Goal: Task Accomplishment & Management: Use online tool/utility

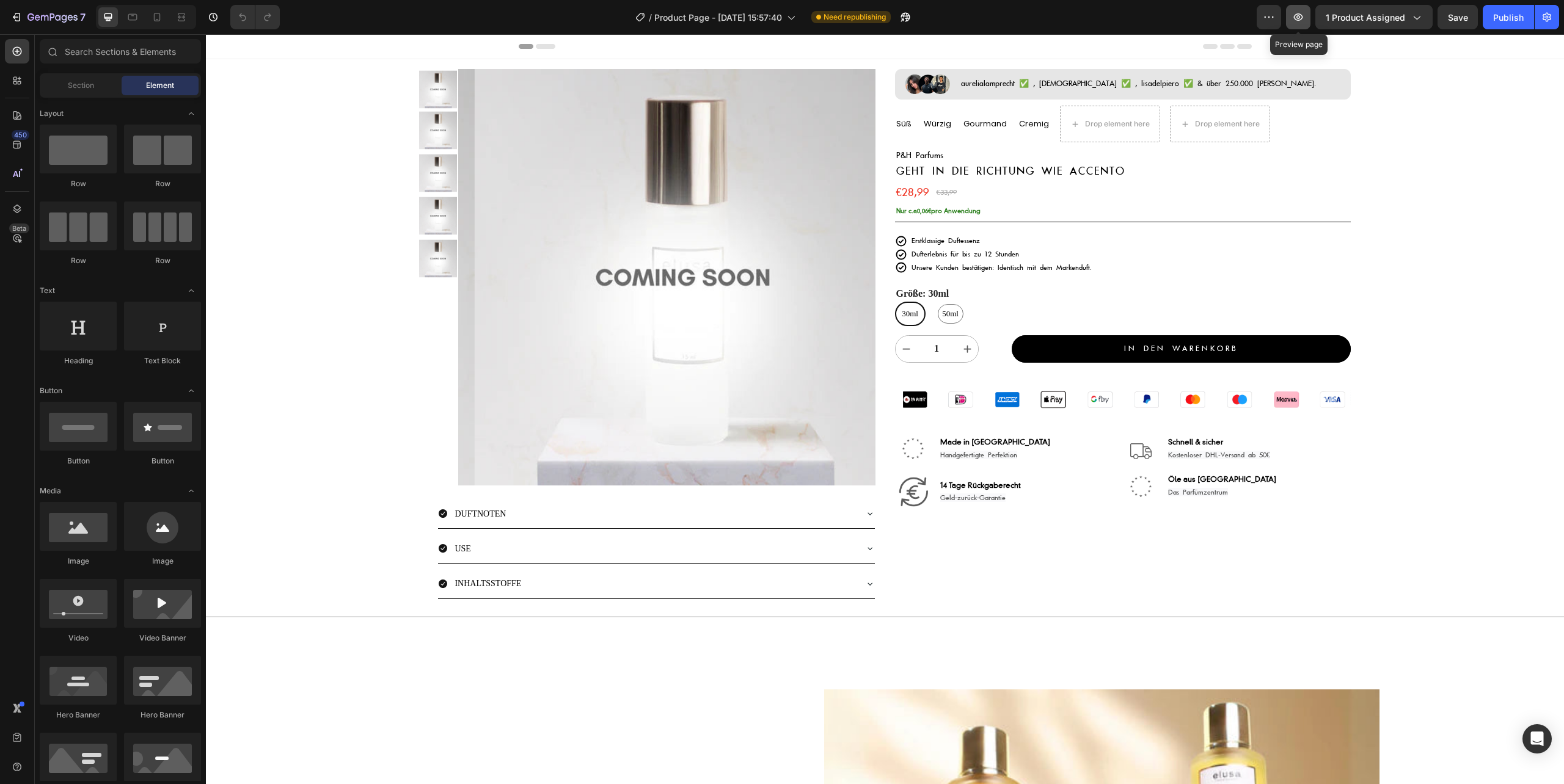
click at [1301, 19] on icon "button" at bounding box center [1298, 17] width 12 height 12
click at [1130, 488] on img at bounding box center [1141, 486] width 21 height 21
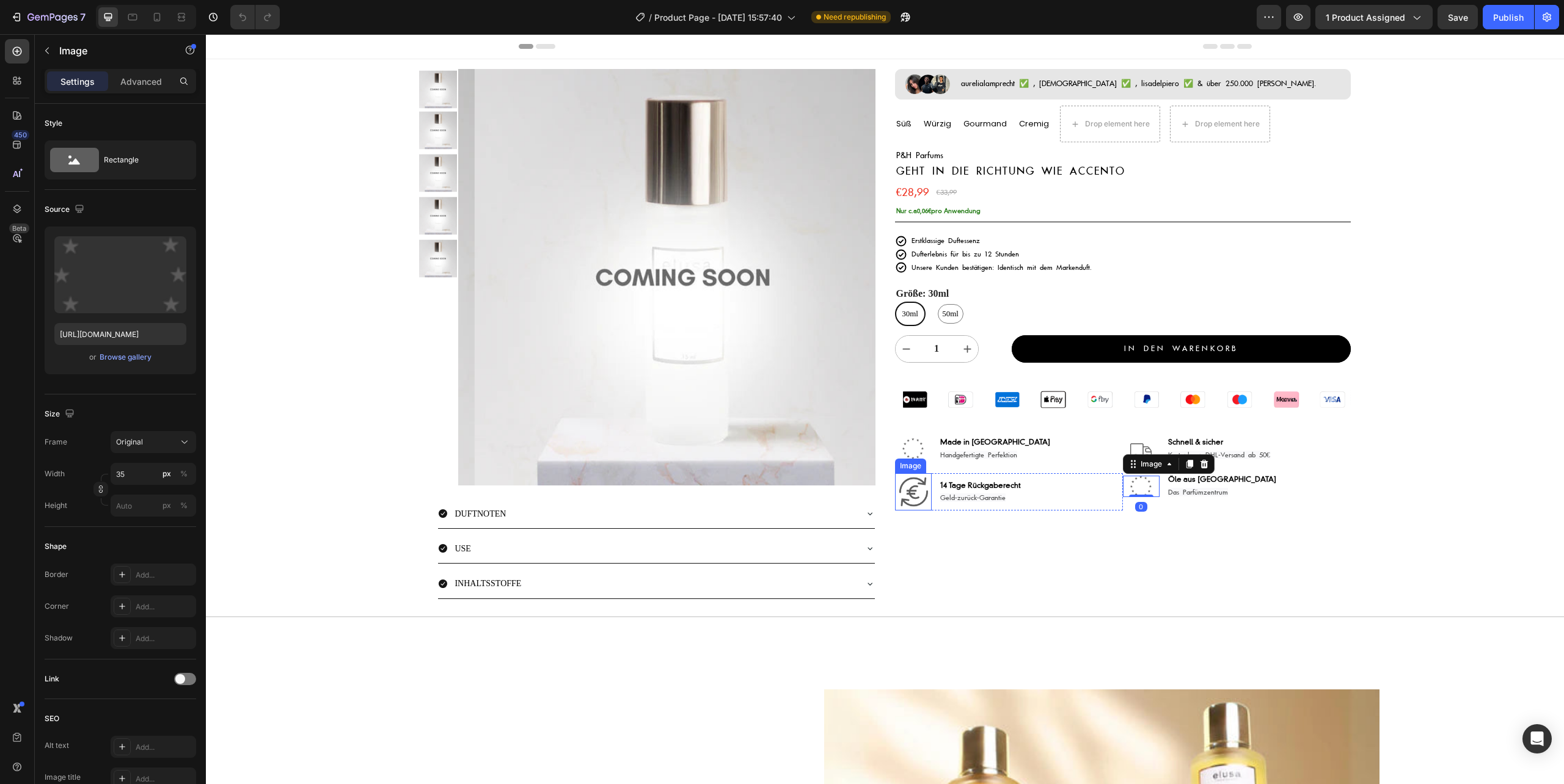
click at [910, 491] on img at bounding box center [913, 491] width 36 height 36
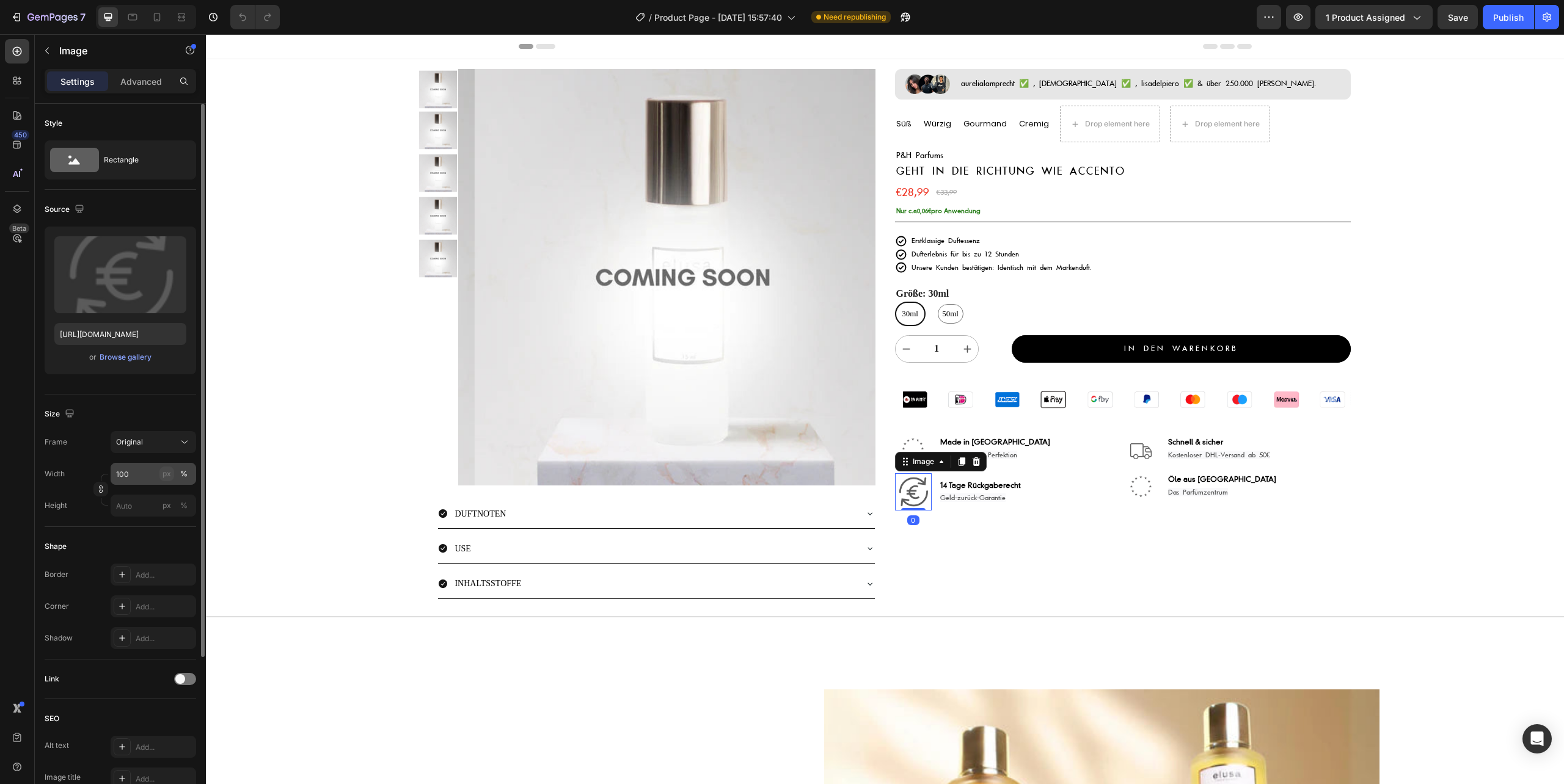
click at [165, 477] on div "px" at bounding box center [167, 474] width 9 height 11
click at [142, 474] on input "100" at bounding box center [153, 474] width 86 height 22
type input "35"
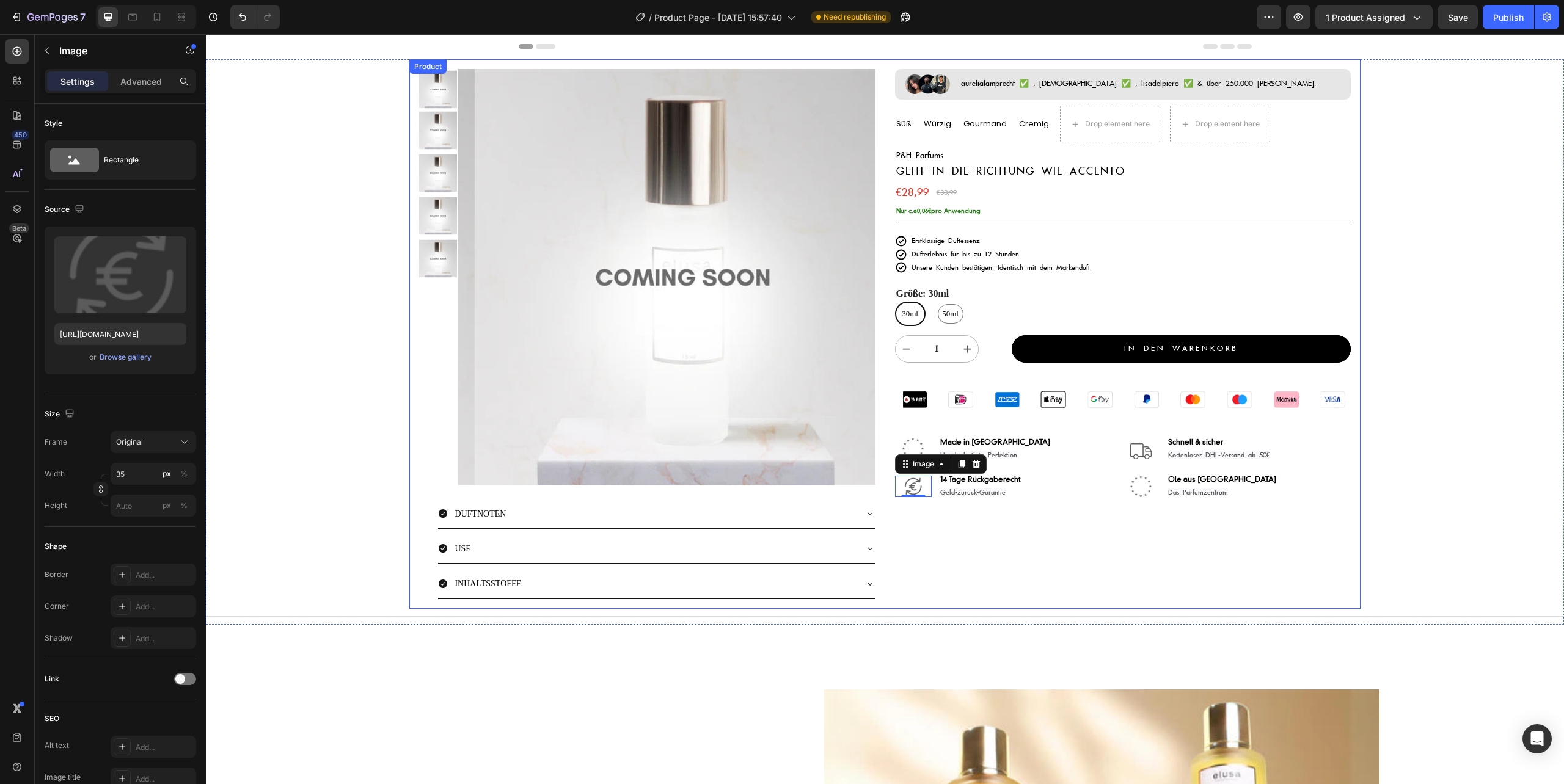
click at [1156, 534] on div "Image aurelialamprecht ✅ , [DEMOGRAPHIC_DATA] ✅ , lisadelpiero ✅ & über 250.000…" at bounding box center [1123, 334] width 456 height 530
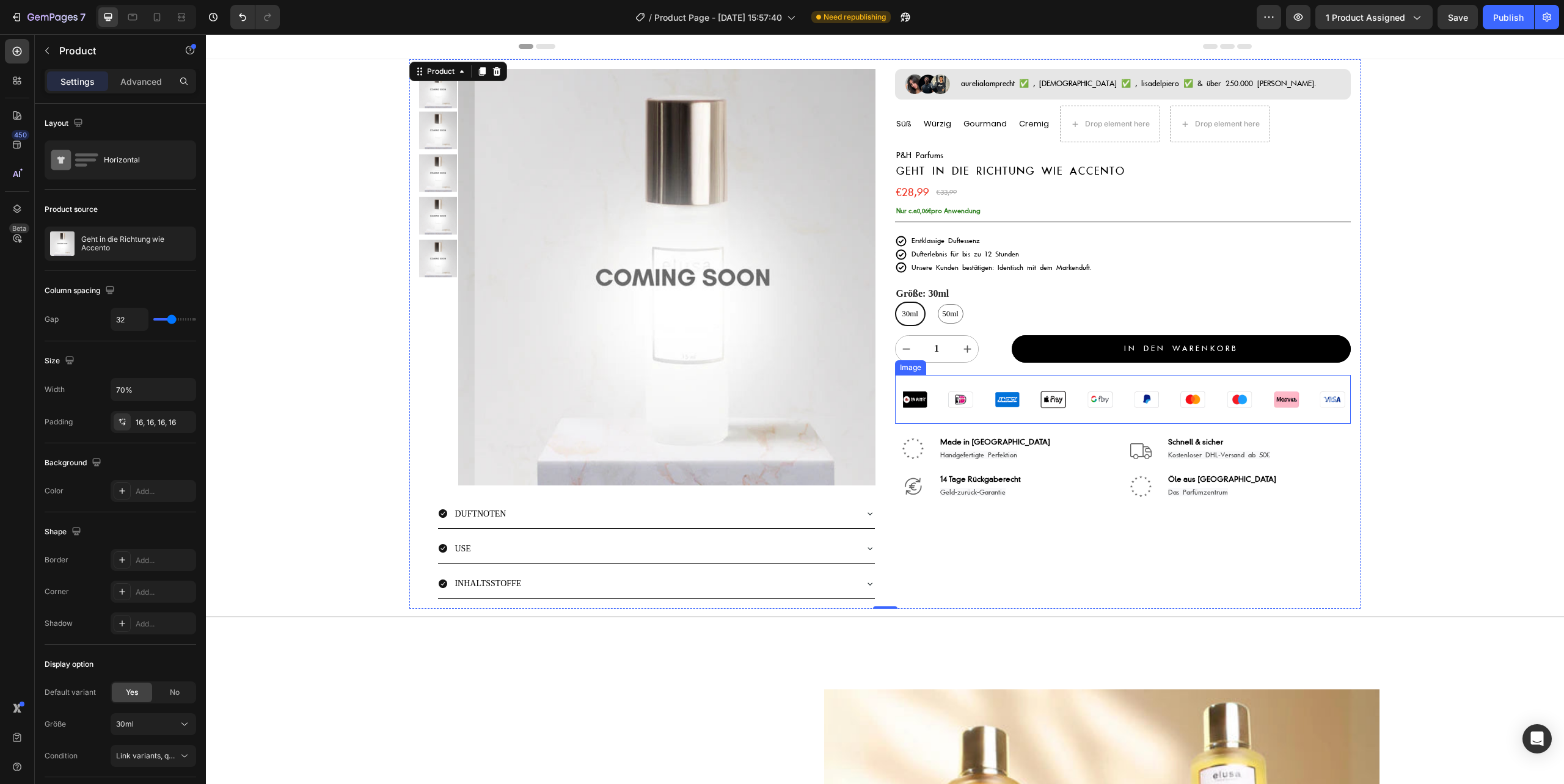
click at [936, 389] on img at bounding box center [1123, 399] width 456 height 49
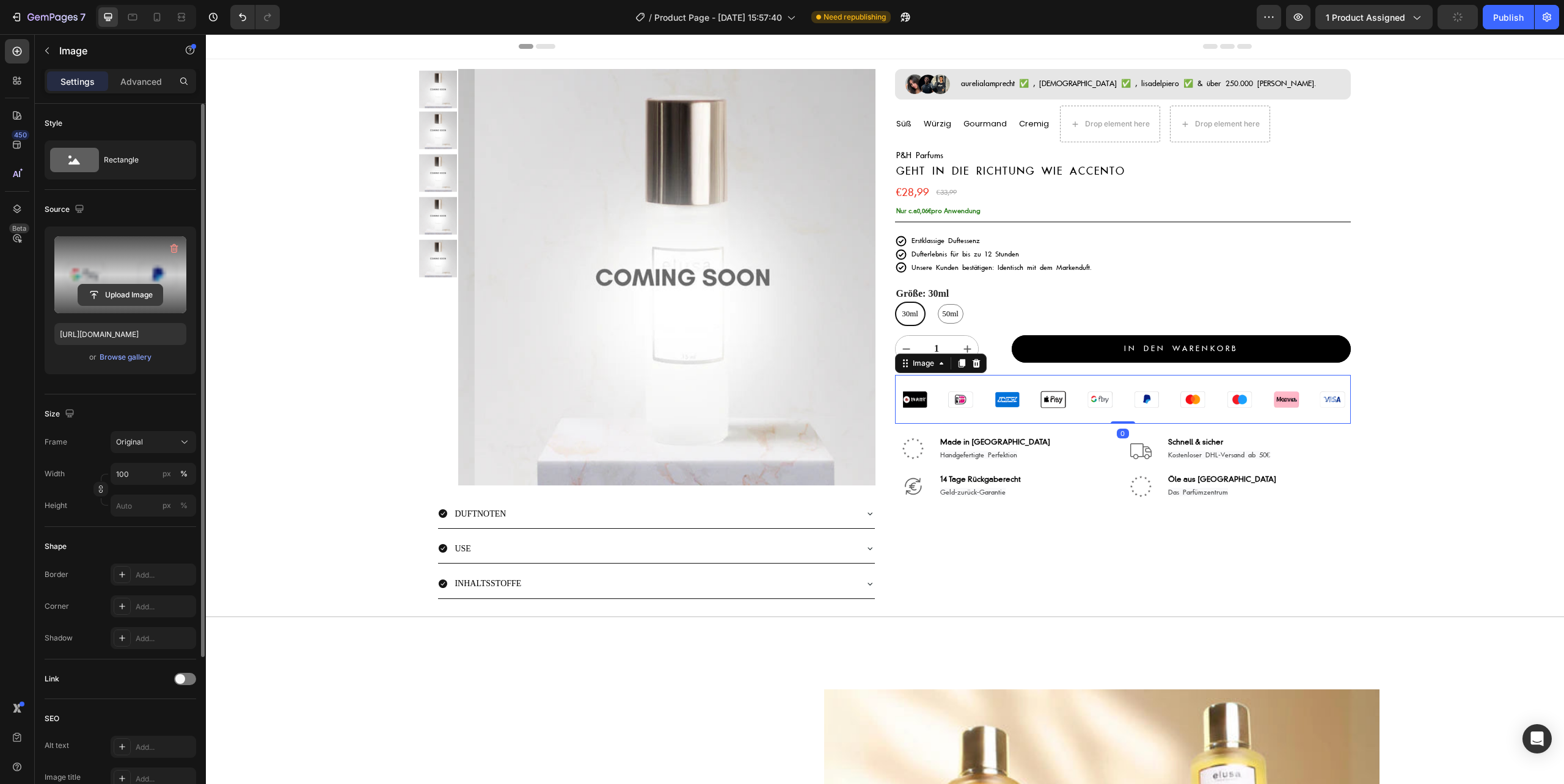
click at [112, 289] on input "file" at bounding box center [120, 294] width 84 height 21
click at [132, 296] on input "file" at bounding box center [120, 294] width 84 height 21
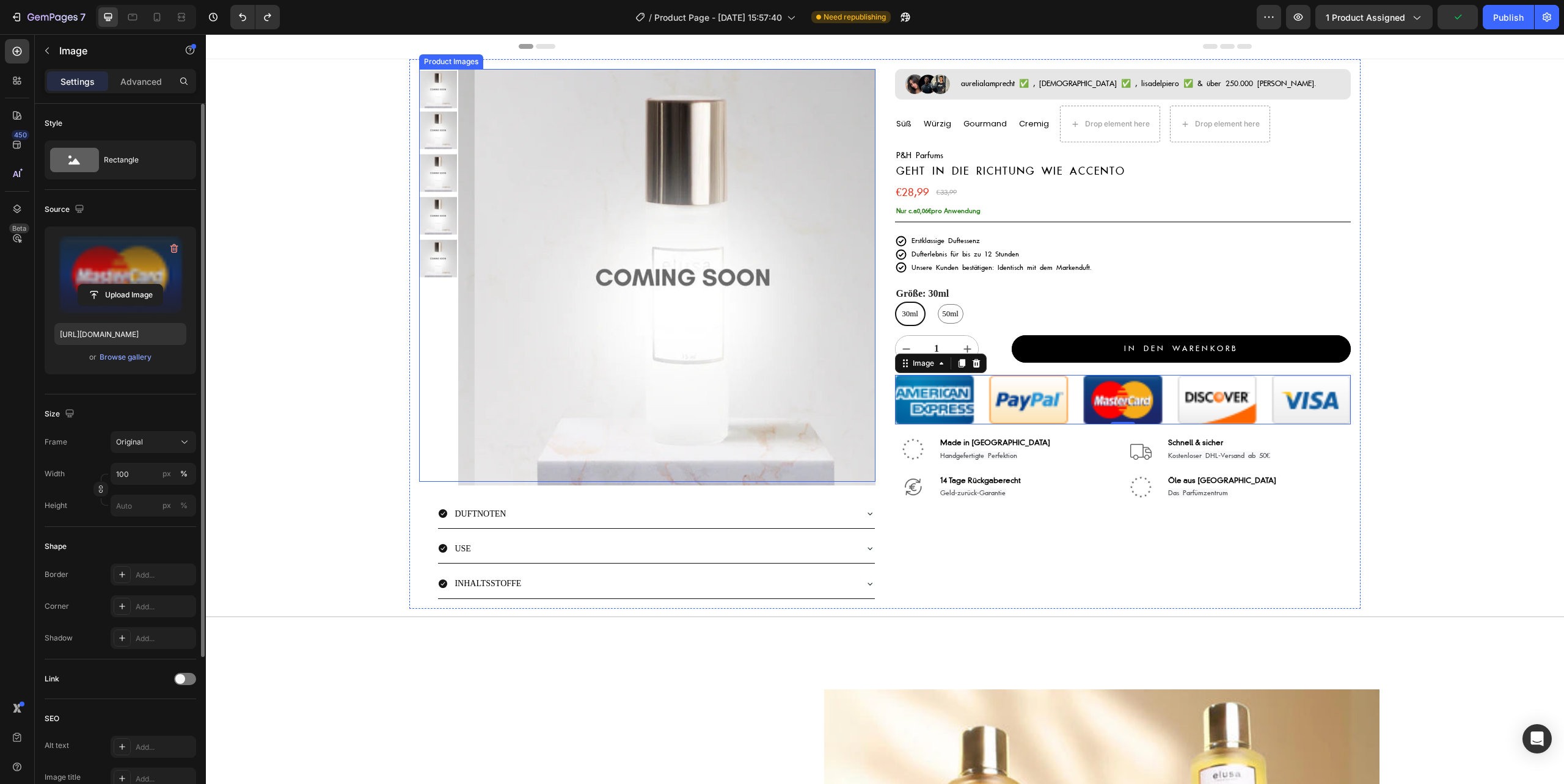
type input "[URL][DOMAIN_NAME]"
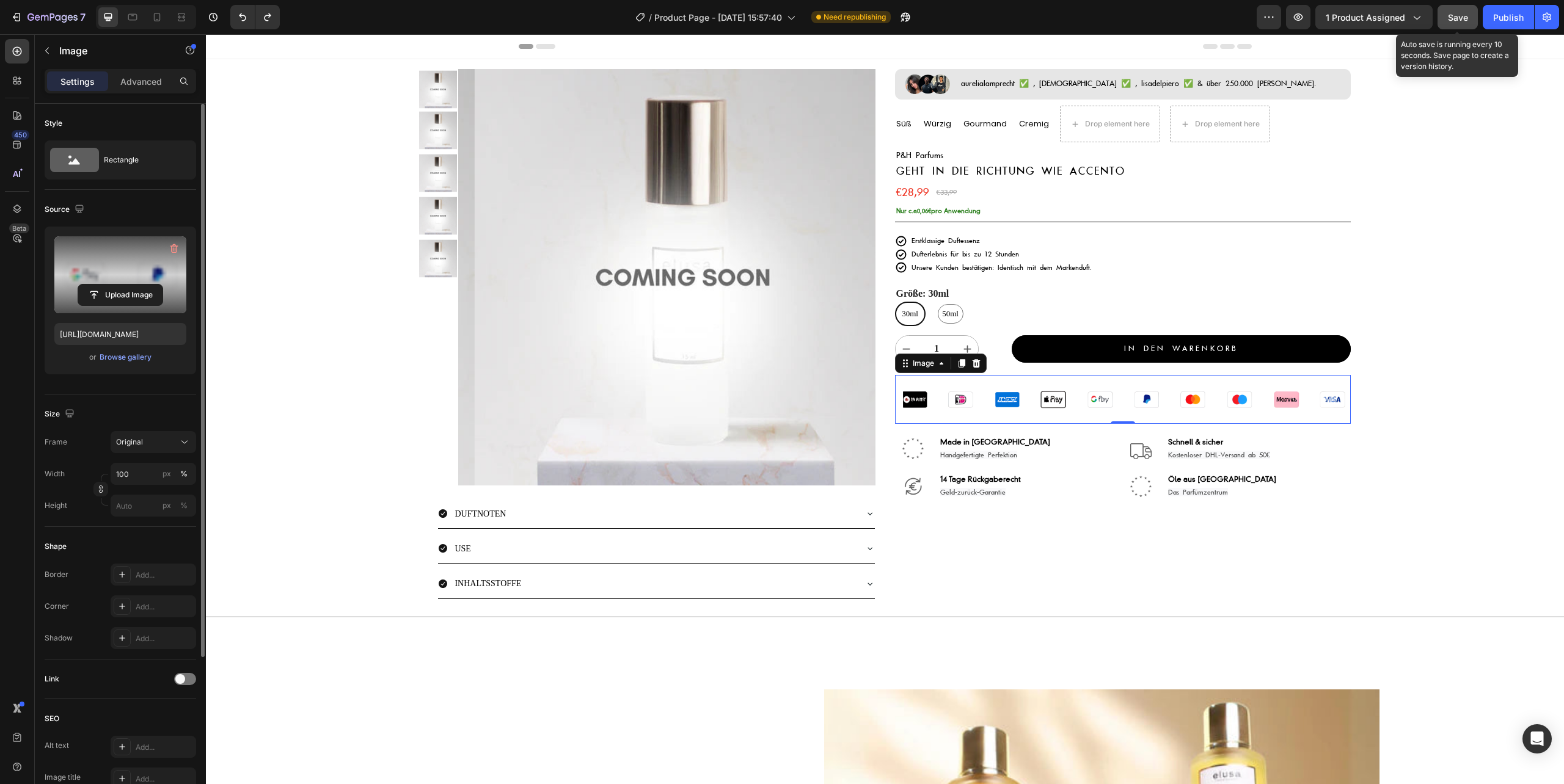
click at [1458, 13] on span "Save" at bounding box center [1458, 17] width 20 height 11
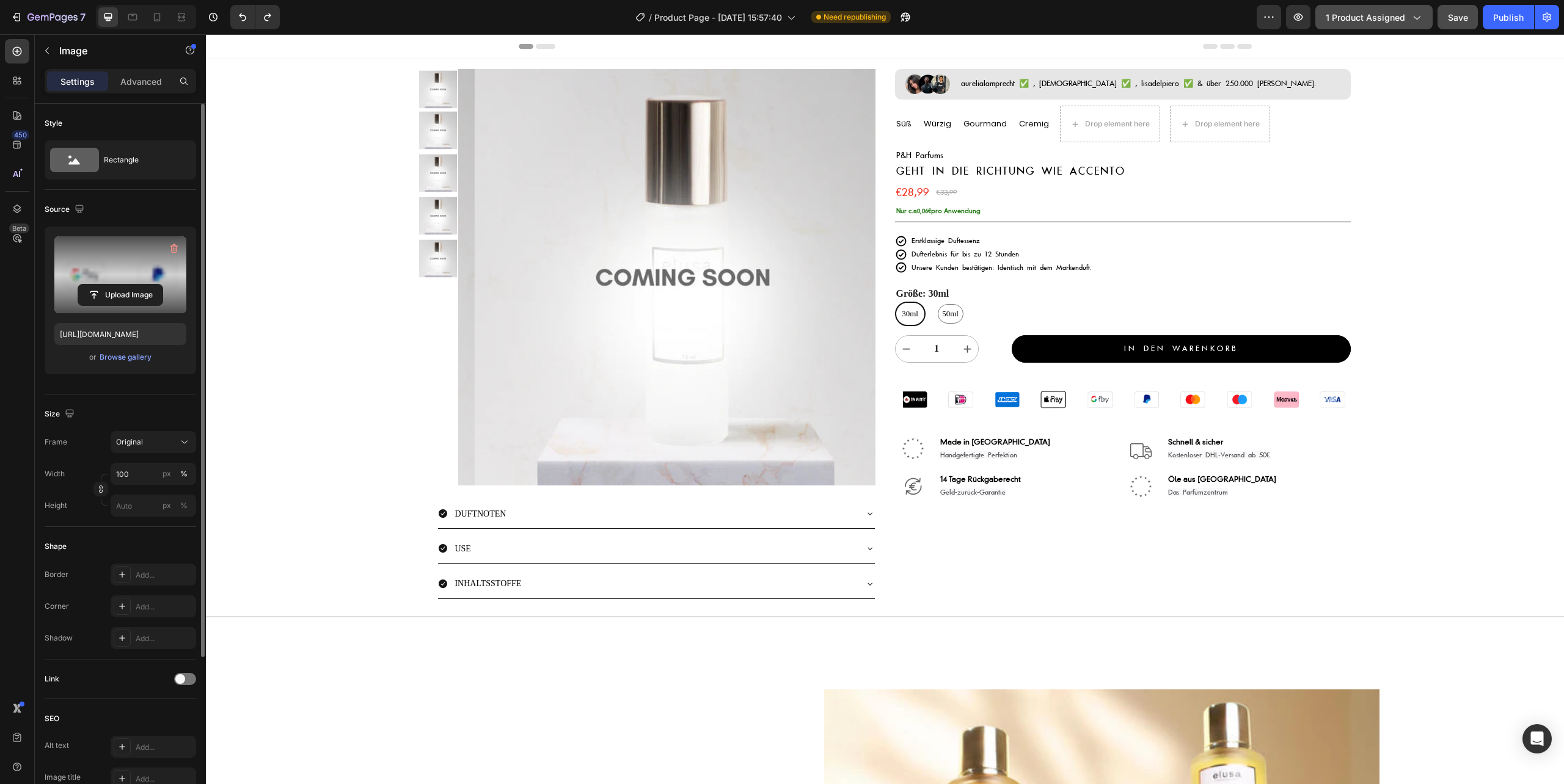
click at [1387, 17] on span "1 product assigned" at bounding box center [1366, 17] width 80 height 13
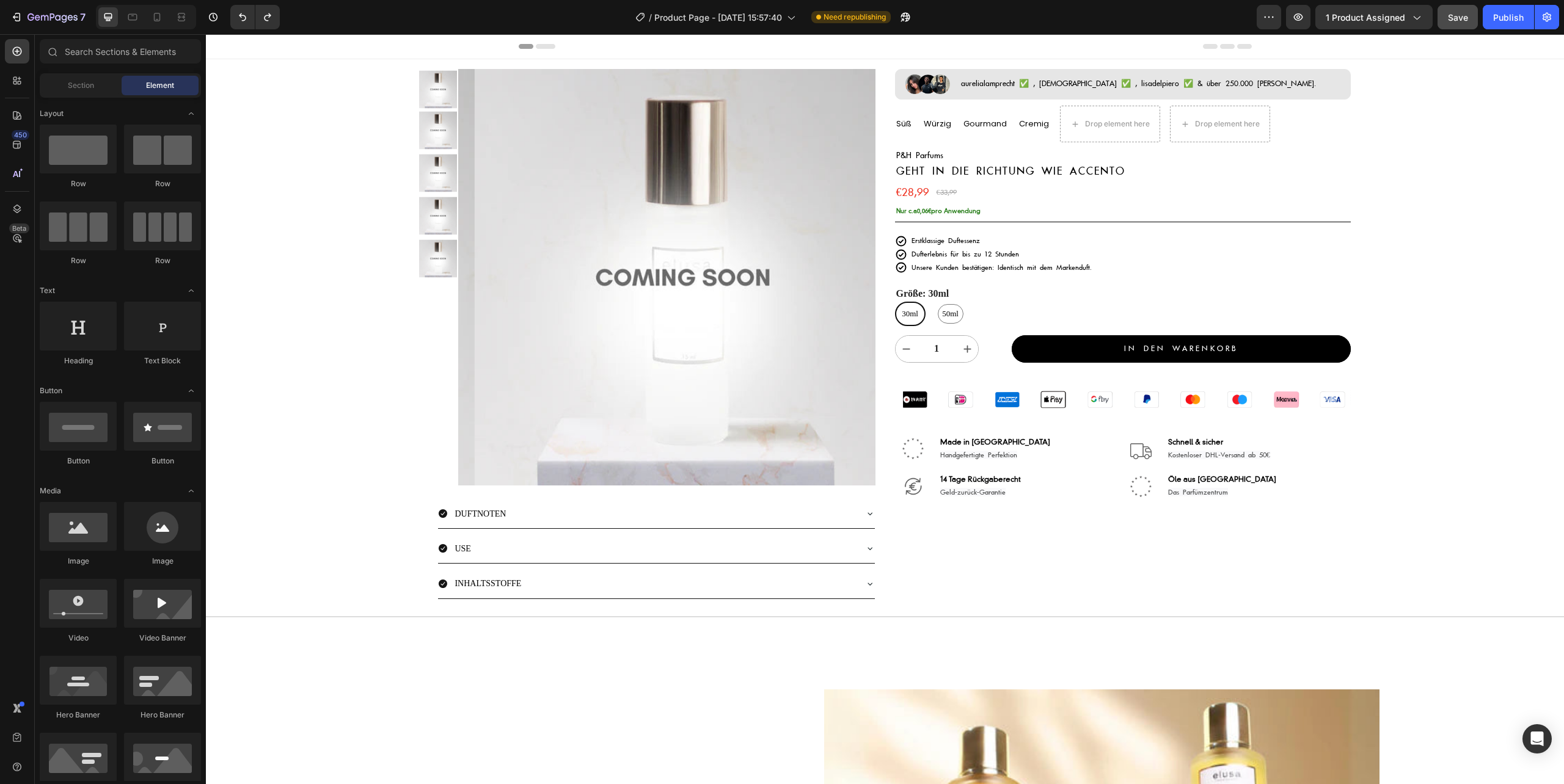
click at [1477, 46] on div "Header" at bounding box center [885, 47] width 1358 height 25
click at [1464, 18] on span "Save" at bounding box center [1458, 17] width 20 height 11
click at [1357, 18] on span "1 product assigned" at bounding box center [1366, 17] width 80 height 13
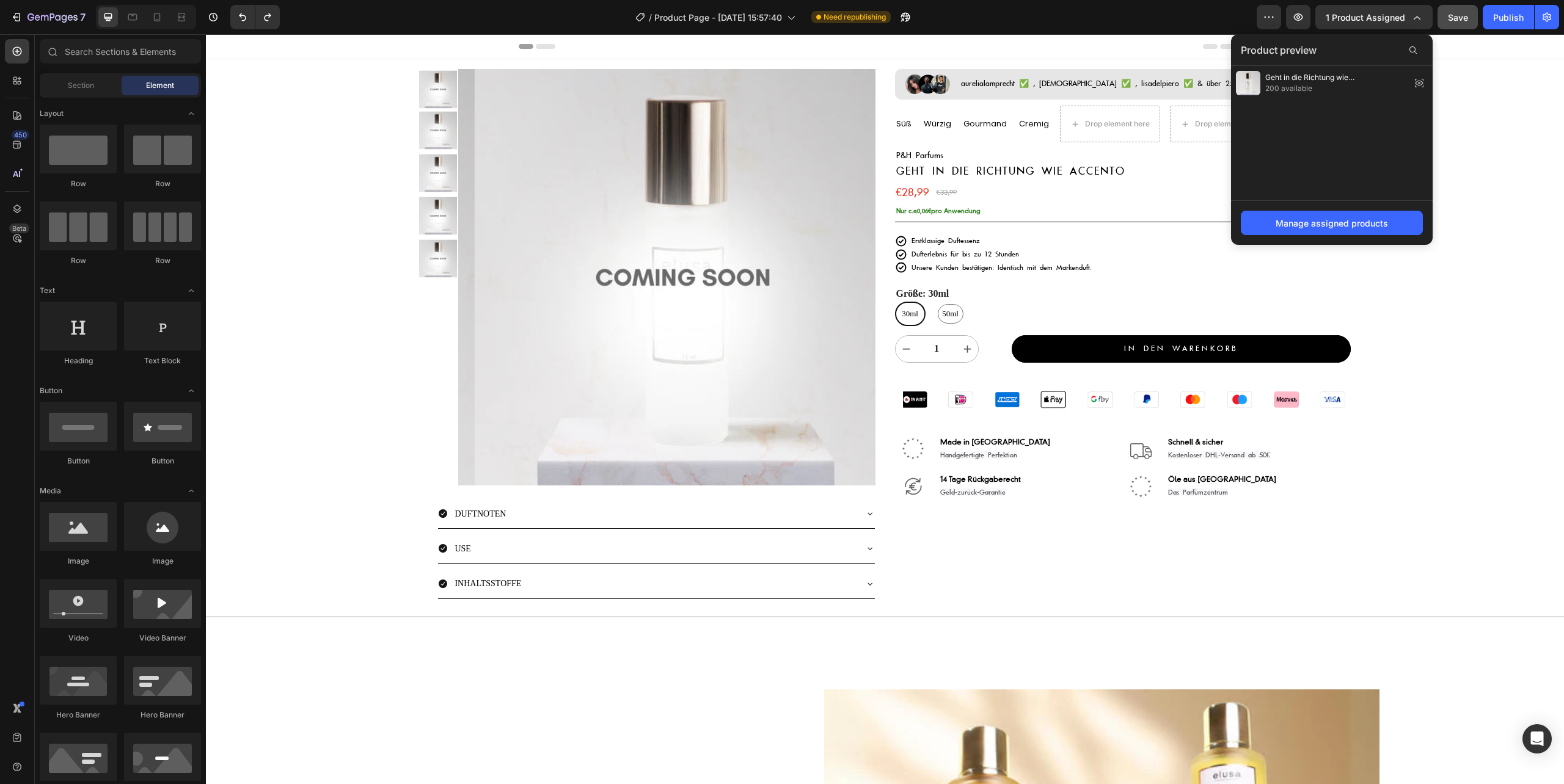
click at [1393, 42] on div "Product preview" at bounding box center [1332, 50] width 202 height 32
click at [1408, 45] on icon at bounding box center [1413, 50] width 10 height 10
click at [1322, 48] on input "text" at bounding box center [1332, 50] width 182 height 19
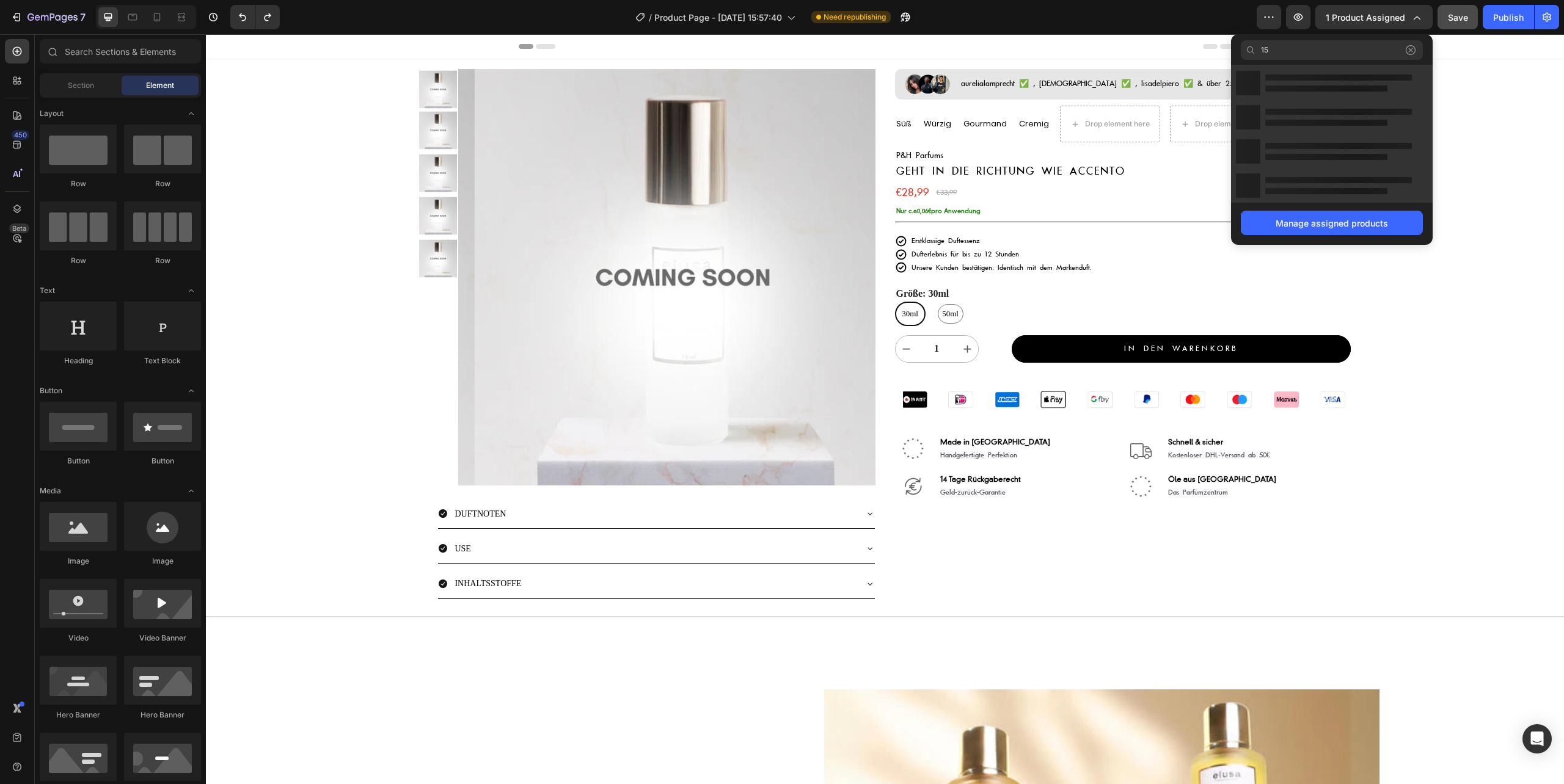
type input "1"
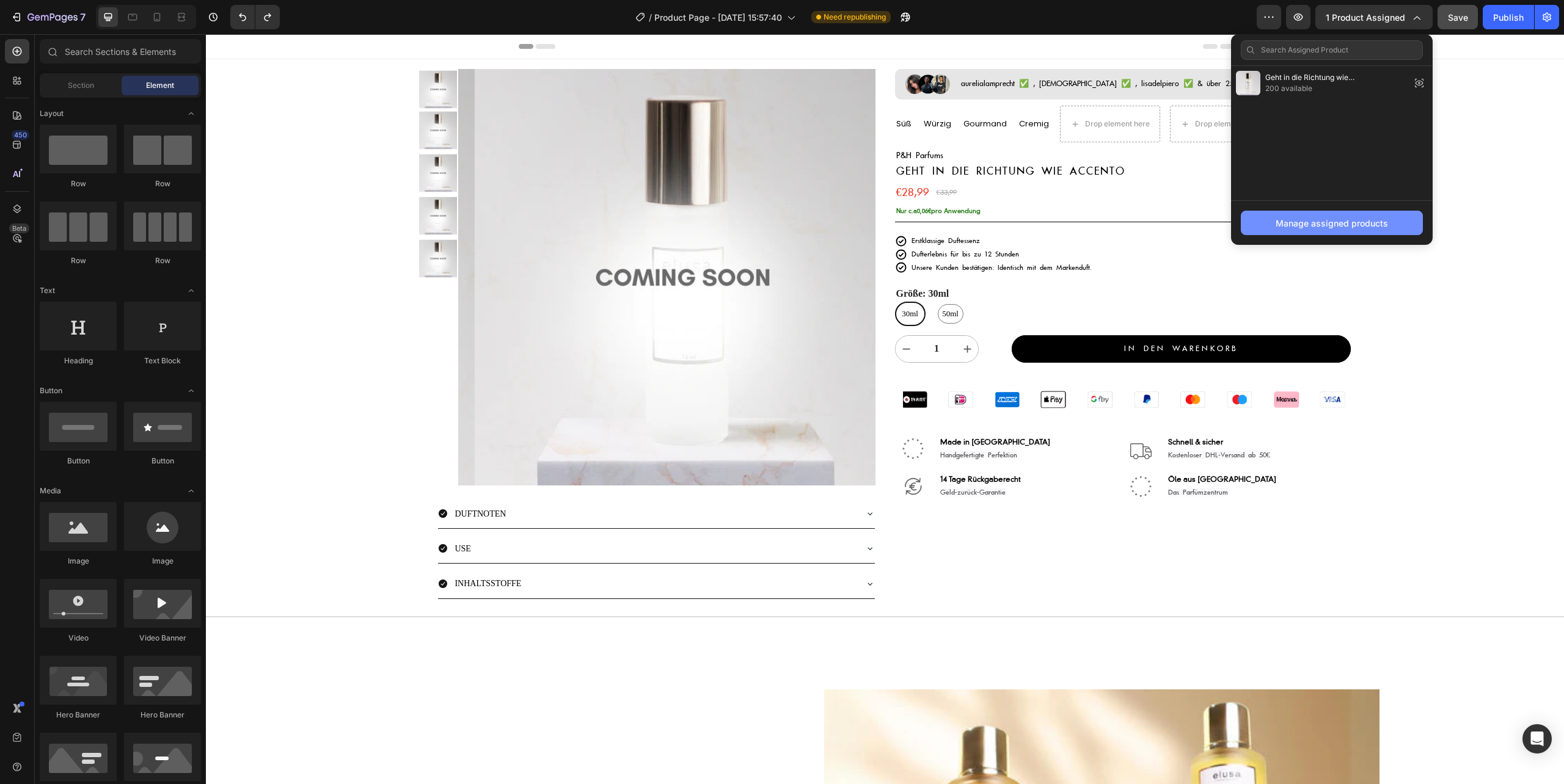
click at [1334, 228] on div "Manage assigned products" at bounding box center [1331, 223] width 112 height 13
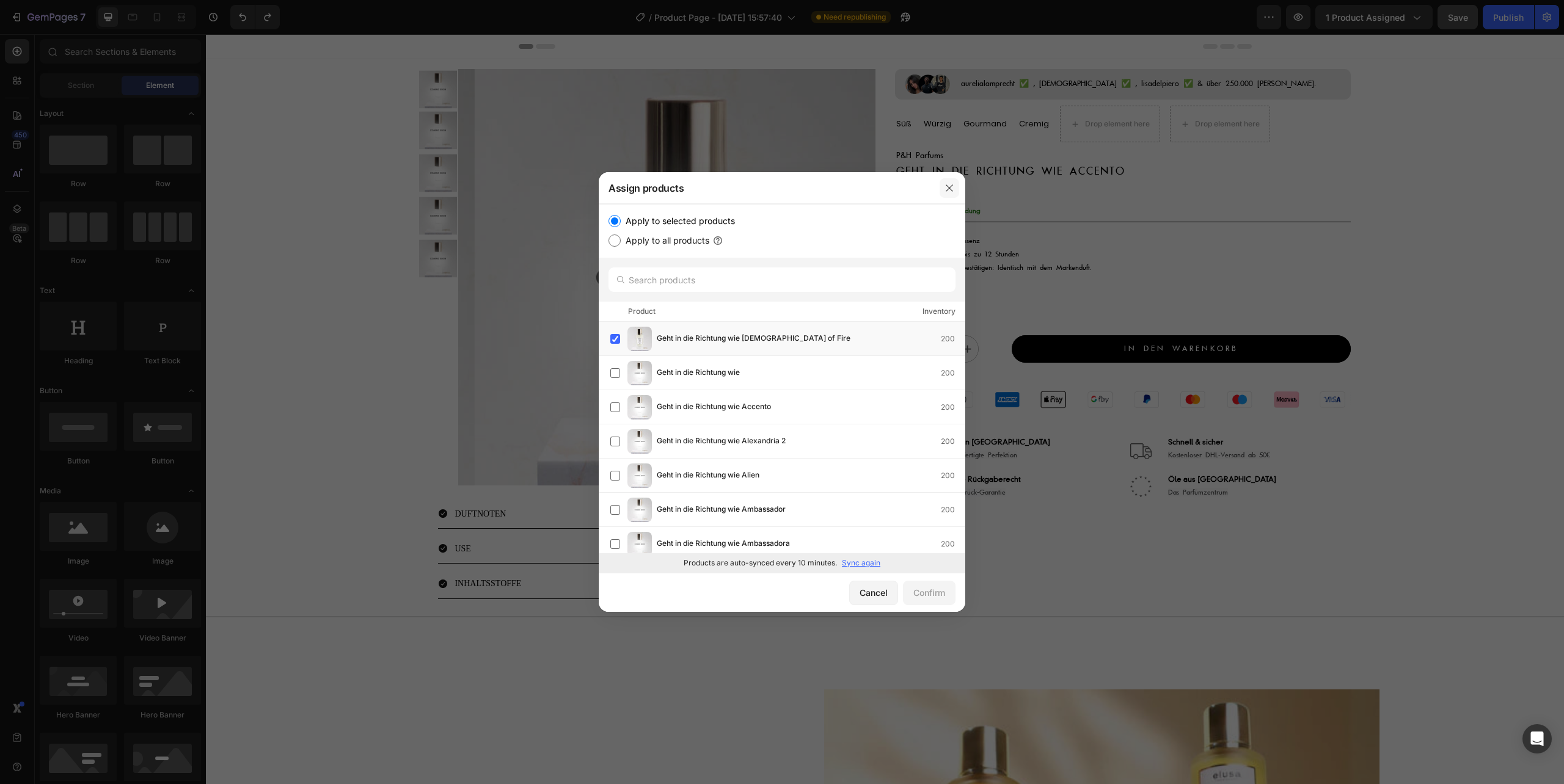
click at [947, 184] on icon "button" at bounding box center [949, 188] width 10 height 10
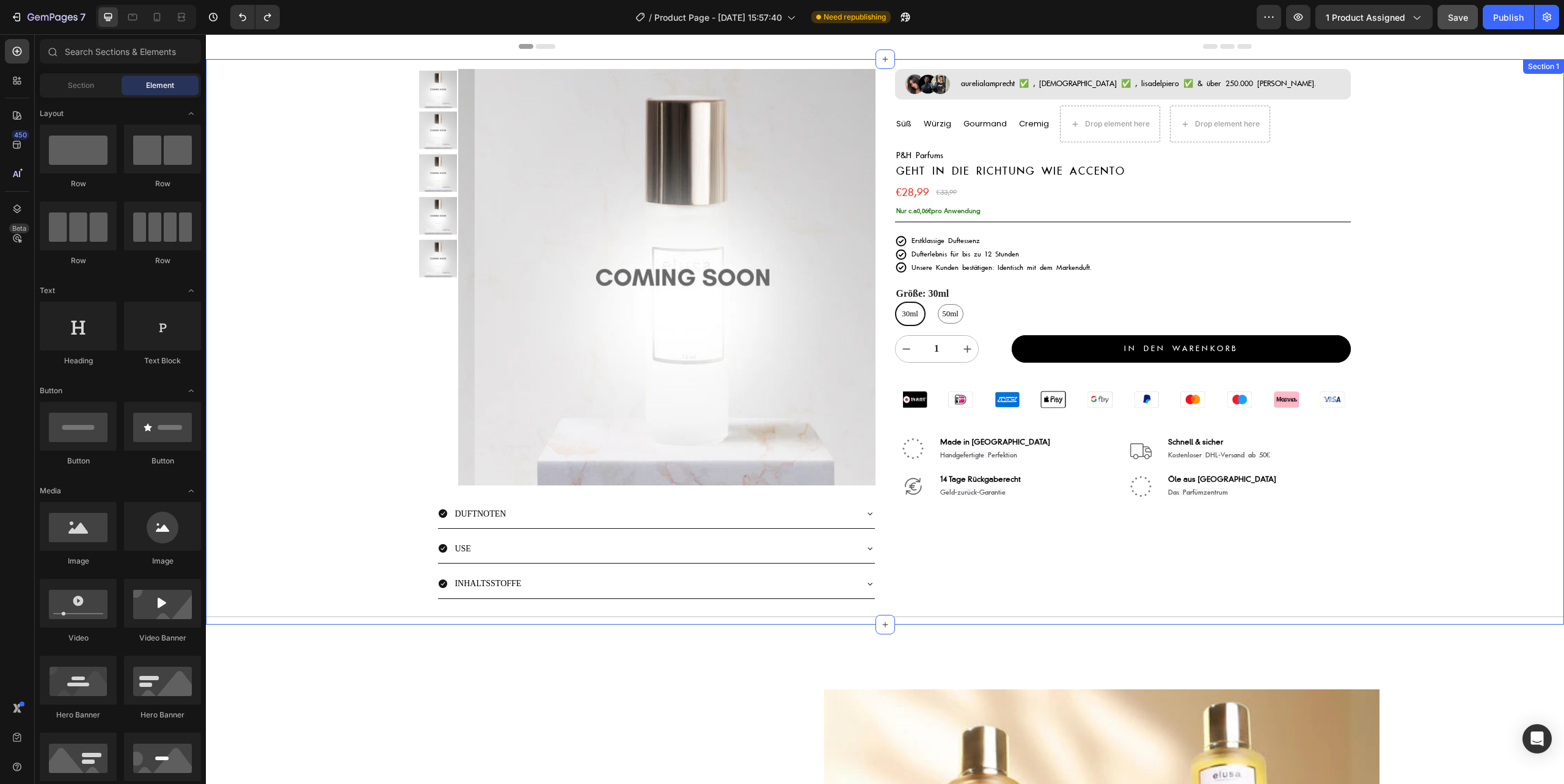
click at [388, 308] on div "Product Images Image aurelialamprecht ✅ , [DEMOGRAPHIC_DATA] ✅ , lisadelpiero ✅…" at bounding box center [885, 342] width 1358 height 565
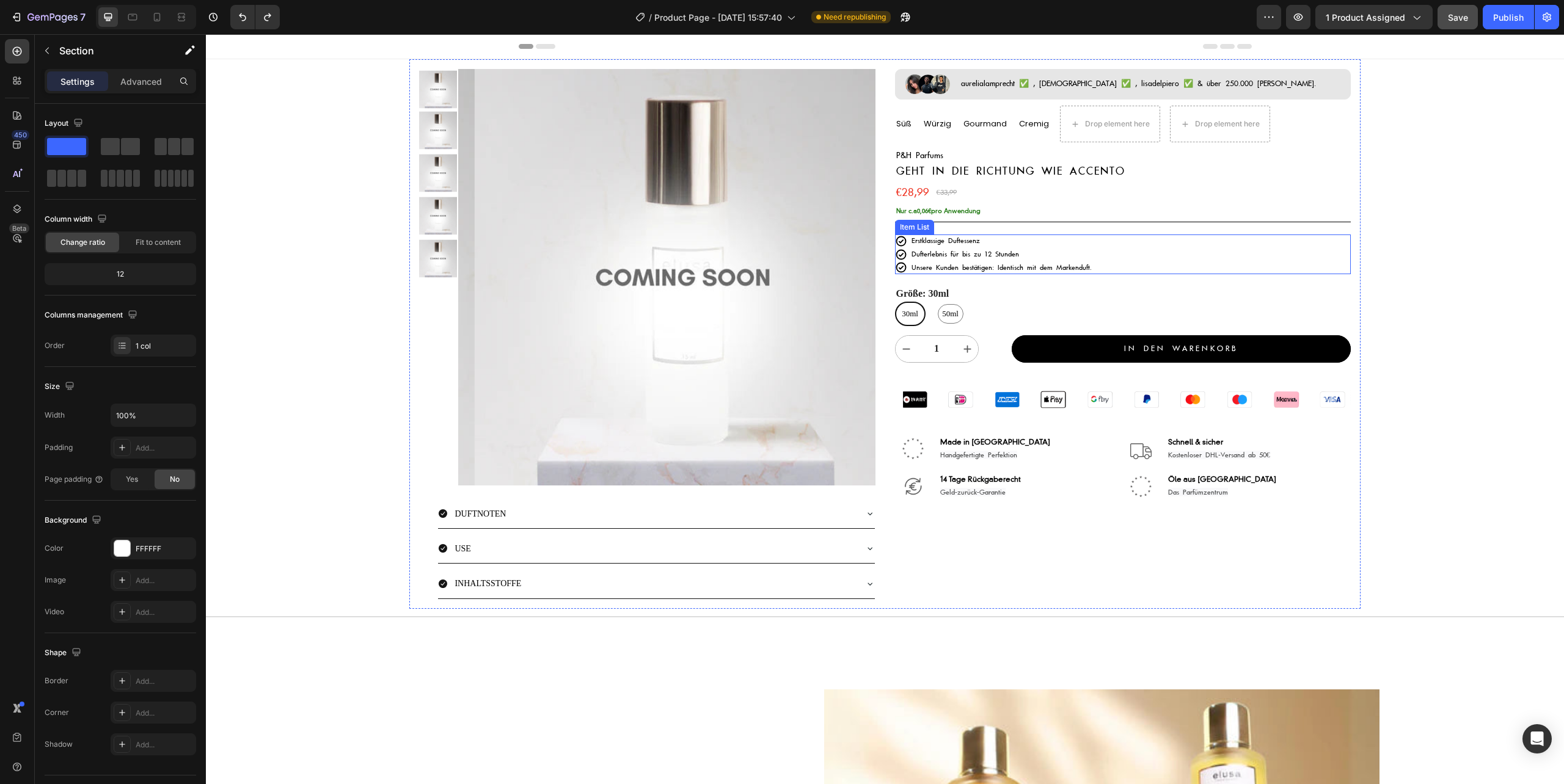
click at [968, 242] on span "Erstklassige Duftessenz" at bounding box center [945, 240] width 68 height 9
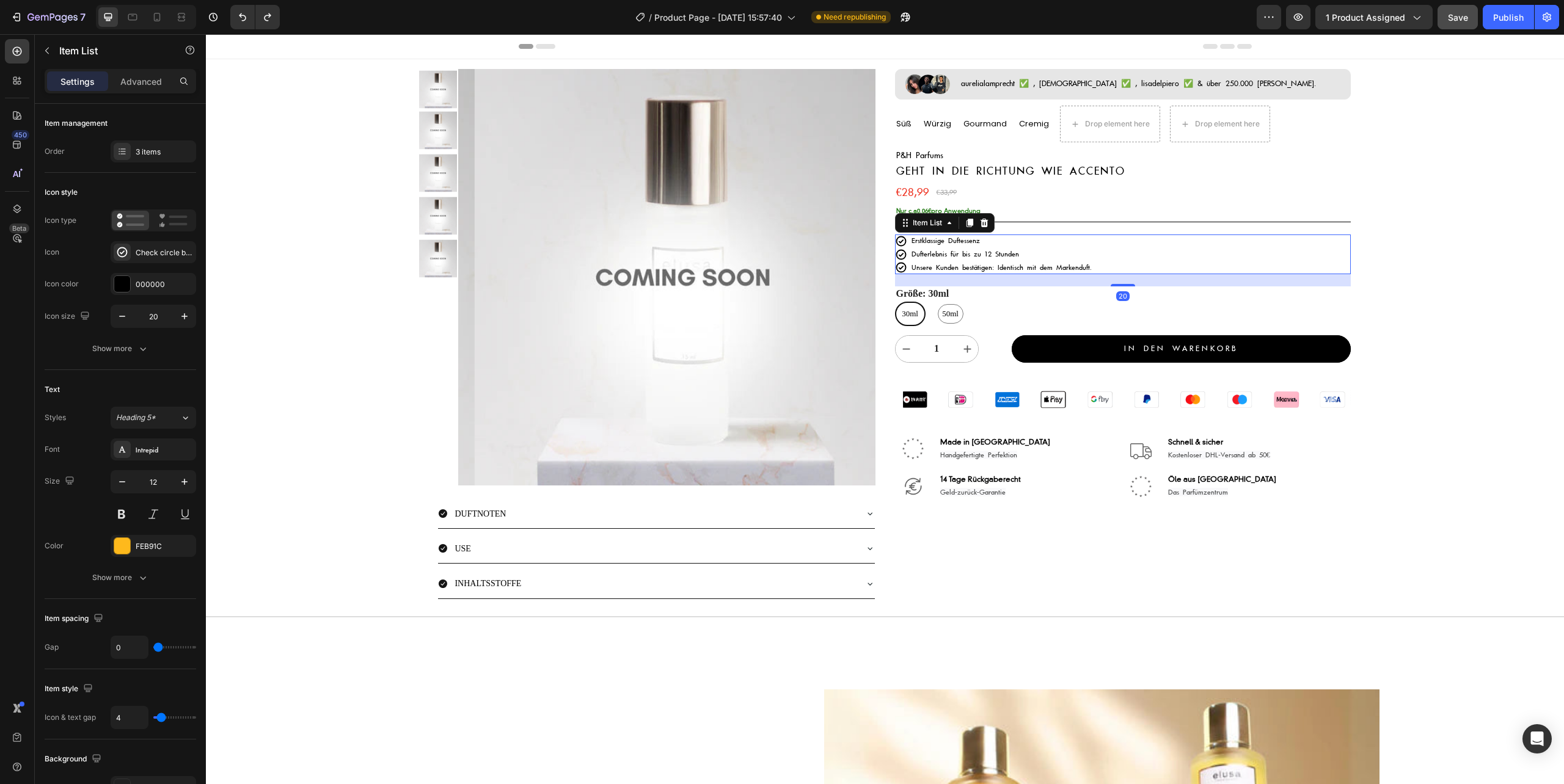
click at [968, 242] on span "Erstklassige Duftessenz" at bounding box center [945, 240] width 68 height 9
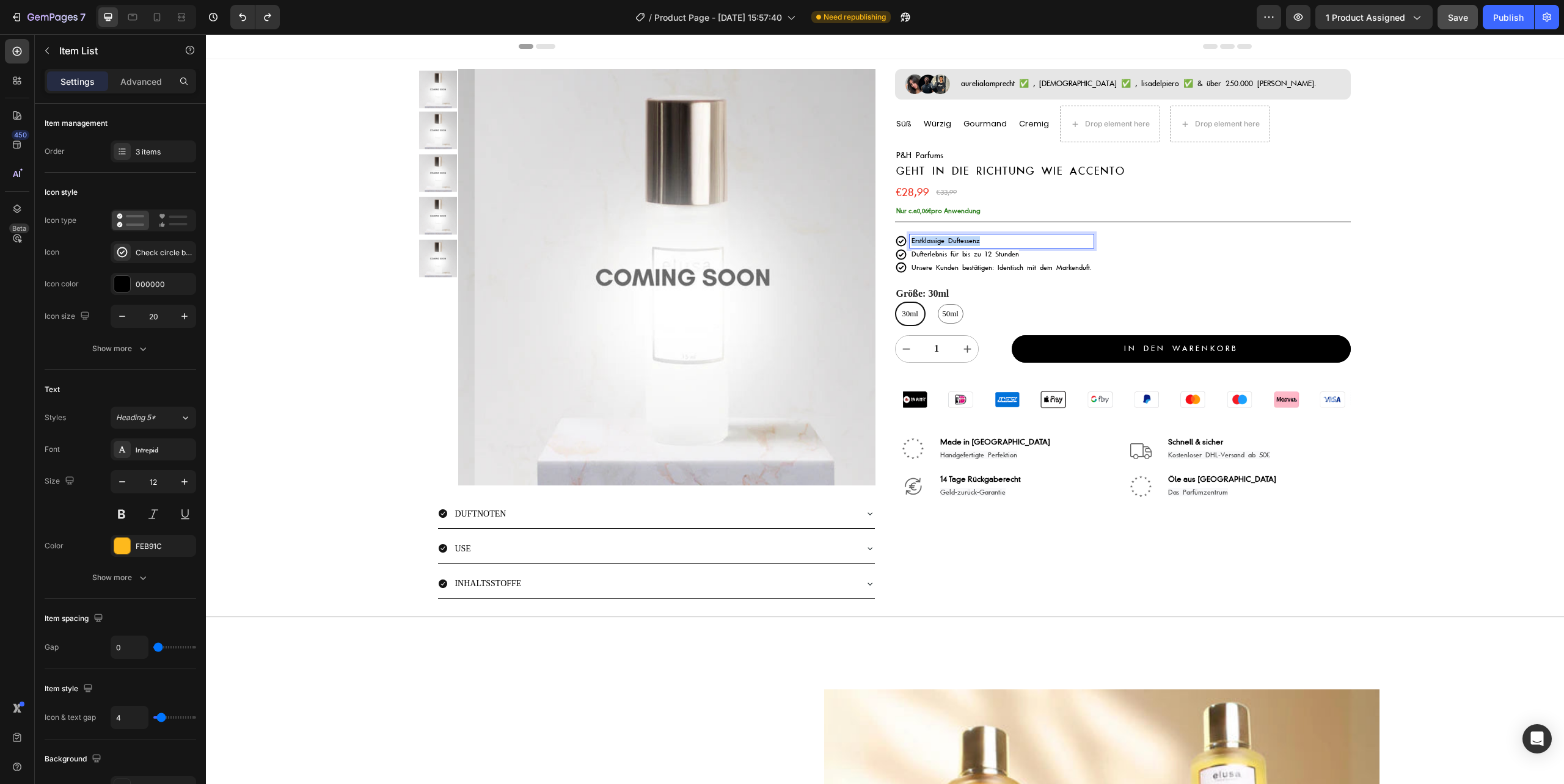
click at [968, 242] on span "Erstklassige Duftessenz" at bounding box center [945, 240] width 68 height 9
click at [1030, 239] on p "Erstklassige Duftessenz" at bounding box center [1001, 241] width 180 height 10
click at [956, 243] on span "Erstklassige Duftessenz" at bounding box center [945, 240] width 68 height 9
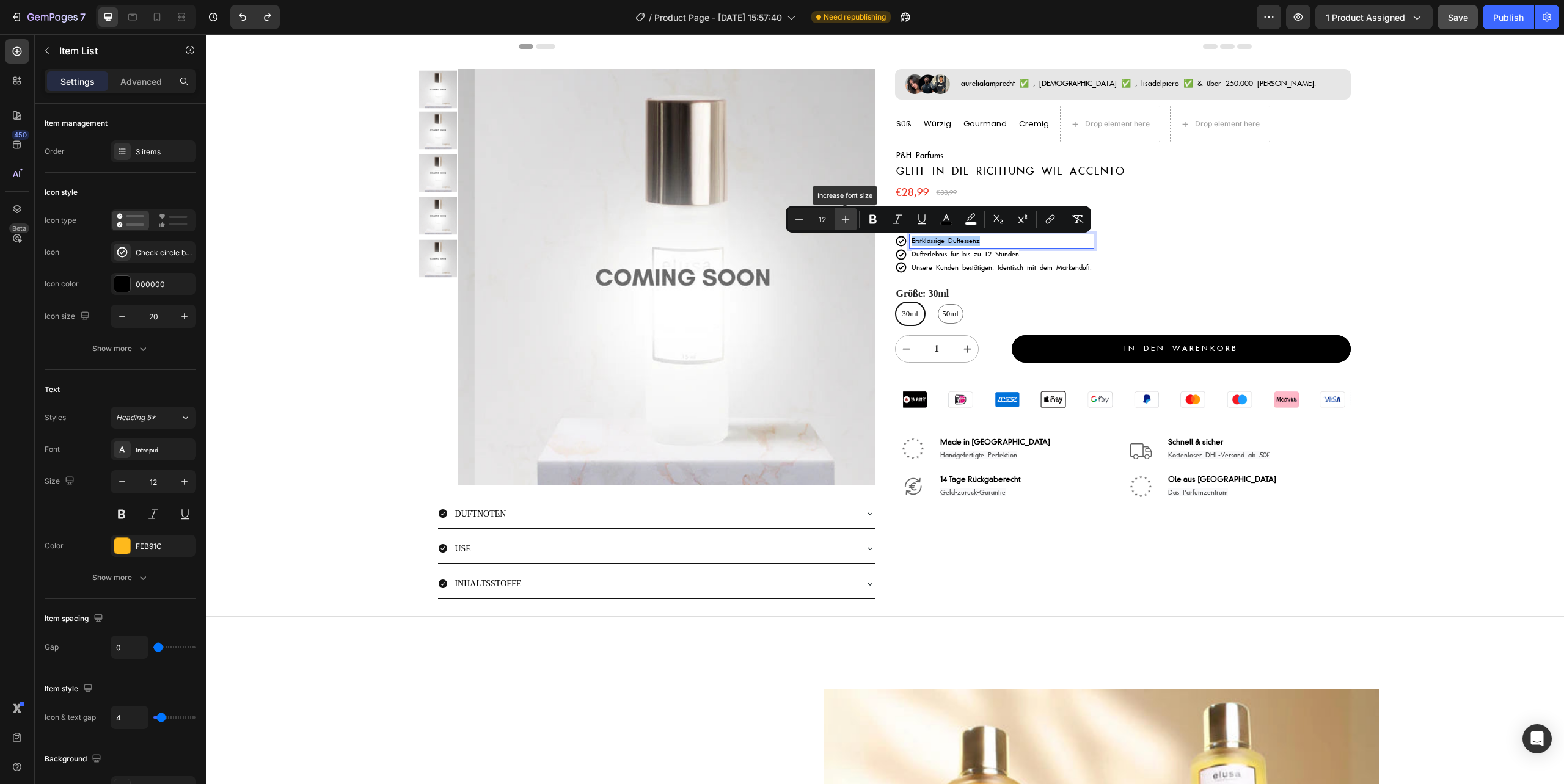
click at [846, 220] on icon "Editor contextual toolbar" at bounding box center [845, 219] width 12 height 12
type input "14"
click at [1011, 251] on p "Dufterlebnis für bis zu 12 Stunden" at bounding box center [1001, 255] width 180 height 10
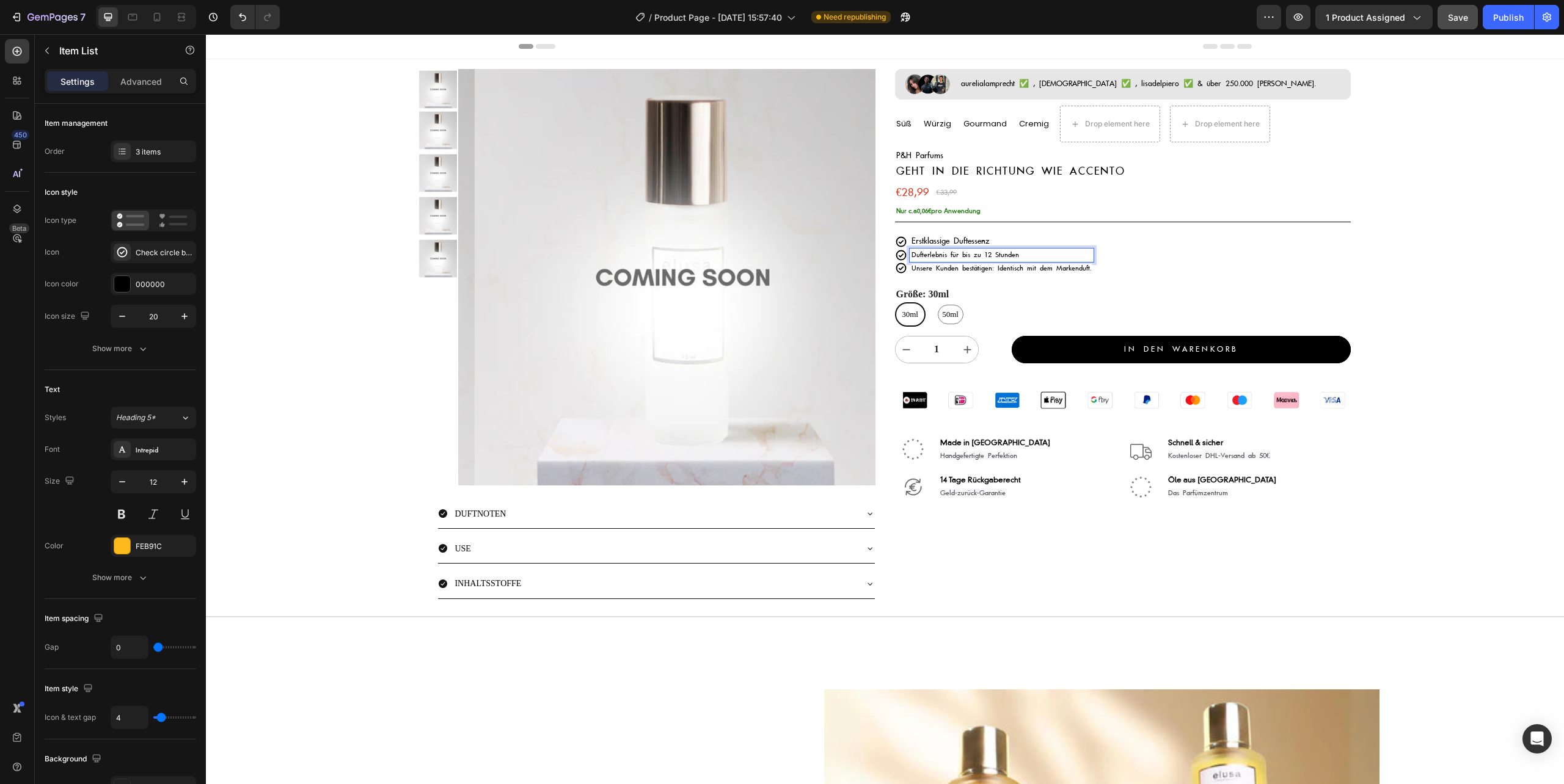
click at [938, 254] on span "Dufterlebnis für bis zu 12 Stunden" at bounding box center [965, 254] width 107 height 9
click at [866, 231] on icon "Editor contextual toolbar" at bounding box center [865, 233] width 12 height 12
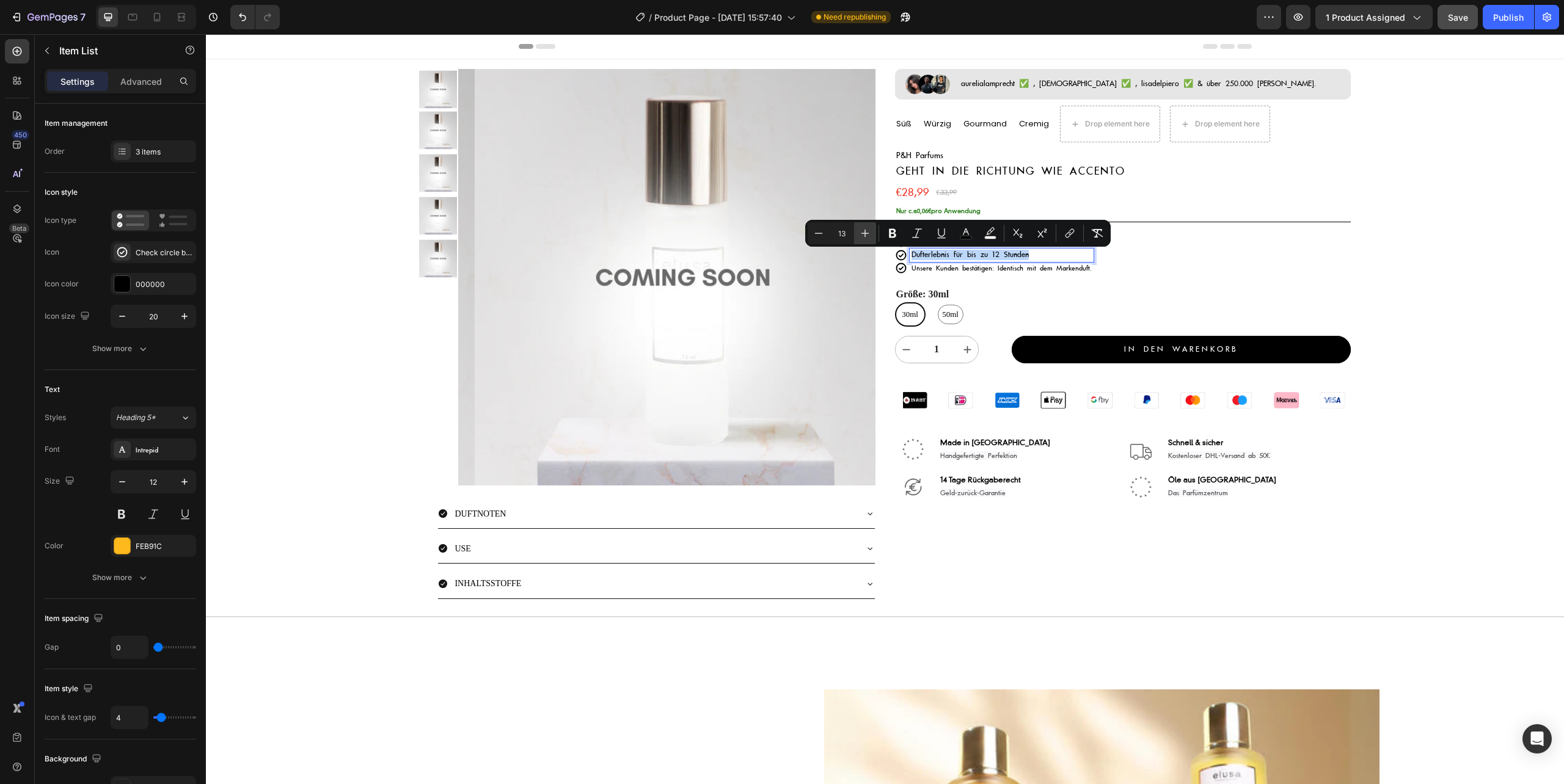
type input "14"
click at [950, 271] on span "Unsere Kunden bestätigen: Identisch mit dem Markenduft." at bounding box center [1001, 269] width 180 height 9
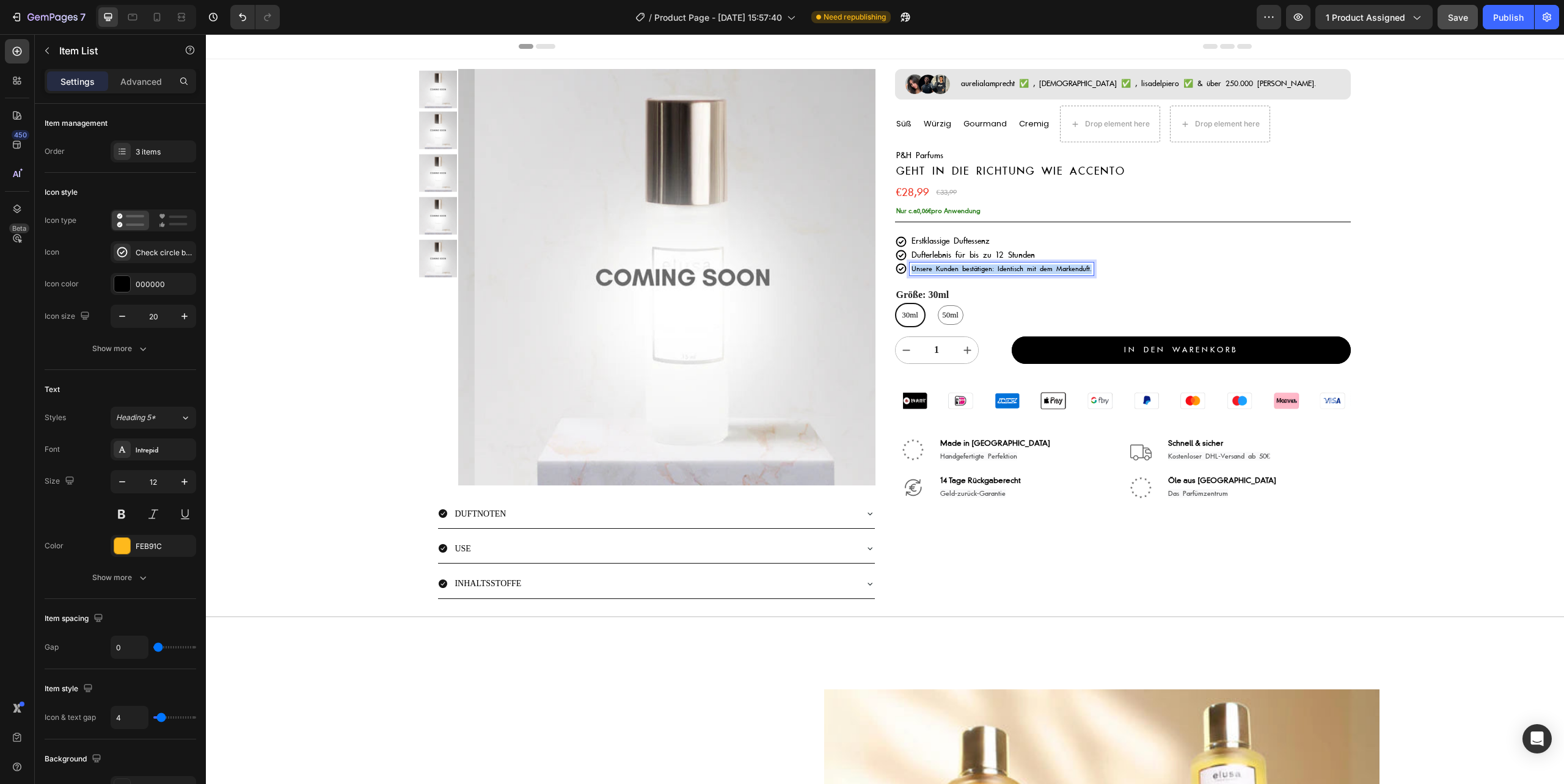
click at [950, 271] on span "Unsere Kunden bestätigen: Identisch mit dem Markenduft." at bounding box center [1001, 269] width 180 height 9
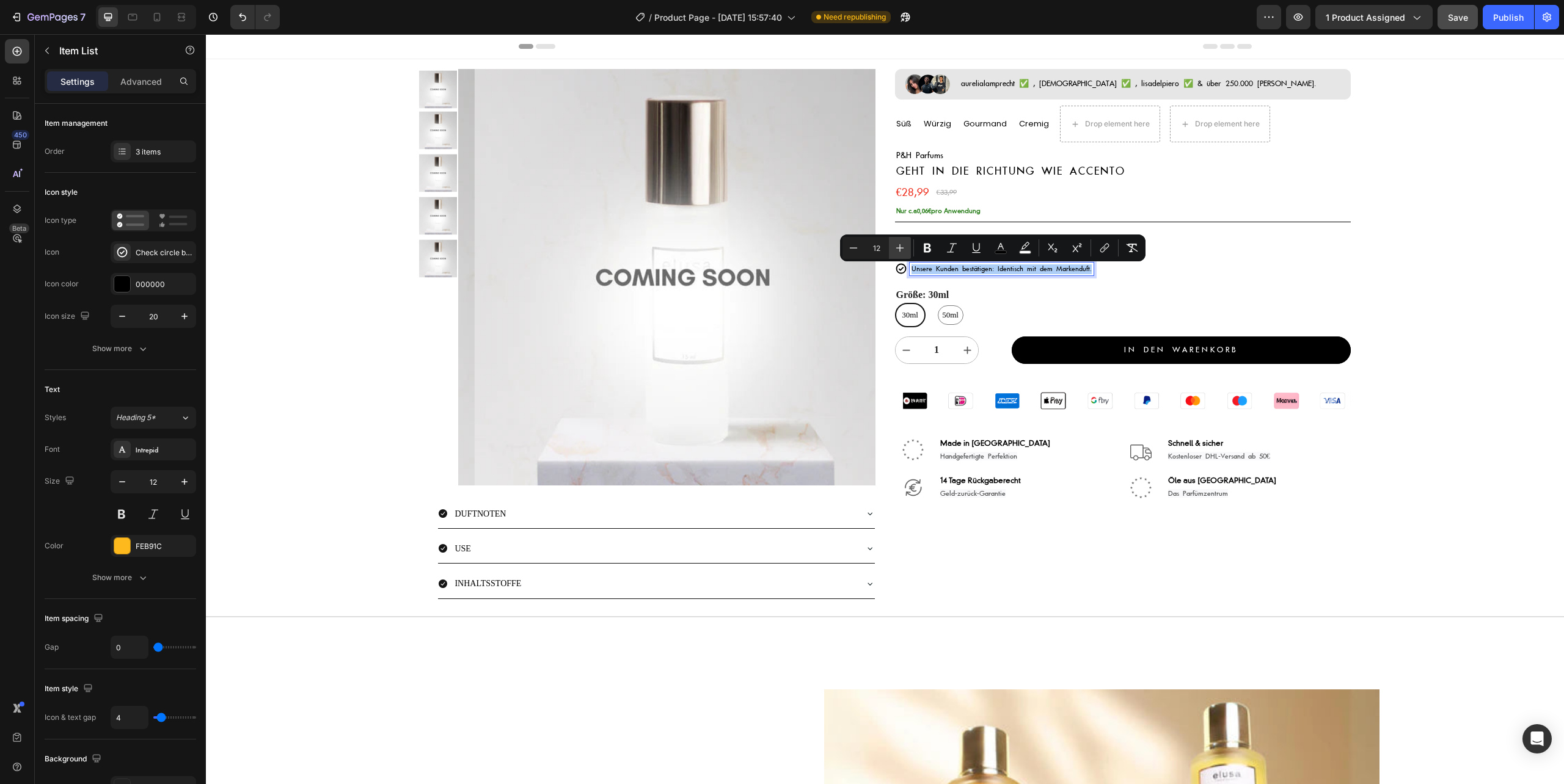
click at [896, 247] on icon "Editor contextual toolbar" at bounding box center [900, 248] width 12 height 12
type input "14"
click at [1165, 266] on div "Erstklassige Duftessenz Dufterlebnis für bis zu 12 Stunden Unsere Kunden bestät…" at bounding box center [1123, 255] width 456 height 42
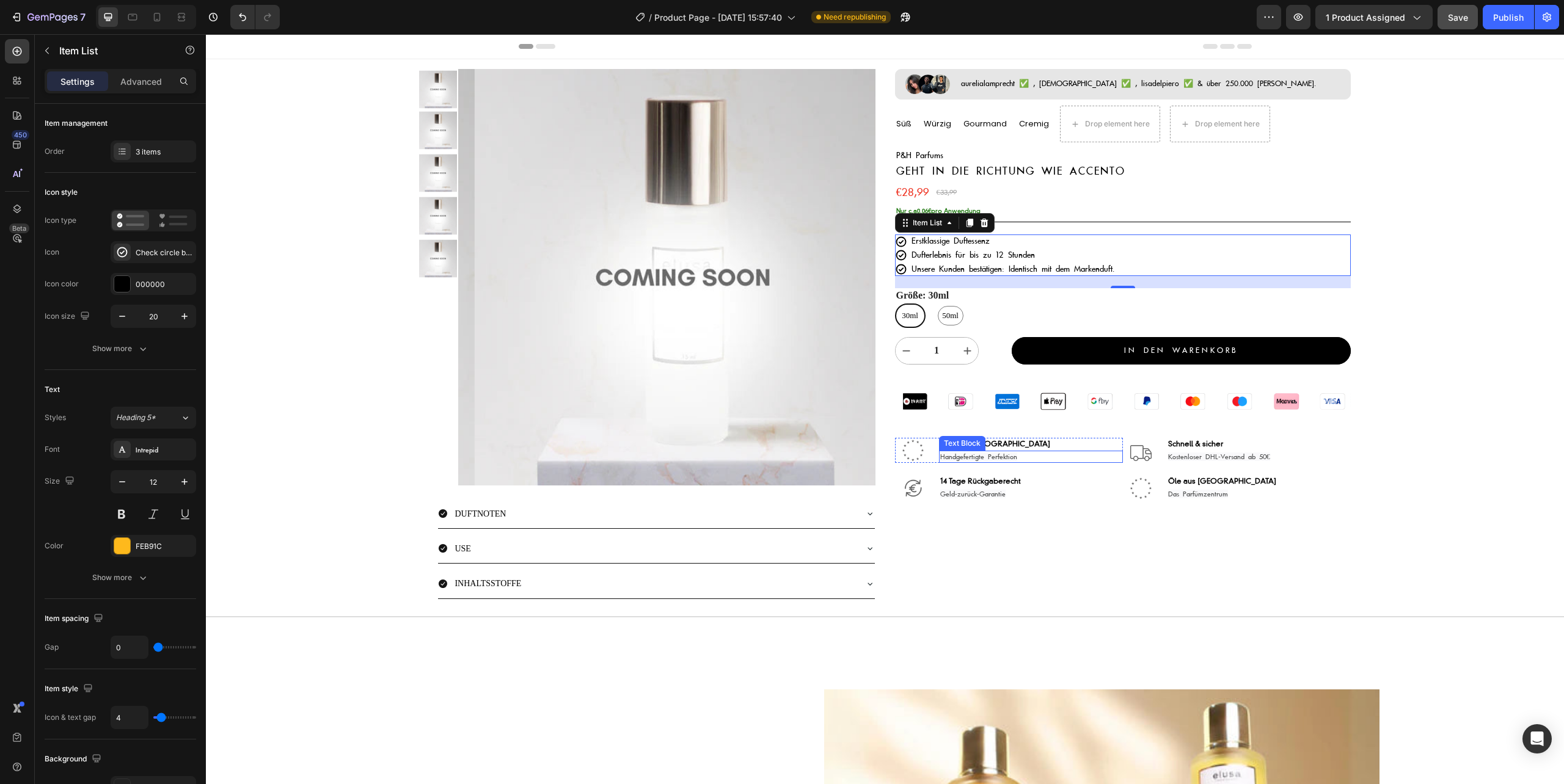
click at [991, 455] on span "Handgefertigte Perfektion" at bounding box center [979, 456] width 77 height 9
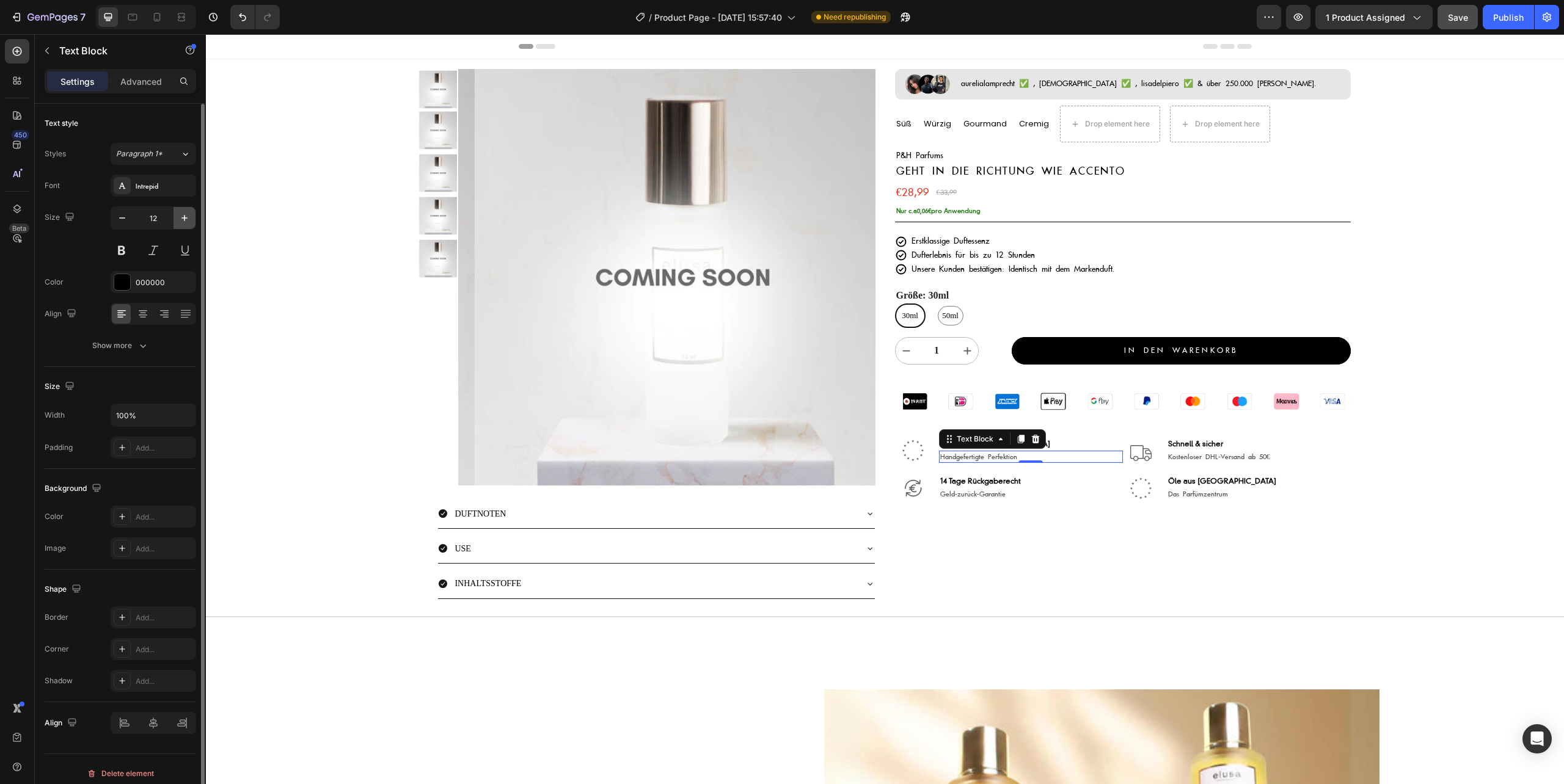
click at [184, 219] on icon "button" at bounding box center [184, 218] width 6 height 6
click at [123, 221] on icon "button" at bounding box center [122, 218] width 12 height 12
type input "12"
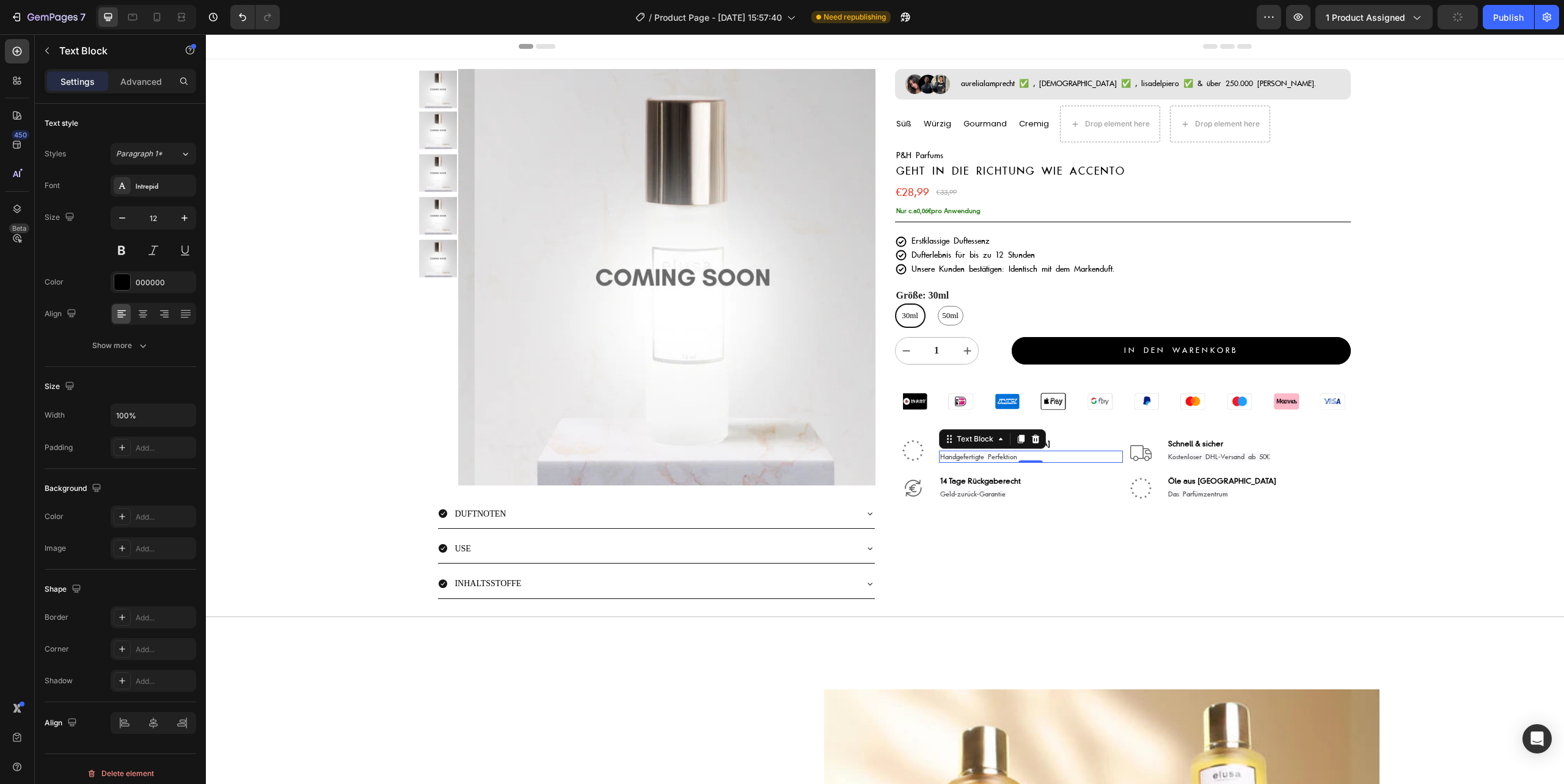
click at [989, 460] on span "Handgefertigte Perfektion" at bounding box center [979, 456] width 77 height 9
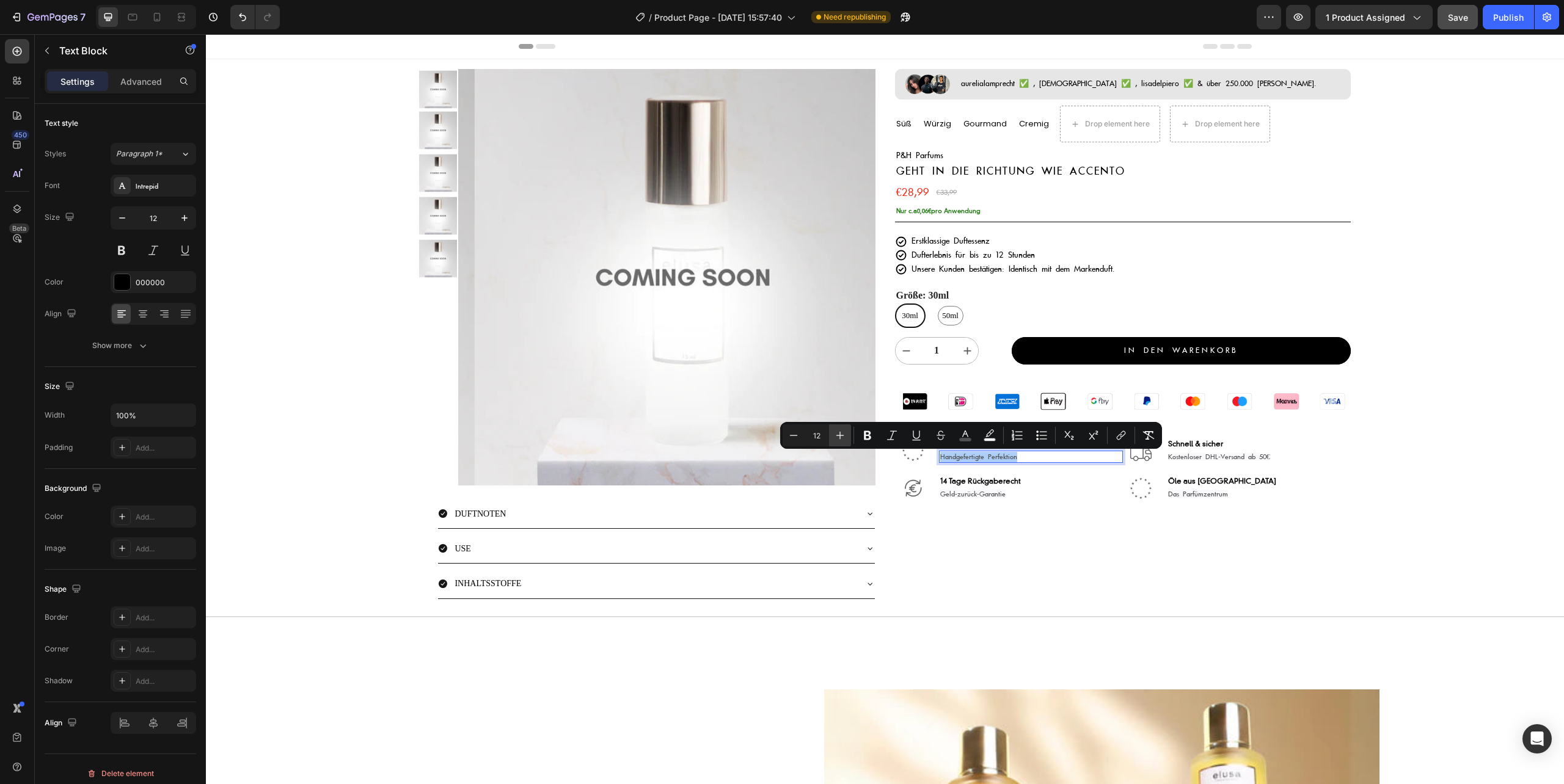
click at [839, 437] on icon "Editor contextual toolbar" at bounding box center [840, 435] width 12 height 12
click at [794, 434] on icon "Editor contextual toolbar" at bounding box center [794, 435] width 12 height 12
type input "13"
click at [1206, 457] on span "Kostenloser DHL-Versand ab 50€" at bounding box center [1219, 456] width 102 height 9
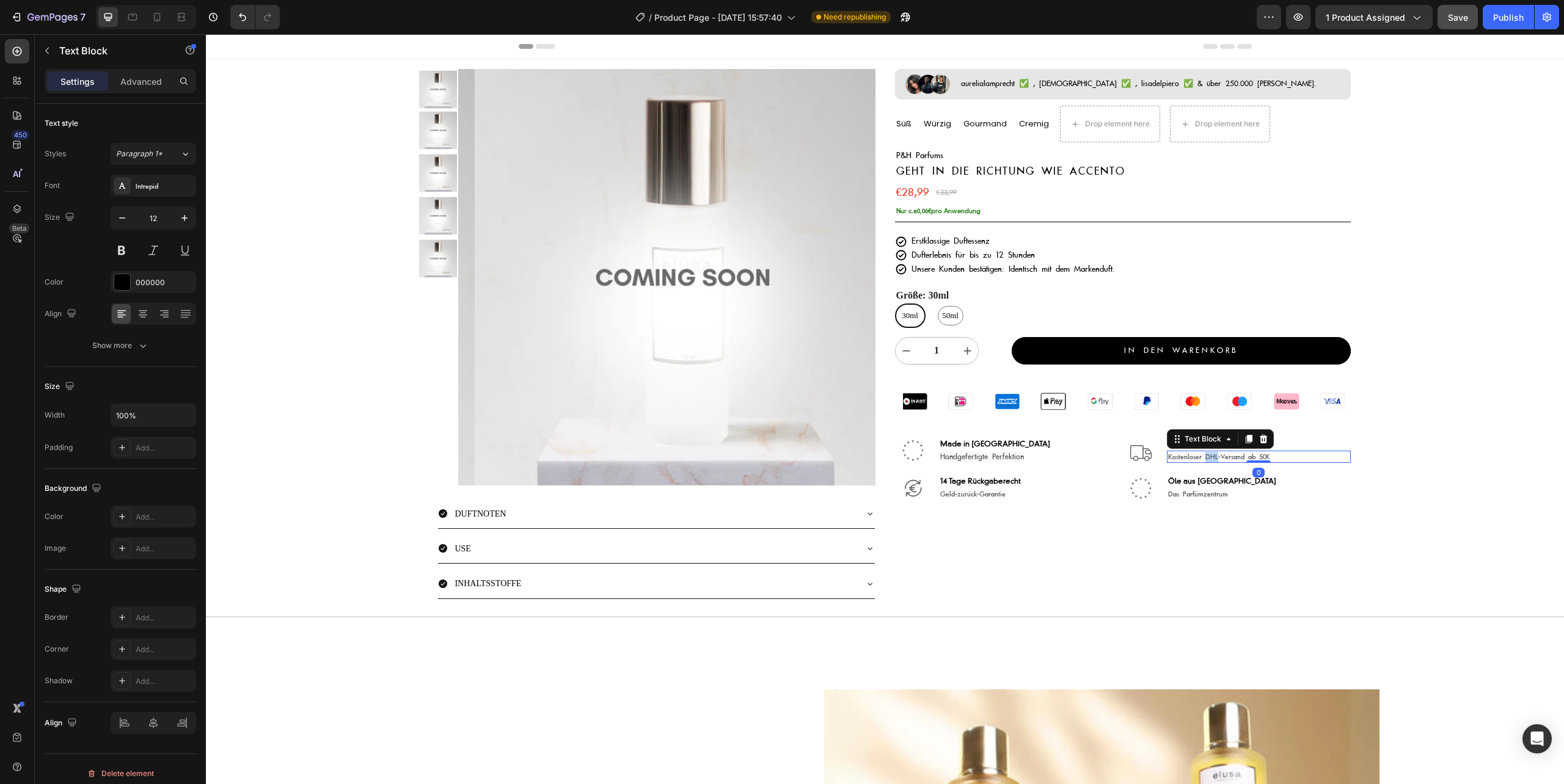
click at [1206, 457] on span "Kostenloser DHL-Versand ab 50€" at bounding box center [1219, 456] width 102 height 9
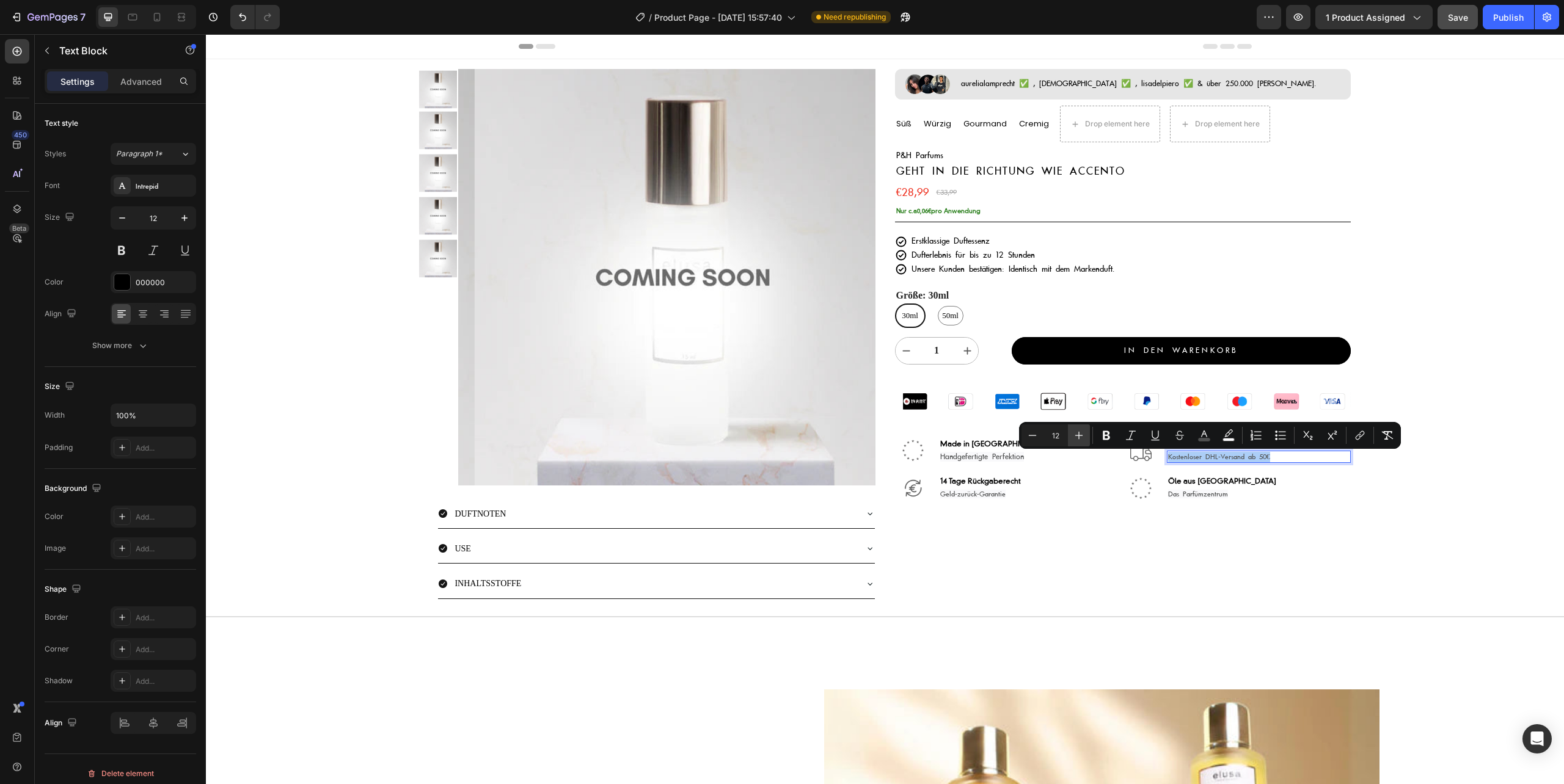
click at [1074, 433] on icon "Editor contextual toolbar" at bounding box center [1078, 435] width 12 height 12
type input "13"
click at [966, 495] on span "Geld-zurück-Garantie" at bounding box center [973, 493] width 65 height 9
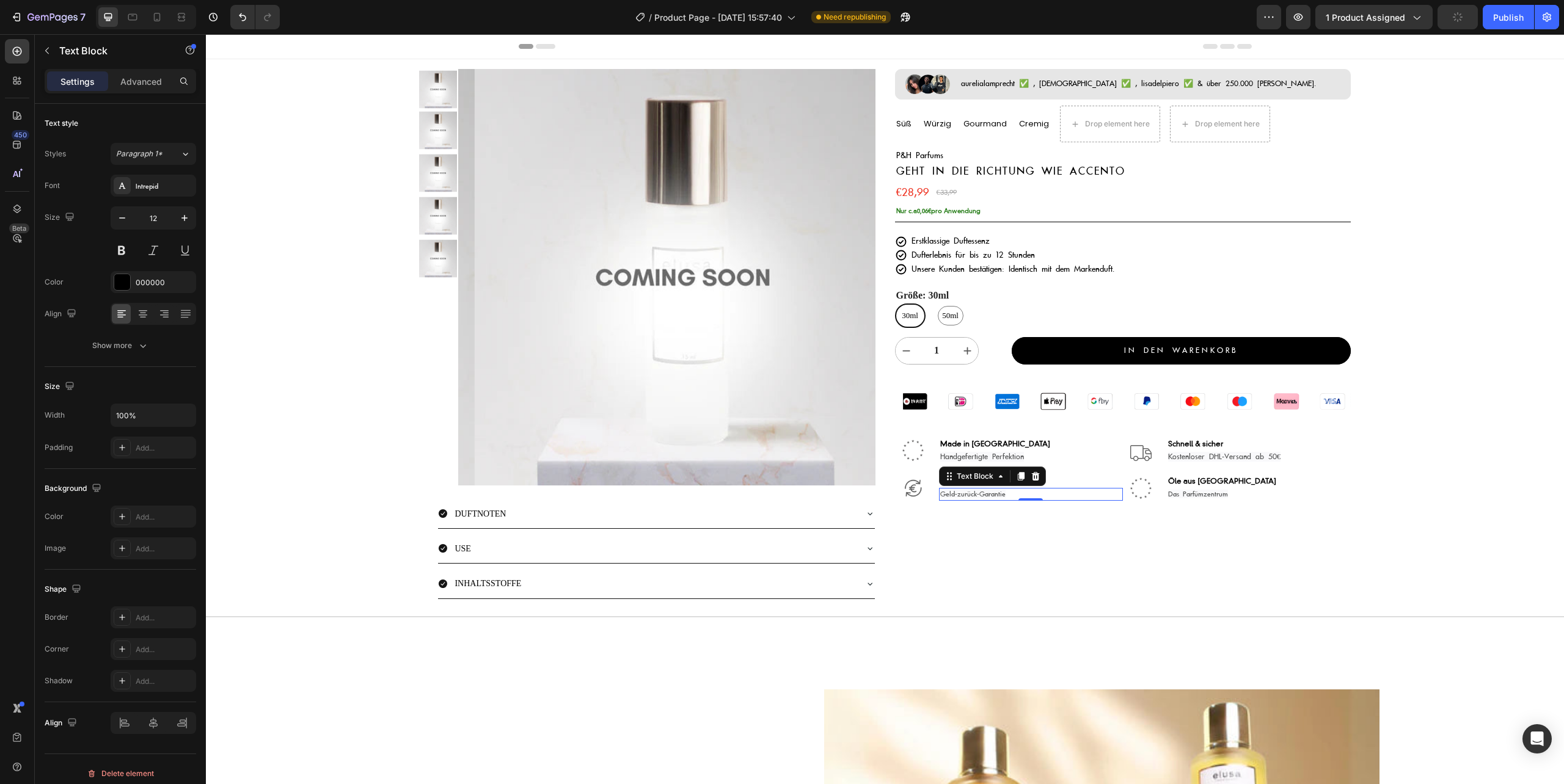
click at [966, 495] on span "Geld-zurück-Garantie" at bounding box center [973, 493] width 65 height 9
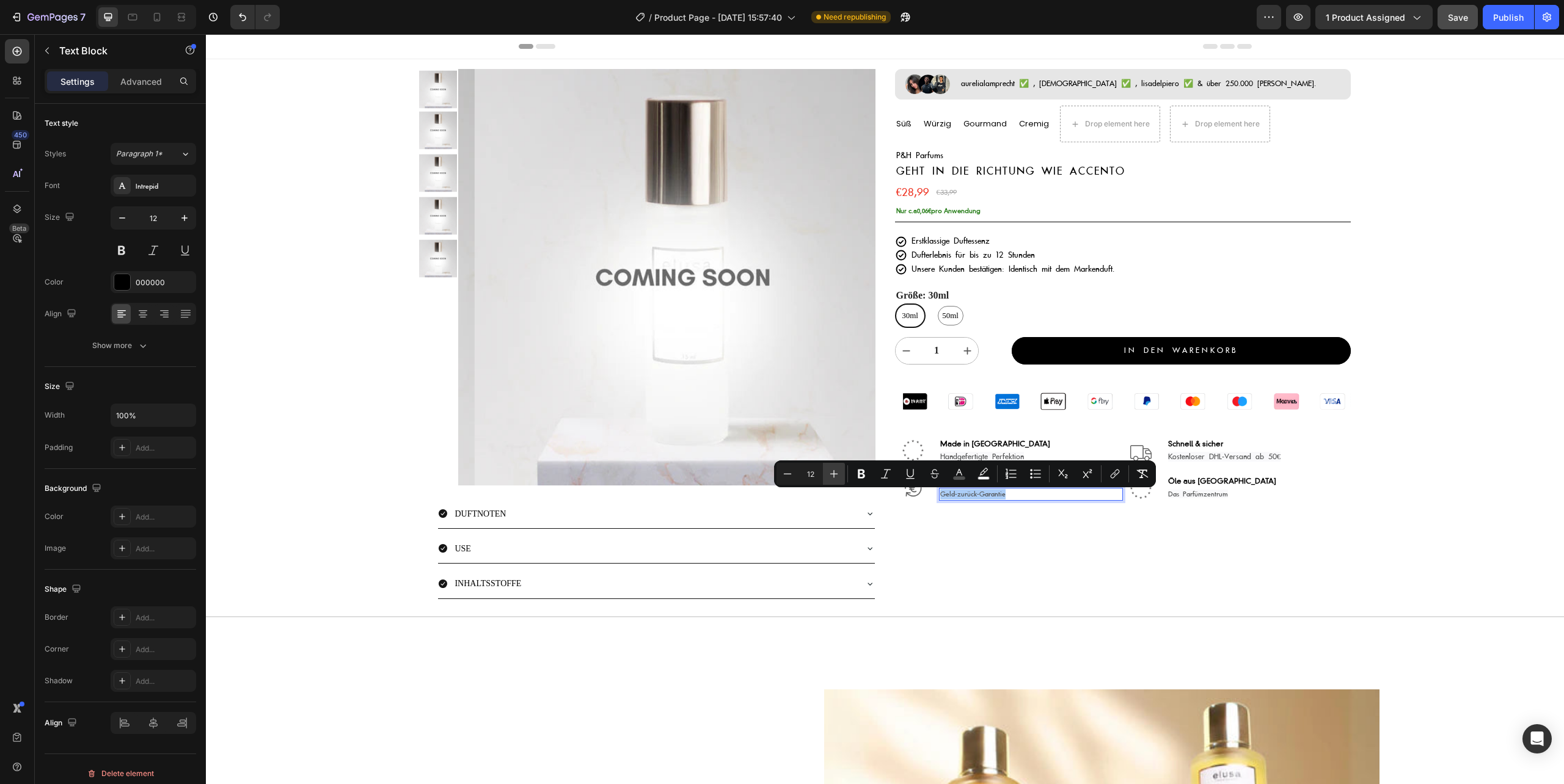
click at [834, 474] on icon "Editor contextual toolbar" at bounding box center [833, 474] width 12 height 12
type input "13"
click at [1218, 496] on p "Das Parfümzentrum" at bounding box center [1258, 494] width 181 height 11
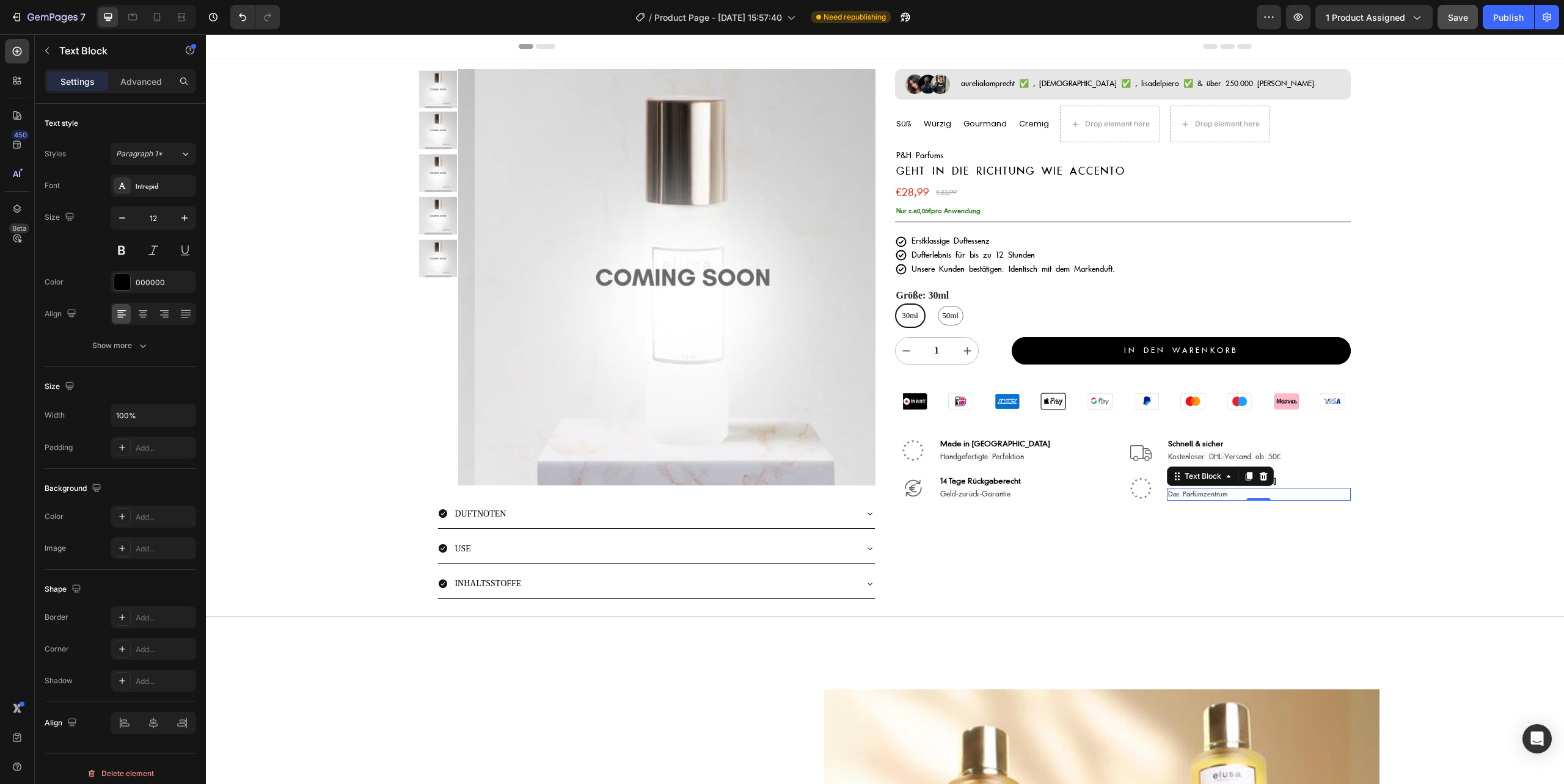
click at [1218, 496] on p "Das Parfümzentrum" at bounding box center [1258, 494] width 181 height 11
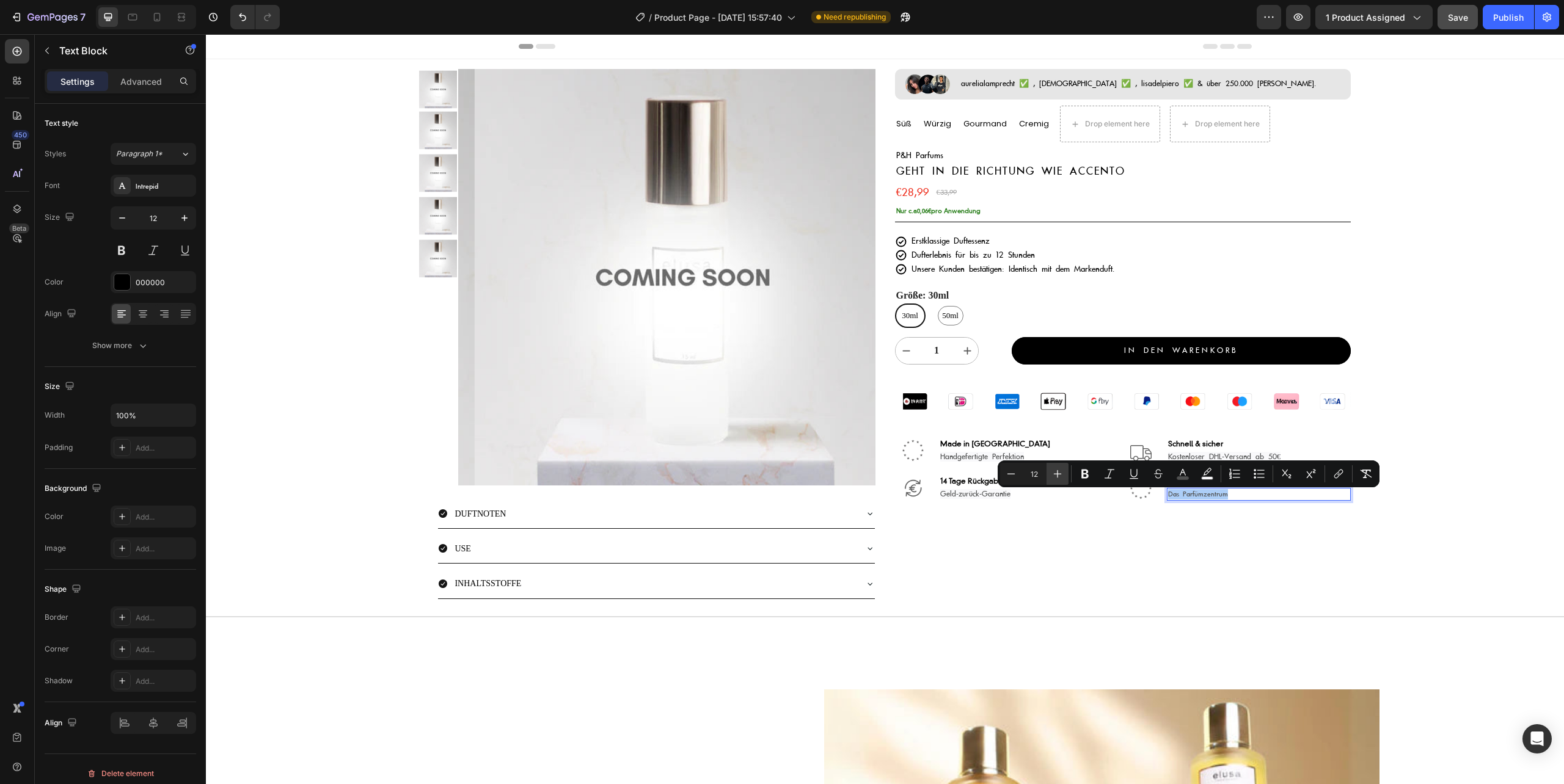
click at [1058, 475] on icon "Editor contextual toolbar" at bounding box center [1057, 474] width 12 height 12
type input "13"
click at [1462, 488] on div "Product Images Image aurelialamprecht ✅ , [DEMOGRAPHIC_DATA] ✅ , lisadelpiero ✅…" at bounding box center [885, 342] width 1358 height 565
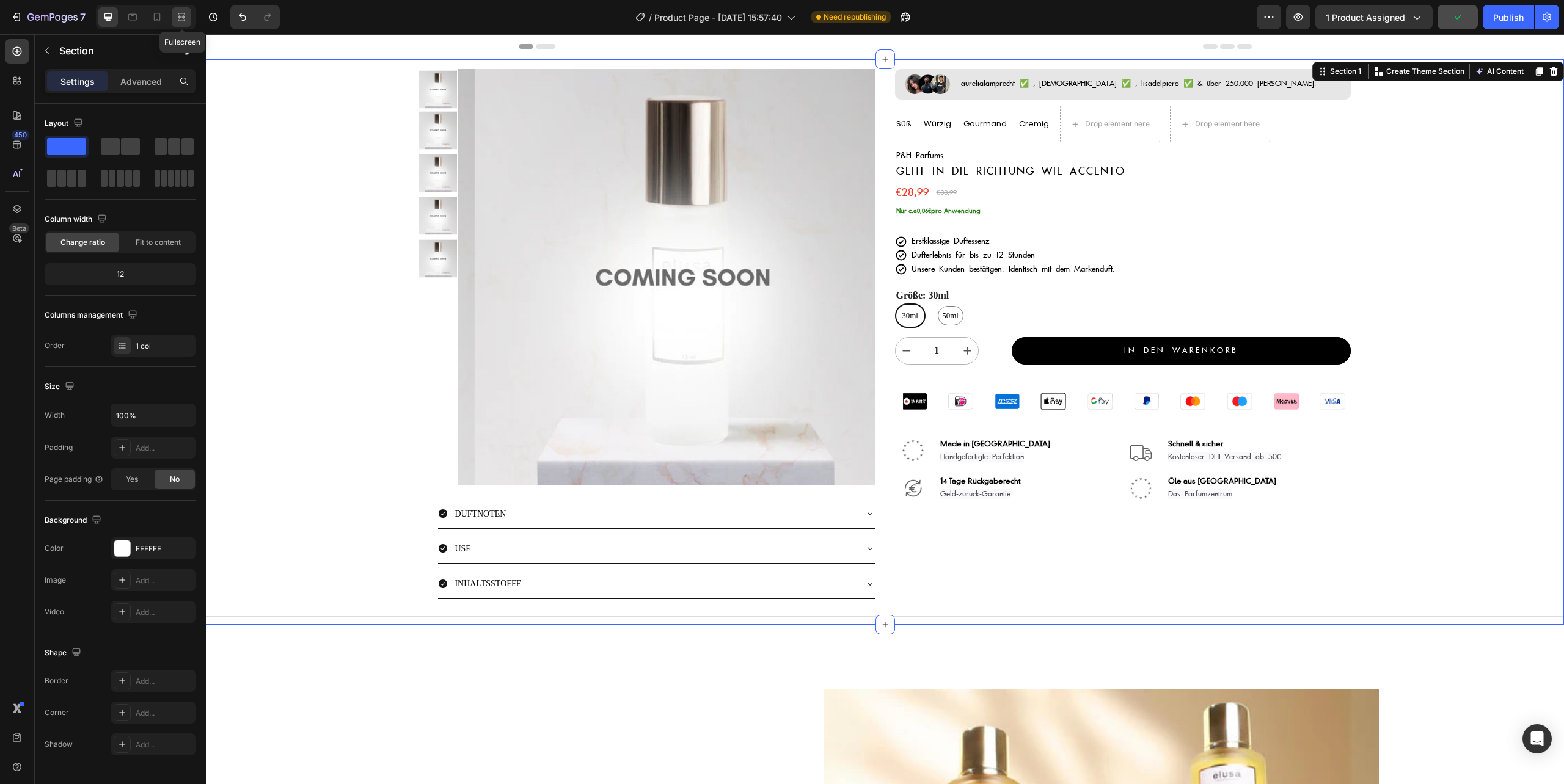
click at [176, 13] on icon at bounding box center [181, 17] width 12 height 12
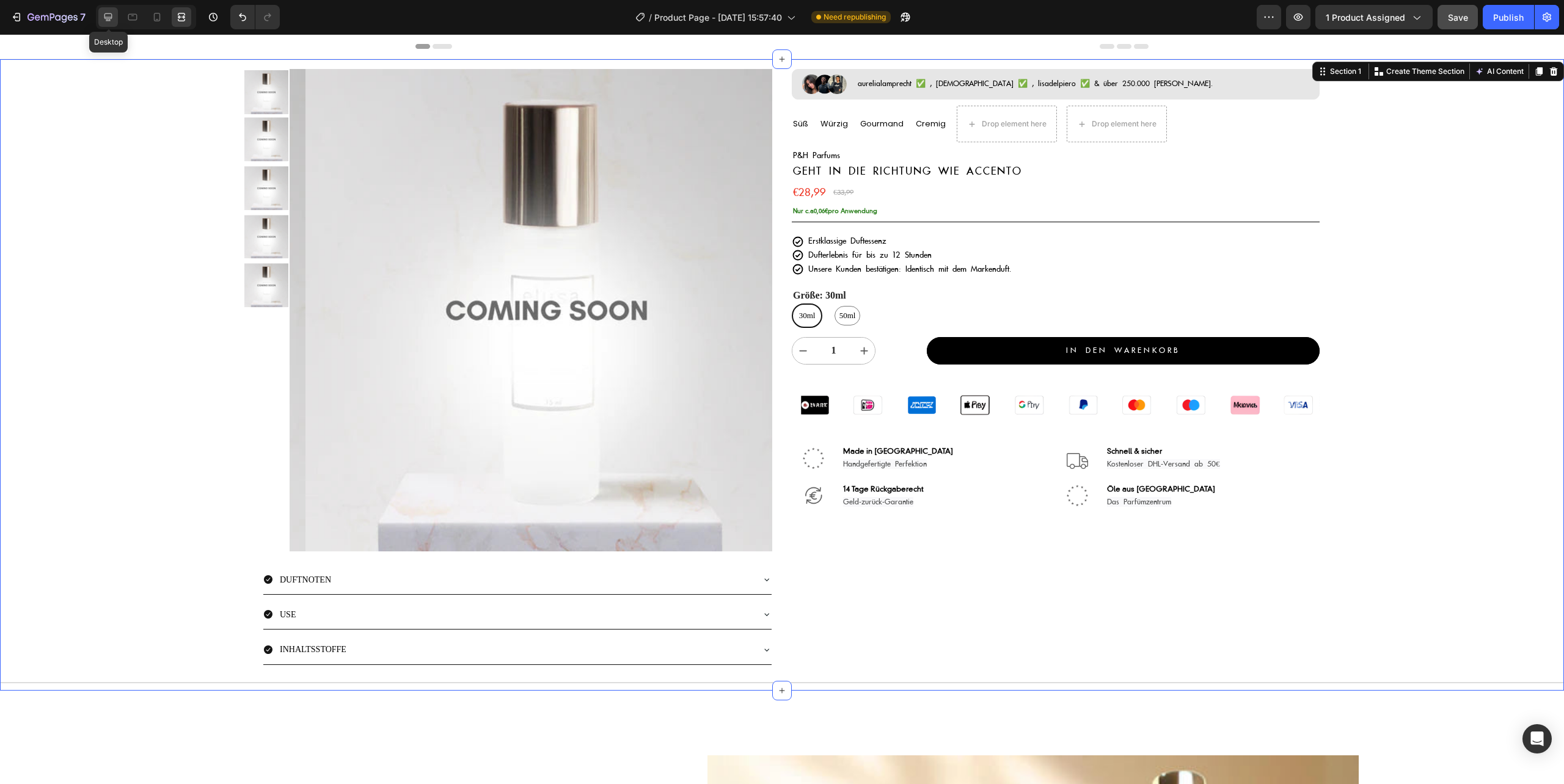
click at [110, 19] on icon at bounding box center [108, 17] width 8 height 8
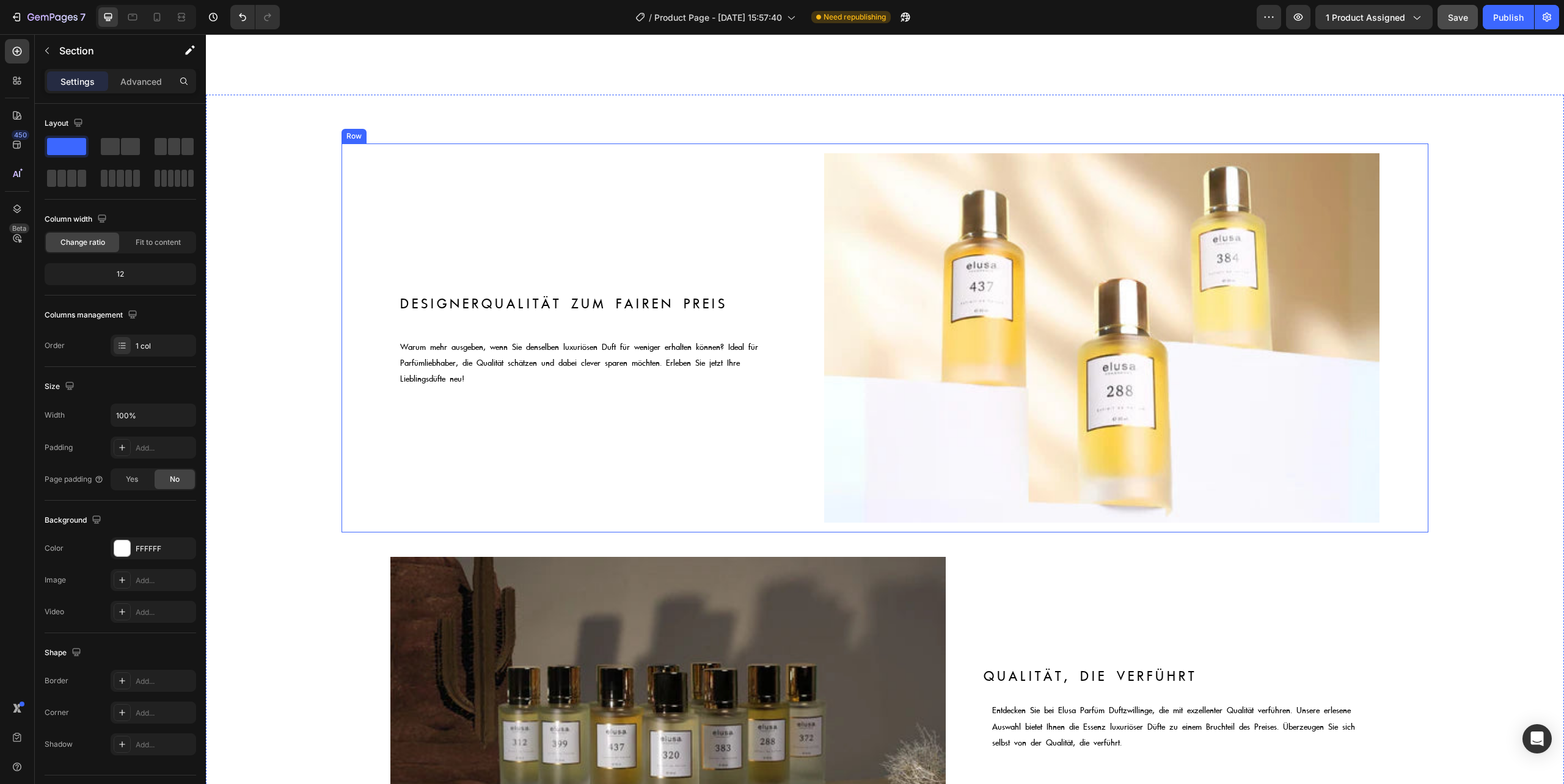
scroll to position [651, 0]
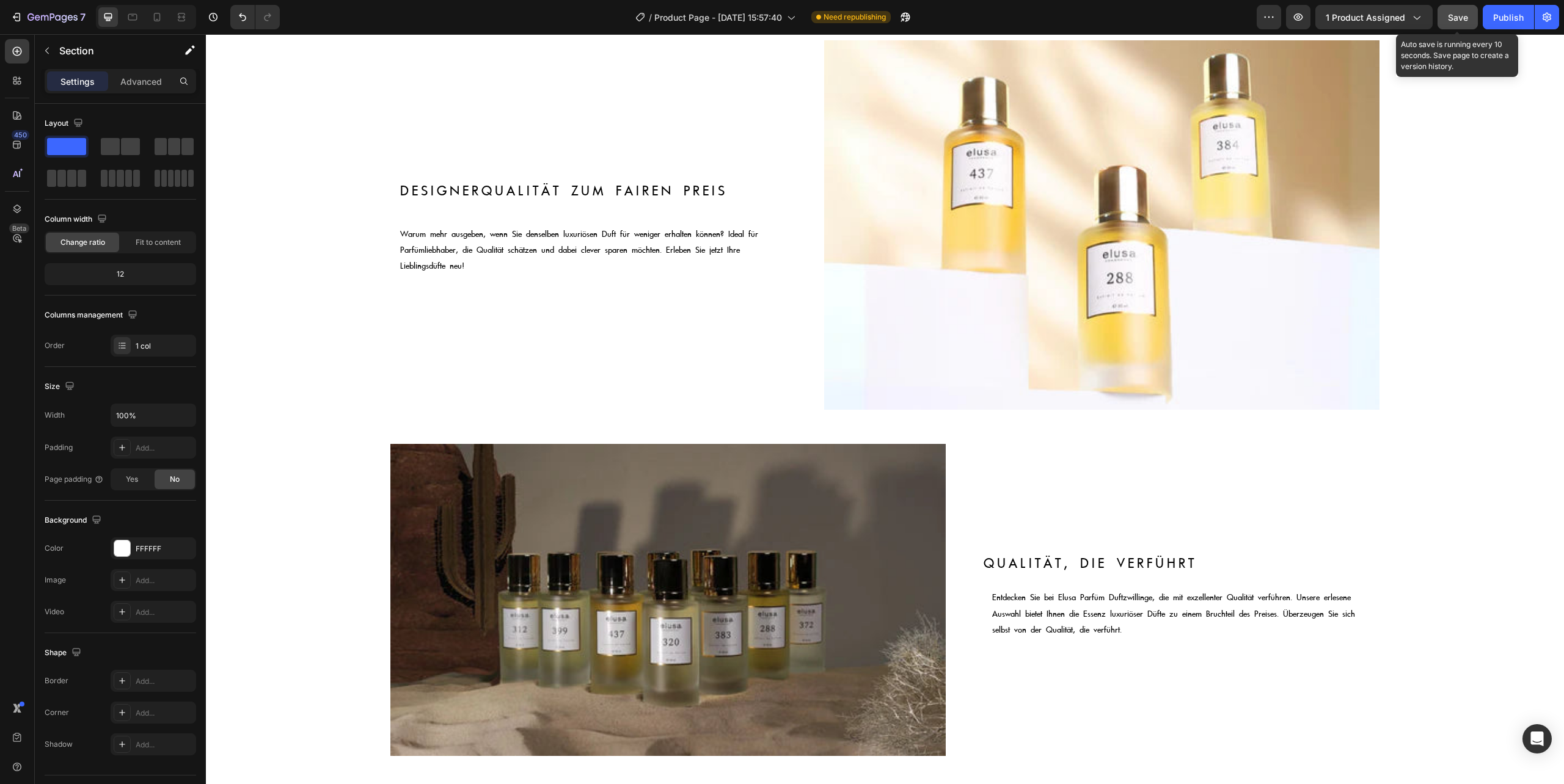
click at [1458, 19] on span "Save" at bounding box center [1458, 17] width 20 height 11
click at [1295, 17] on icon "button" at bounding box center [1299, 17] width 9 height 7
click at [504, 240] on p "Warum mehr ausgeben, wenn Sie denselben luxuriösen Duft für weniger erhalten kö…" at bounding box center [589, 250] width 377 height 48
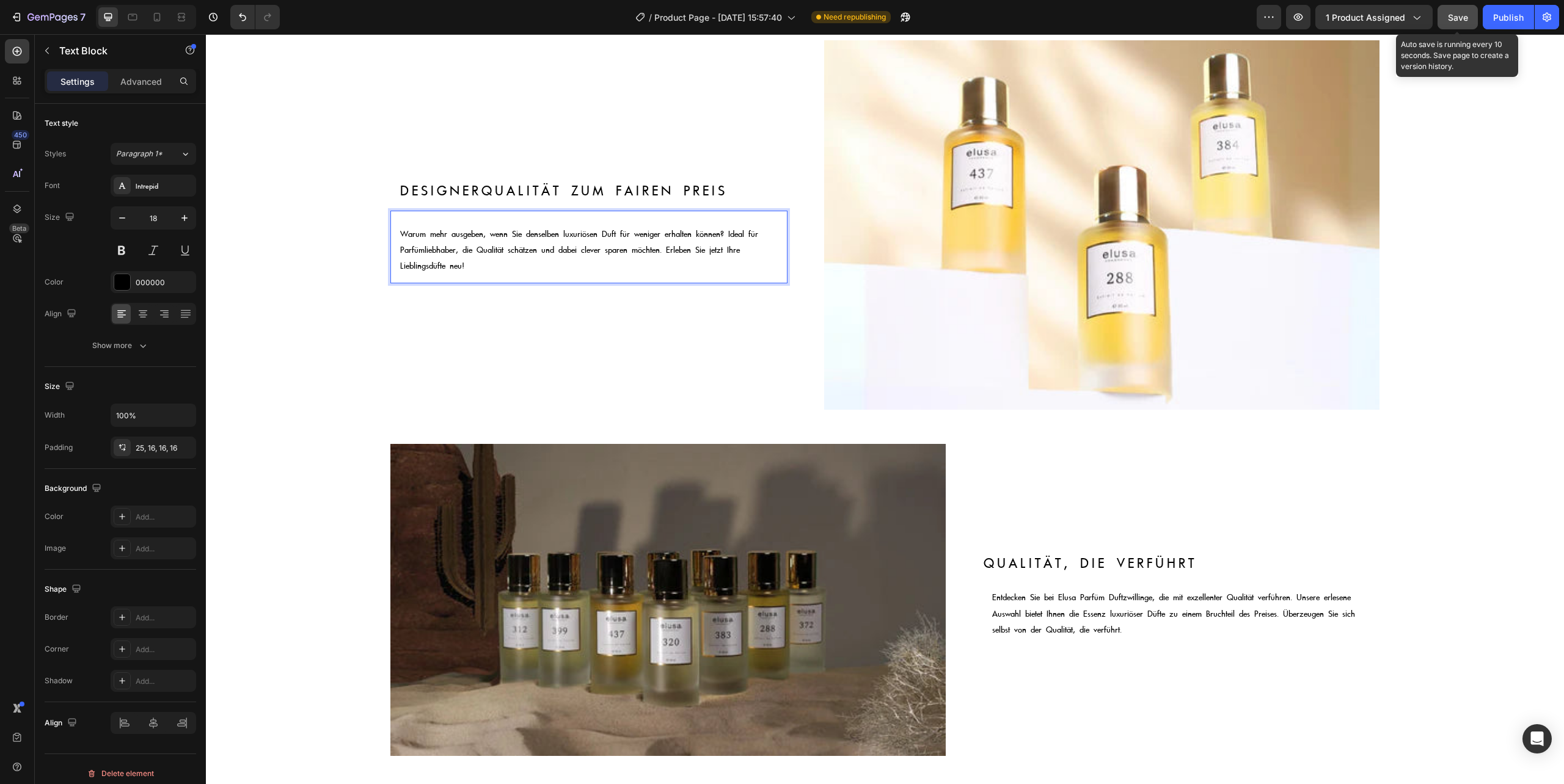
click at [415, 237] on p "Warum mehr ausgeben, wenn Sie denselben luxuriösen Duft für weniger erhalten kö…" at bounding box center [589, 250] width 377 height 48
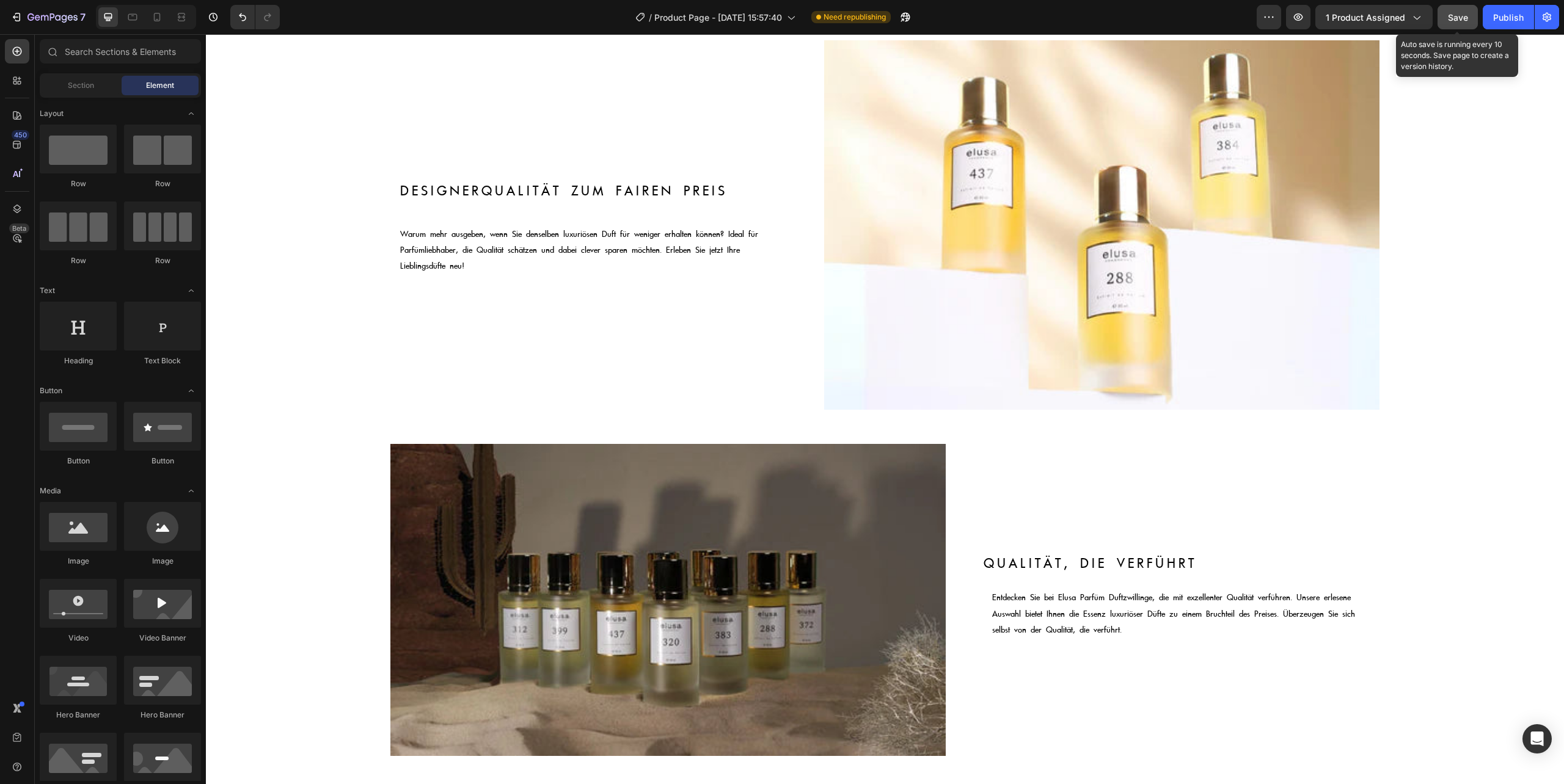
click at [407, 237] on div at bounding box center [407, 237] width 0 height 0
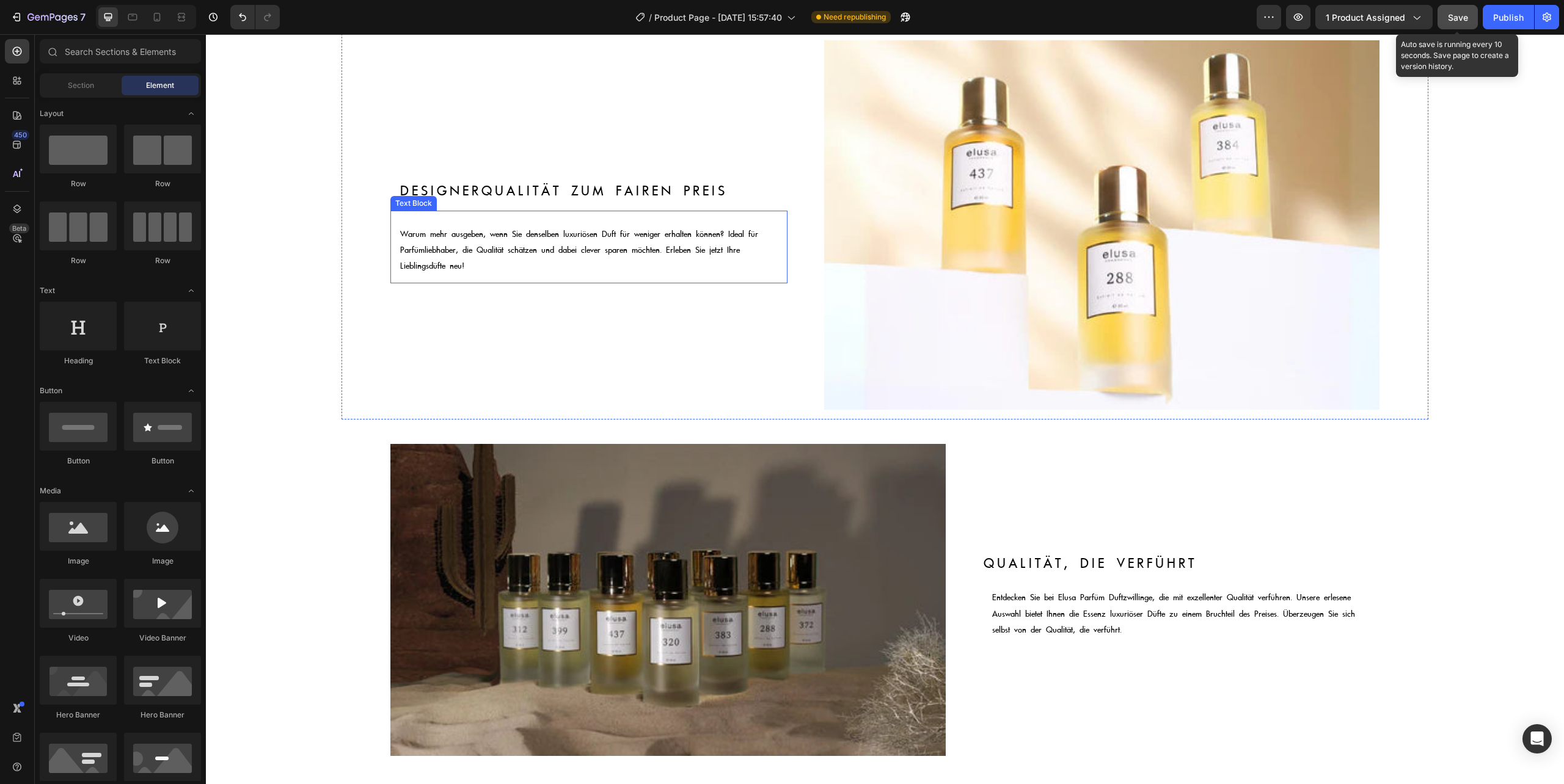
click at [534, 259] on p "Warum mehr ausgeben, wenn Sie denselben luxuriösen Duft für weniger erhalten kö…" at bounding box center [589, 250] width 377 height 48
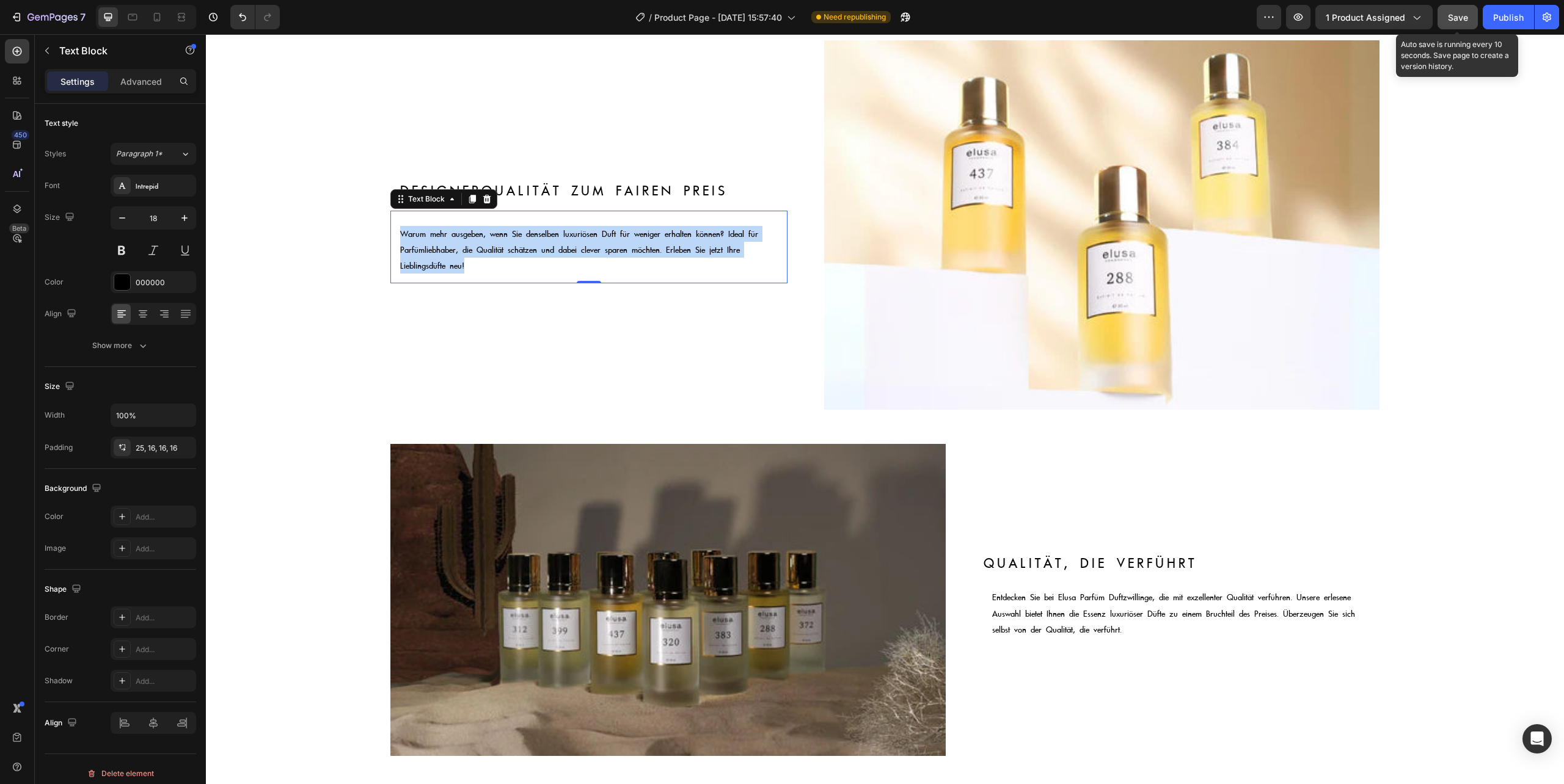
click at [534, 259] on p "Warum mehr ausgeben, wenn Sie denselben luxuriösen Duft für weniger erhalten kö…" at bounding box center [589, 250] width 377 height 48
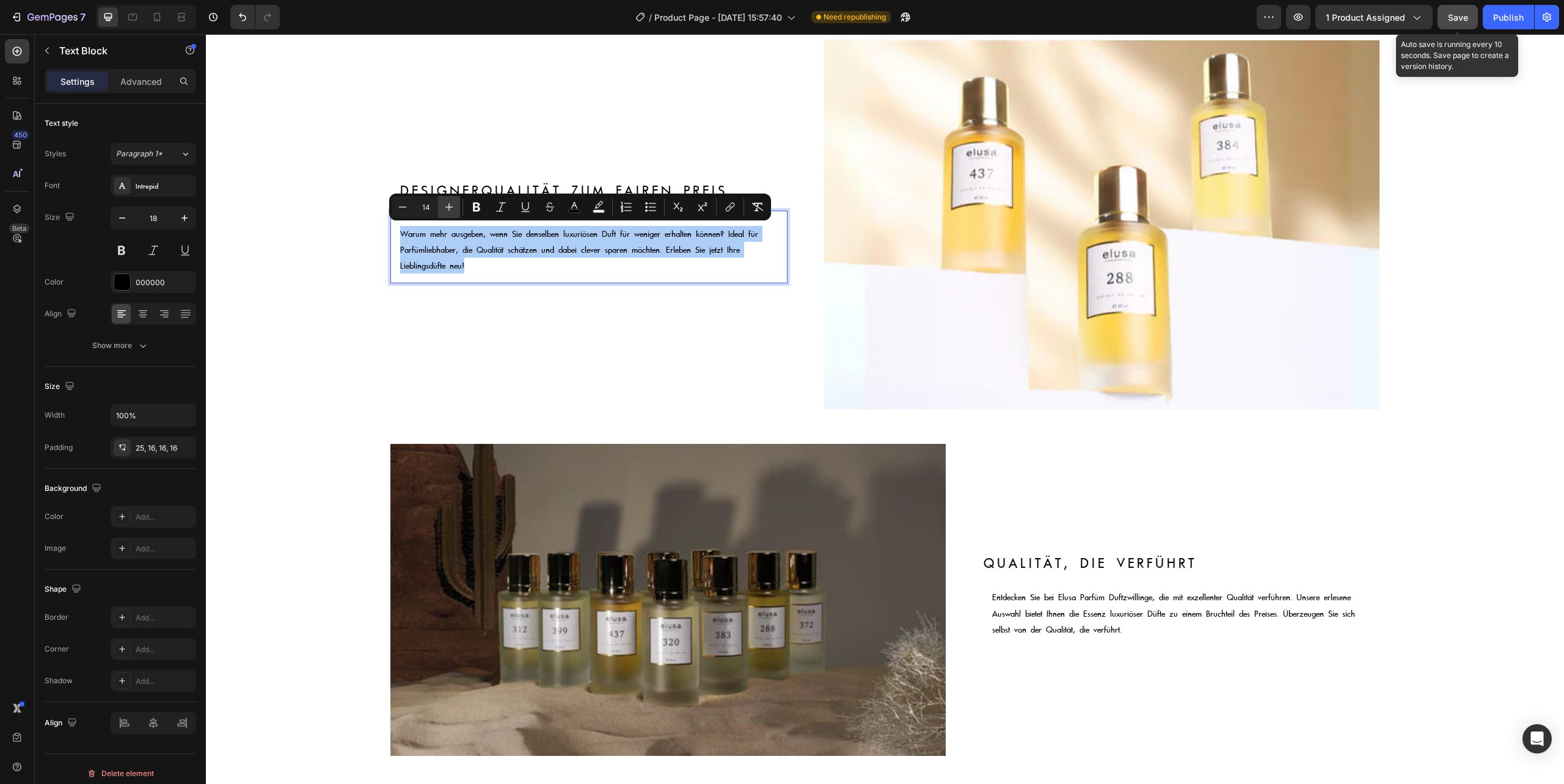
click at [443, 208] on icon "Editor contextual toolbar" at bounding box center [449, 207] width 12 height 12
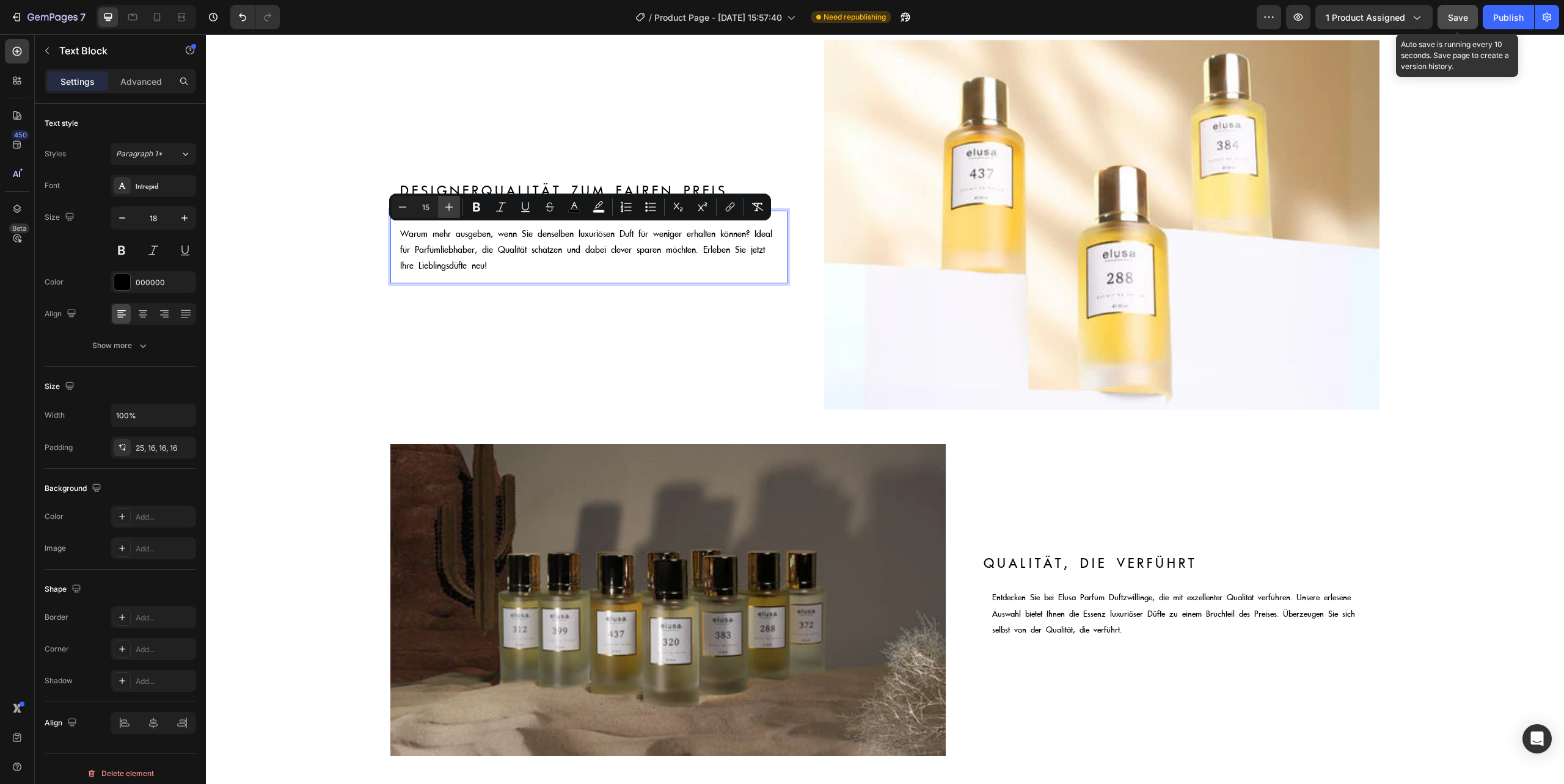
click at [443, 208] on icon "Editor contextual toolbar" at bounding box center [449, 207] width 12 height 12
type input "18"
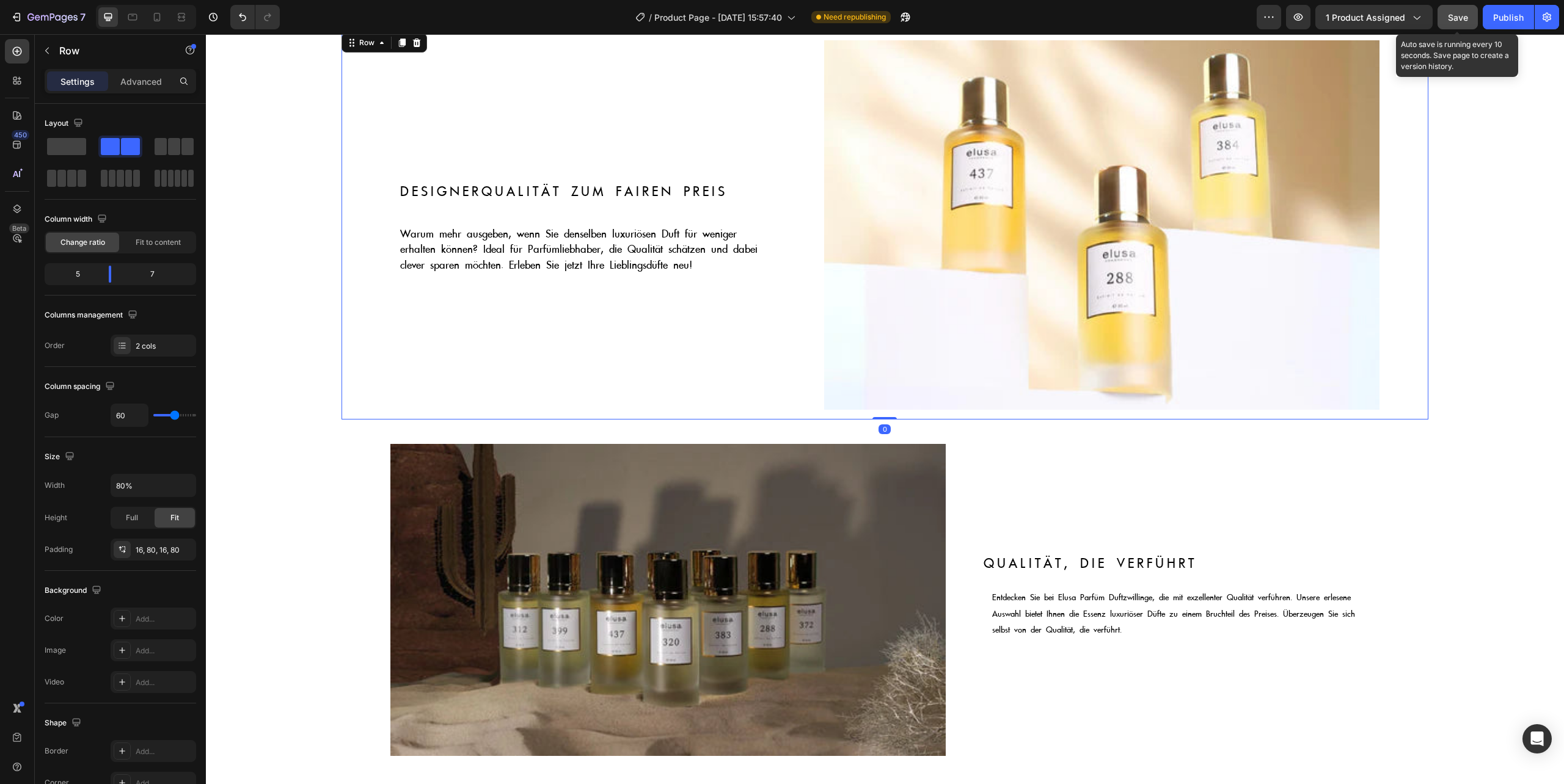
click at [655, 325] on div "Designerqualität zum fairen Preis Text Block Warum mehr ausgeben, wenn Sie dens…" at bounding box center [588, 225] width 396 height 369
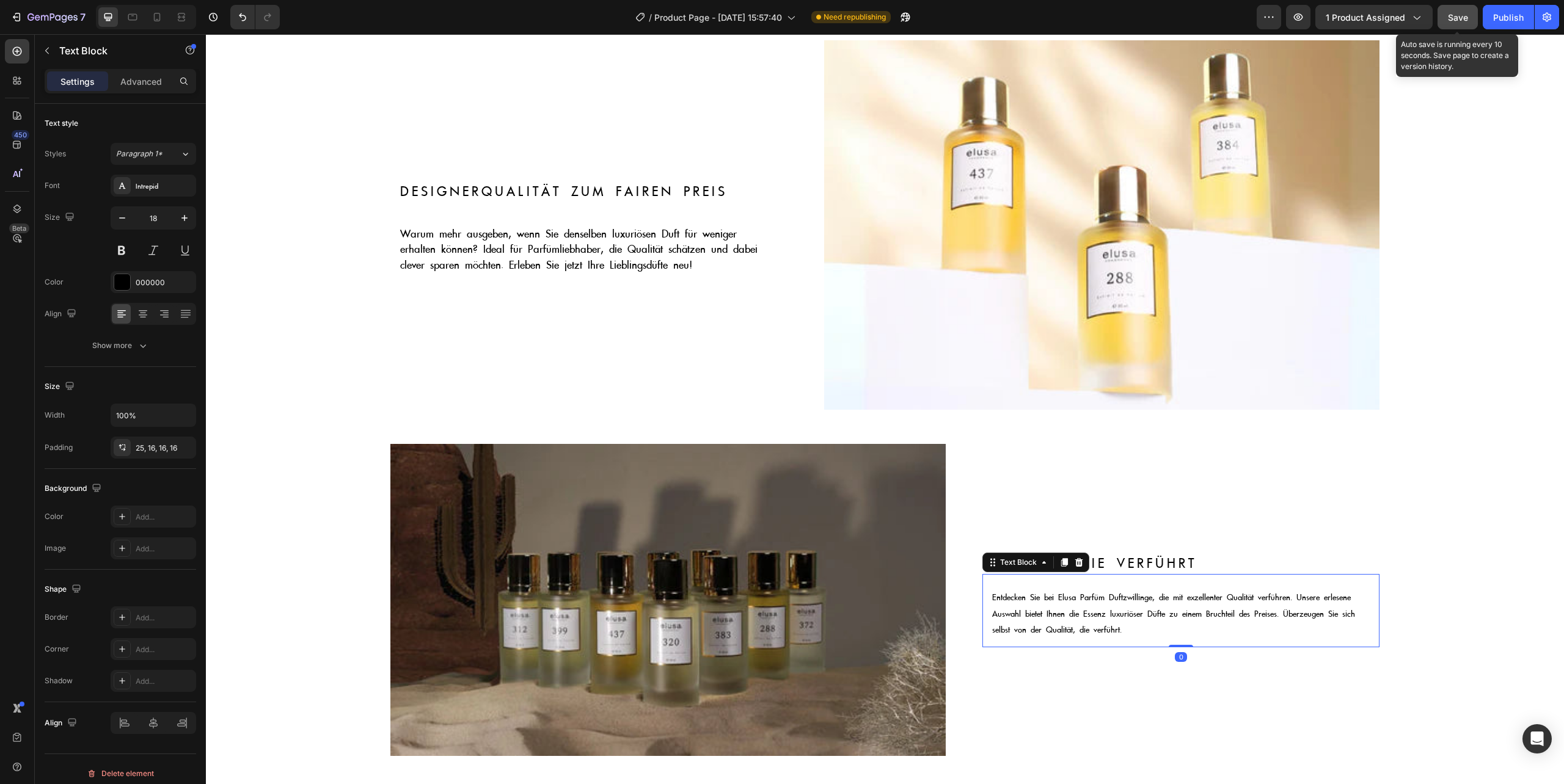
click at [1114, 617] on p "Entdecken Sie bei Elusa Parfüm Duftzwillinge, die mit exzellenter Qualität verf…" at bounding box center [1180, 613] width 377 height 48
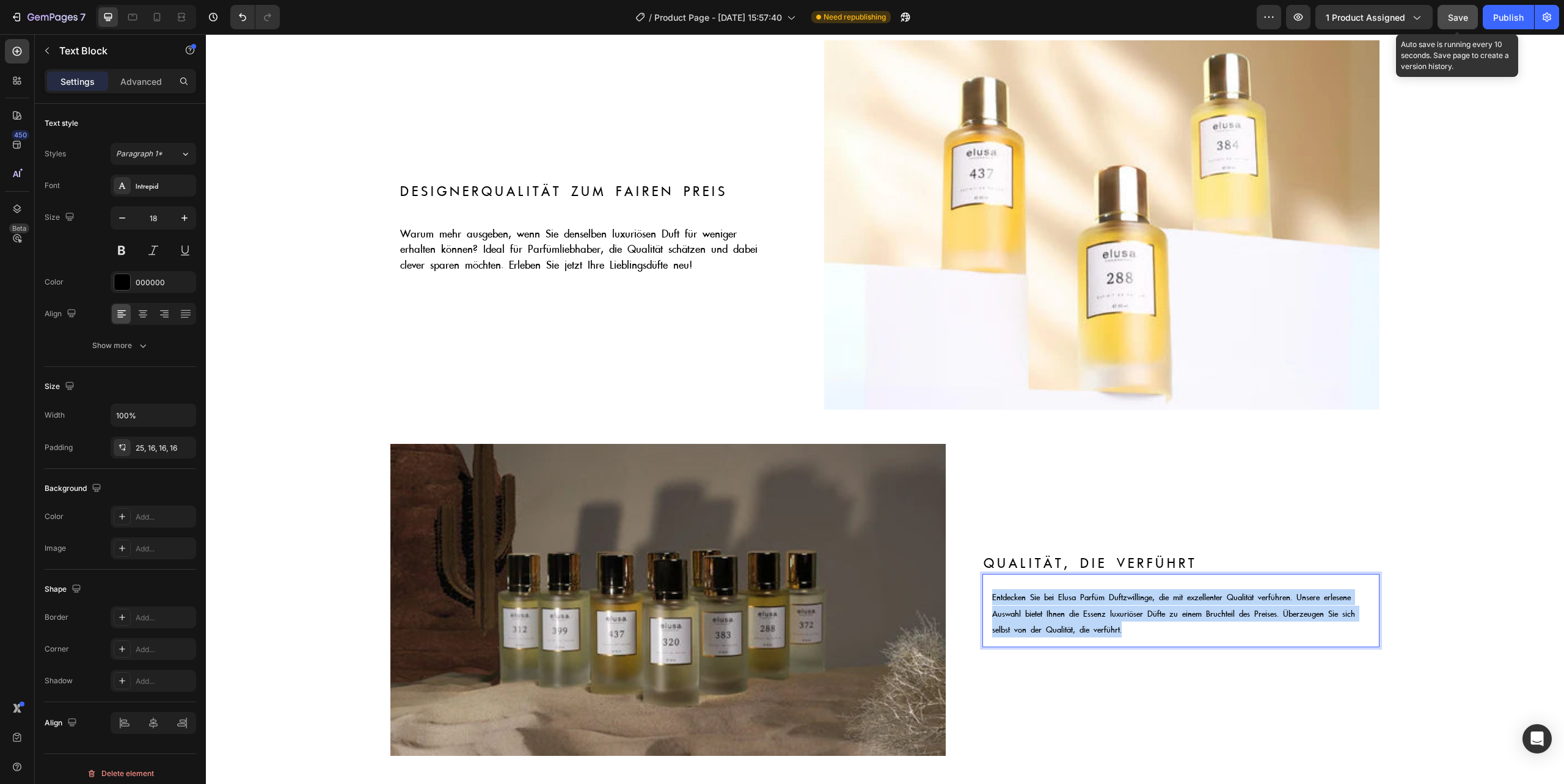
click at [1114, 617] on p "Entdecken Sie bei Elusa Parfüm Duftzwillinge, die mit exzellenter Qualität verf…" at bounding box center [1180, 613] width 377 height 48
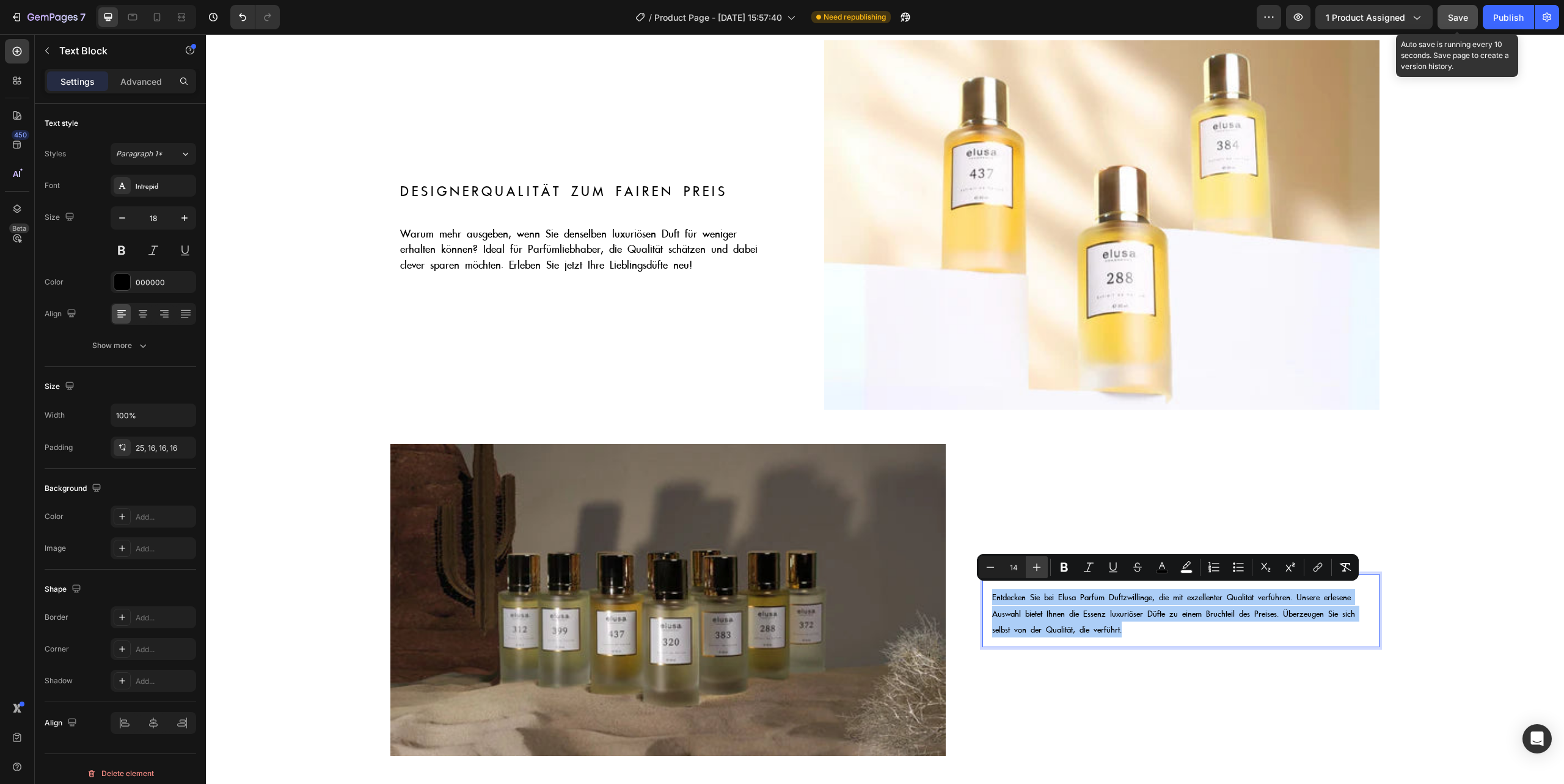
click at [1032, 562] on icon "Editor contextual toolbar" at bounding box center [1036, 567] width 12 height 12
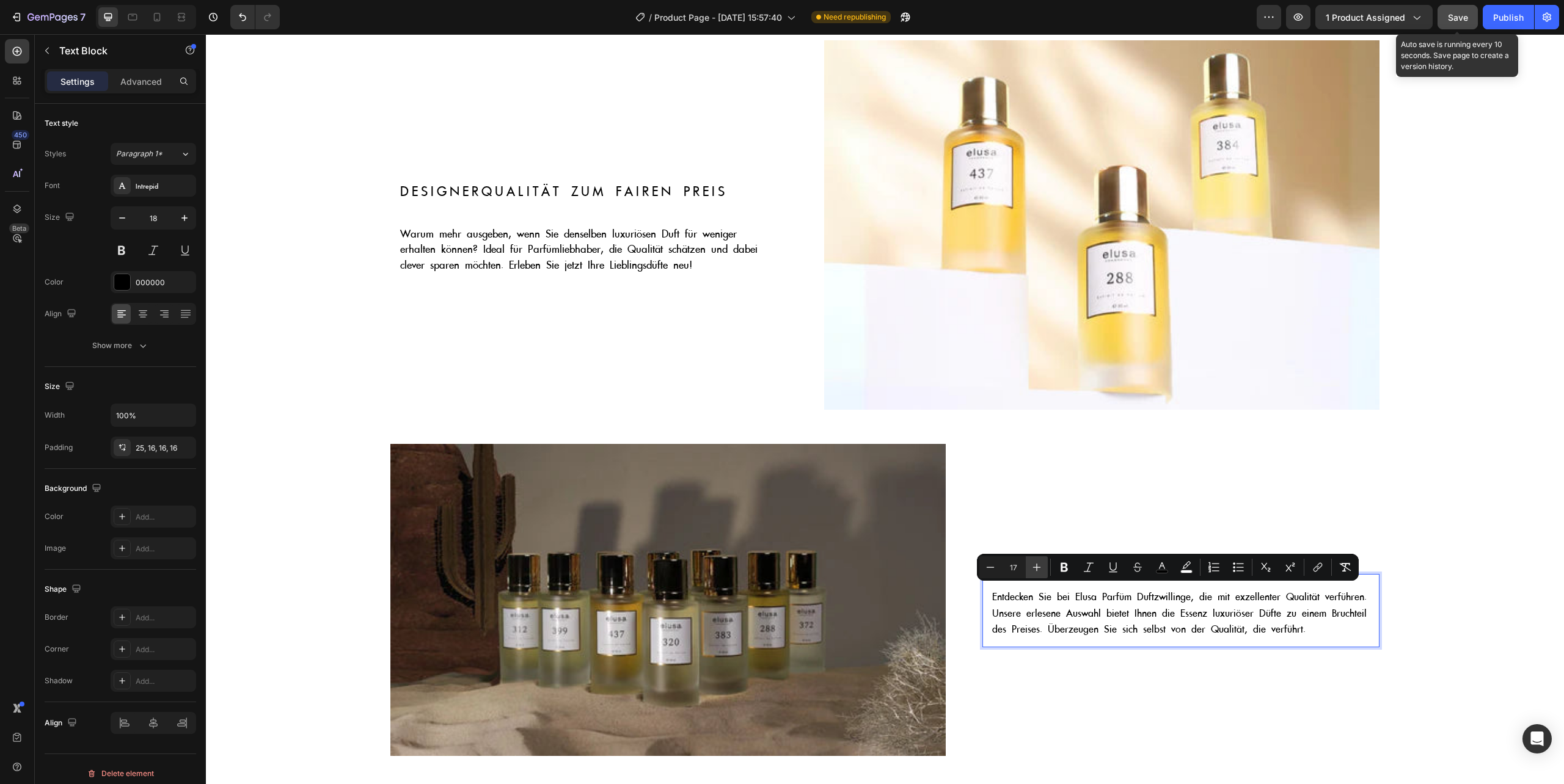
click at [1032, 562] on icon "Editor contextual toolbar" at bounding box center [1036, 567] width 12 height 12
type input "18"
click at [1203, 648] on div "Entdecken Sie bei Elusa Parfüm Duftzwillinge, die mit exzellenter Qualität verf…" at bounding box center [1180, 610] width 396 height 87
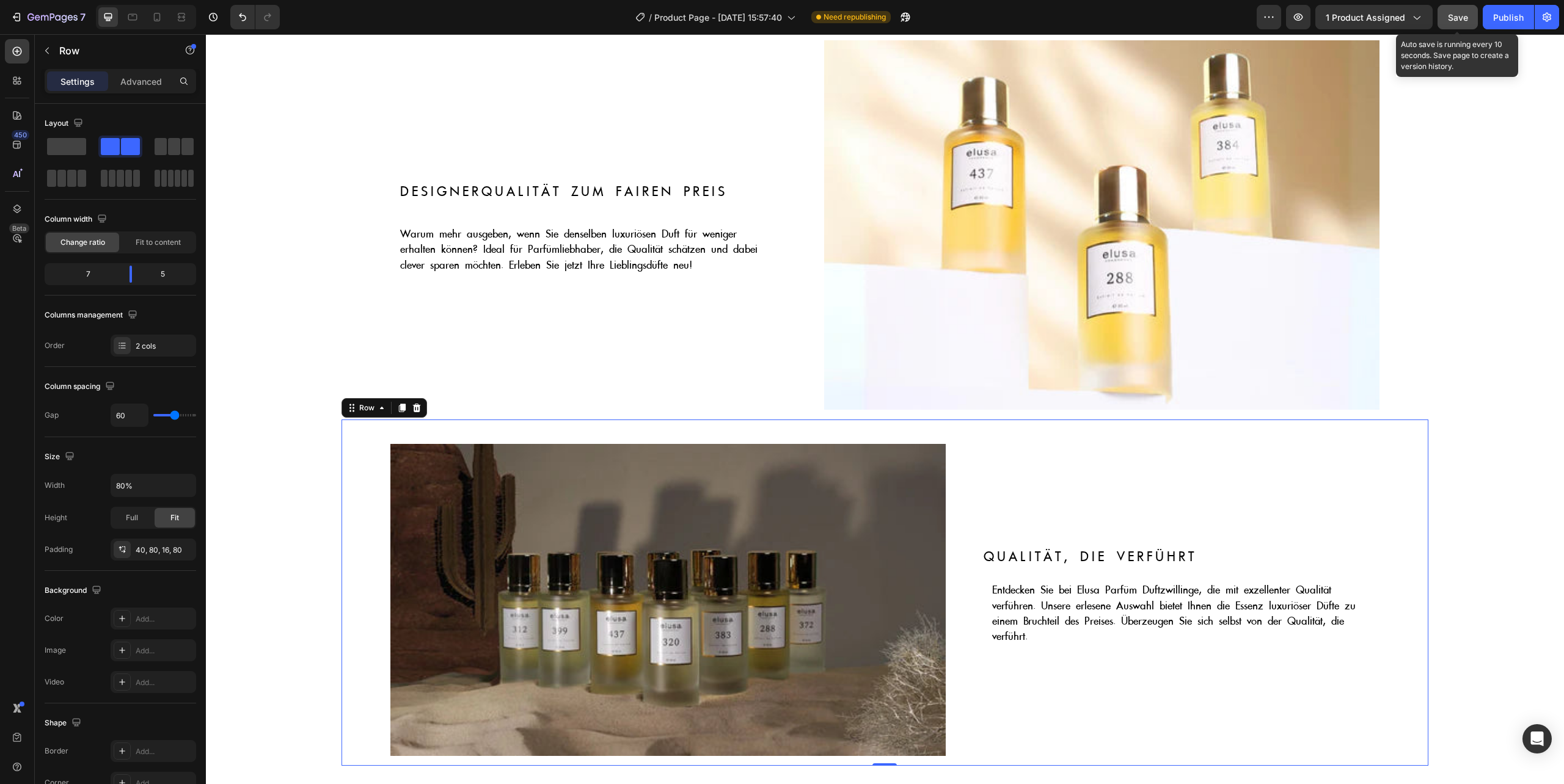
click at [1208, 700] on div "Qualität, die verführt Text Block Entdecken Sie bei Elusa Parfüm Duftzwillinge,…" at bounding box center [1180, 600] width 396 height 312
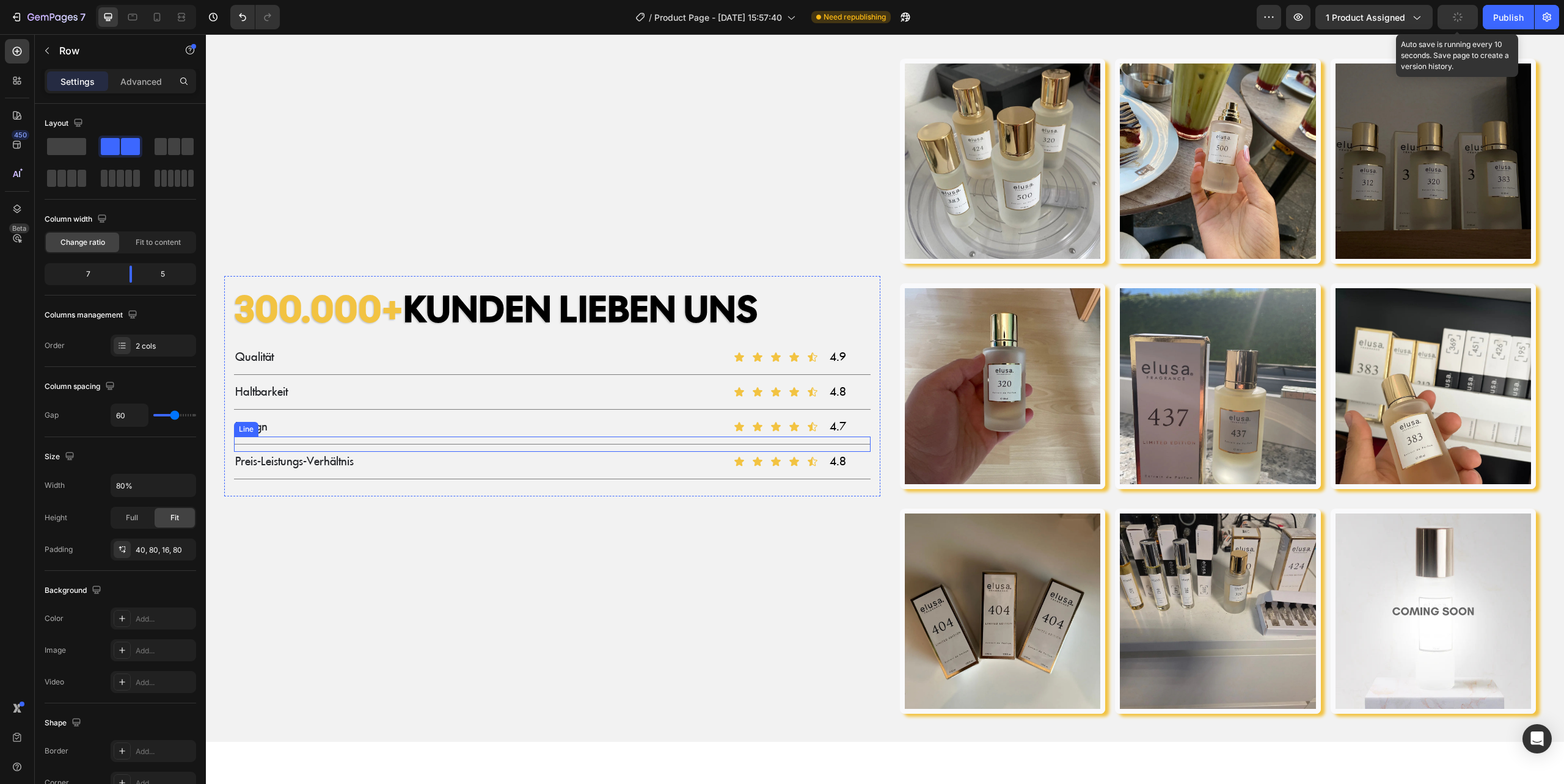
scroll to position [1547, 0]
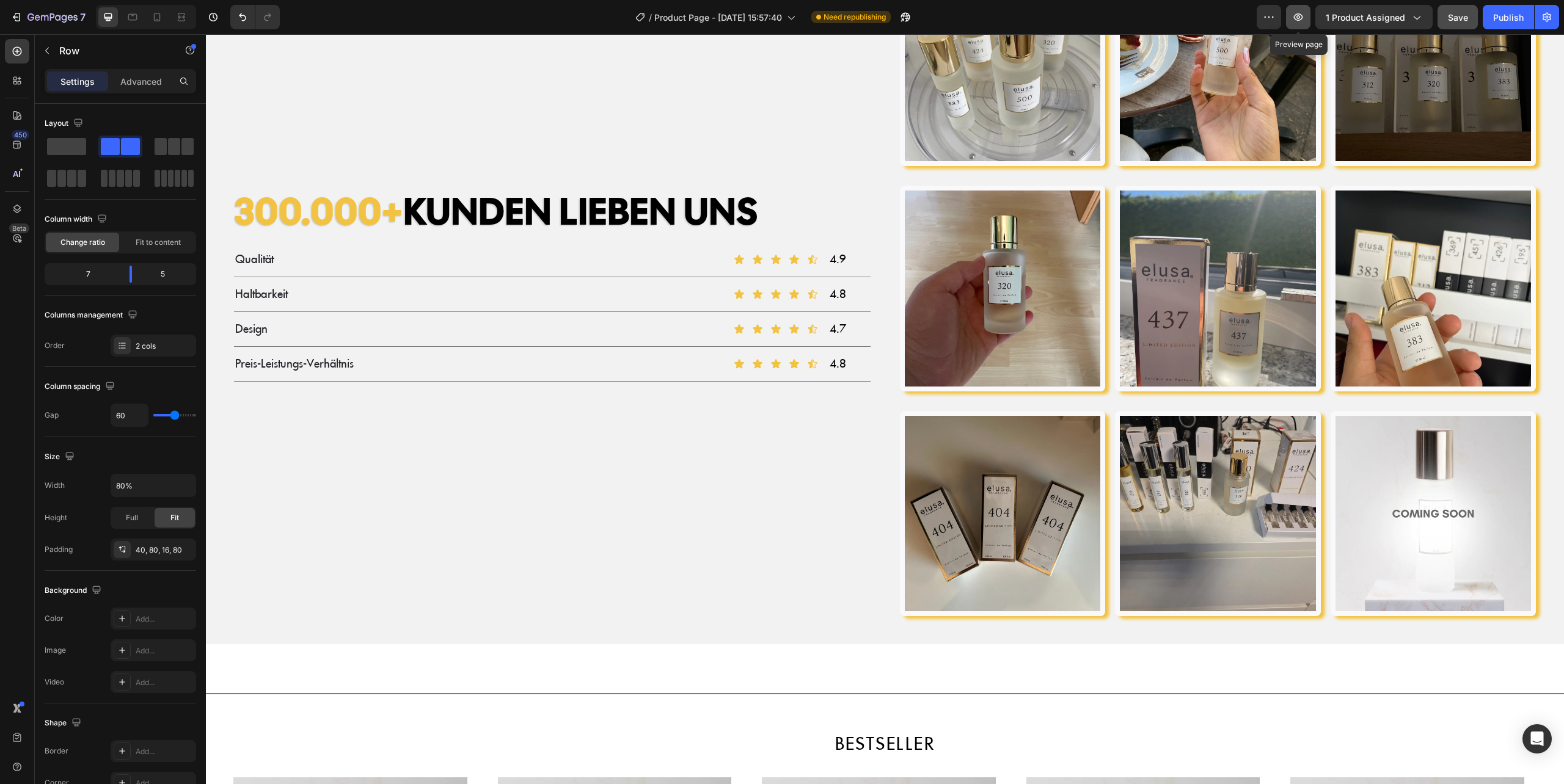
click at [1300, 18] on icon "button" at bounding box center [1299, 17] width 9 height 7
click at [277, 293] on span "Haltbarkeit" at bounding box center [261, 294] width 52 height 15
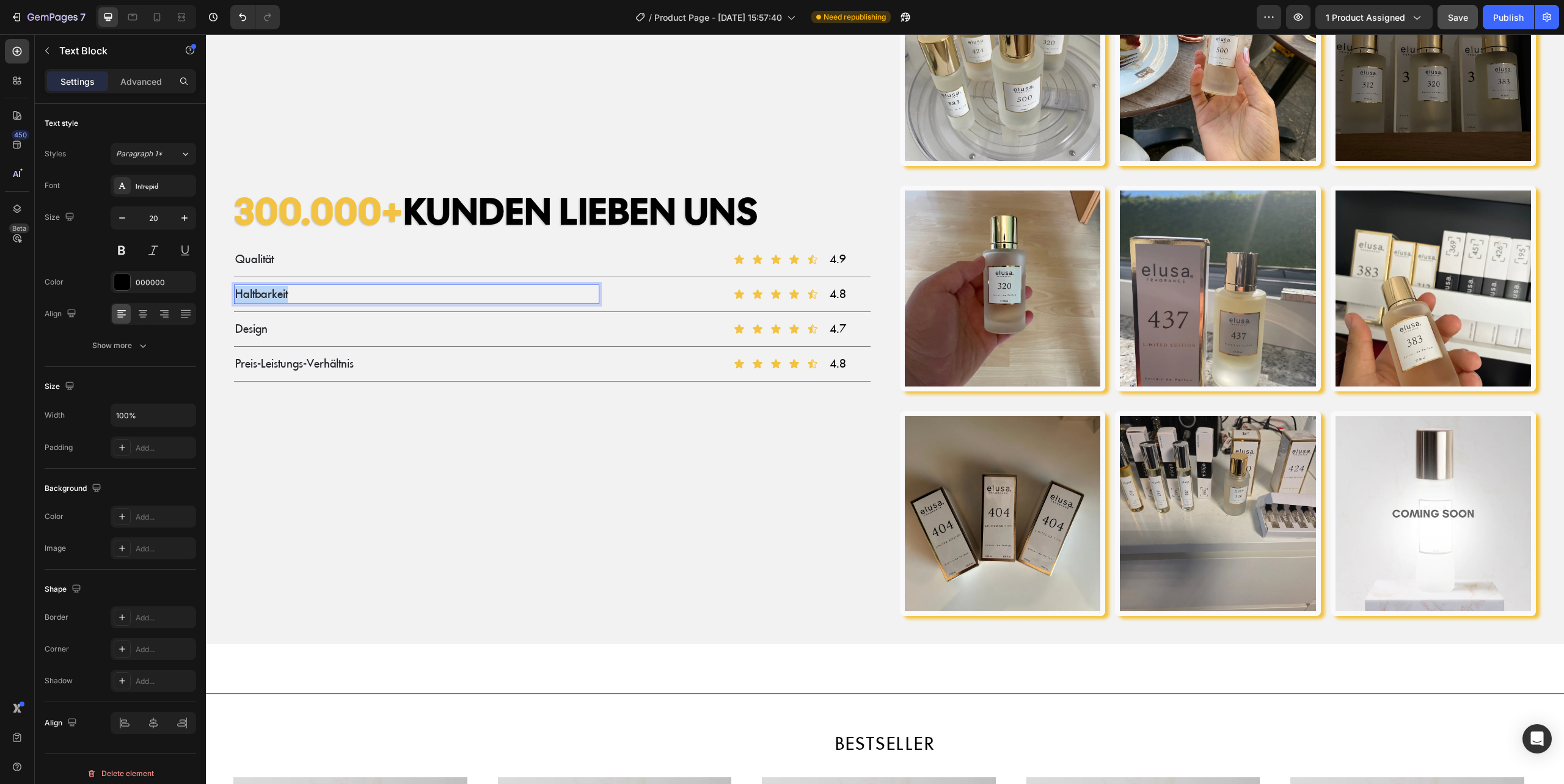
click at [277, 293] on span "Haltbarkeit" at bounding box center [261, 294] width 52 height 15
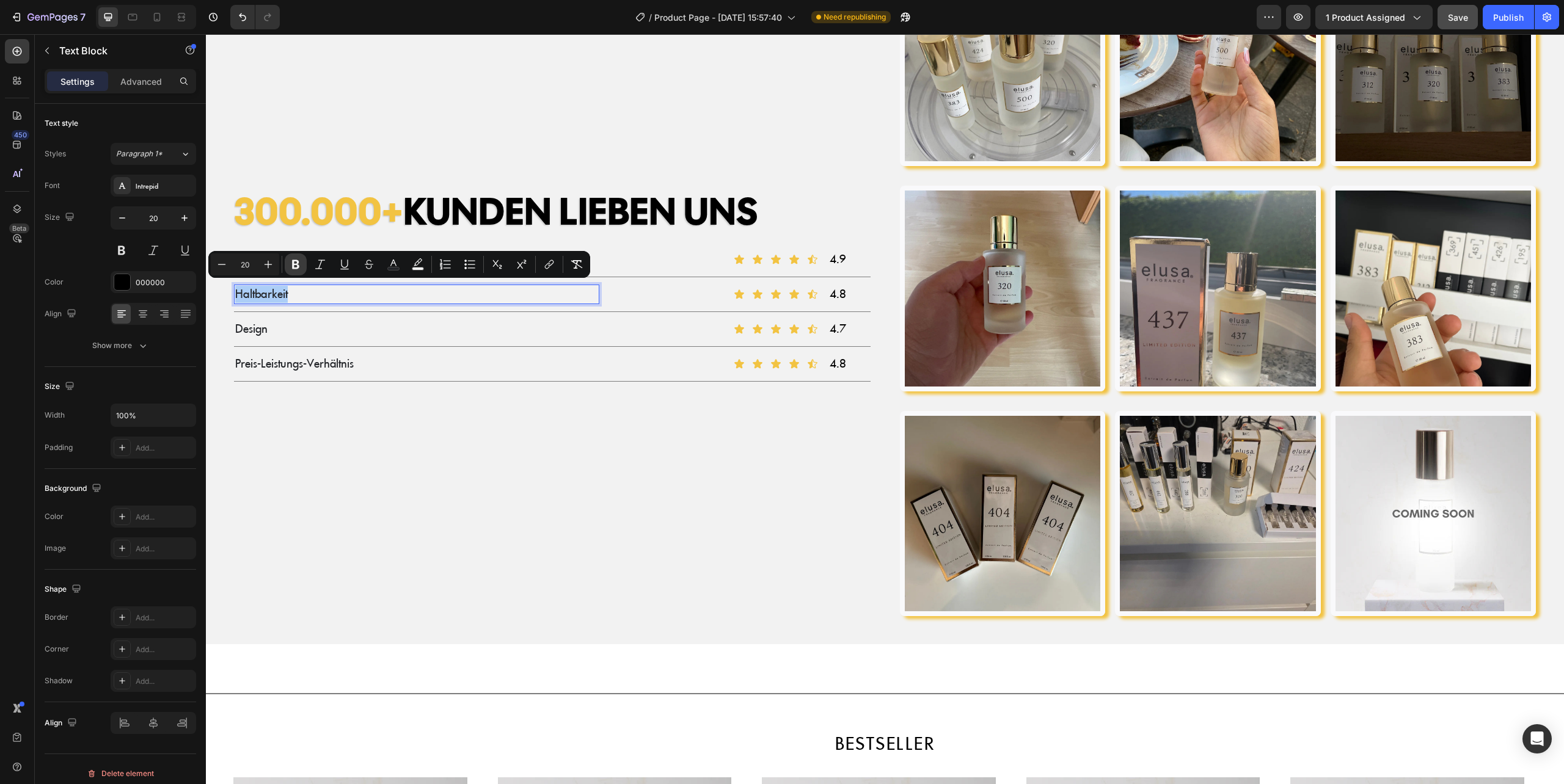
click at [298, 261] on icon "Editor contextual toolbar" at bounding box center [295, 265] width 7 height 9
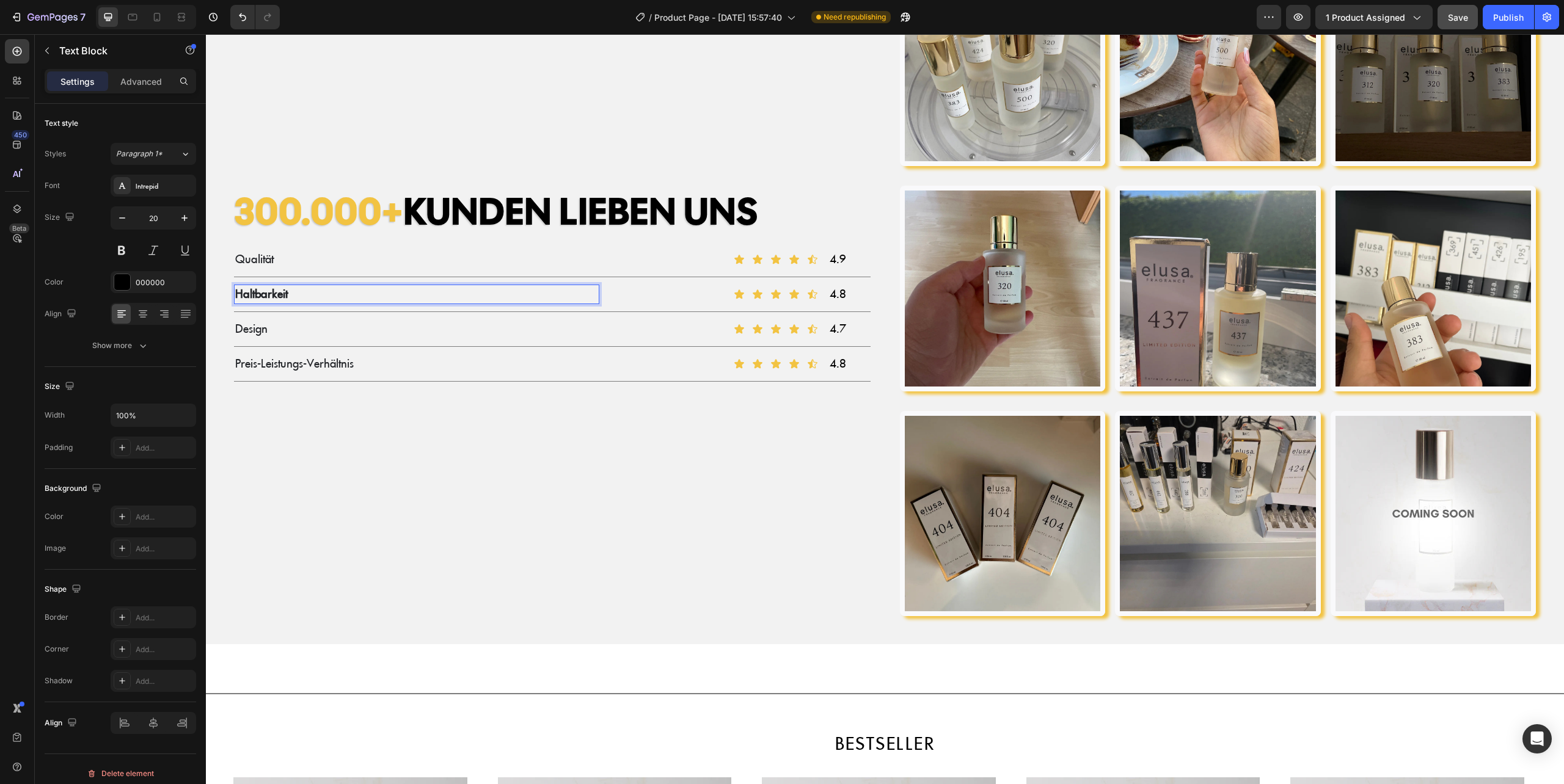
click at [289, 291] on p "Haltbarkeit" at bounding box center [416, 294] width 363 height 17
click at [334, 291] on p "Haltbarkeit" at bounding box center [416, 294] width 363 height 17
click at [302, 409] on div "300.000+ KUNDEN LIEBEN UNS Heading Qualität Text Block Icon Icon Icon Icon Icon…" at bounding box center [552, 289] width 656 height 675
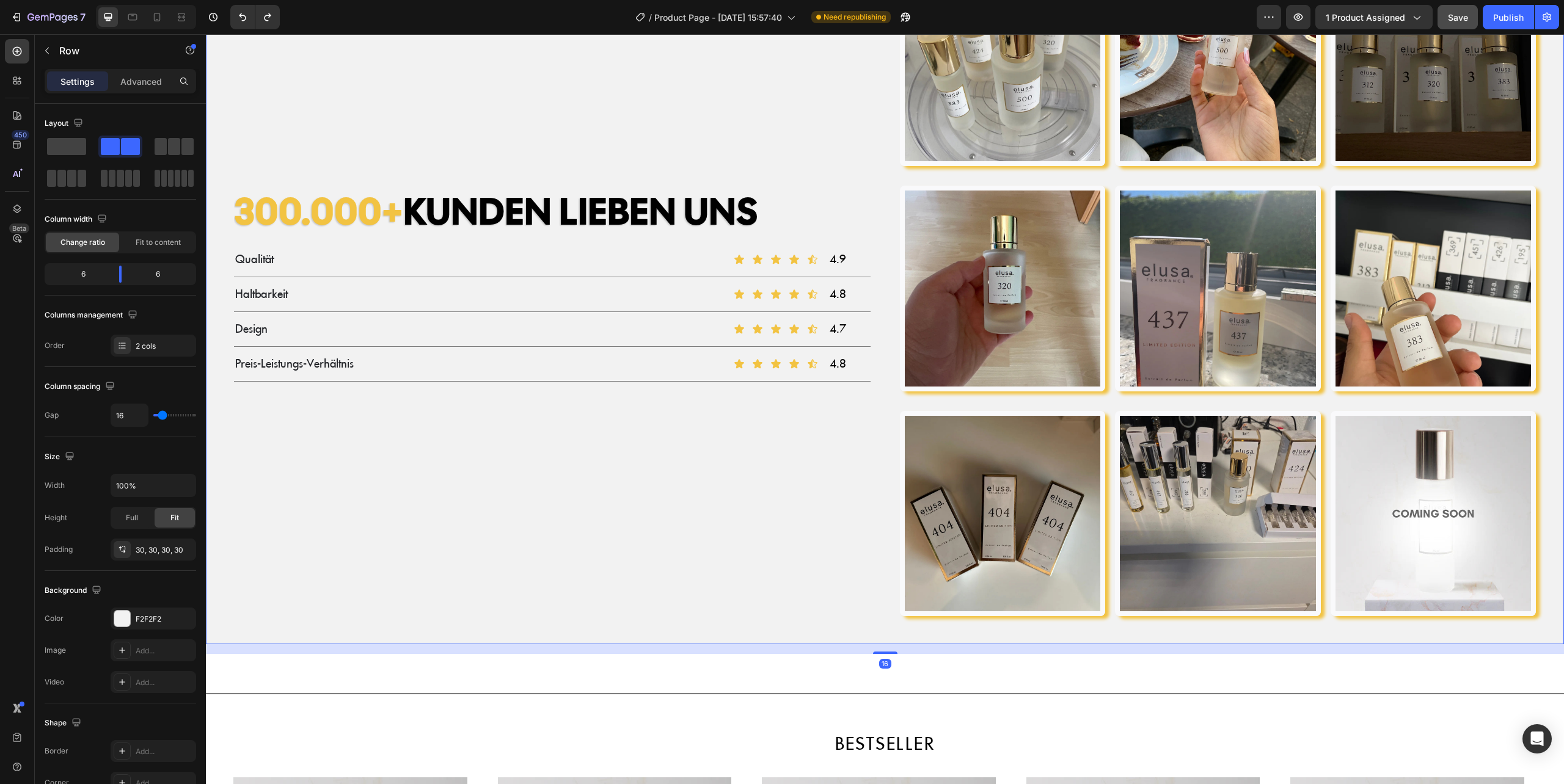
click at [348, 436] on div "300.000+ KUNDEN LIEBEN UNS Heading Qualität Text Block Icon Icon Icon Icon Icon…" at bounding box center [552, 289] width 656 height 675
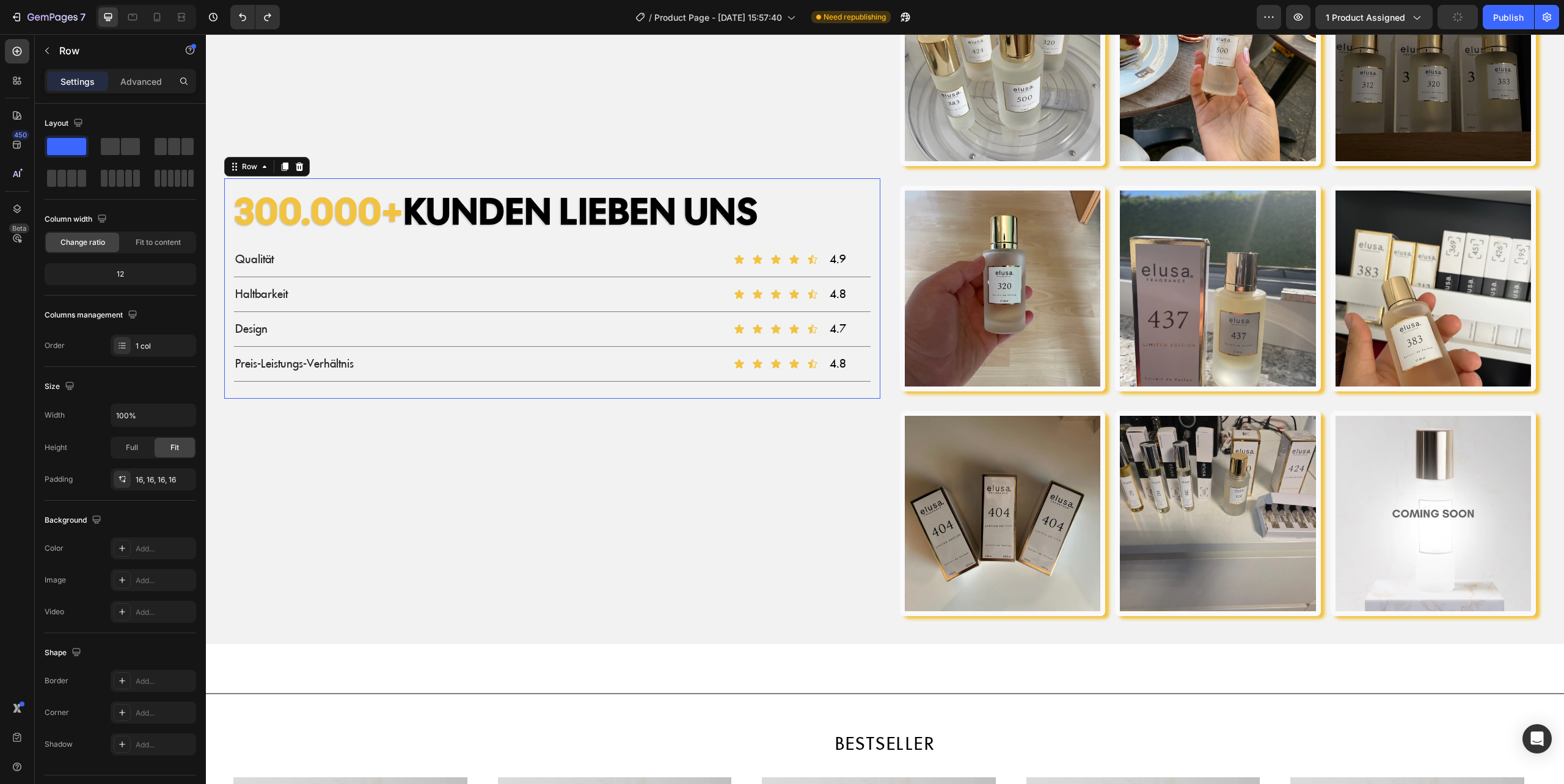
click at [230, 215] on div "300.000+ KUNDEN LIEBEN UNS Heading Qualität Text Block Icon Icon Icon Icon Icon…" at bounding box center [552, 289] width 656 height 220
click at [140, 487] on div "16, 16, 16, 16" at bounding box center [153, 479] width 86 height 22
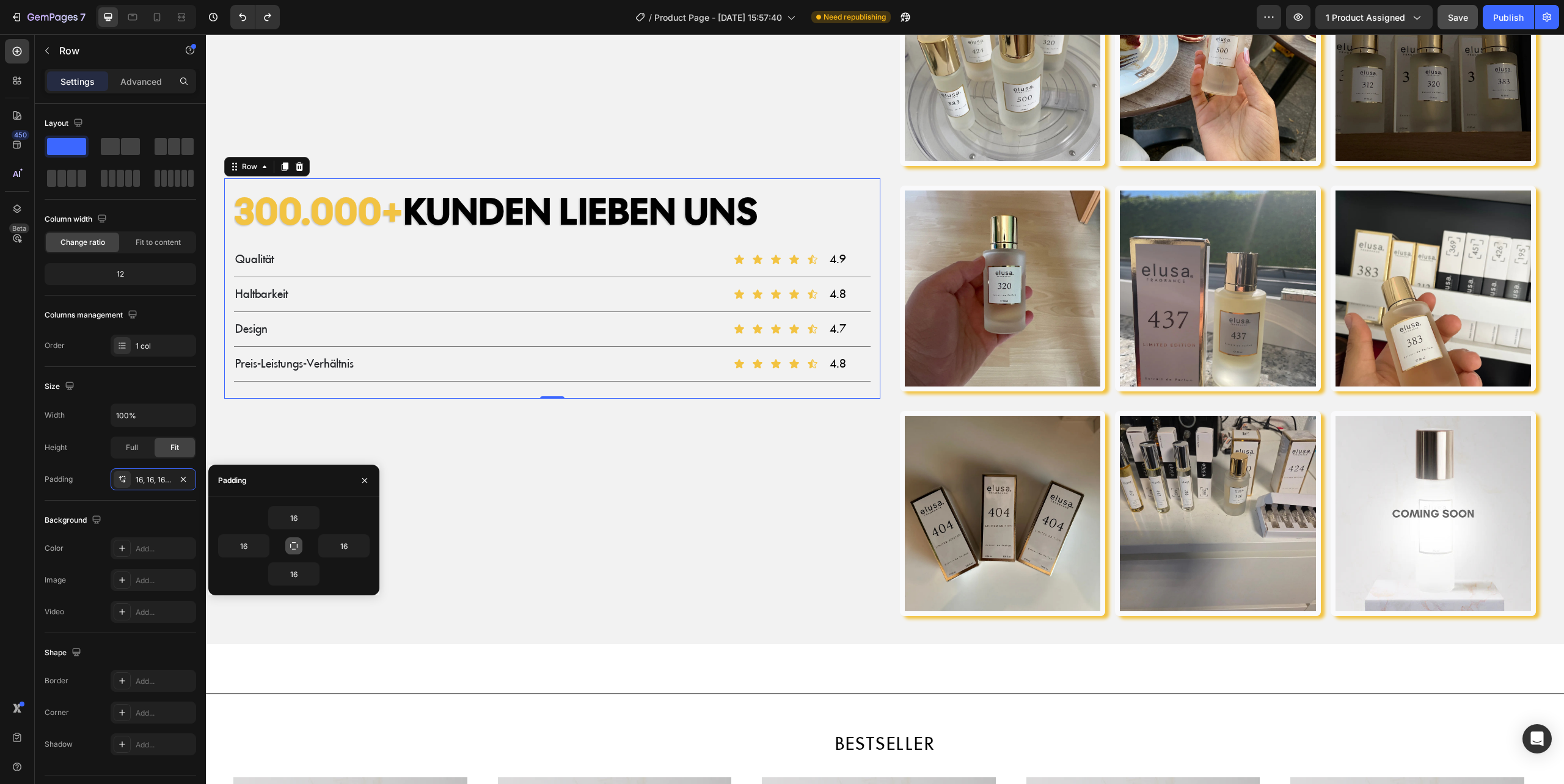
click at [289, 543] on icon "button" at bounding box center [293, 546] width 10 height 10
click at [292, 521] on input "16" at bounding box center [293, 517] width 50 height 22
click at [292, 520] on input "16" at bounding box center [293, 517] width 50 height 22
type input "25"
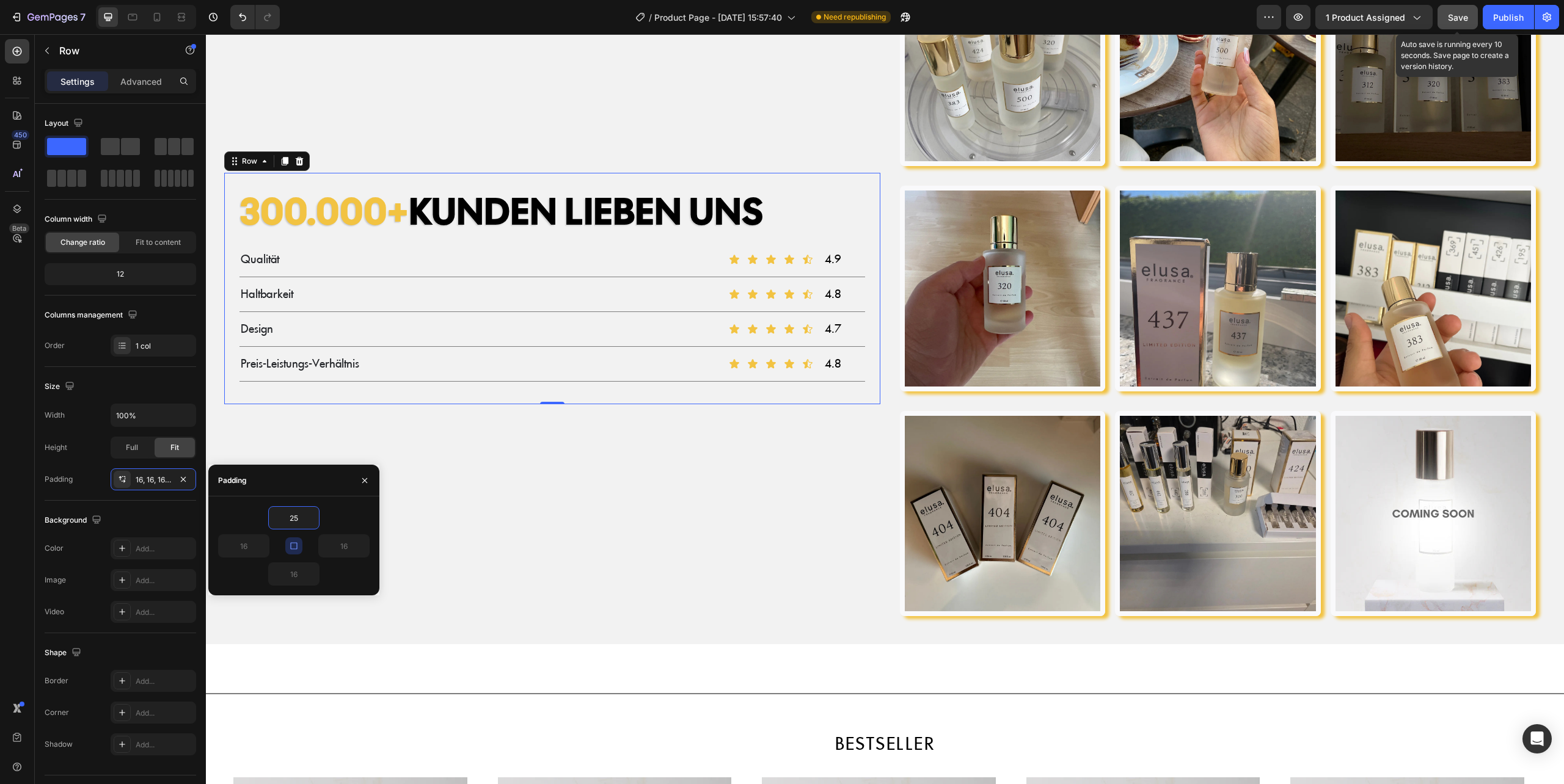
click at [1464, 17] on span "Save" at bounding box center [1458, 17] width 20 height 11
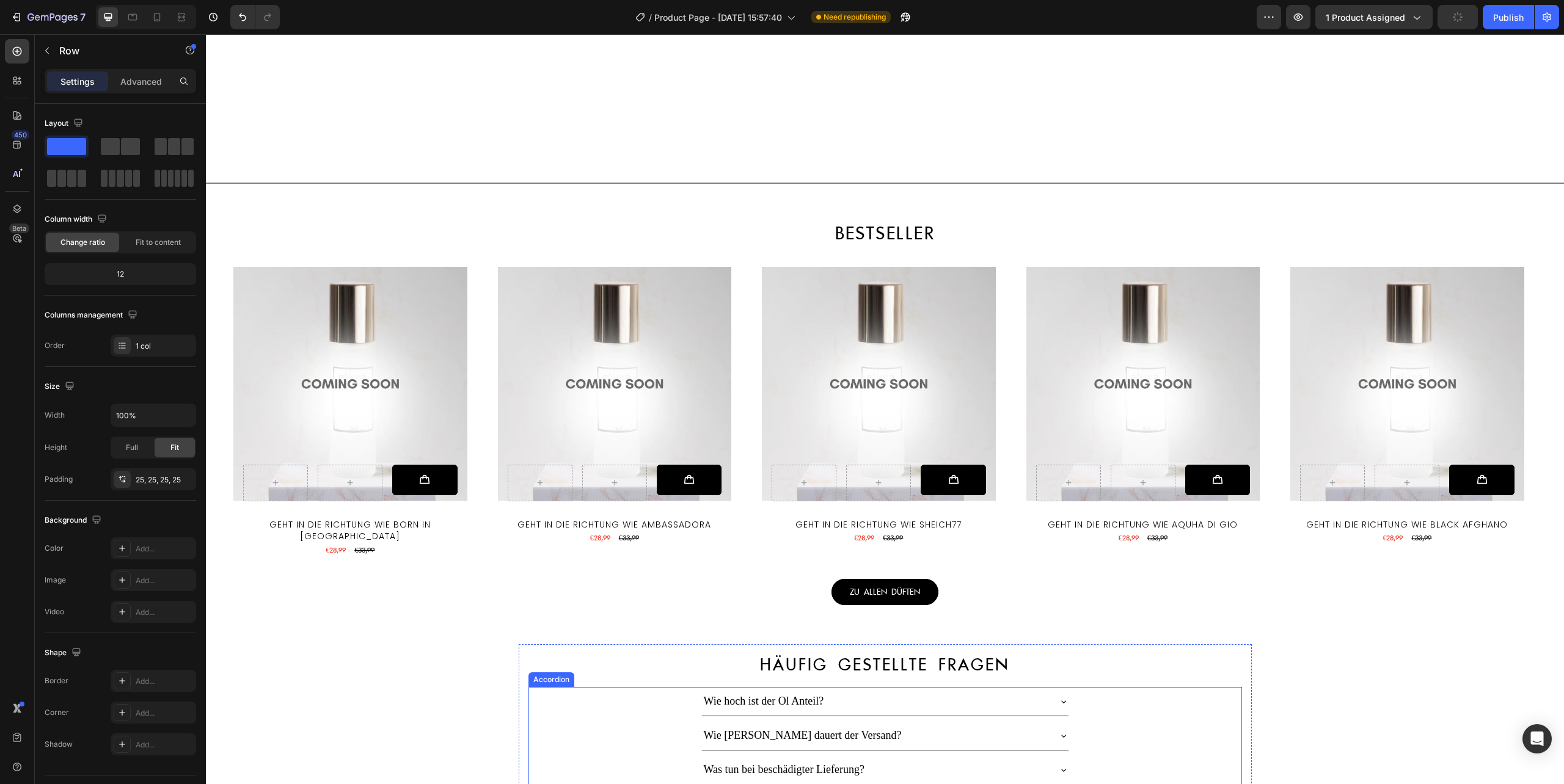
scroll to position [2279, 0]
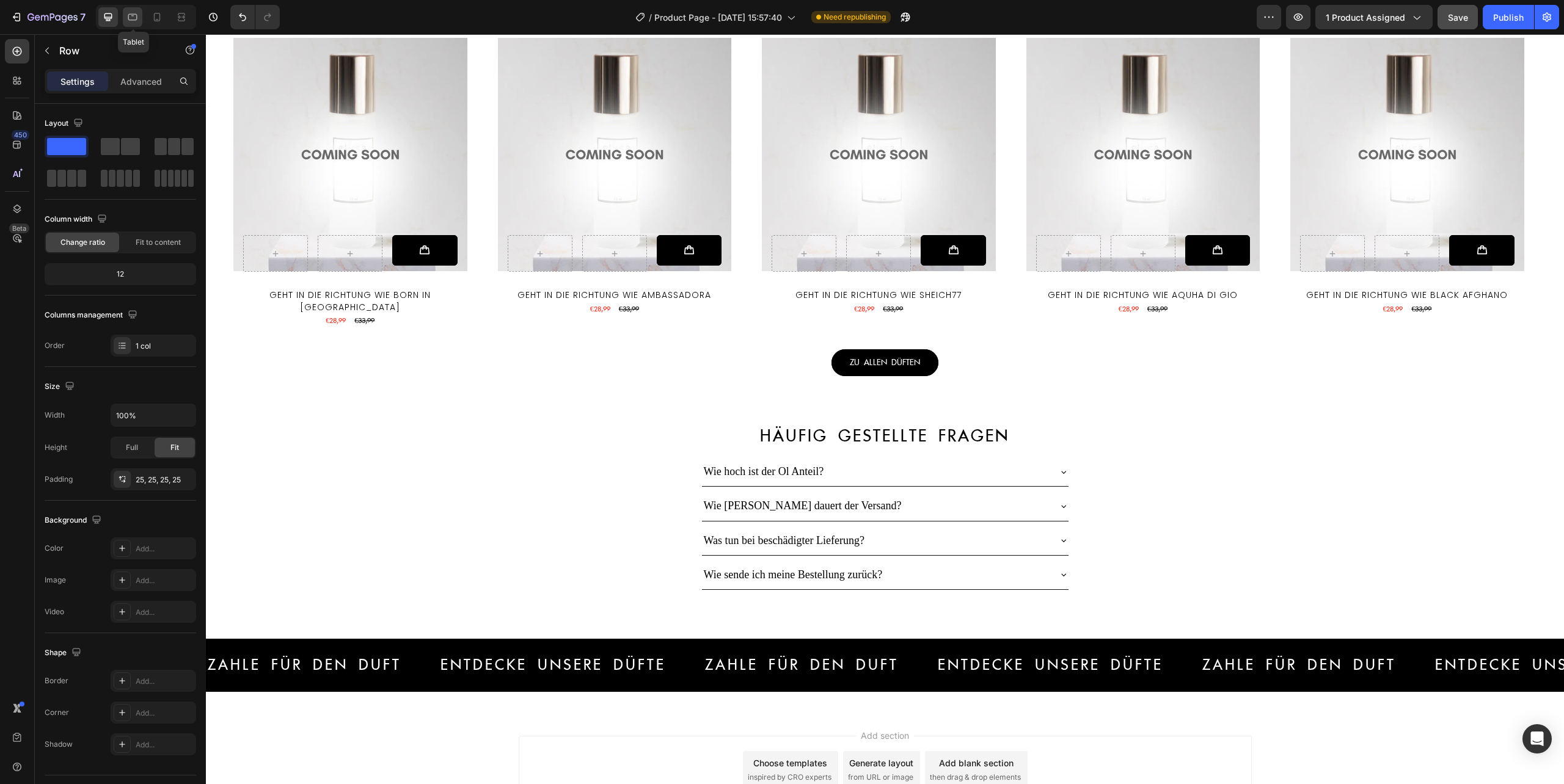
click at [137, 13] on icon at bounding box center [133, 17] width 12 height 12
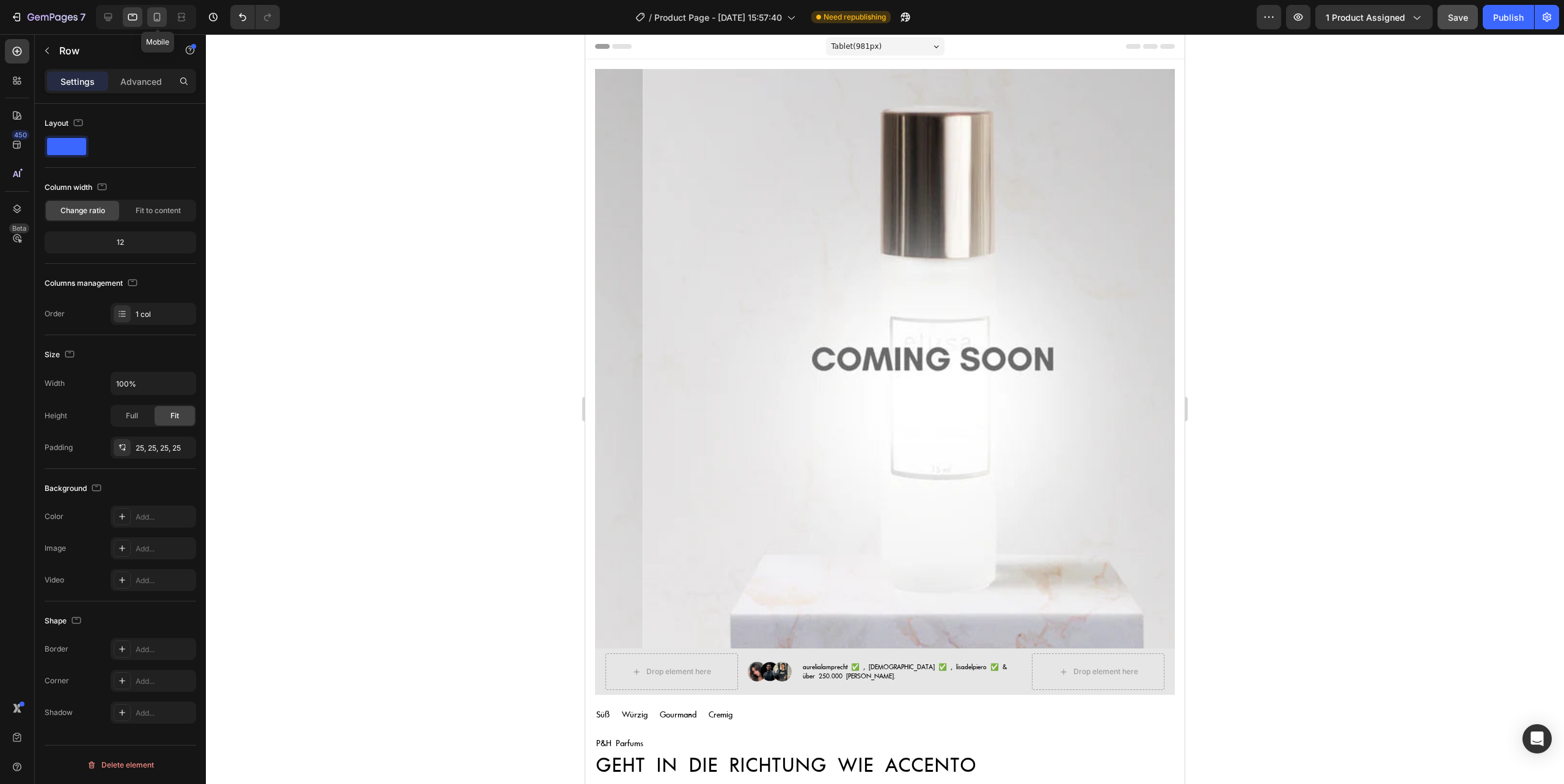
click at [152, 18] on icon at bounding box center [157, 17] width 12 height 12
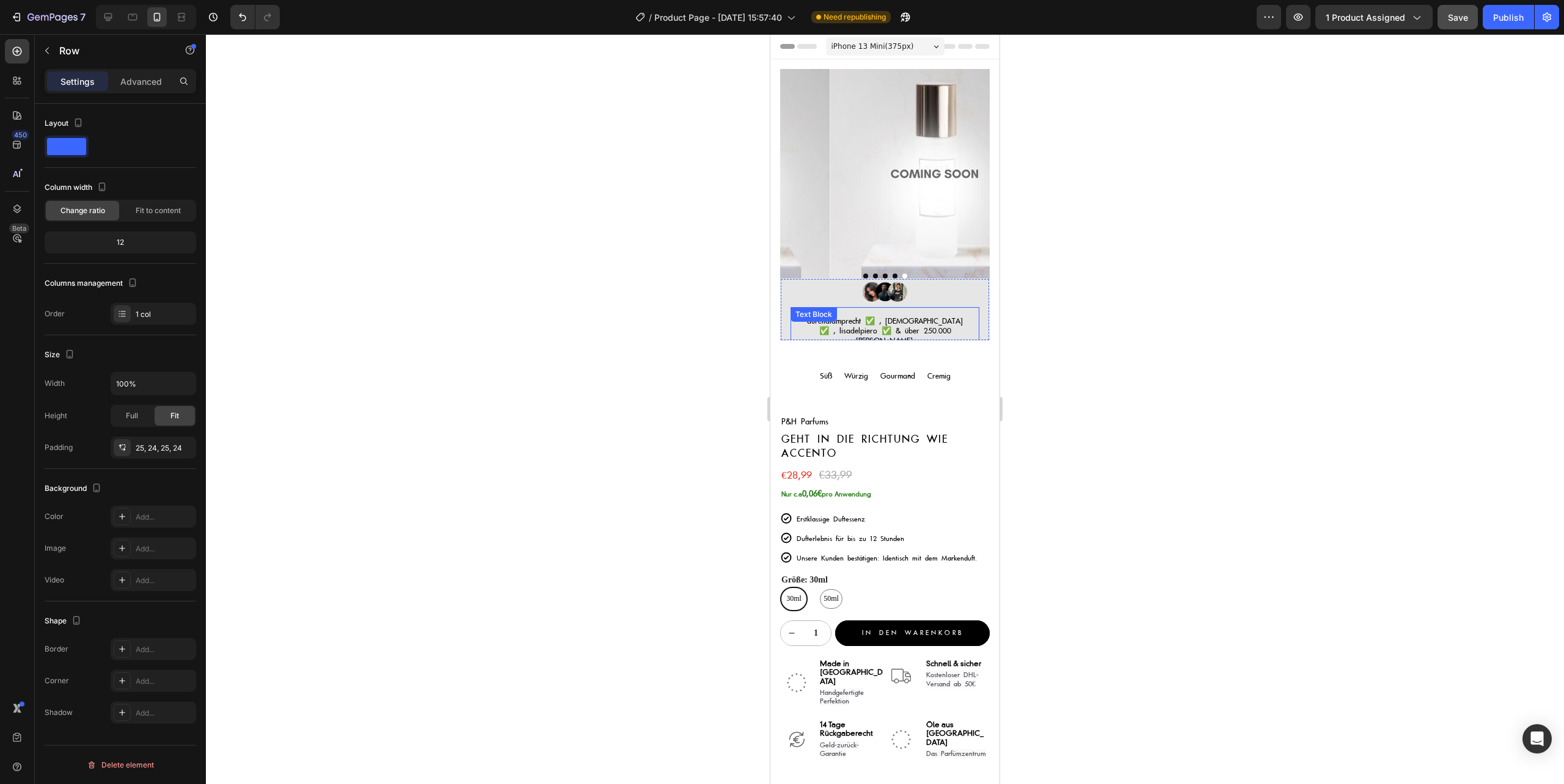
click at [951, 307] on div "aurelialamprecht ✅ , [DEMOGRAPHIC_DATA] ✅ , lisadelpiero ✅ & über 250.000 [PERS…" at bounding box center [885, 332] width 188 height 49
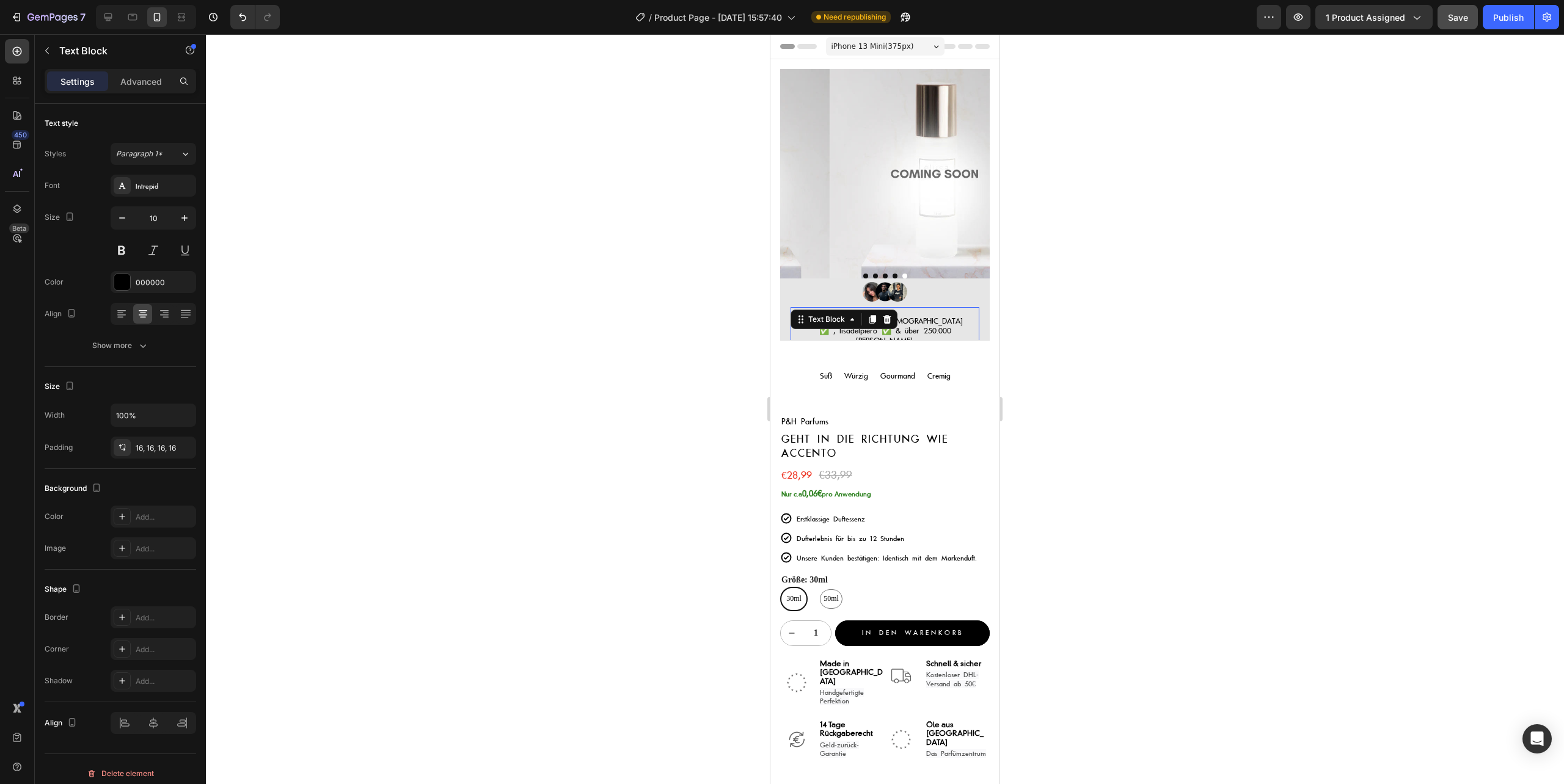
click at [1111, 478] on div at bounding box center [885, 409] width 1358 height 750
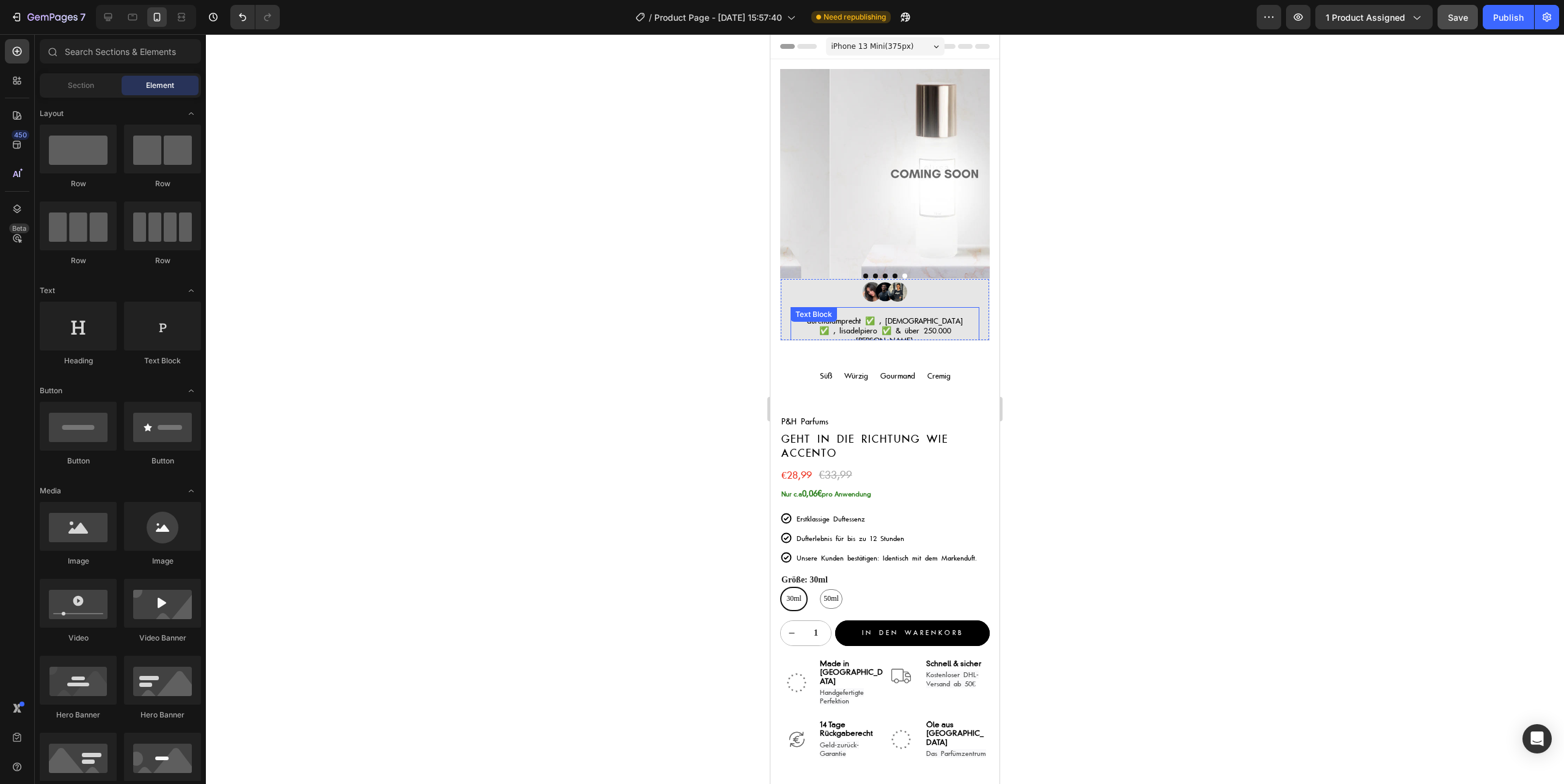
click at [903, 316] on span "aurelialamprecht ✅ , [DEMOGRAPHIC_DATA] ✅ , lisadelpiero ✅ & über 250.000 [PERS…" at bounding box center [885, 331] width 156 height 29
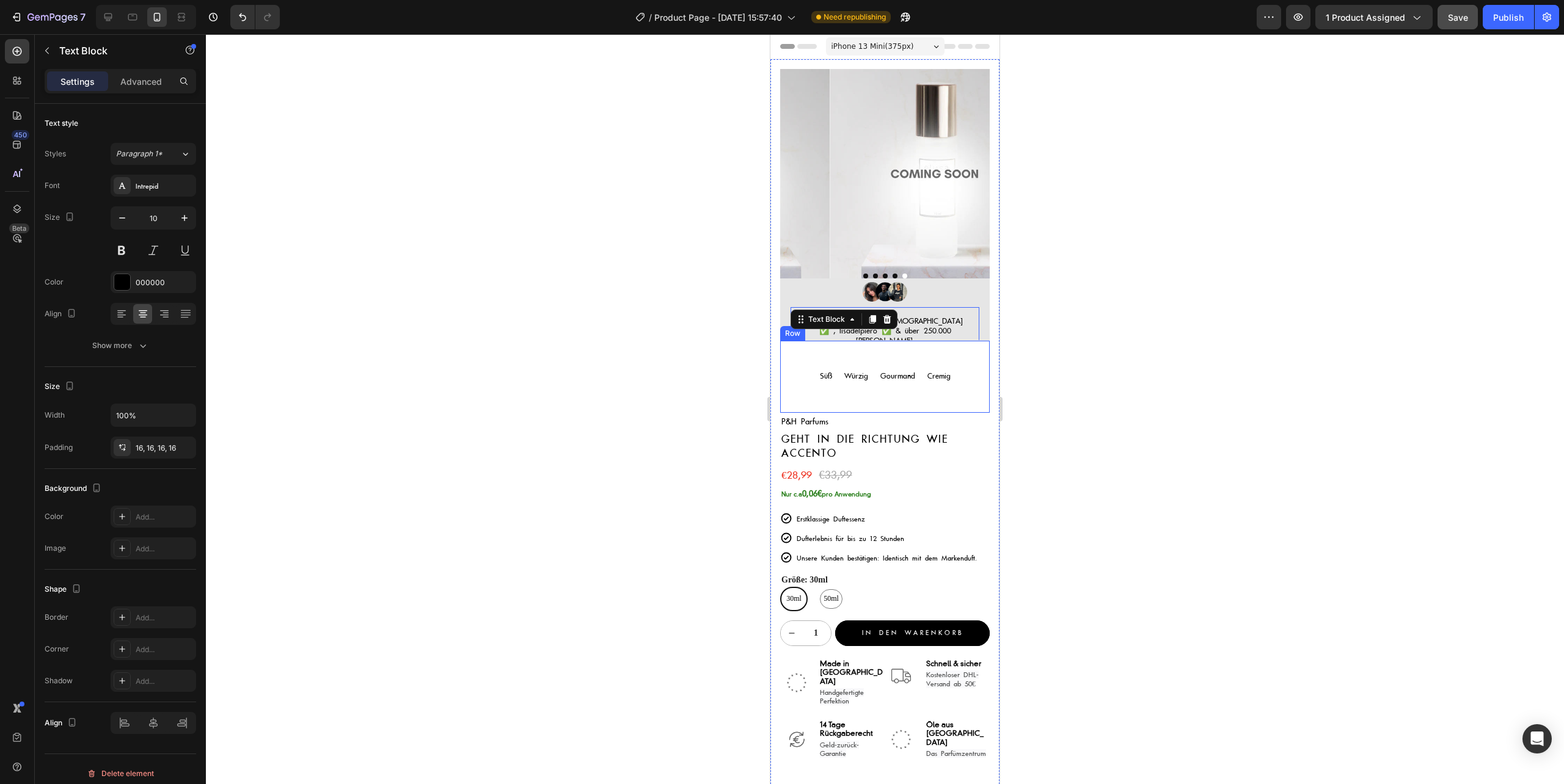
click at [807, 348] on div "Süß Text Block Würzig Text Block Gourmand Text Block Cremig Text Block Row" at bounding box center [885, 377] width 210 height 73
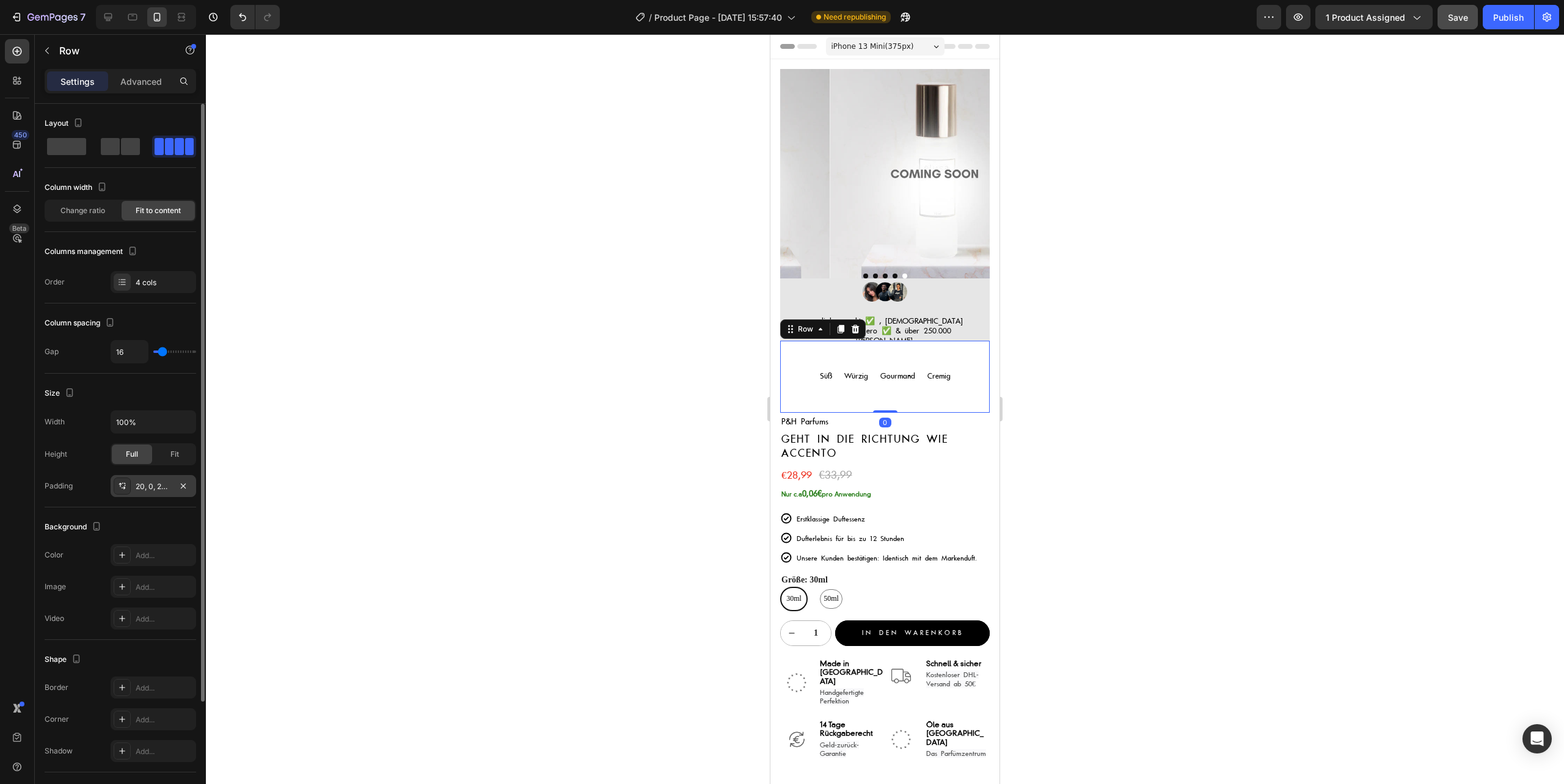
click at [152, 487] on div "20, 0, 20, 0" at bounding box center [153, 486] width 35 height 11
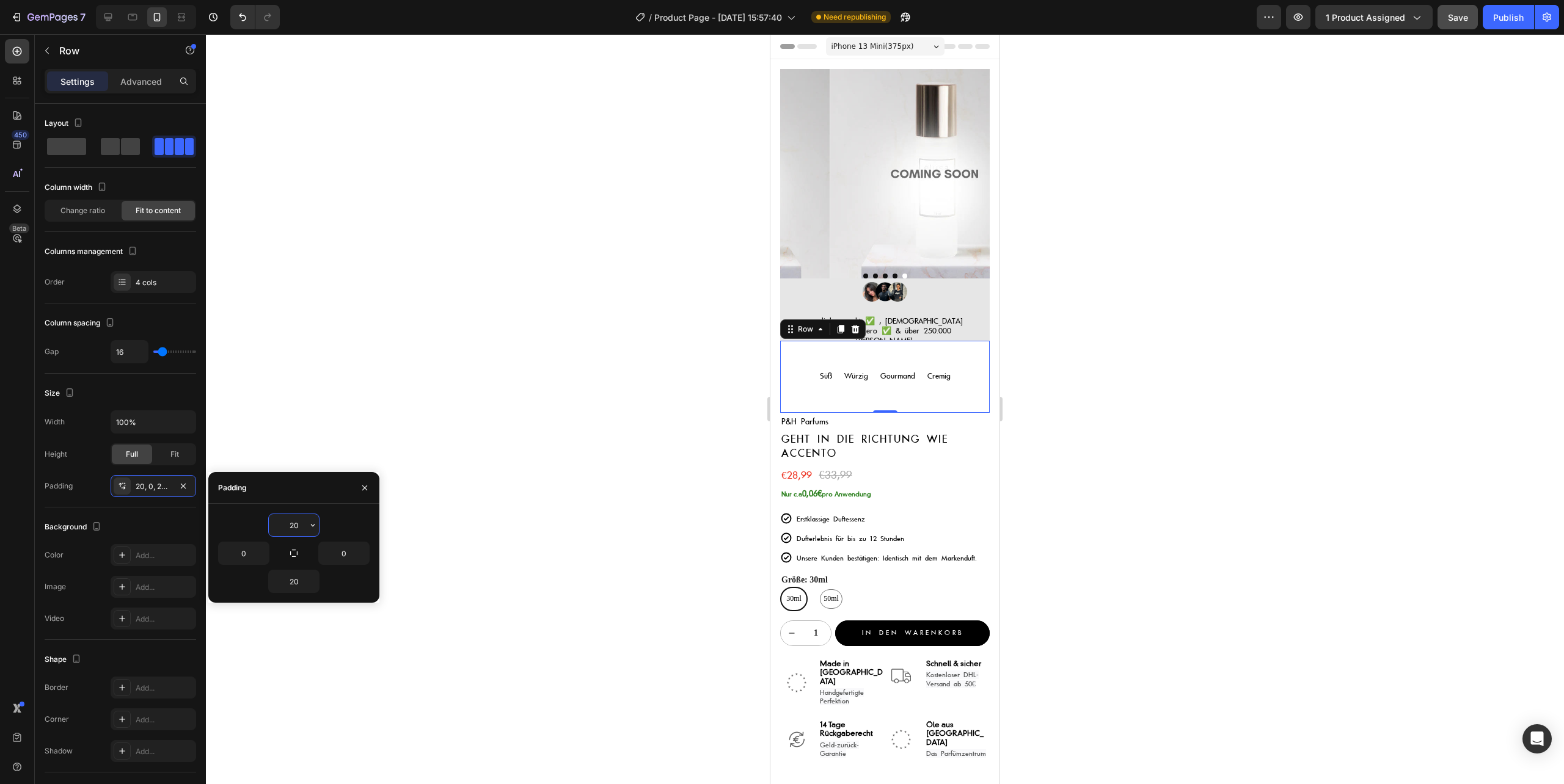
click at [295, 529] on input "20" at bounding box center [293, 525] width 50 height 22
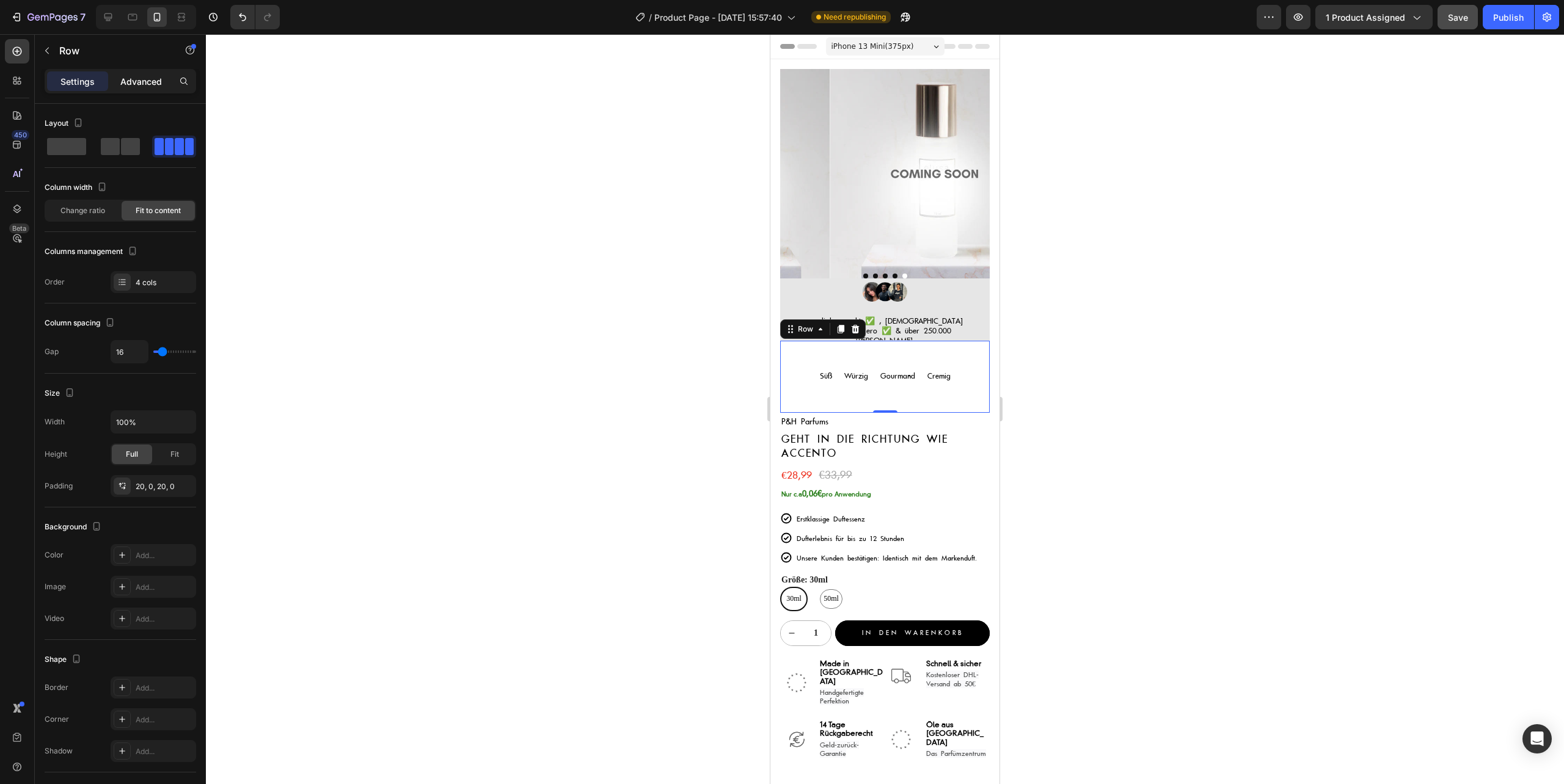
click at [150, 72] on div "Advanced" at bounding box center [141, 81] width 61 height 19
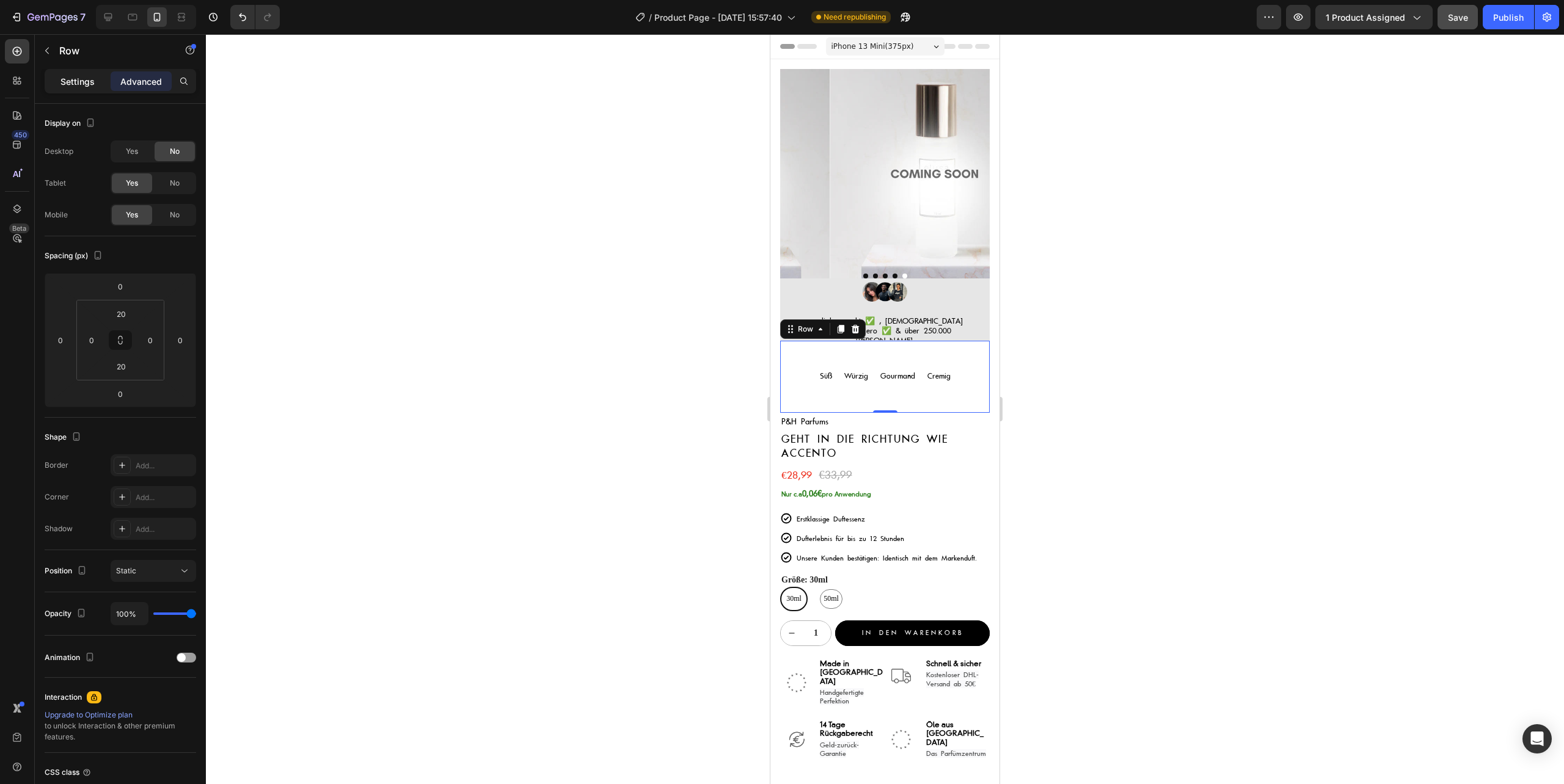
click at [84, 75] on p "Settings" at bounding box center [78, 81] width 35 height 13
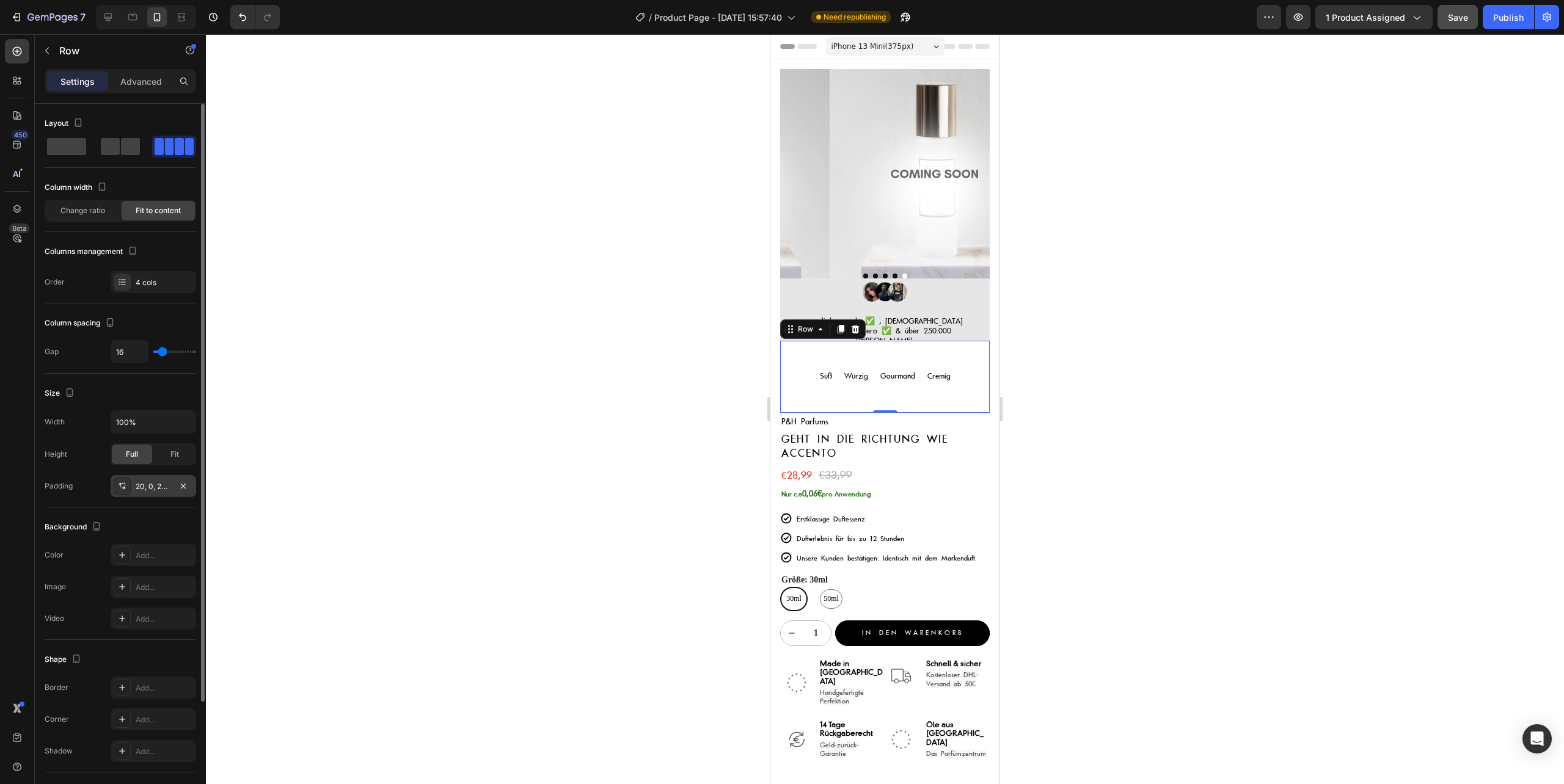
click at [153, 488] on div "20, 0, 20, 0" at bounding box center [153, 486] width 35 height 11
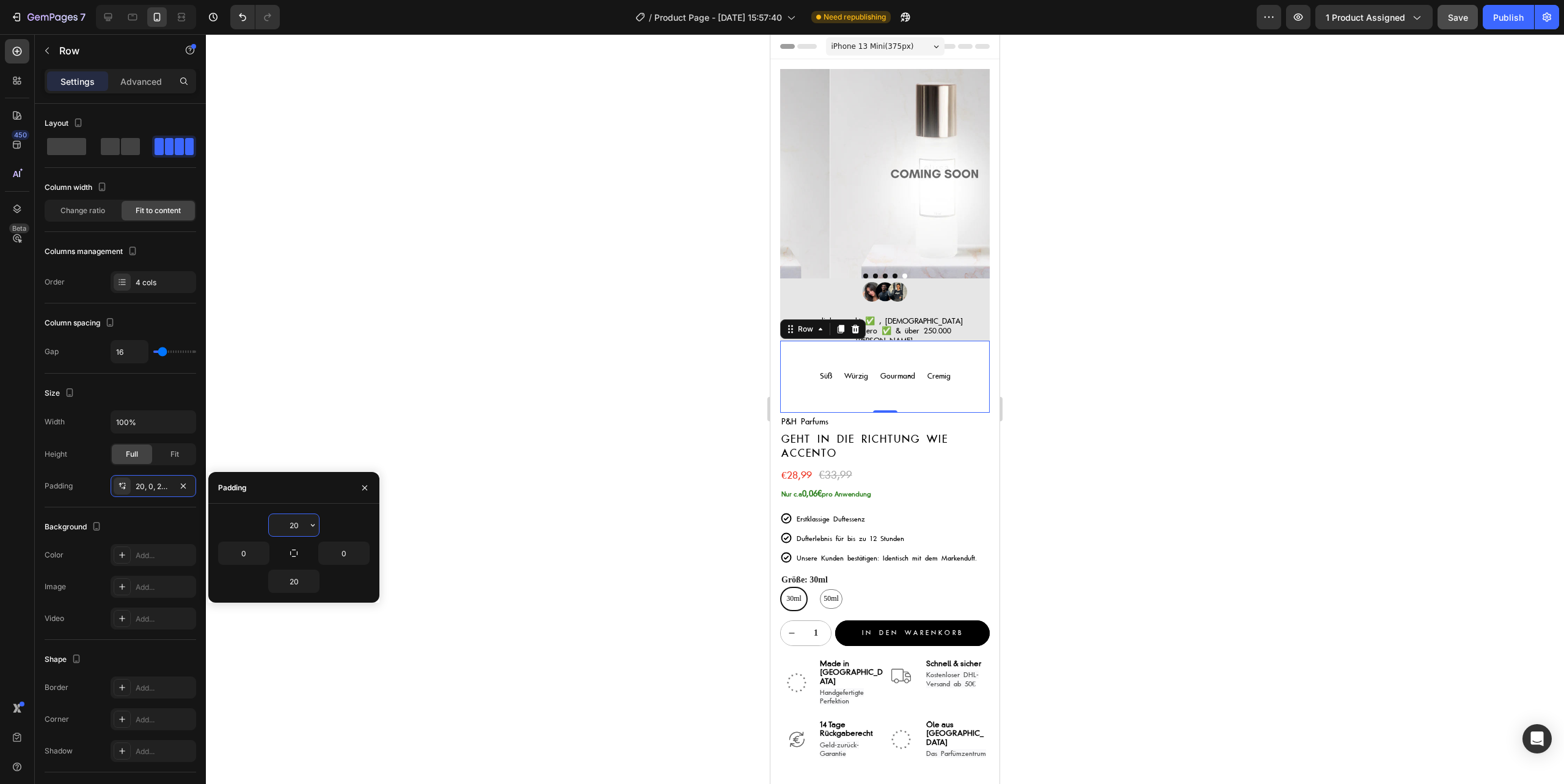
click at [298, 525] on input "20" at bounding box center [293, 525] width 50 height 22
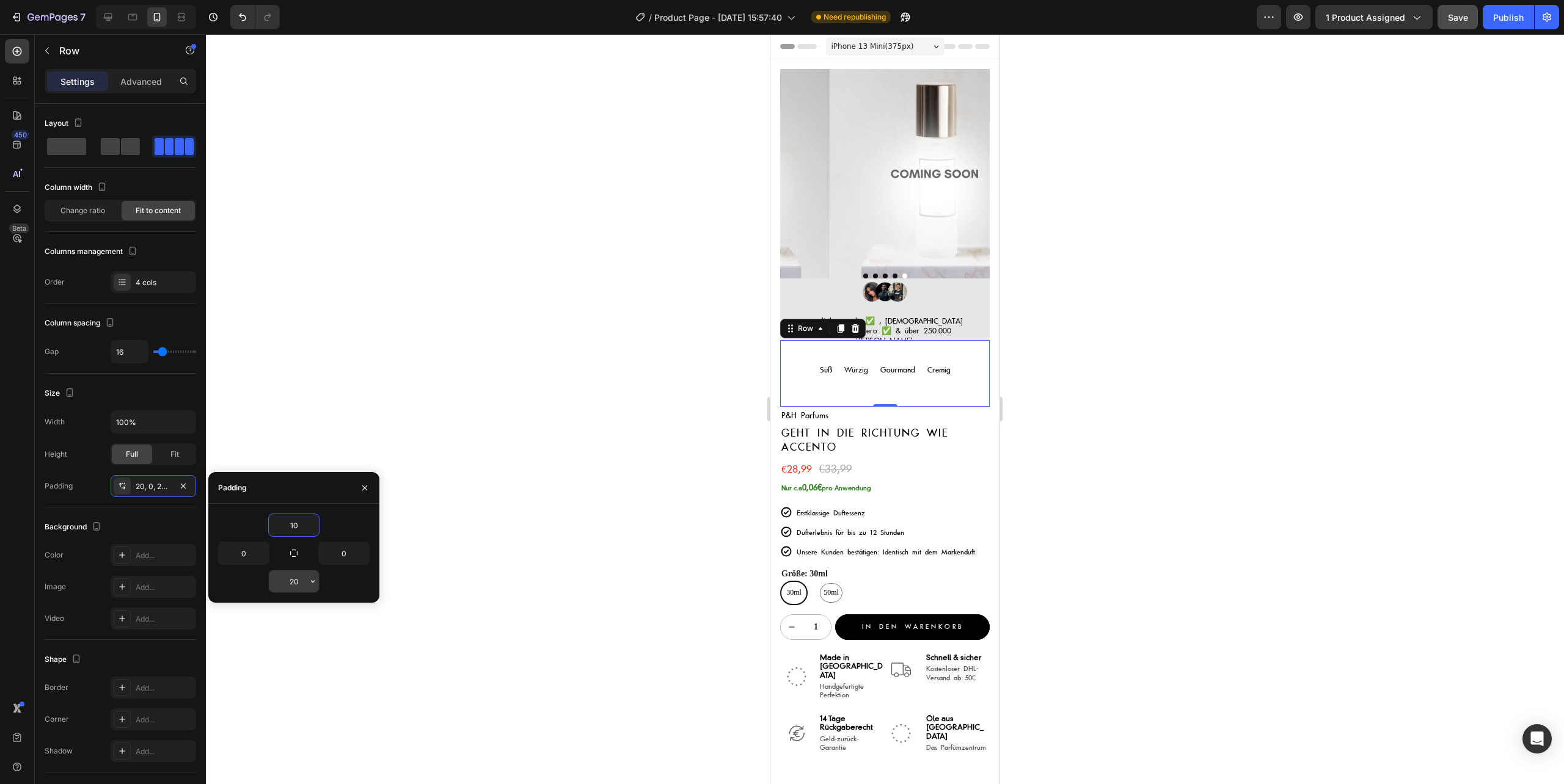
type input "10"
click at [295, 584] on input "20" at bounding box center [293, 581] width 50 height 22
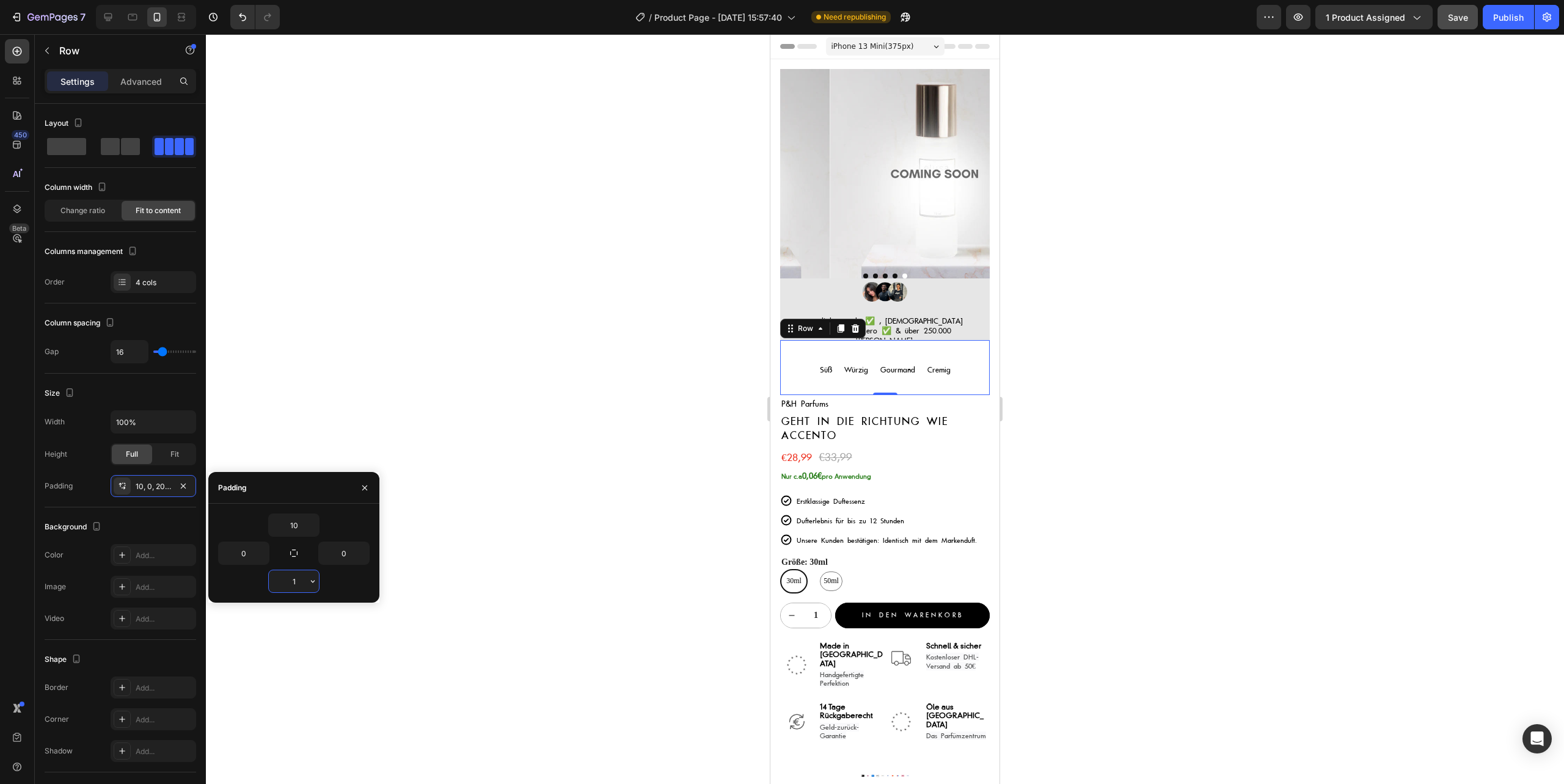
type input "10"
click at [1053, 344] on div at bounding box center [885, 409] width 1358 height 750
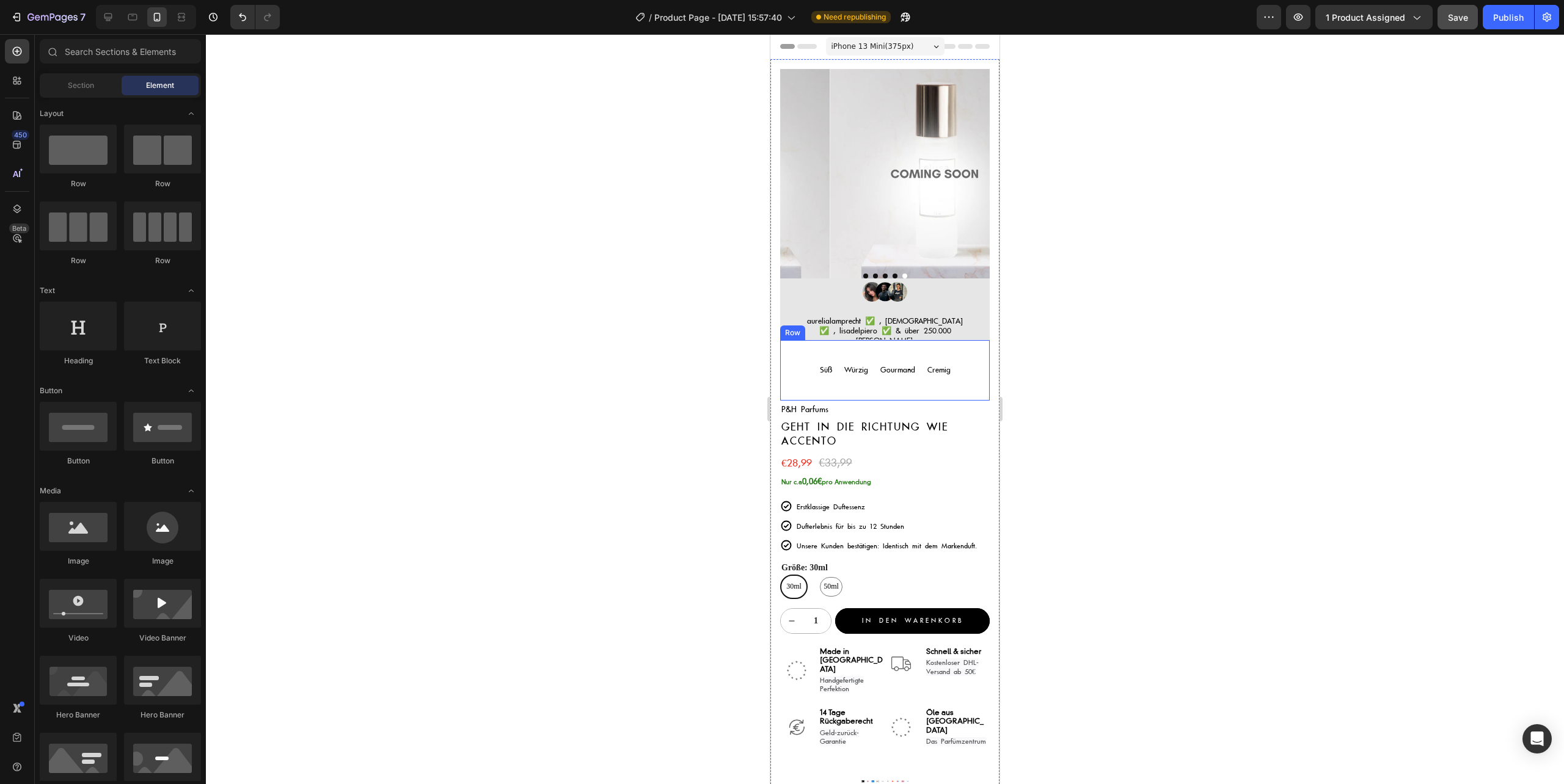
click at [929, 316] on span "aurelialamprecht ✅ , [DEMOGRAPHIC_DATA] ✅ , lisadelpiero ✅ & über 250.000 [PERS…" at bounding box center [885, 331] width 156 height 29
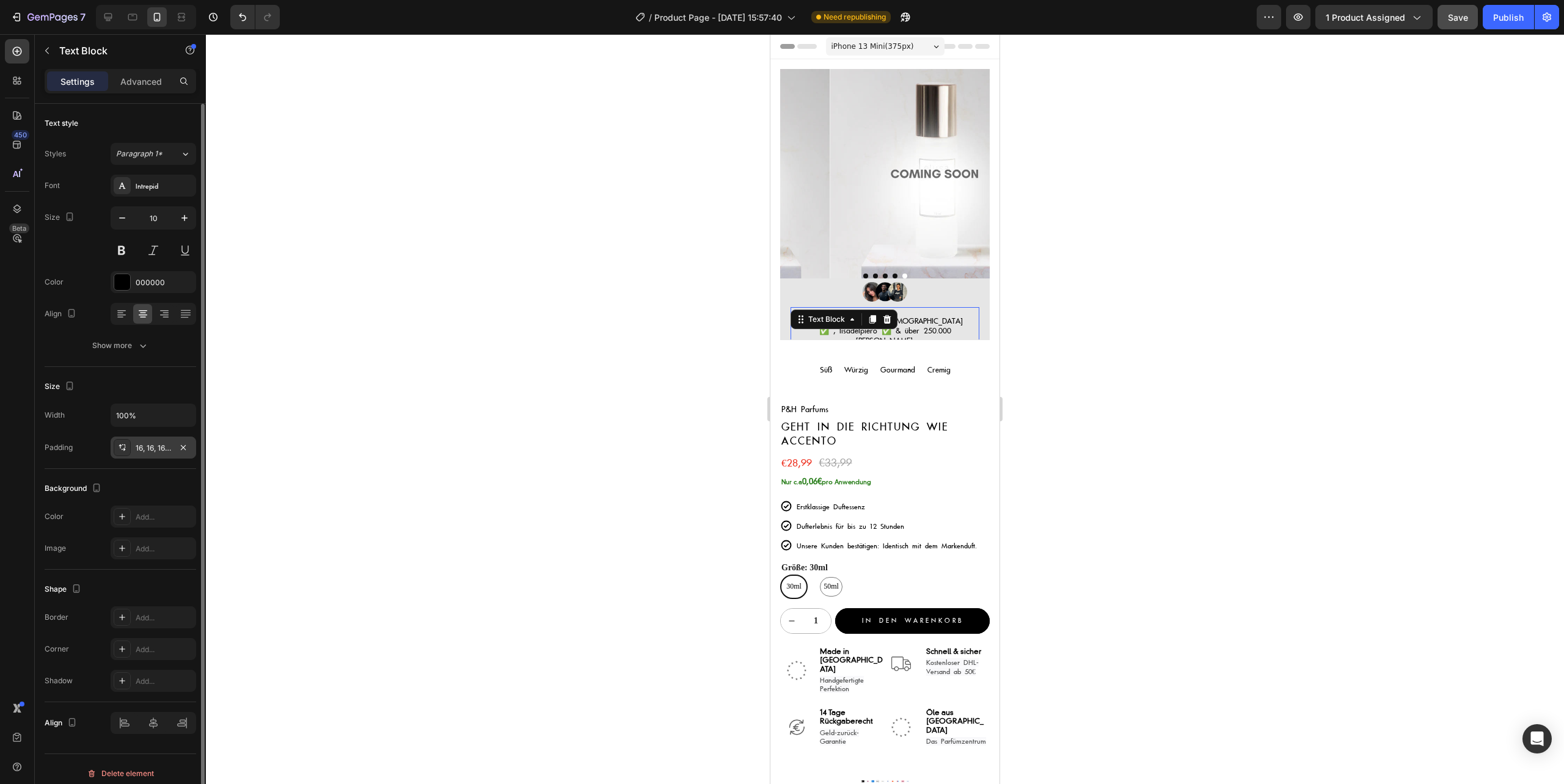
click at [147, 443] on div "16, 16, 16, 16" at bounding box center [153, 448] width 35 height 11
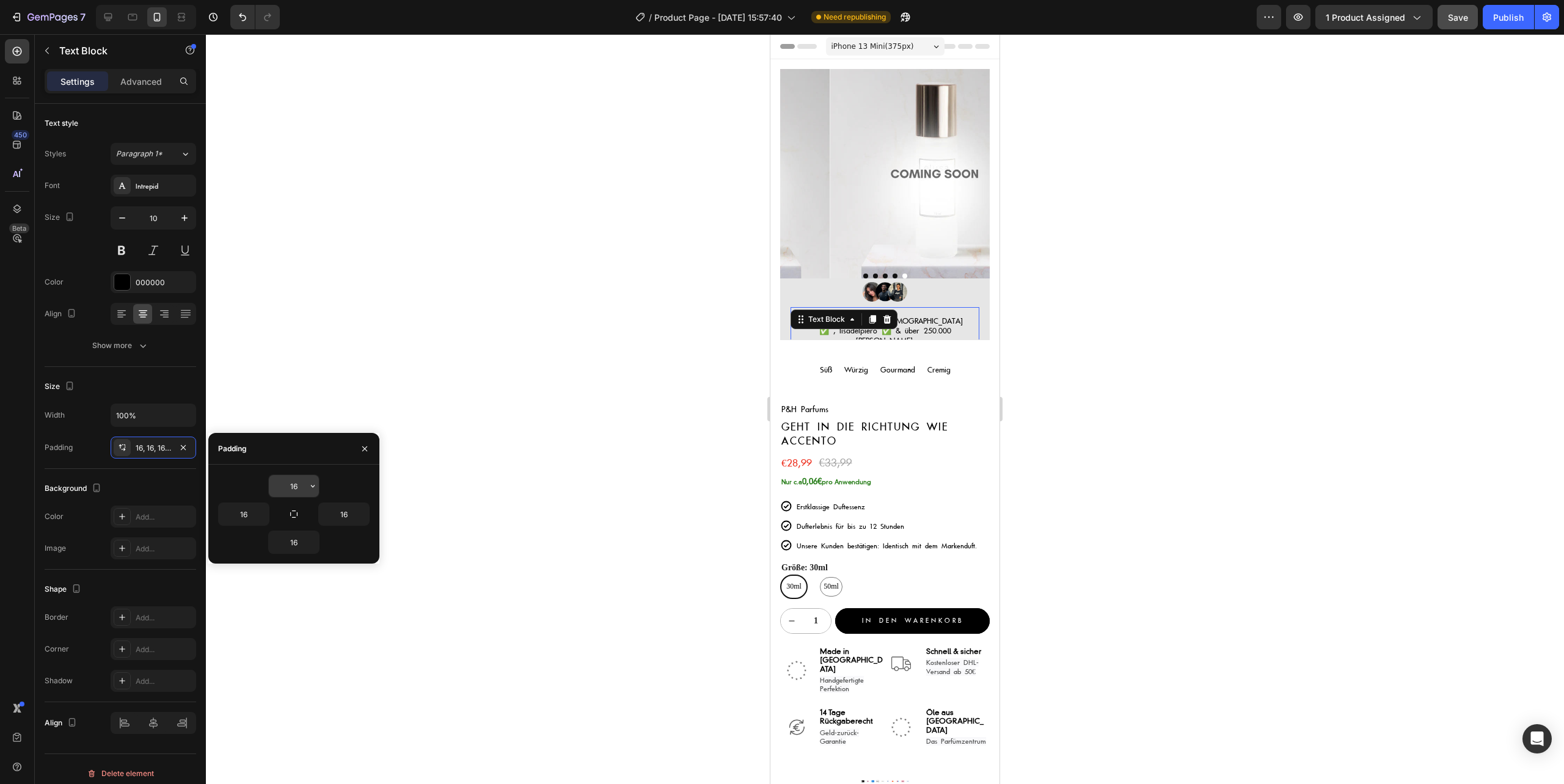
click at [293, 484] on input "16" at bounding box center [293, 486] width 50 height 22
type input "20"
click at [291, 541] on input "16" at bounding box center [293, 542] width 50 height 22
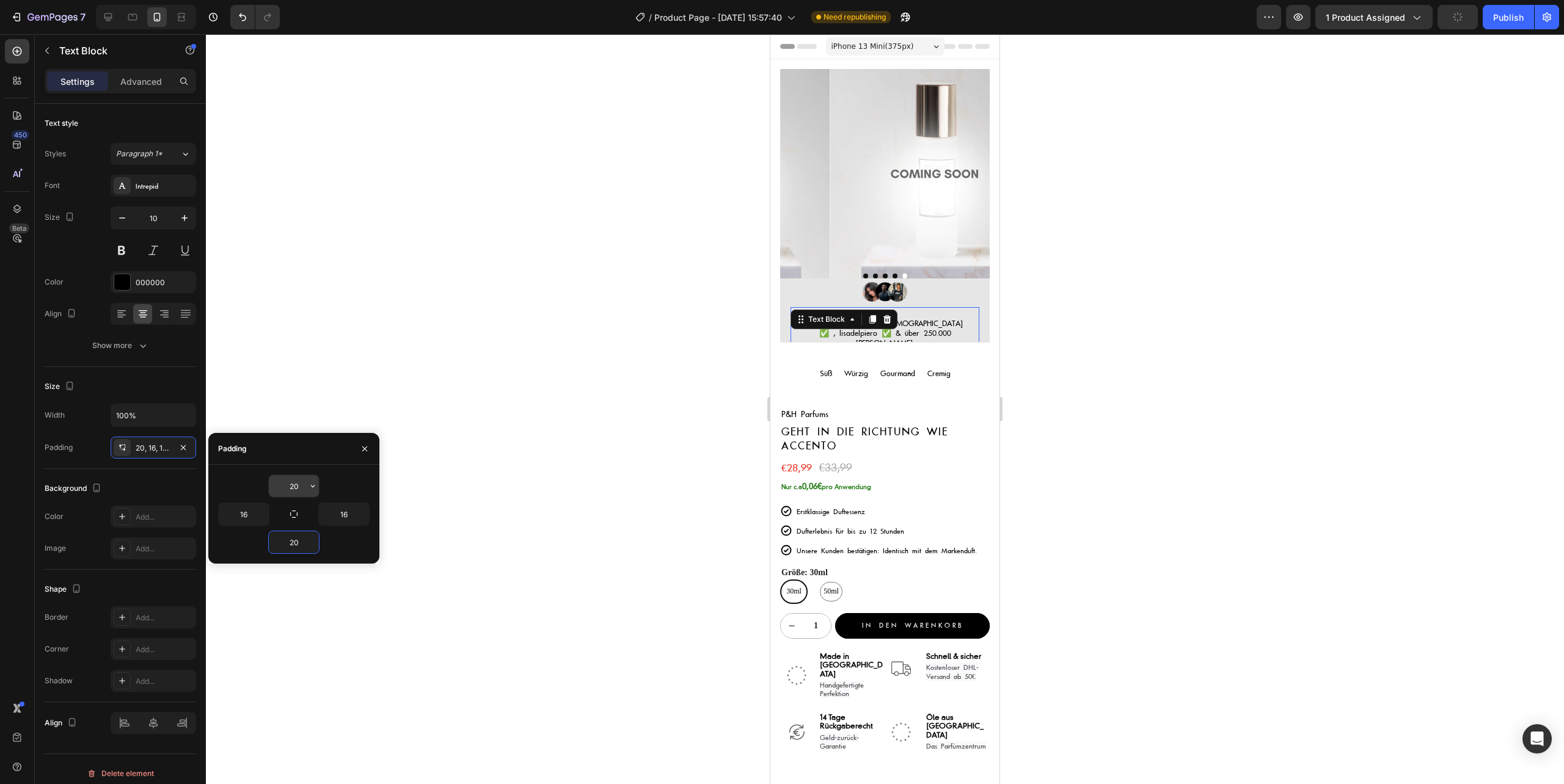
type input "20"
click at [299, 486] on input "20" at bounding box center [293, 486] width 50 height 22
type input "25"
click at [289, 541] on input "20" at bounding box center [293, 542] width 50 height 22
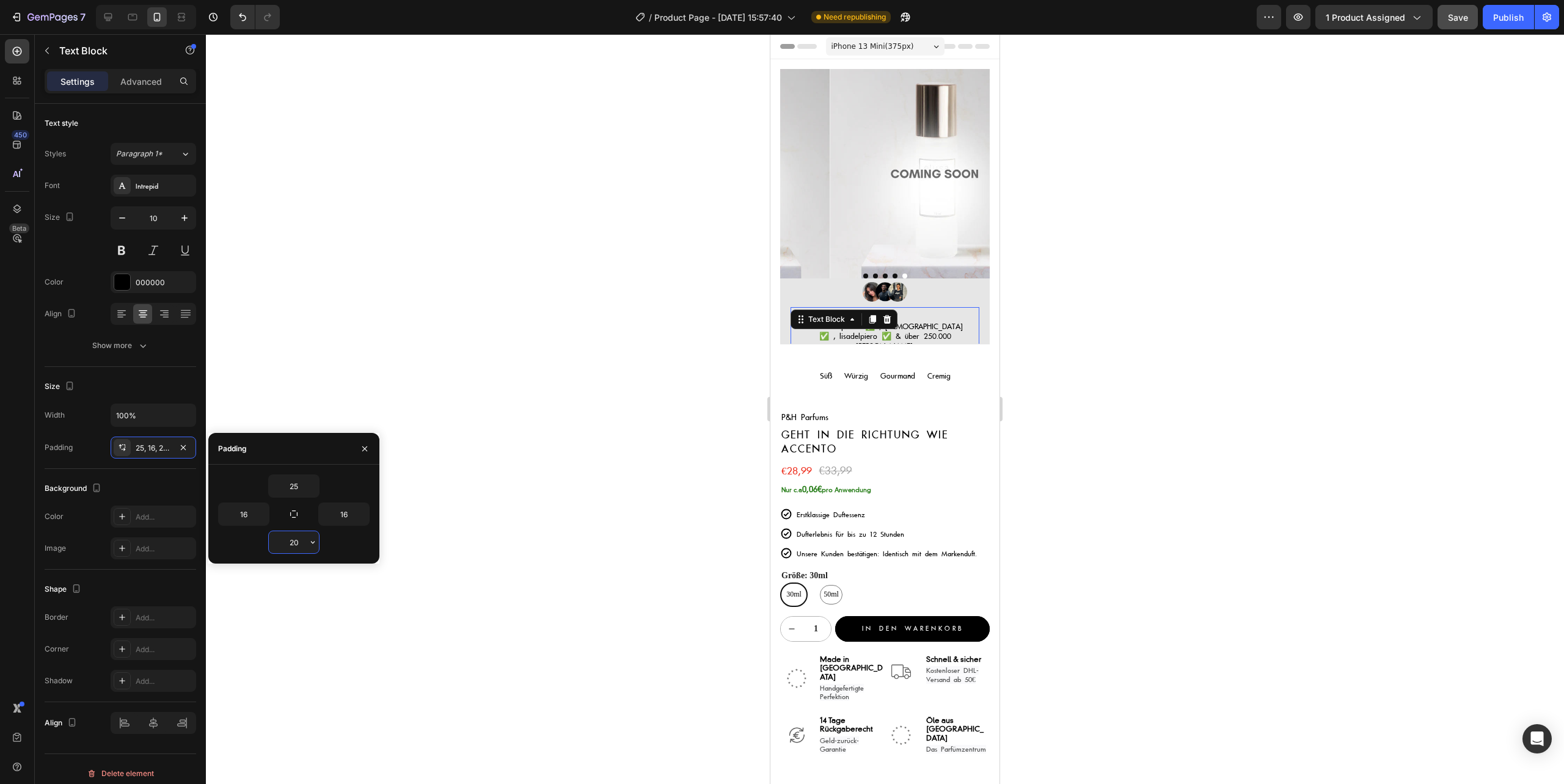
click at [289, 541] on input "20" at bounding box center [293, 542] width 50 height 22
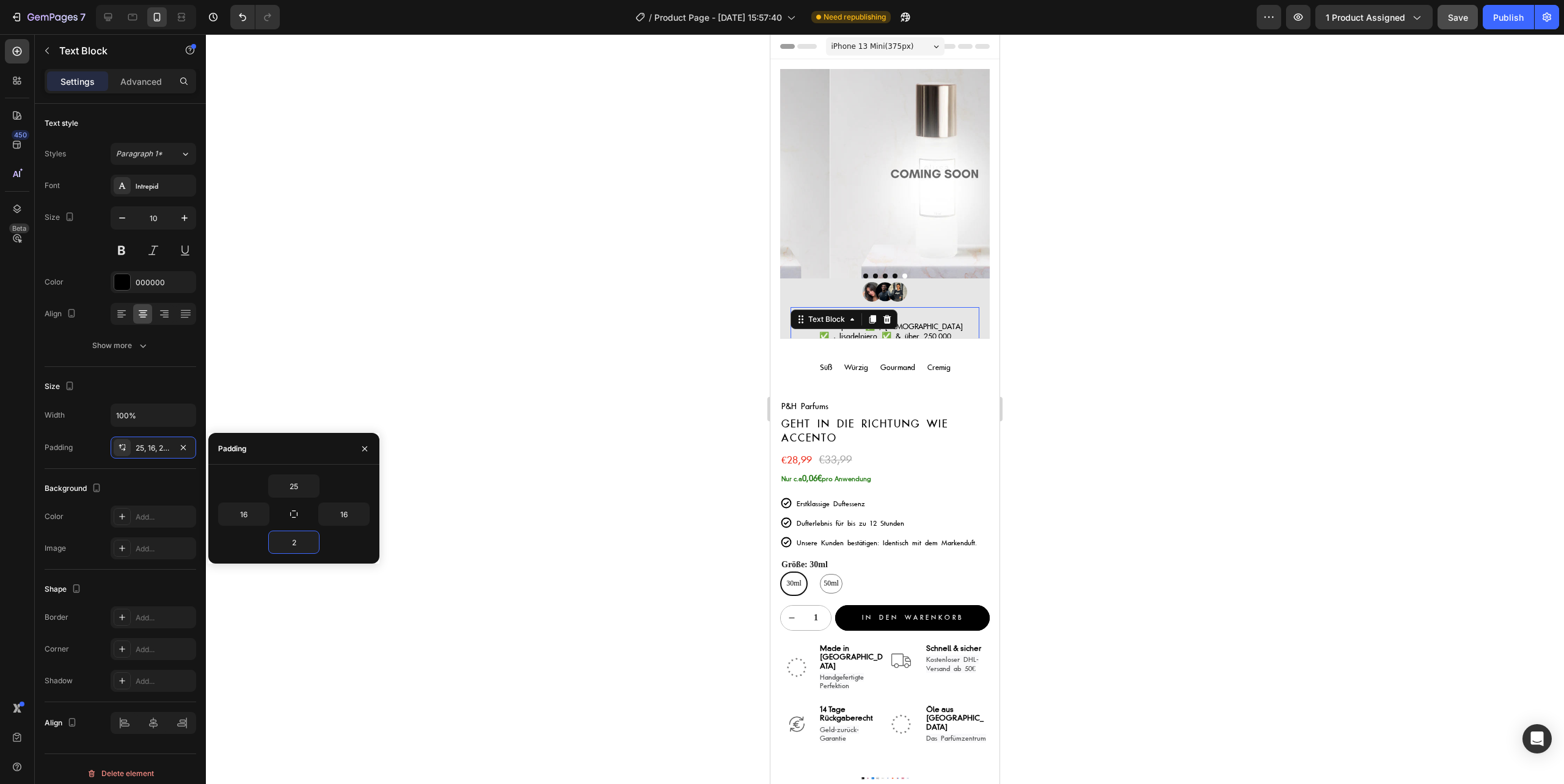
type input "25"
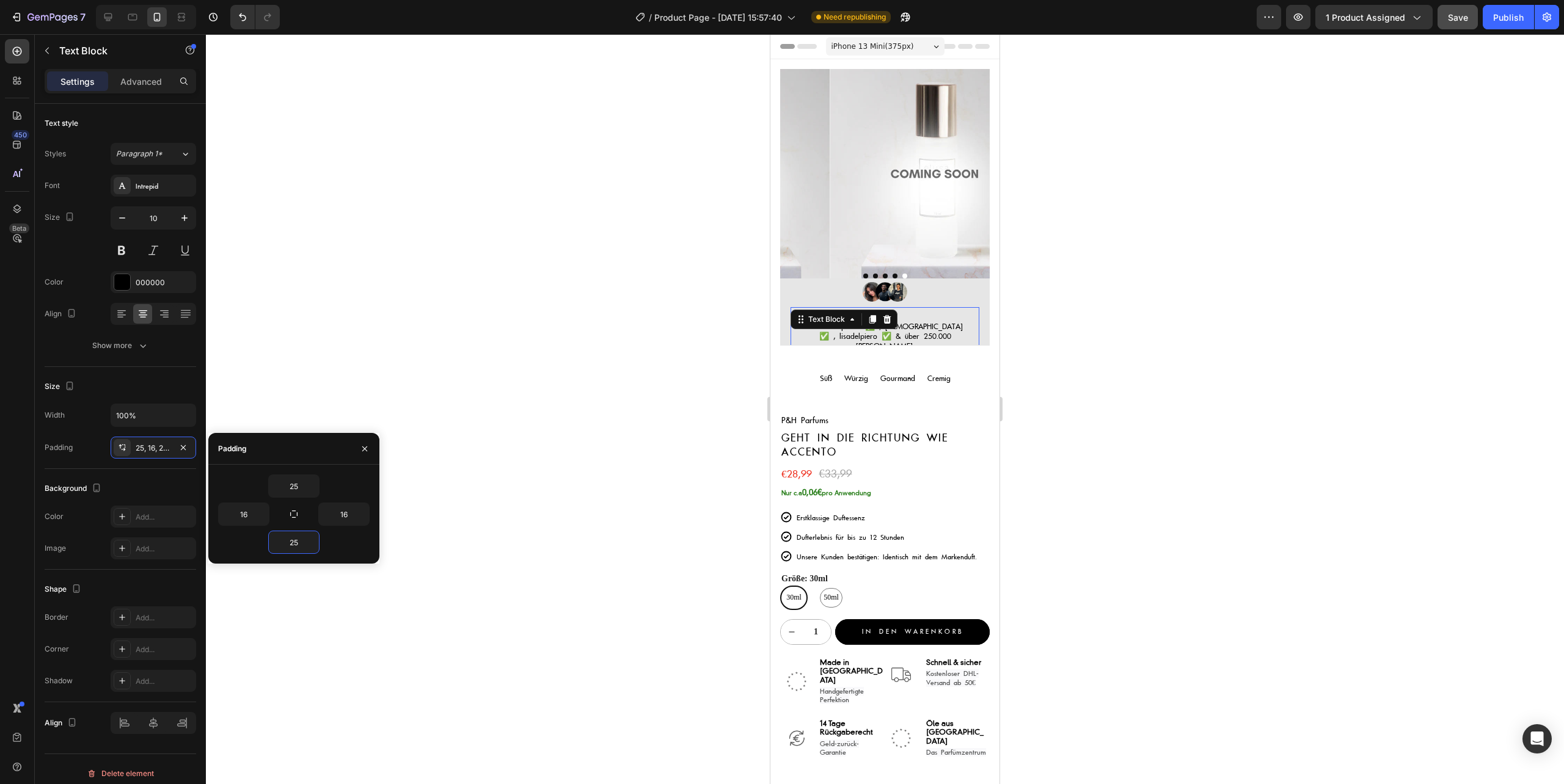
click at [1100, 459] on div at bounding box center [885, 409] width 1358 height 750
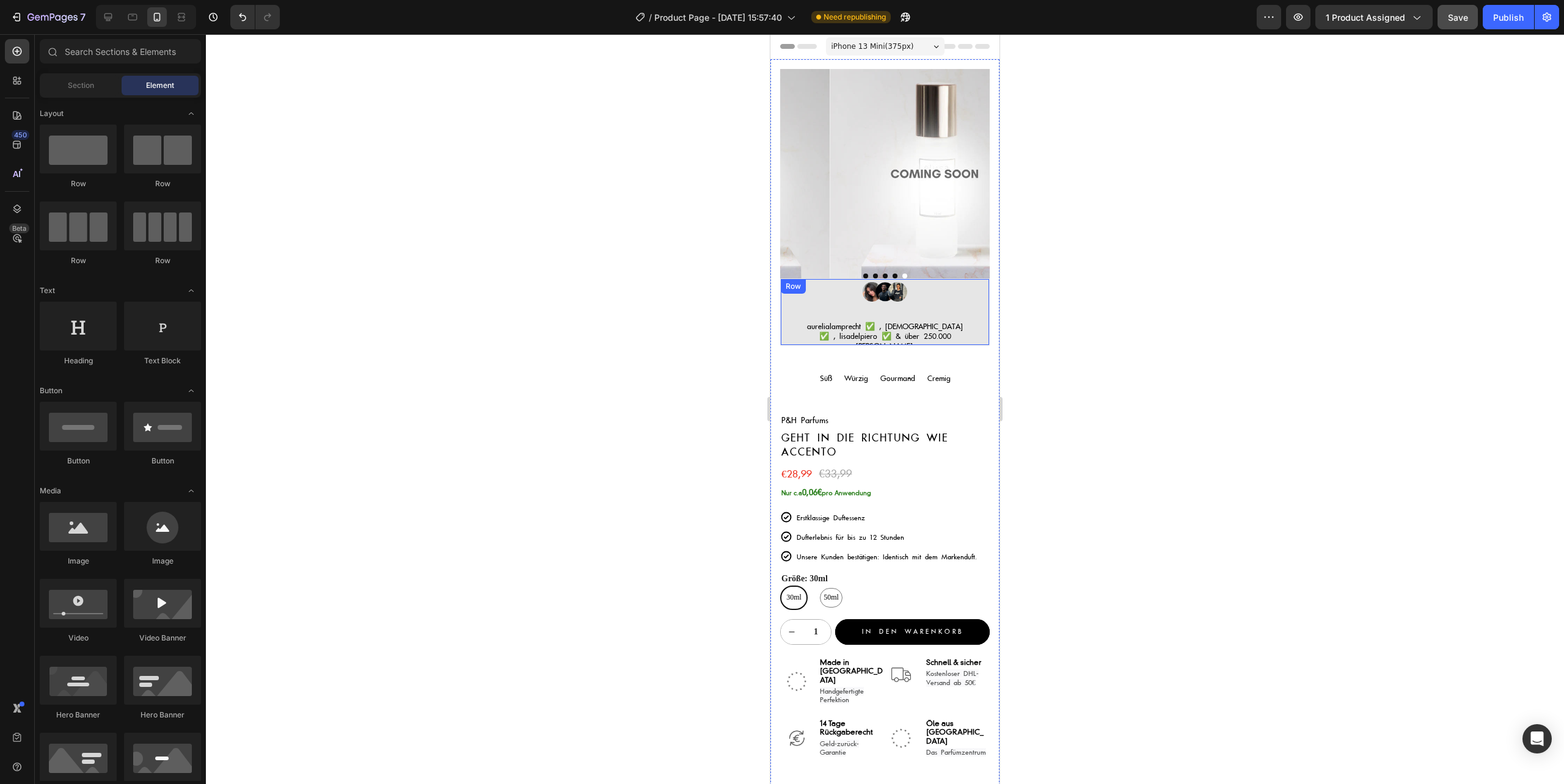
click at [969, 294] on div "Image aurelialamprecht ✅ , [DEMOGRAPHIC_DATA] ✅ , lisadelpiero ✅ & über 250.000…" at bounding box center [885, 312] width 210 height 67
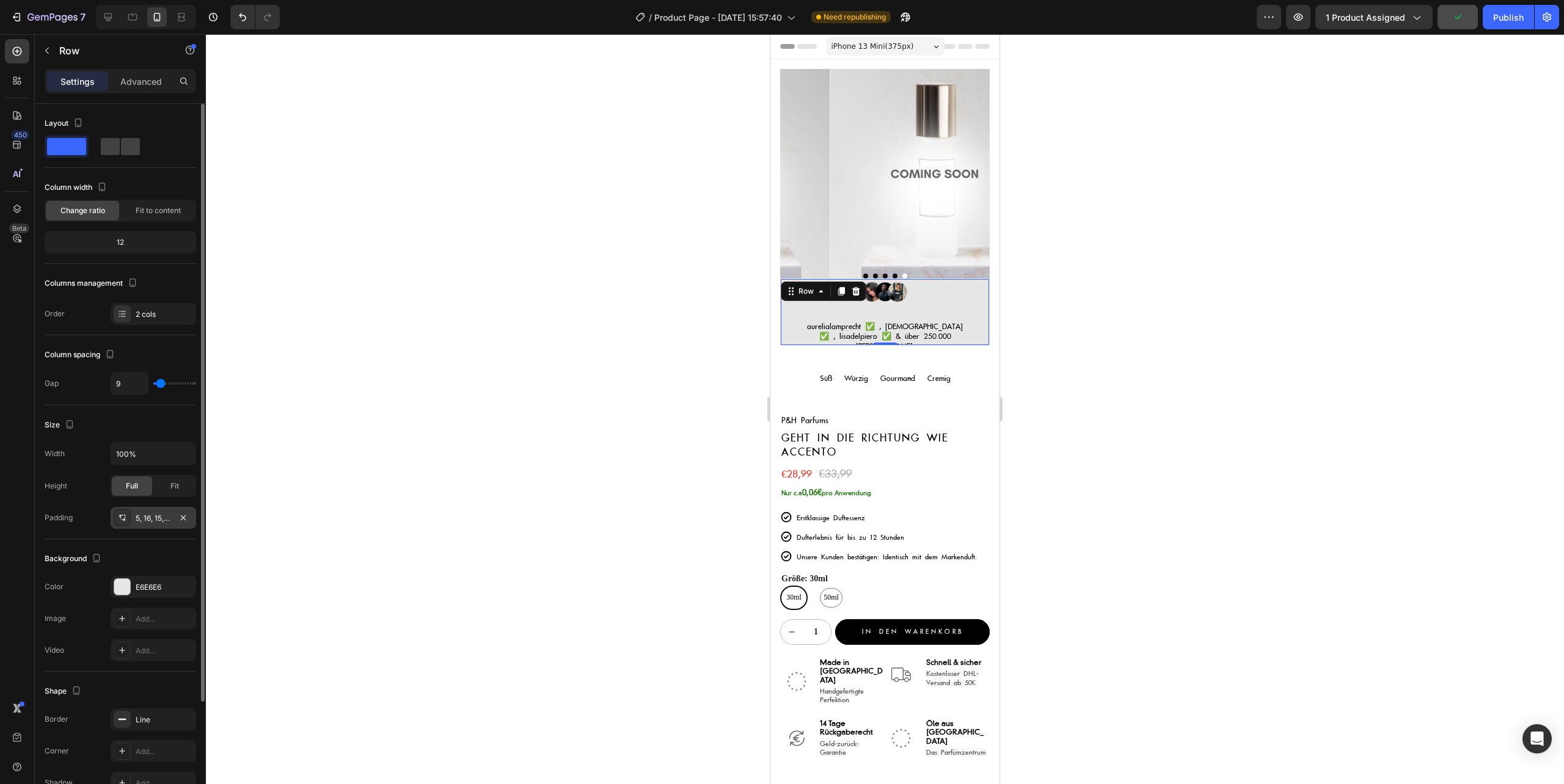
click at [148, 517] on div "5, 16, 15, 16" at bounding box center [153, 518] width 35 height 11
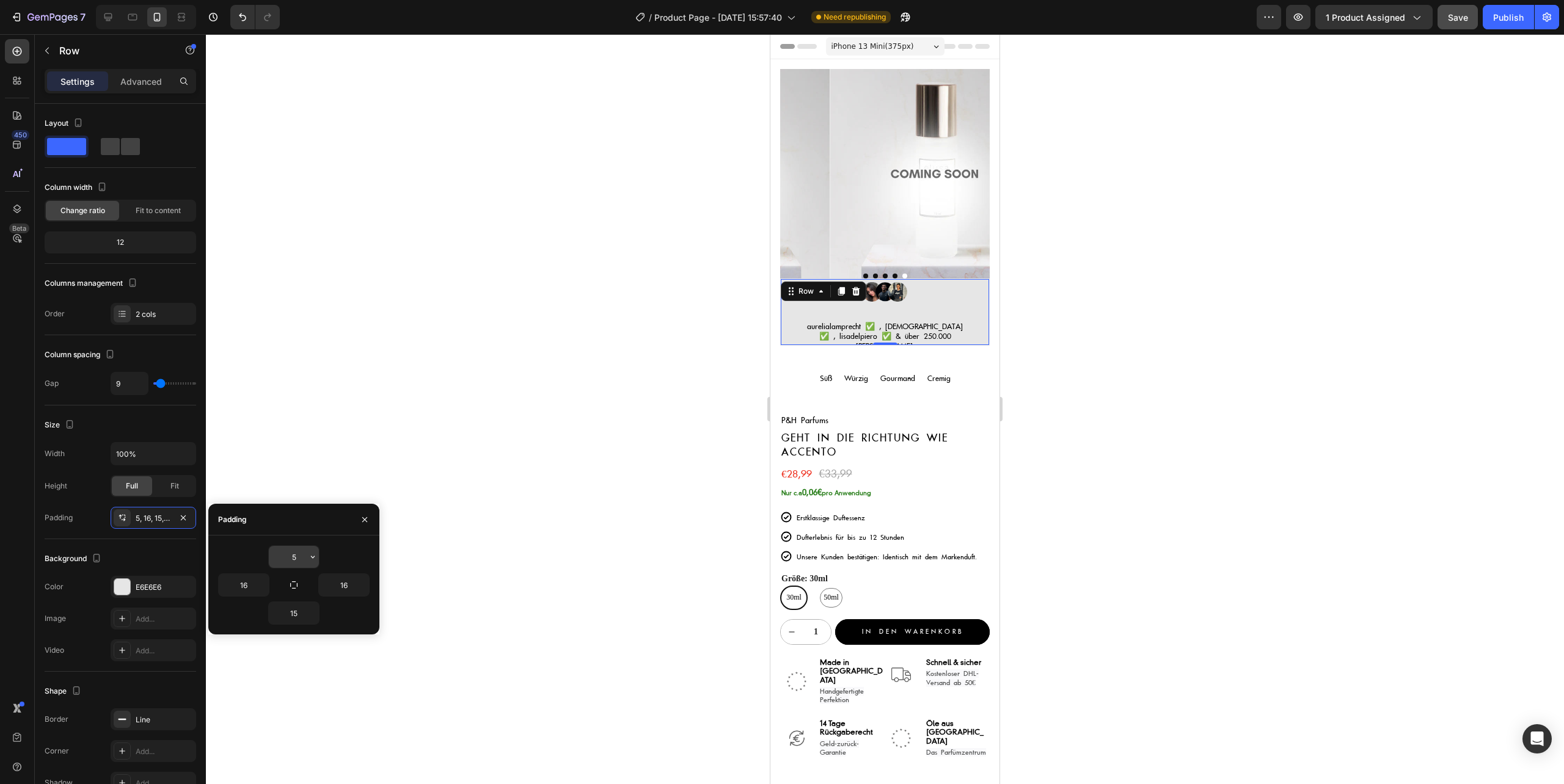
click at [291, 557] on input "5" at bounding box center [293, 556] width 50 height 22
type input "10"
click at [291, 619] on input "15" at bounding box center [293, 613] width 50 height 22
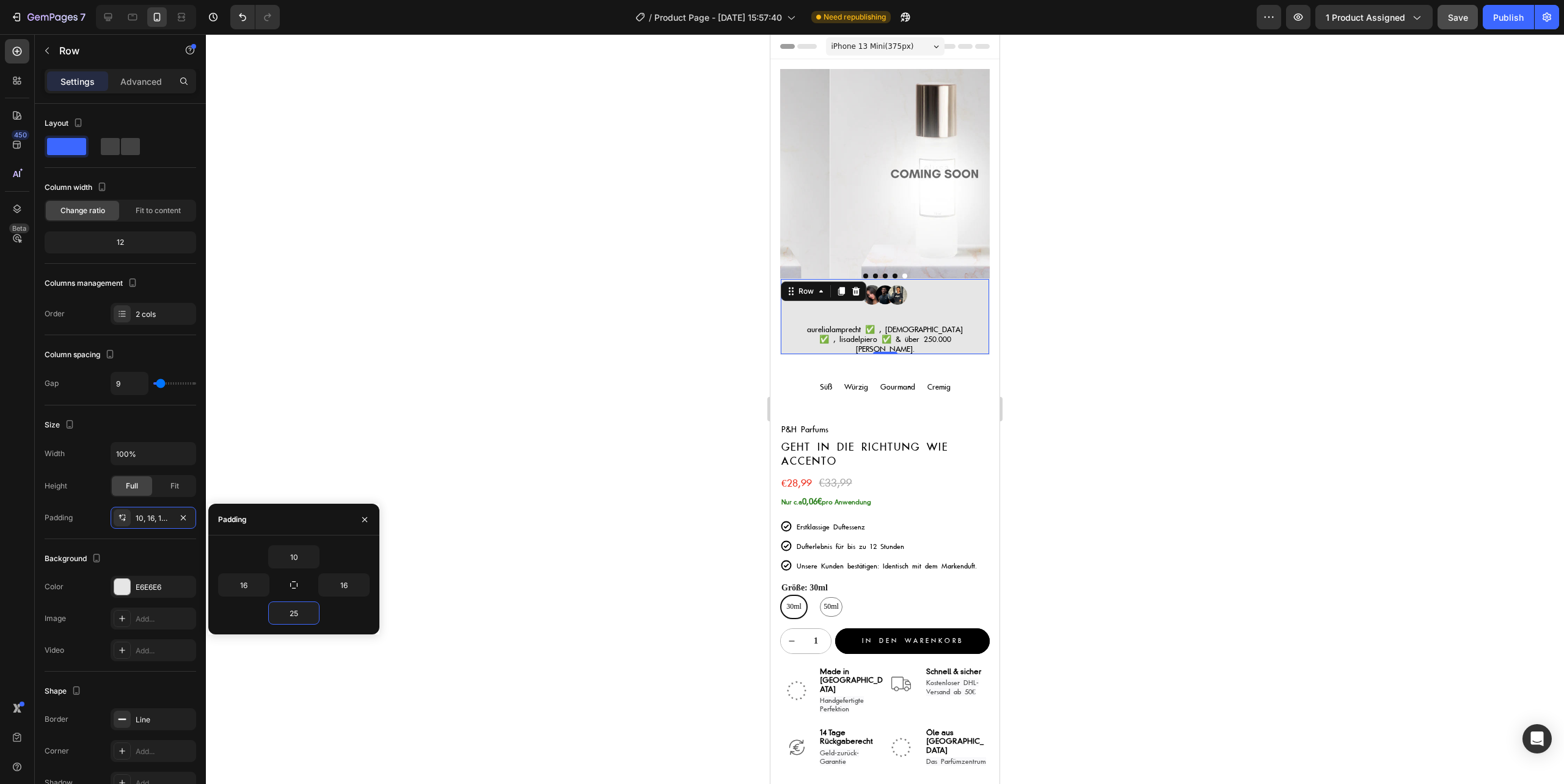
type input "2"
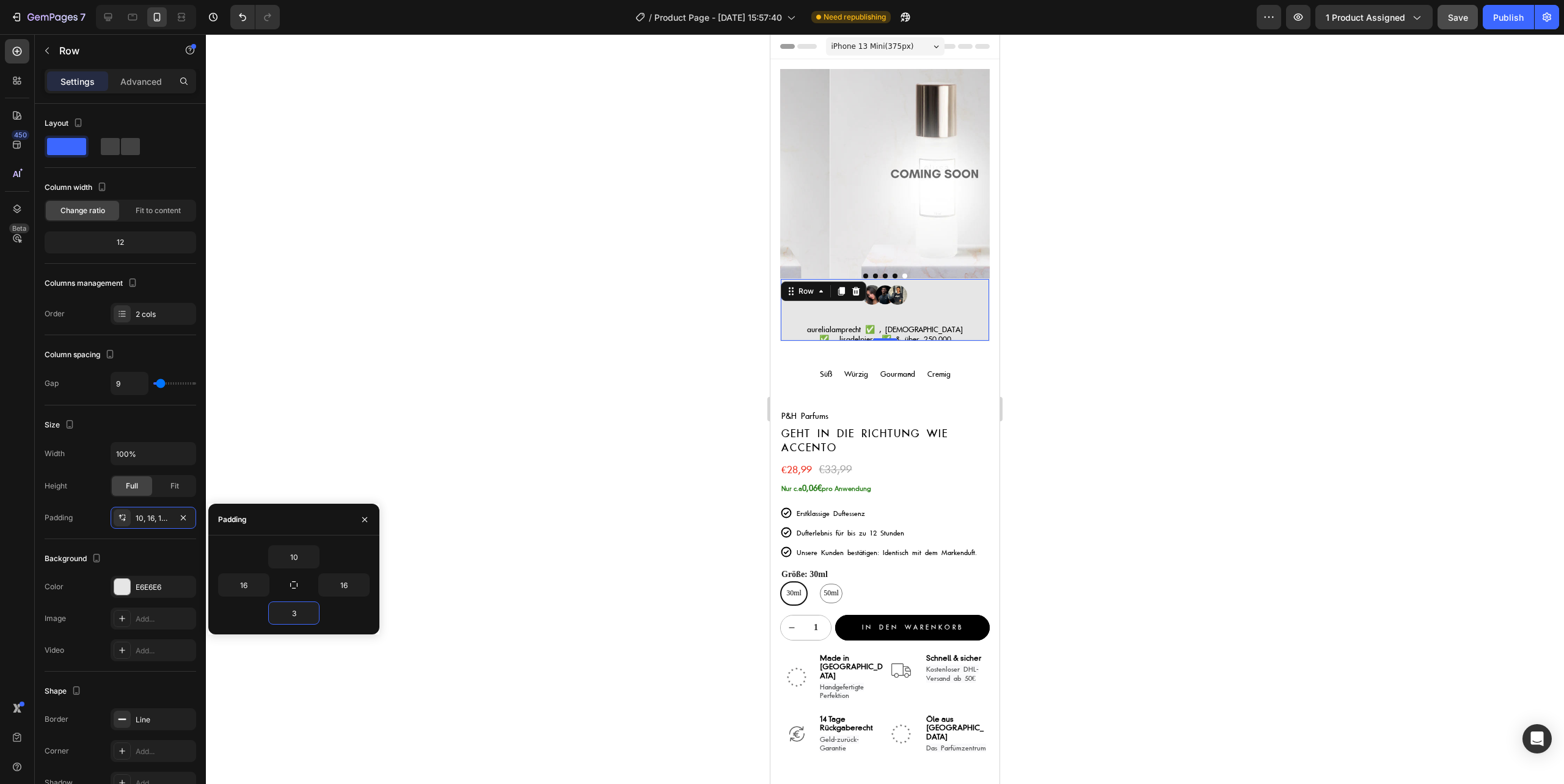
type input "30"
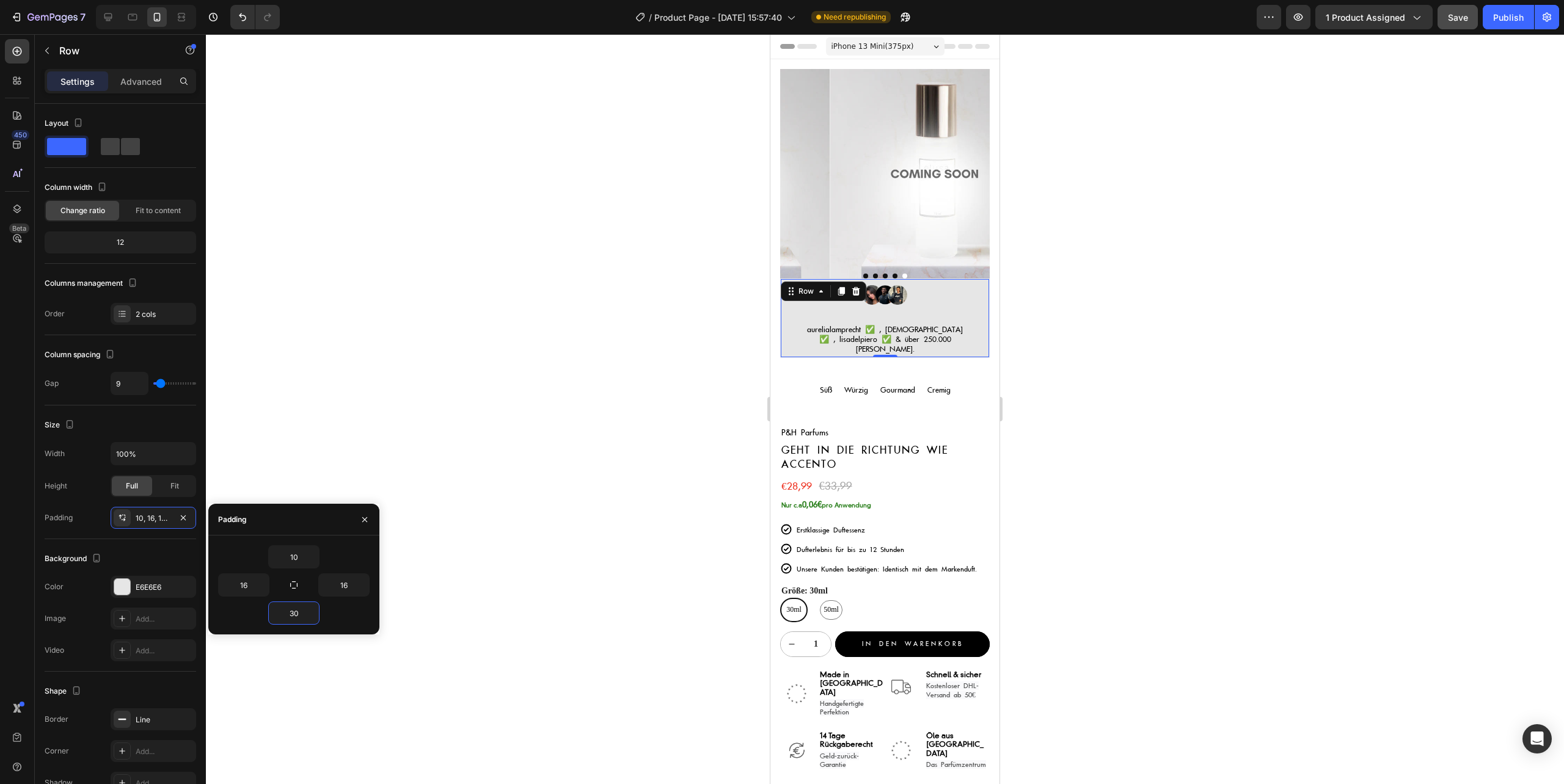
click at [1167, 398] on div at bounding box center [885, 409] width 1358 height 750
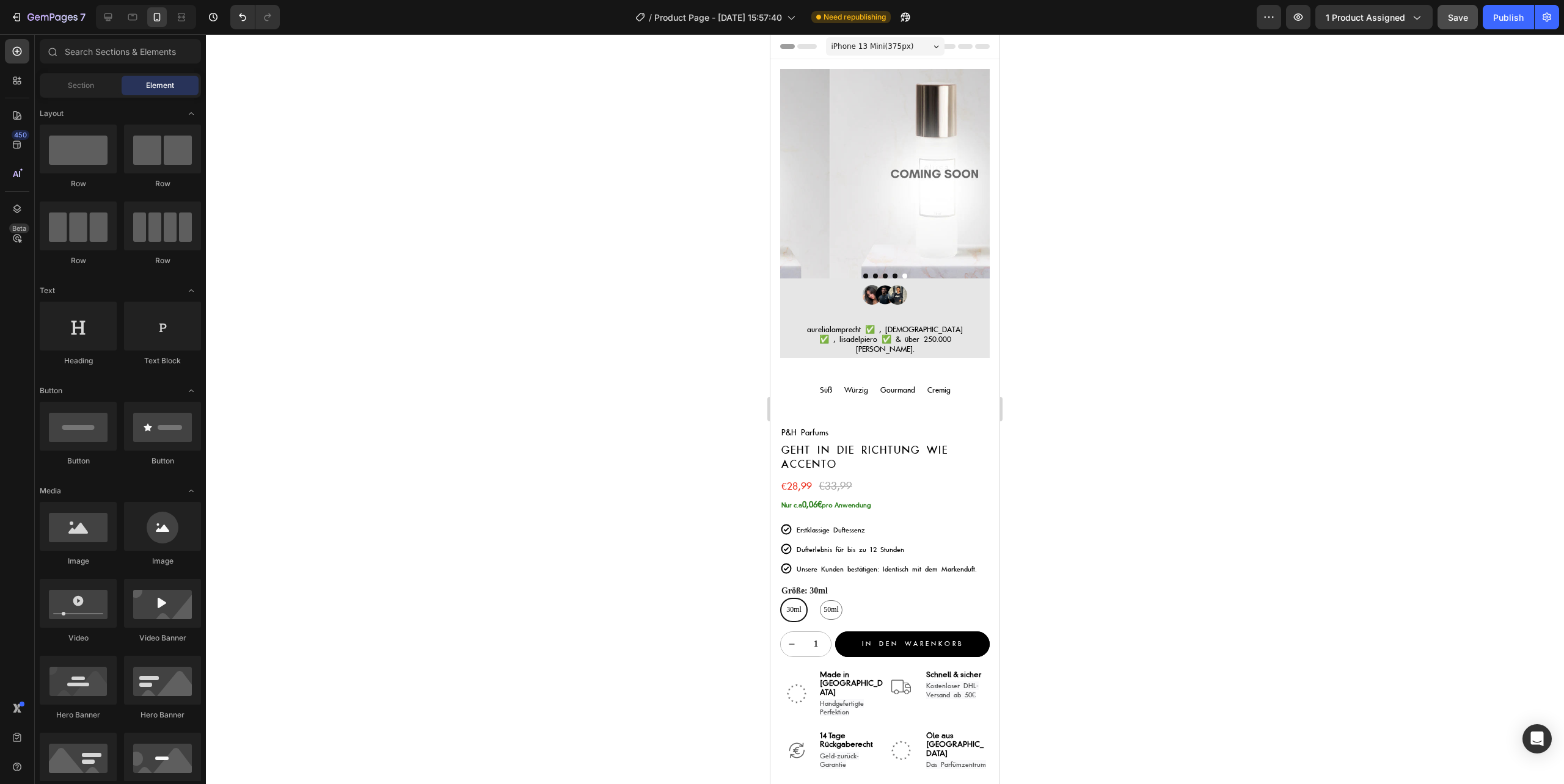
click at [1111, 431] on div at bounding box center [885, 409] width 1358 height 750
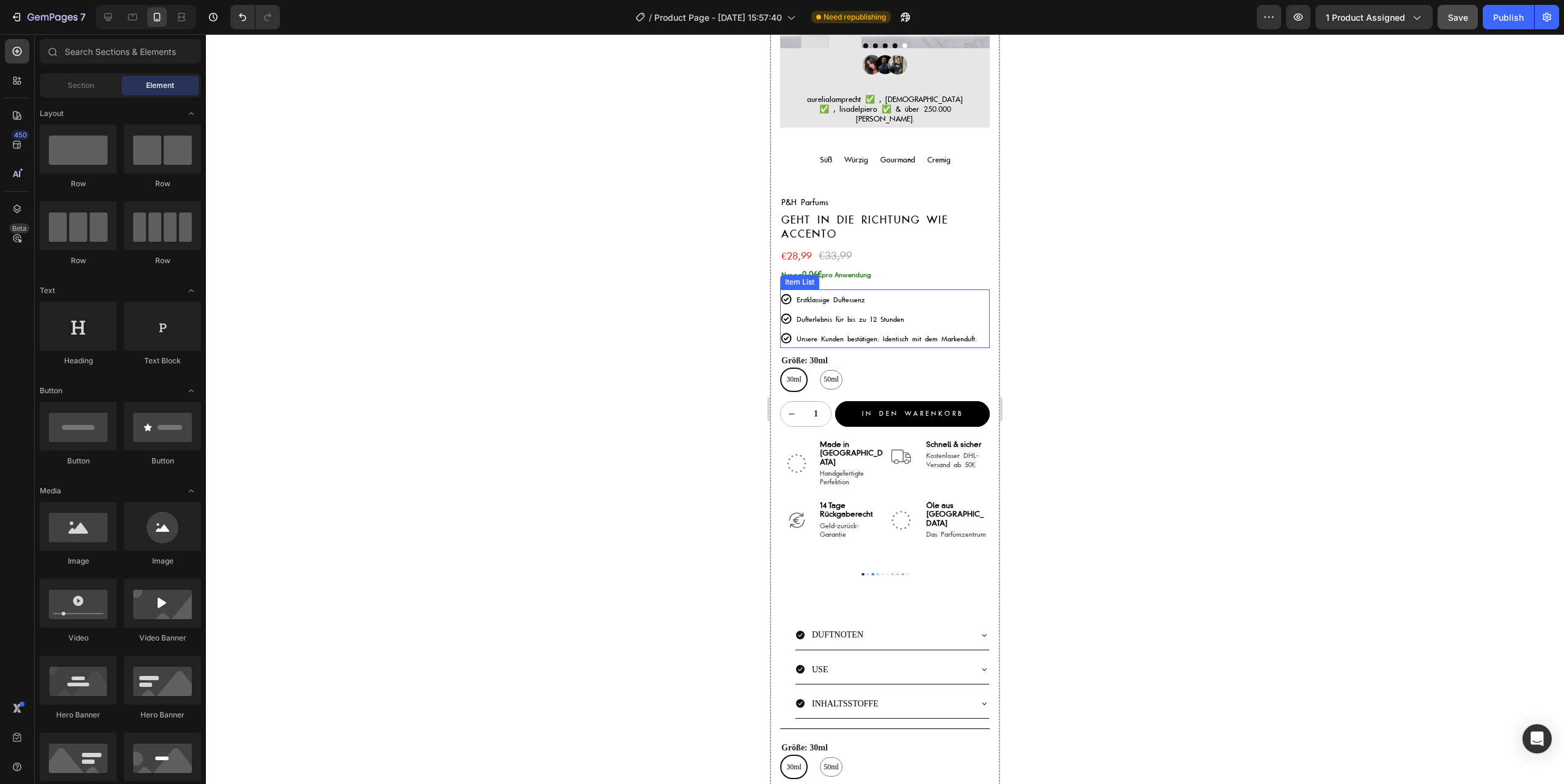
scroll to position [244, 0]
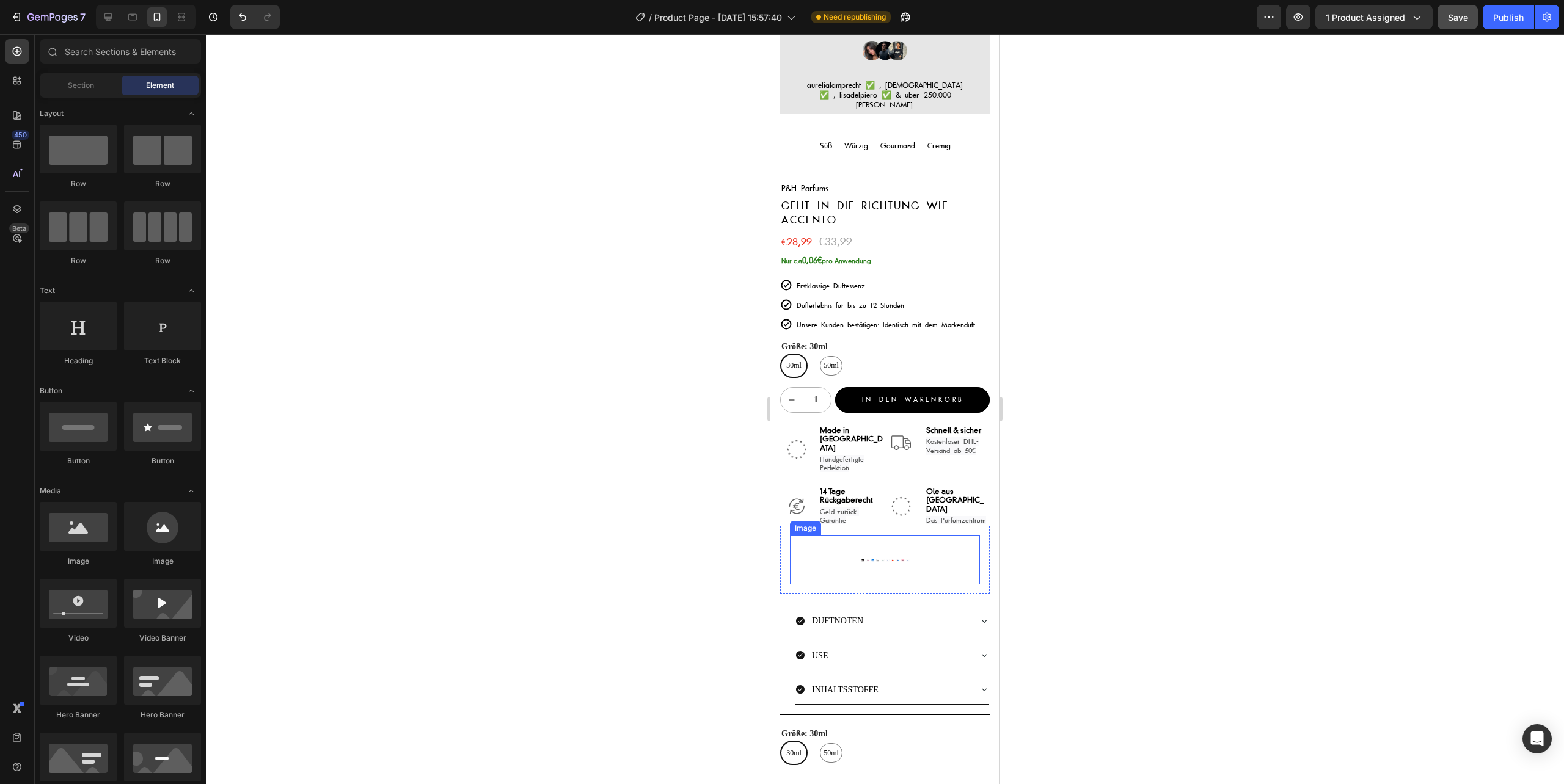
click at [882, 535] on img at bounding box center [885, 560] width 49 height 49
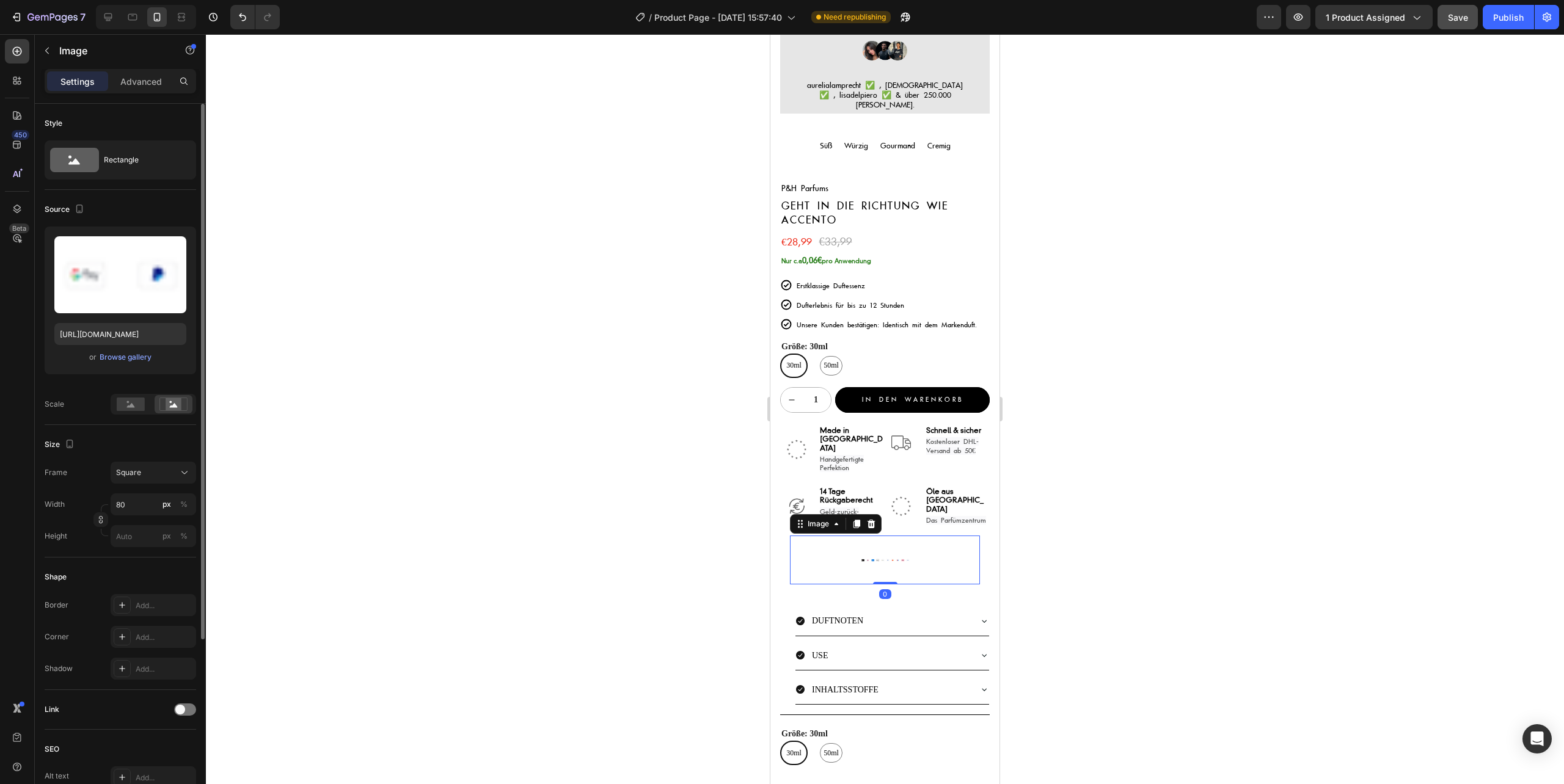
click at [170, 407] on icon at bounding box center [174, 405] width 8 height 4
click at [123, 405] on rect at bounding box center [131, 404] width 28 height 13
click at [174, 509] on div "px %" at bounding box center [175, 504] width 32 height 22
click at [174, 509] on input "80" at bounding box center [153, 504] width 86 height 22
click at [181, 504] on div "%" at bounding box center [184, 504] width 7 height 11
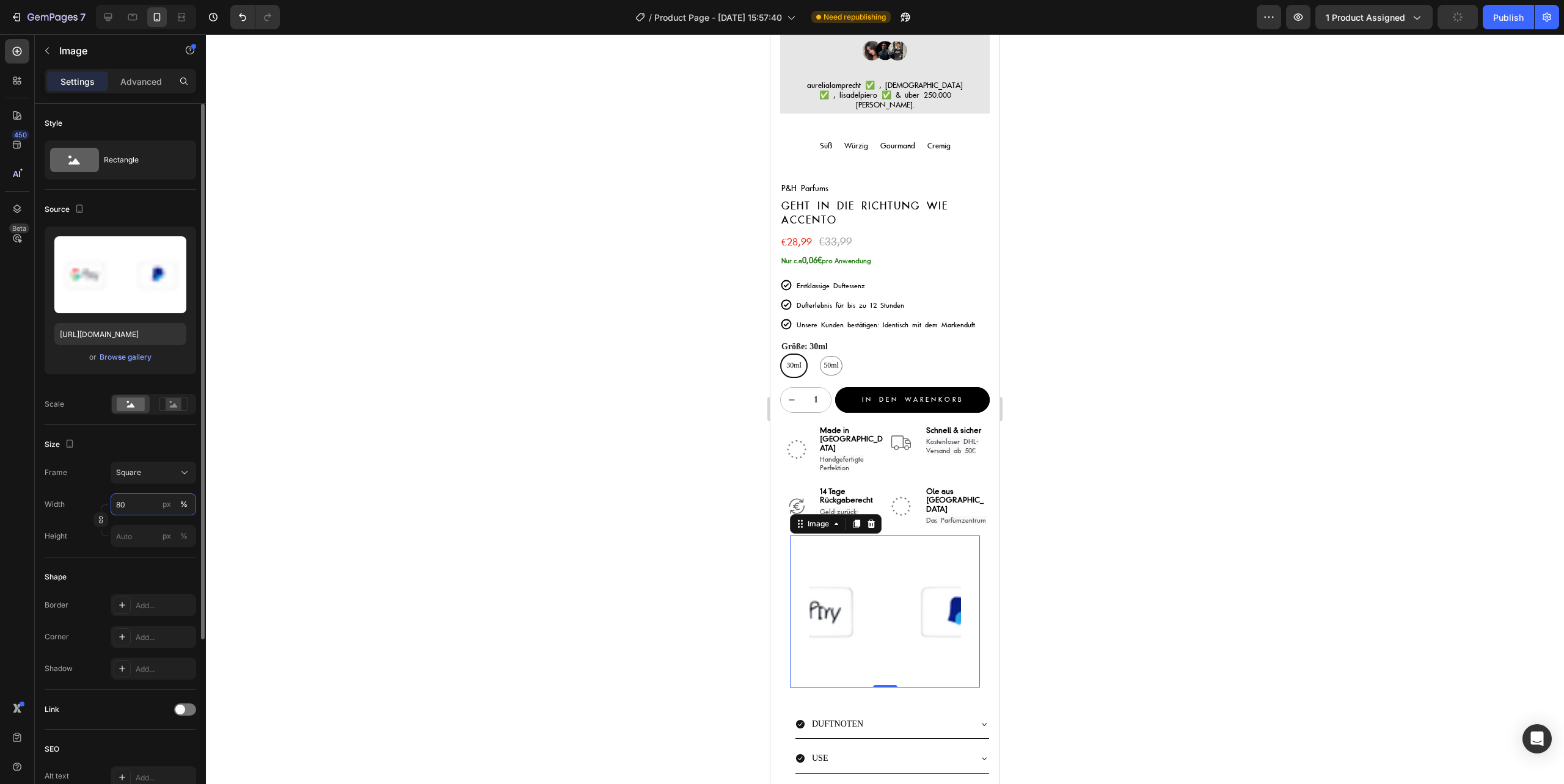
click at [135, 509] on input "80" at bounding box center [153, 504] width 86 height 22
type input "100"
click at [144, 536] on input "px %" at bounding box center [153, 536] width 86 height 22
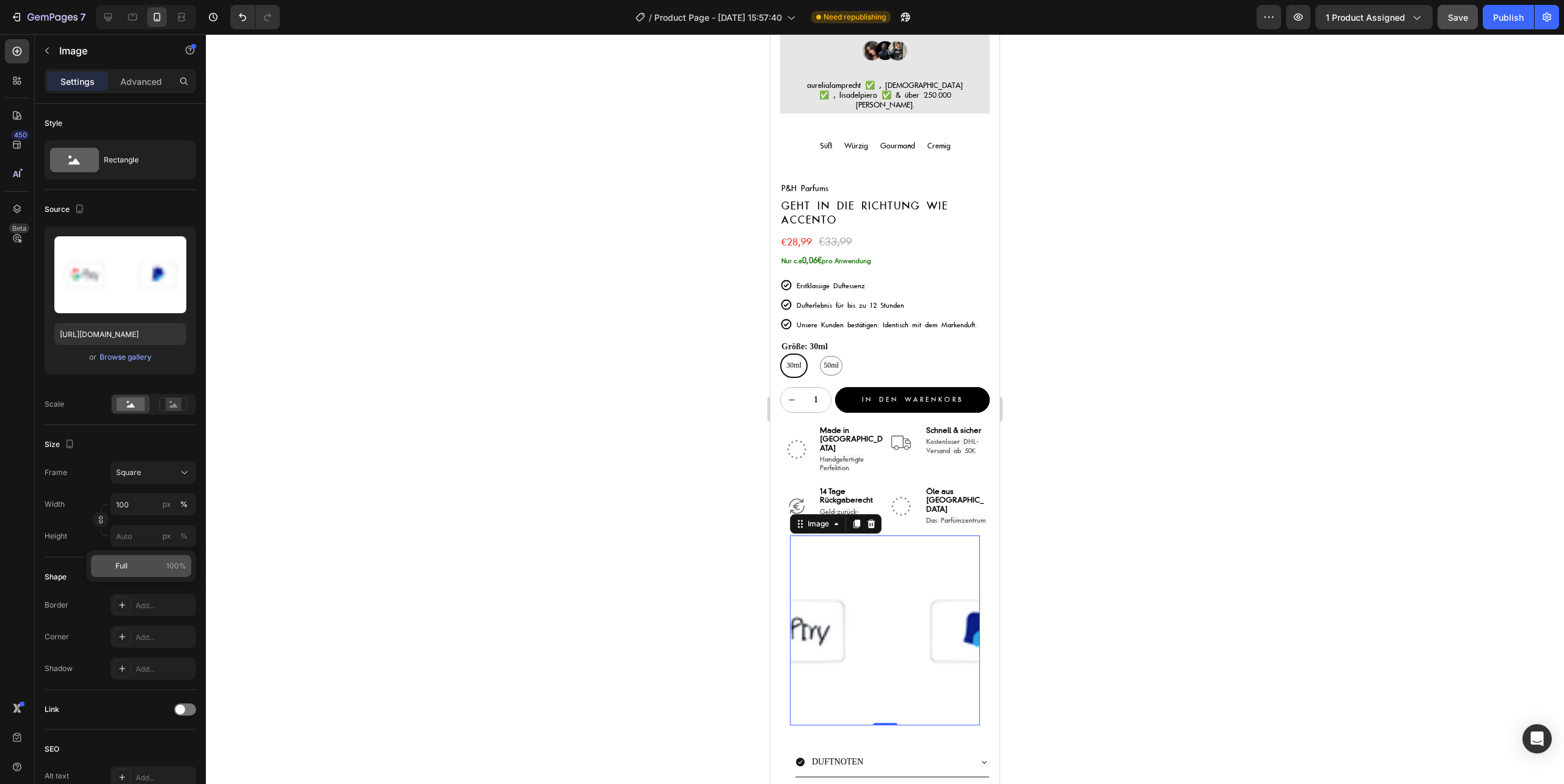
click at [121, 565] on span "Full" at bounding box center [121, 566] width 12 height 11
type input "100"
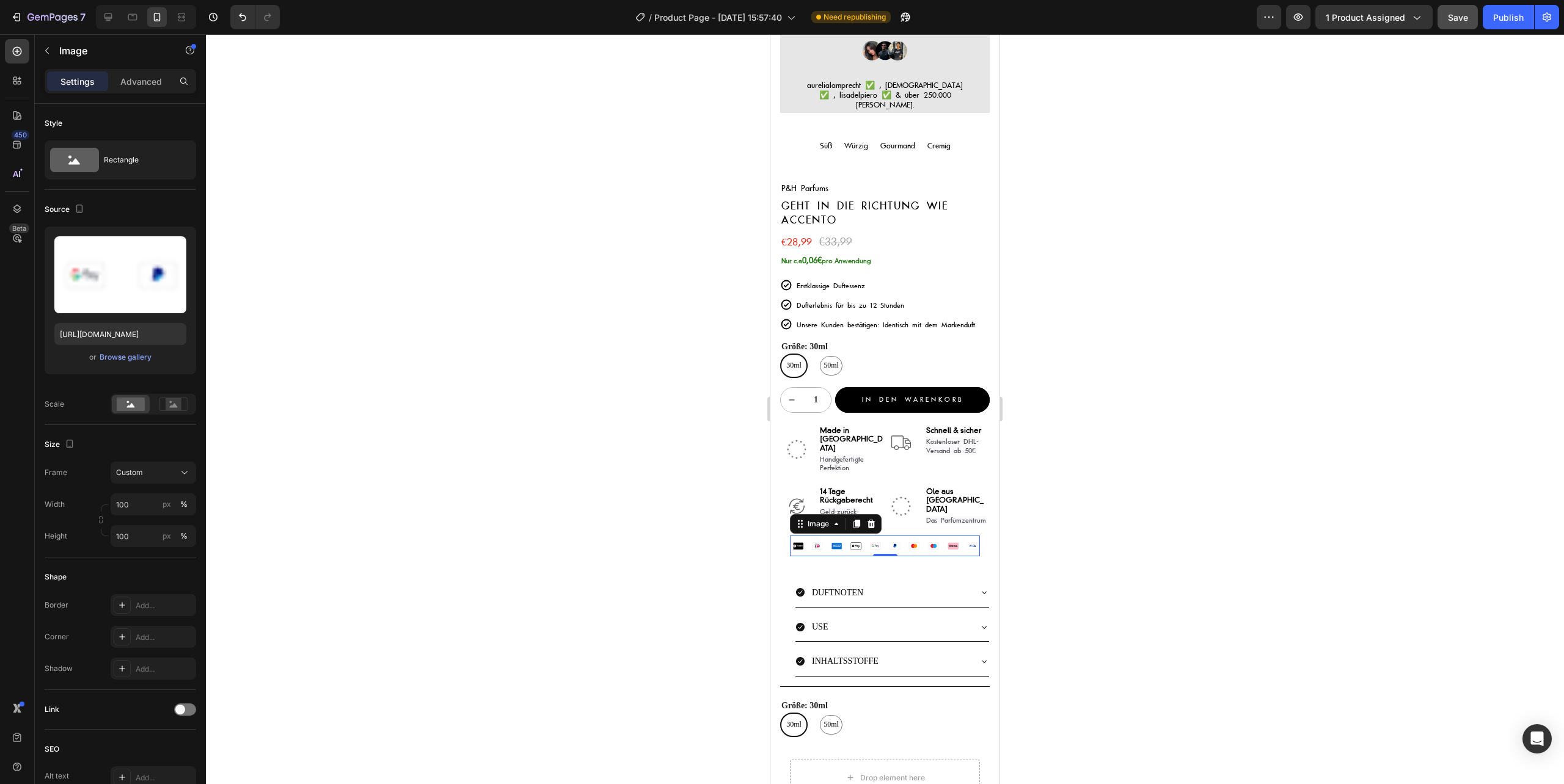
click at [543, 509] on div at bounding box center [885, 409] width 1358 height 750
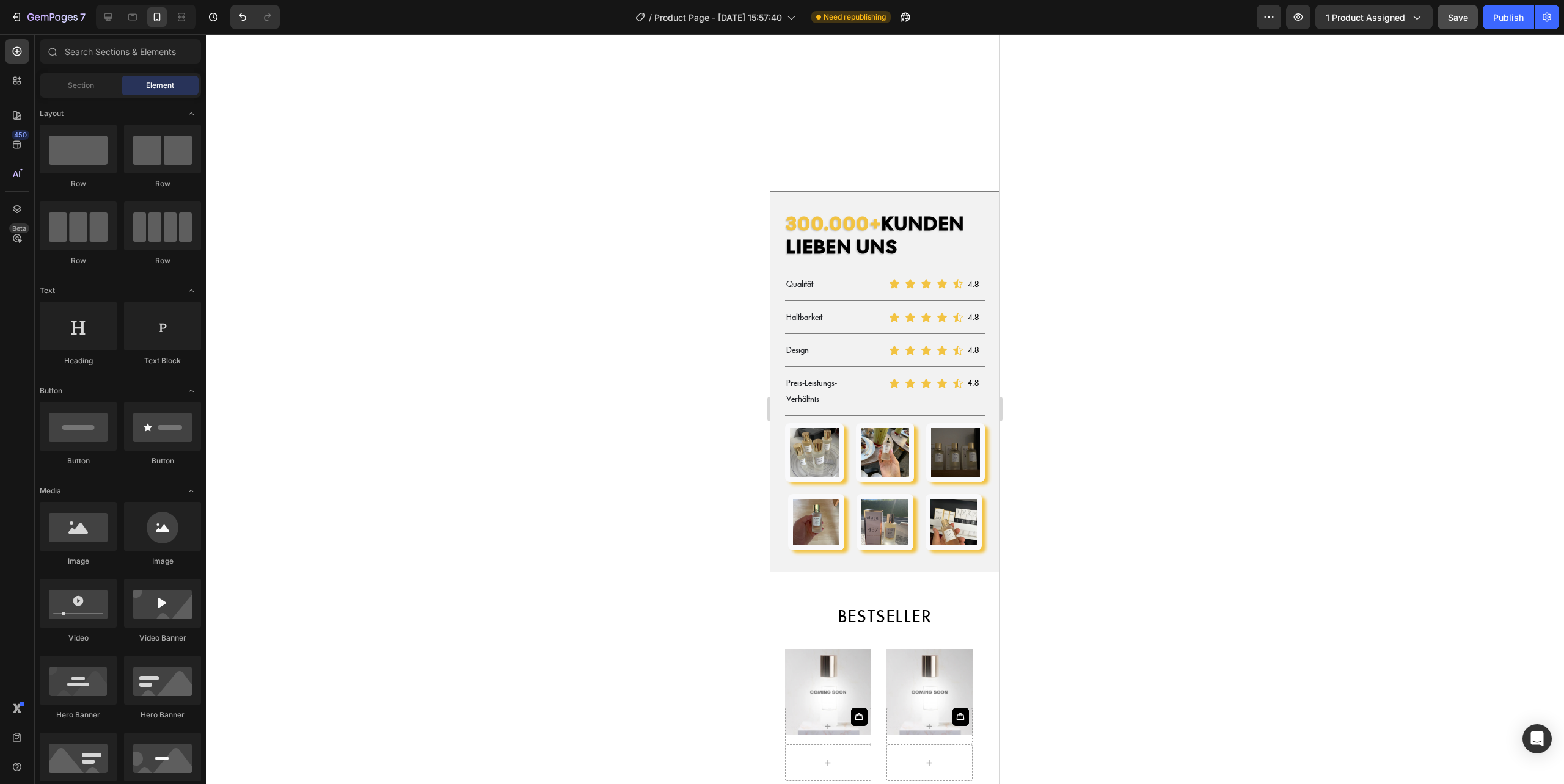
scroll to position [1872, 0]
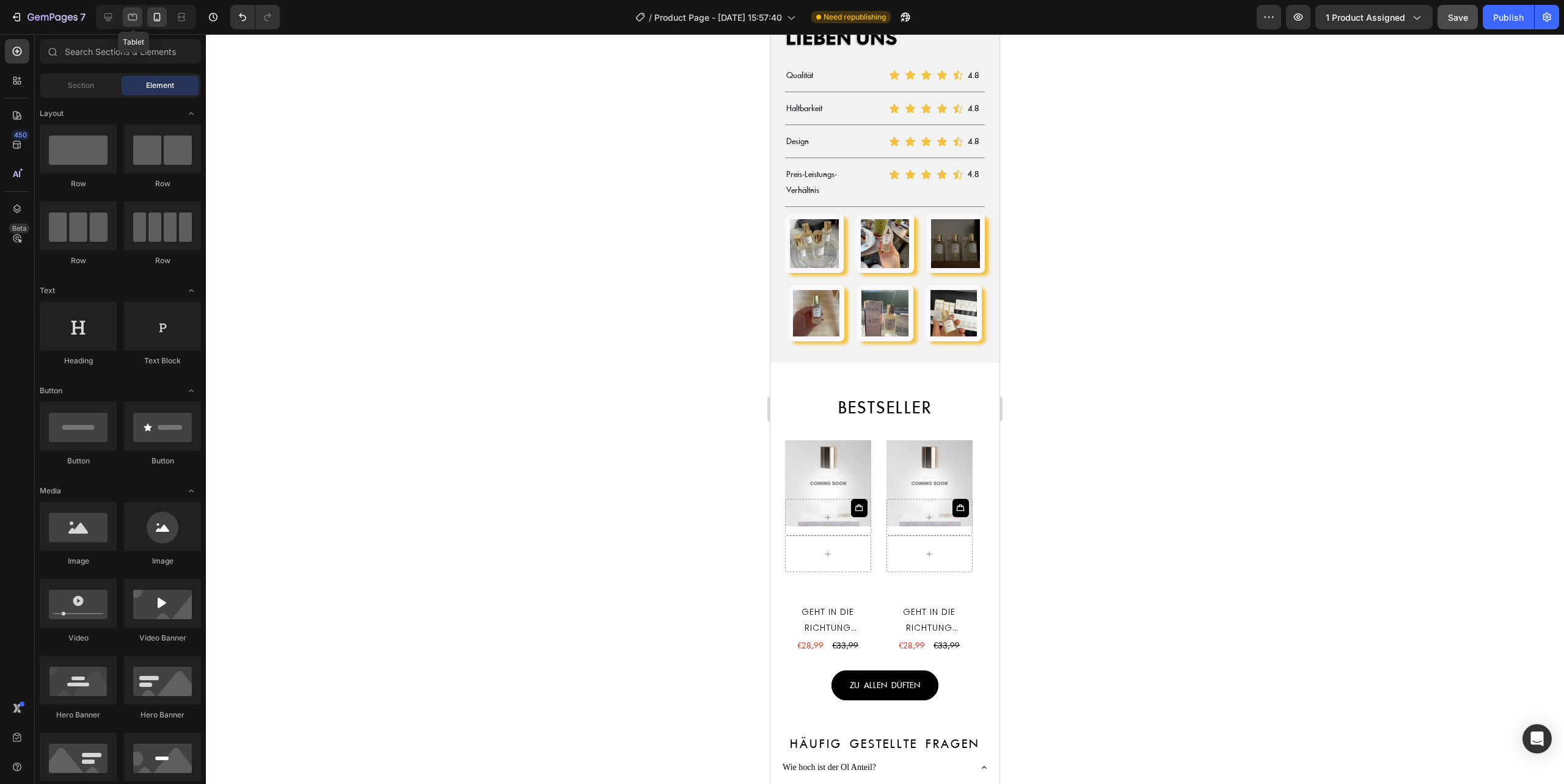
click at [133, 13] on icon at bounding box center [133, 17] width 12 height 12
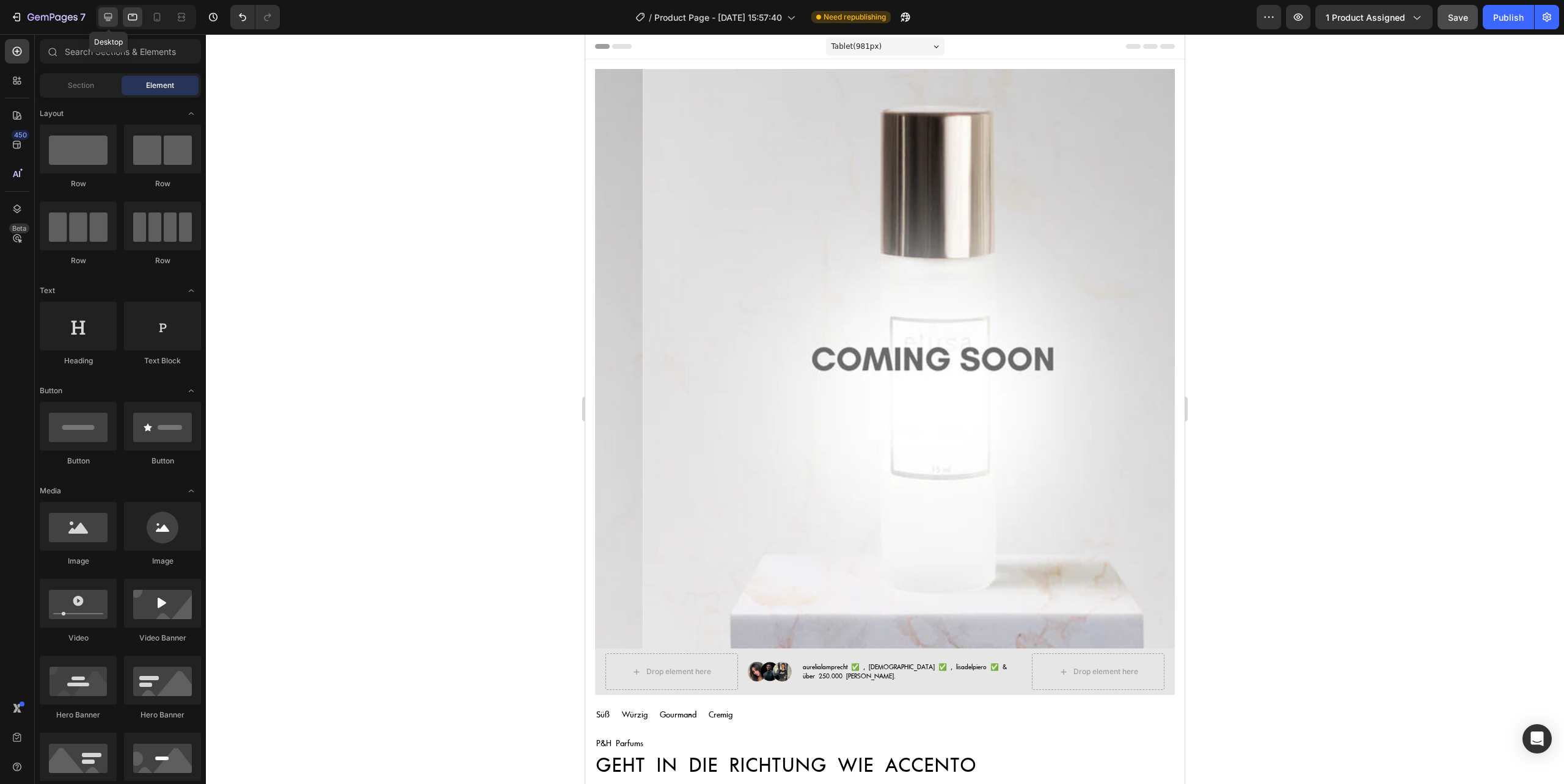
click at [111, 17] on icon at bounding box center [108, 17] width 8 height 8
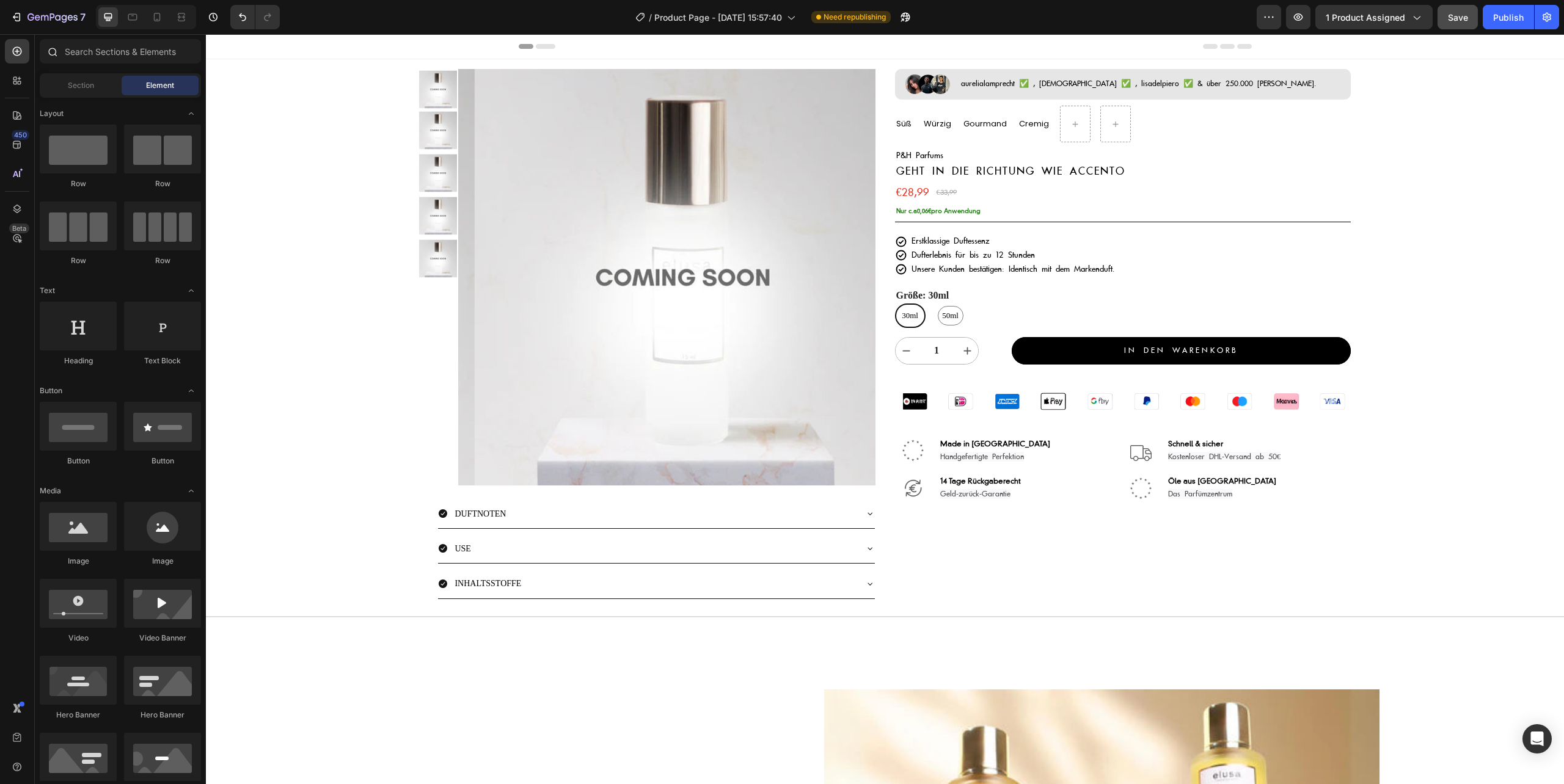
click at [55, 50] on icon at bounding box center [54, 53] width 9 height 9
click at [105, 50] on input "text" at bounding box center [120, 51] width 161 height 25
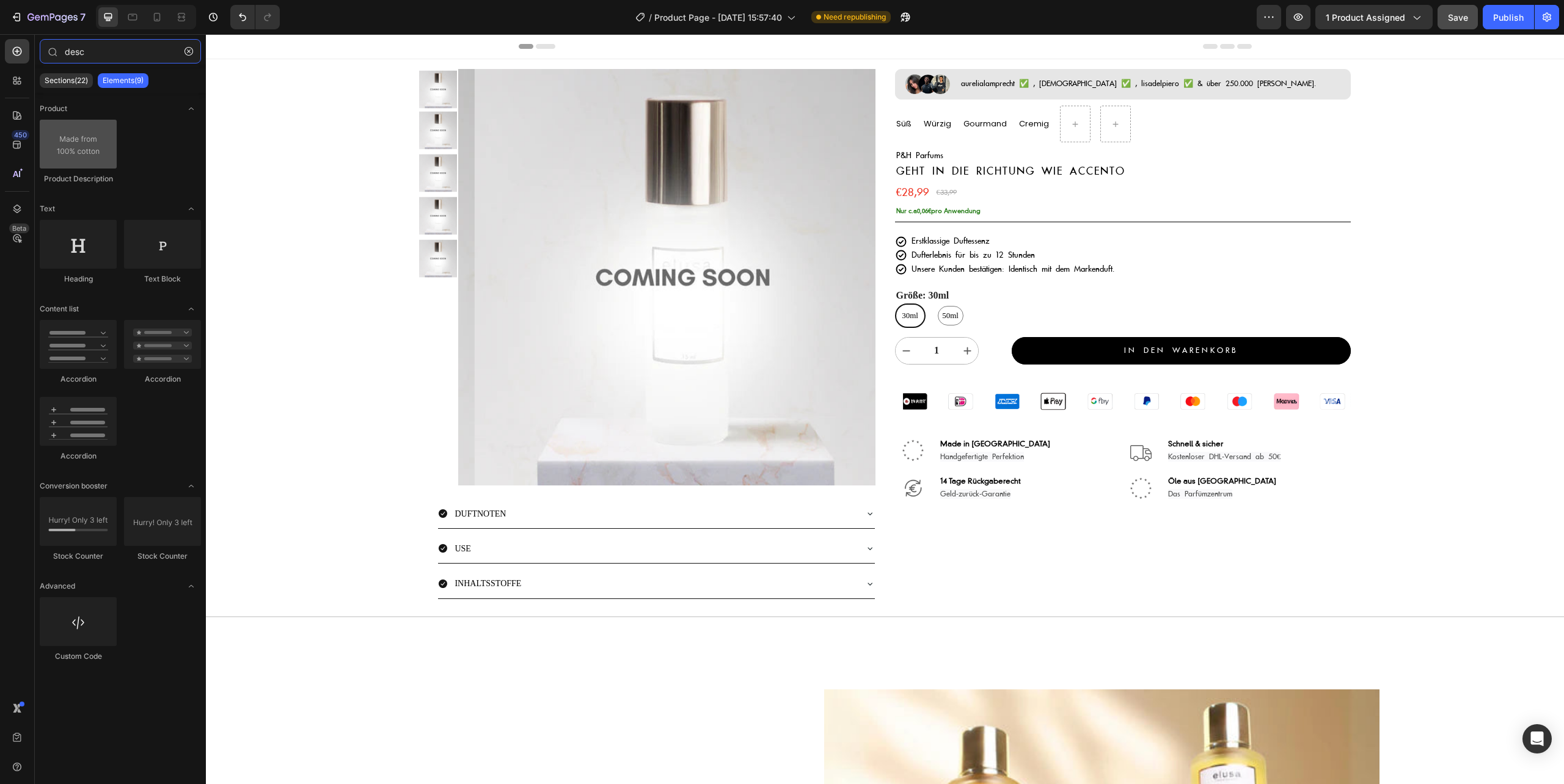
type input "desc"
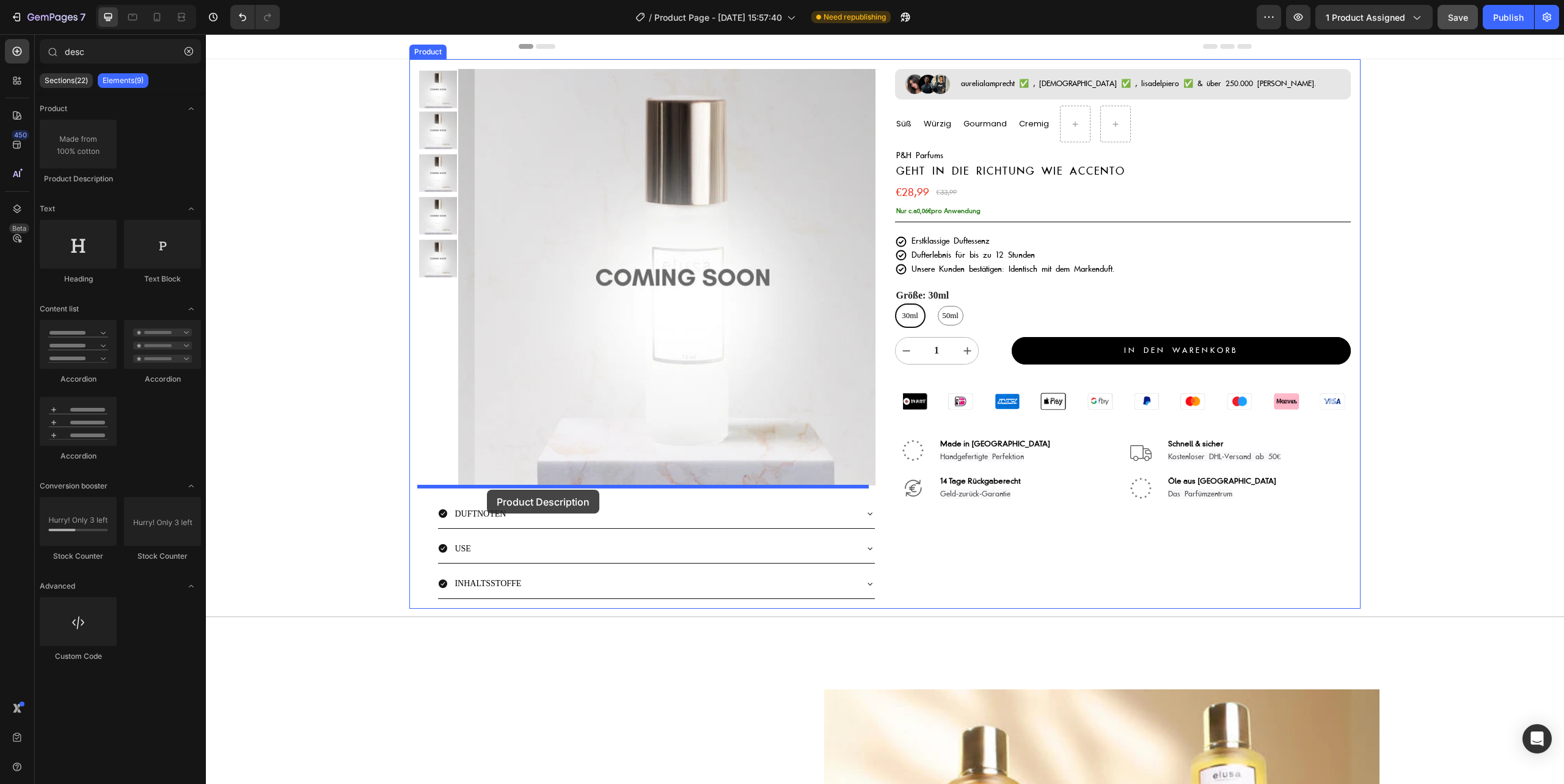
drag, startPoint x: 278, startPoint y: 178, endPoint x: 487, endPoint y: 490, distance: 375.5
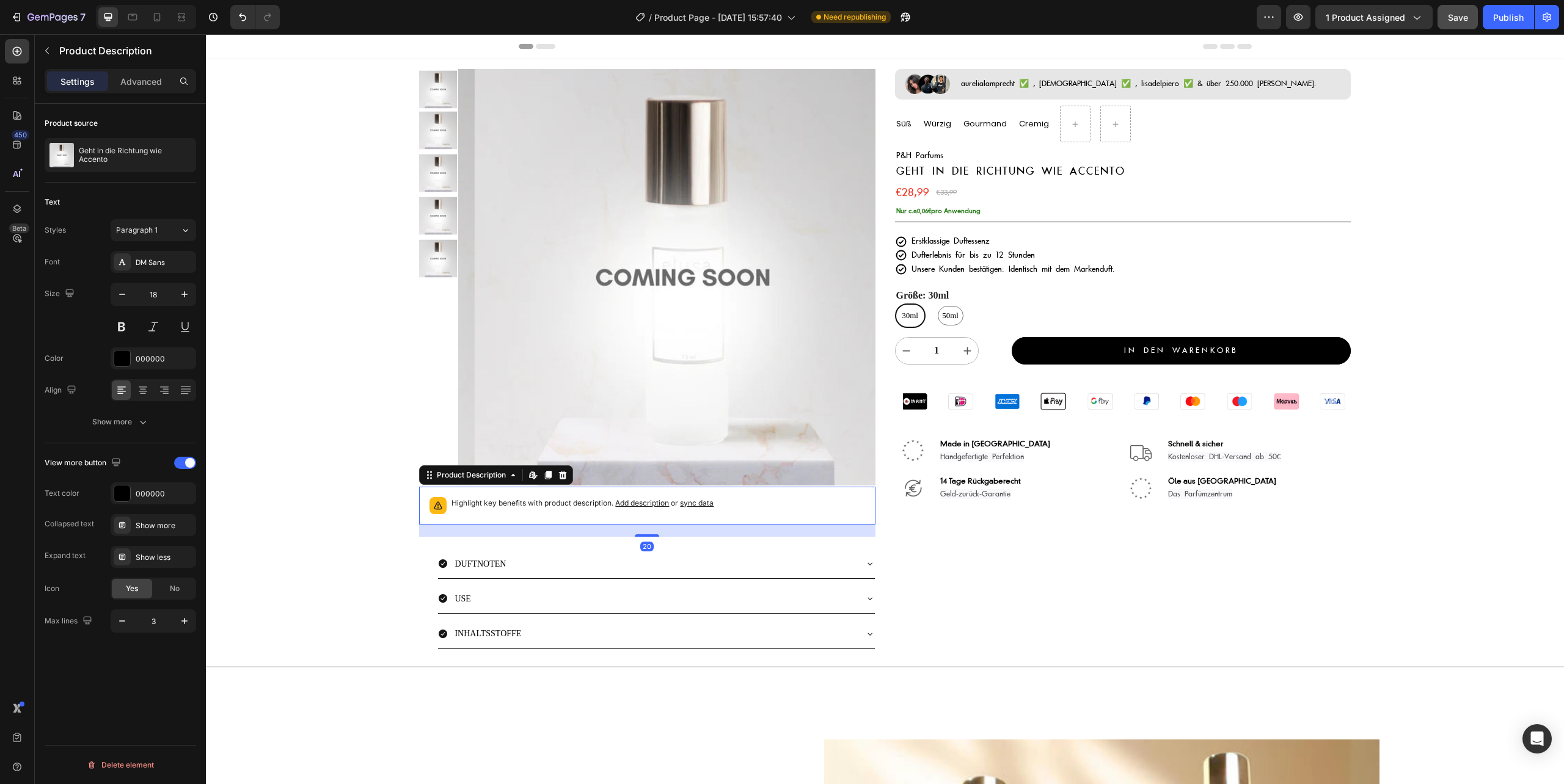
click at [668, 502] on span "Add description" at bounding box center [642, 503] width 54 height 9
click at [703, 503] on span "sync data" at bounding box center [697, 503] width 34 height 9
click at [629, 503] on span "Add description" at bounding box center [642, 503] width 54 height 9
click at [491, 567] on span "DUFTNOTEN" at bounding box center [480, 564] width 51 height 9
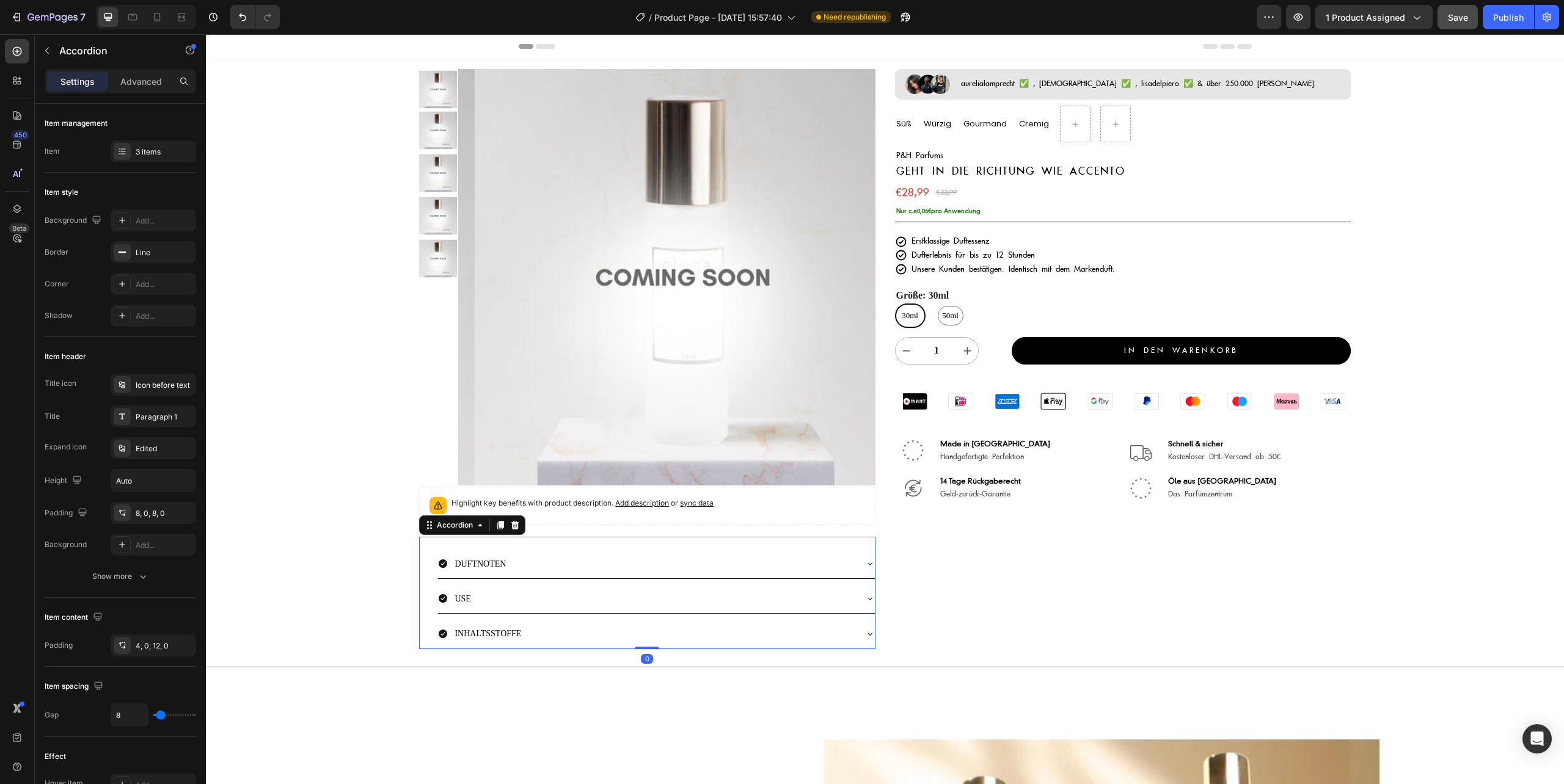
click at [543, 572] on div "DUFTNOTEN" at bounding box center [646, 563] width 417 height 19
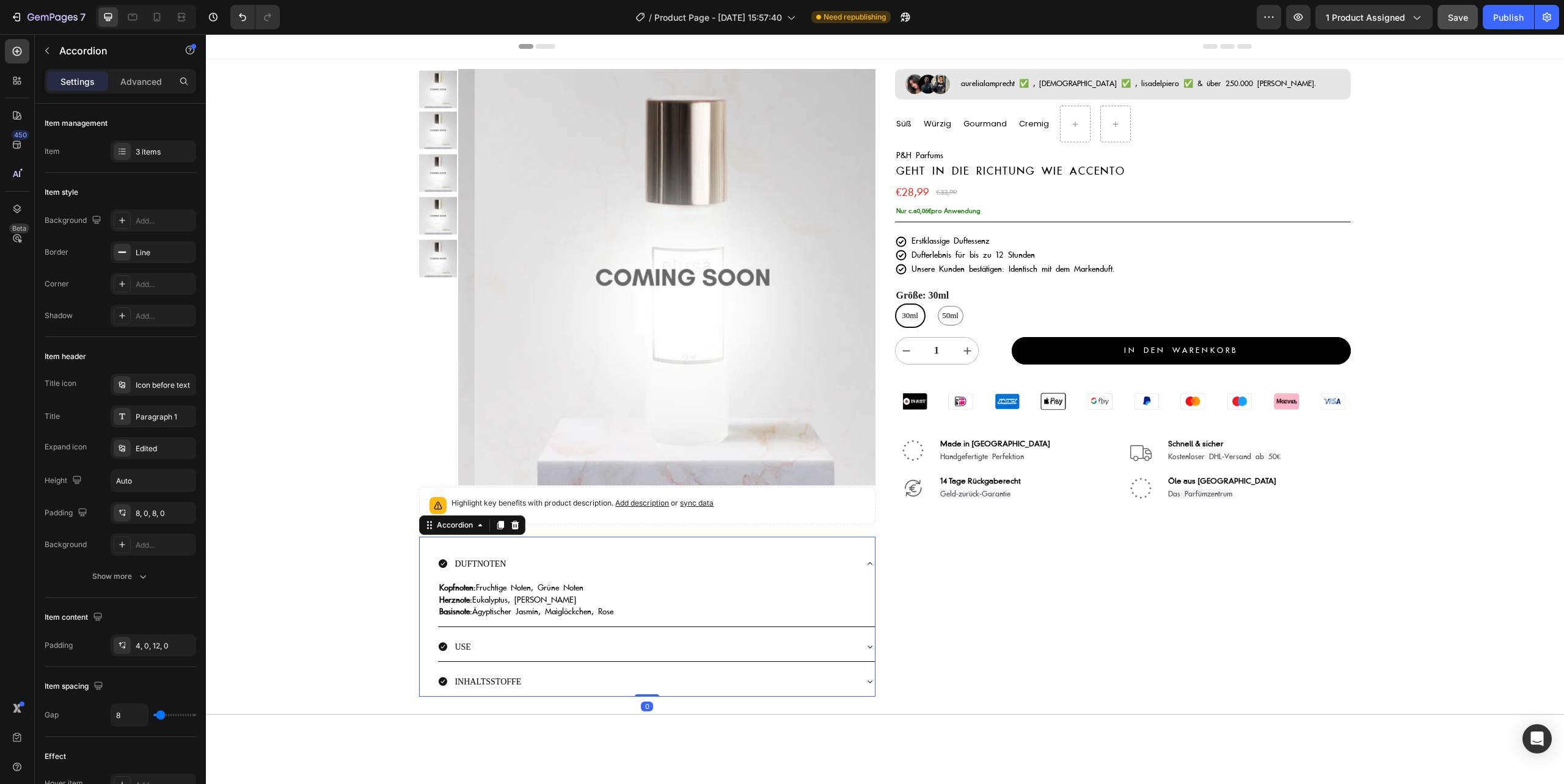
click at [512, 689] on p "INHALTSSTOFFE" at bounding box center [488, 681] width 66 height 16
click at [563, 695] on div "INHALTSSTOFFE" at bounding box center [656, 681] width 436 height 29
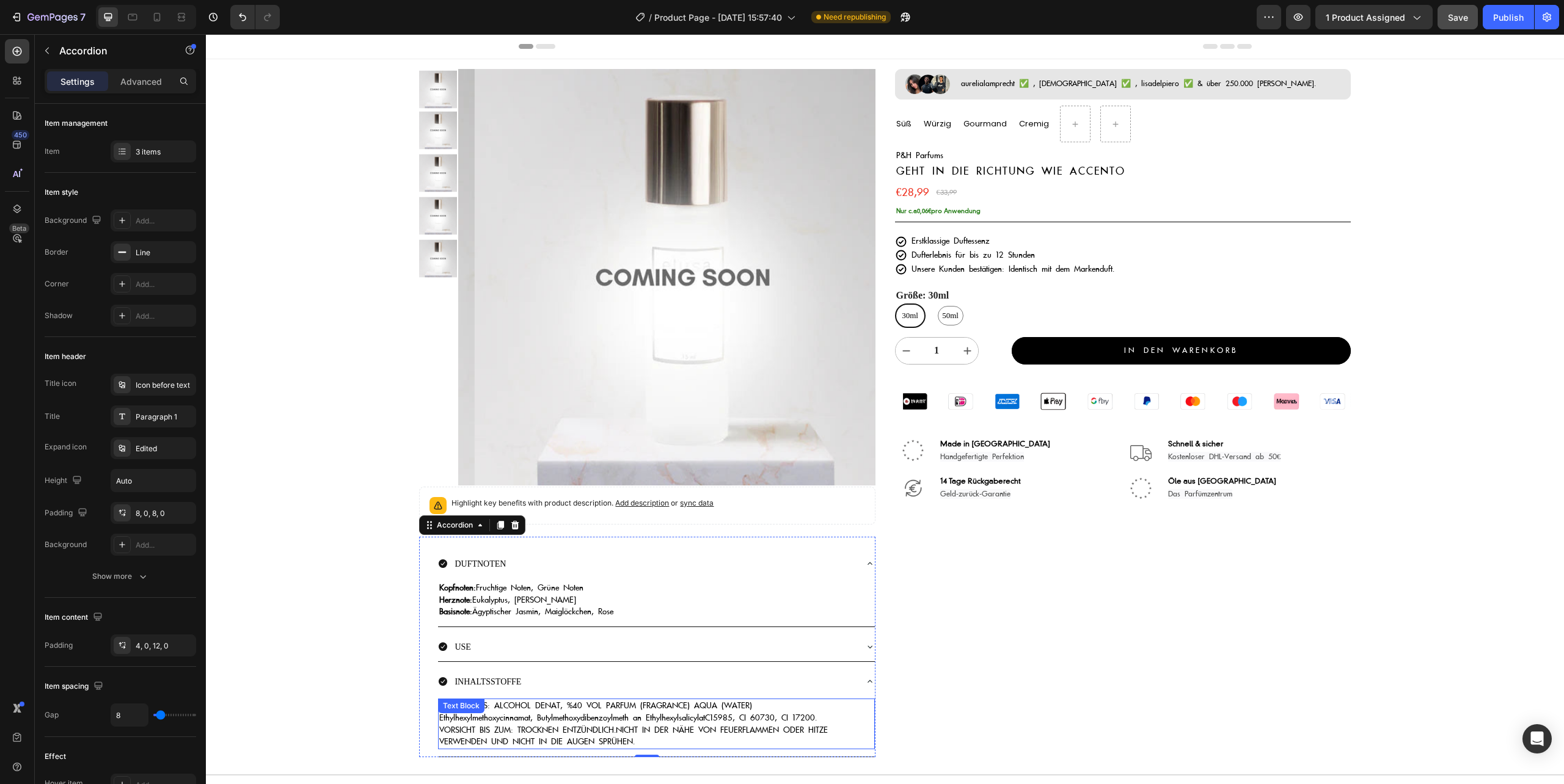
scroll to position [163, 0]
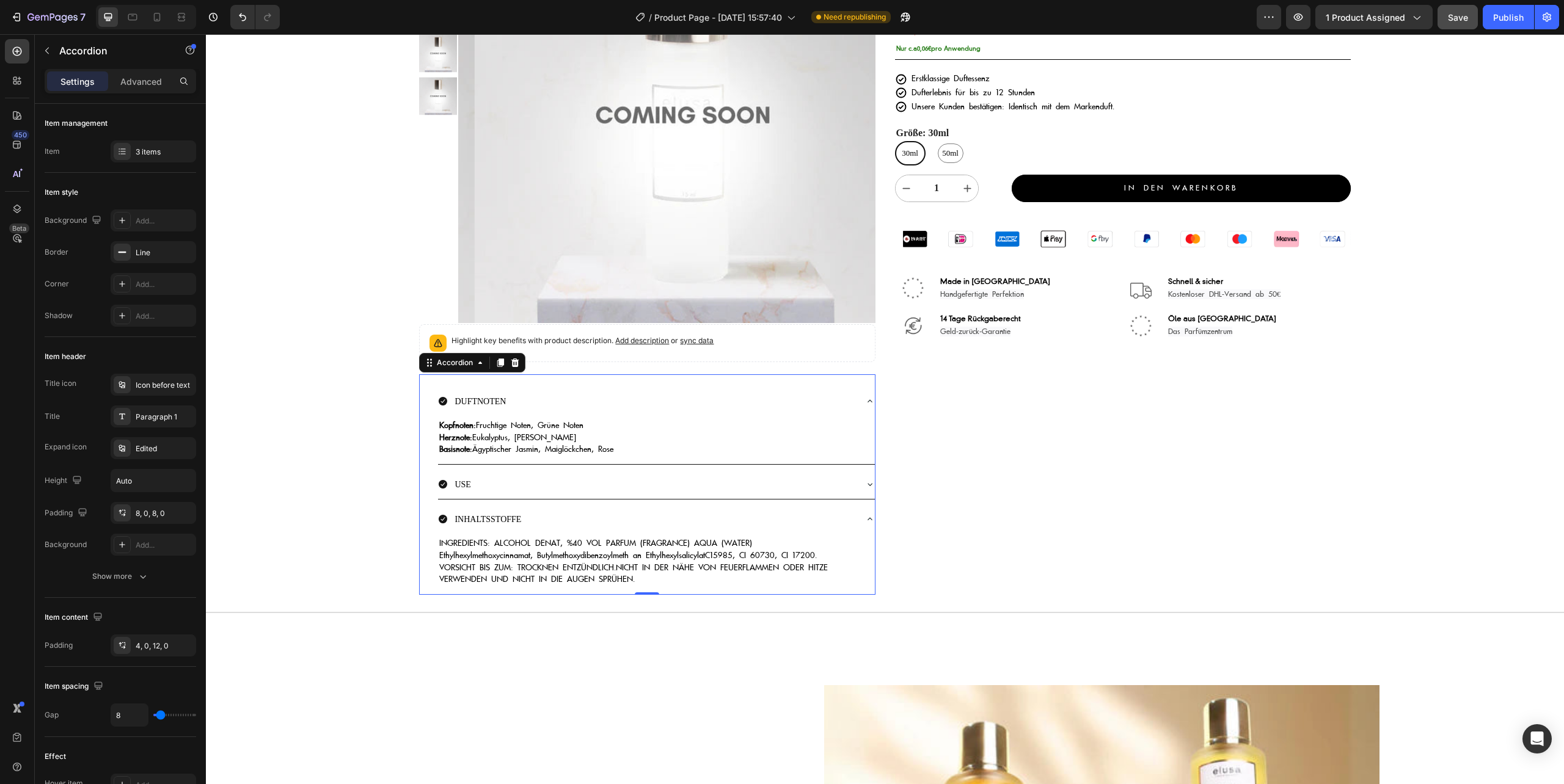
drag, startPoint x: 461, startPoint y: 553, endPoint x: 677, endPoint y: 596, distance: 220.2
click at [677, 595] on div "DUFTNOTEN Kopfnoten: Fruchtige Noten, Grüne Noten Herznote: Eukalyptus, Pinie B…" at bounding box center [646, 484] width 456 height 220
click at [632, 579] on p "INGREDIENTS: ALCOHOL DENAT, %40 VOL PARFUM (FRAGRANCE) AQUA (WATER) Ethylhexylm…" at bounding box center [656, 561] width 434 height 48
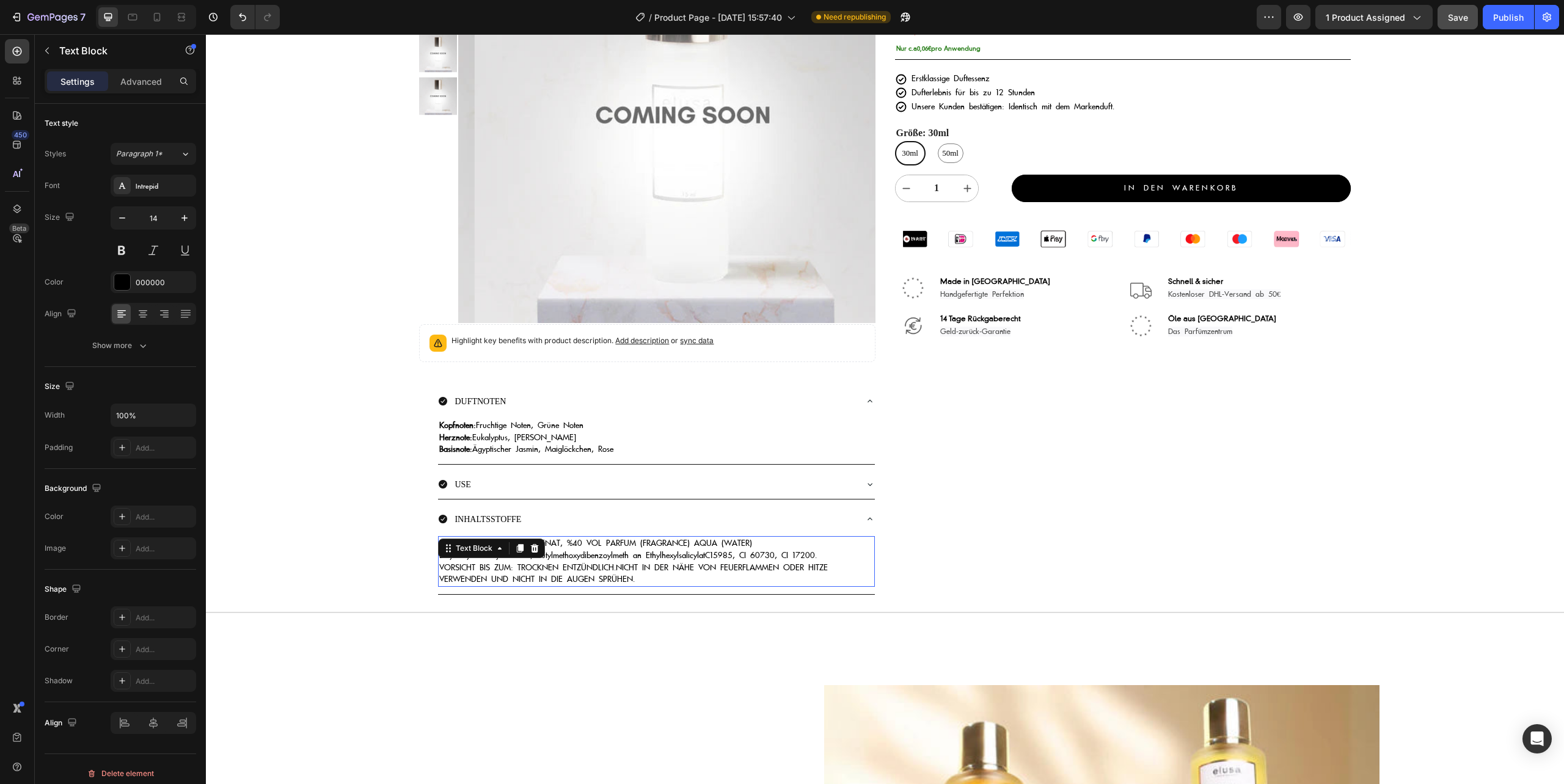
click at [632, 579] on p "INGREDIENTS: ALCOHOL DENAT, %40 VOL PARFUM (FRAGRANCE) AQUA (WATER) Ethylhexylm…" at bounding box center [656, 561] width 434 height 48
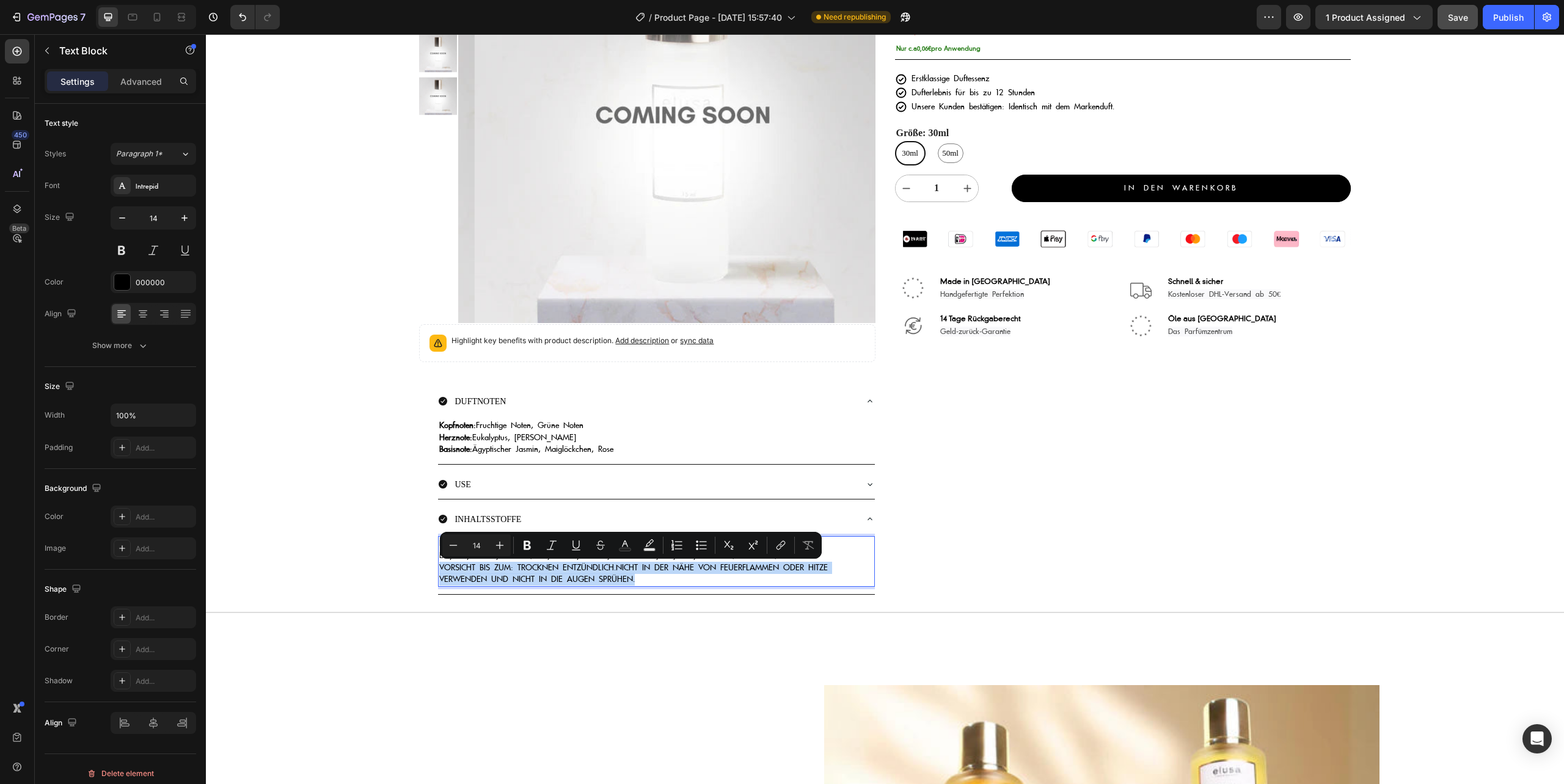
click at [634, 580] on p "INGREDIENTS: ALCOHOL DENAT, %40 VOL PARFUM (FRAGRANCE) AQUA (WATER) Ethylhexylm…" at bounding box center [656, 561] width 434 height 48
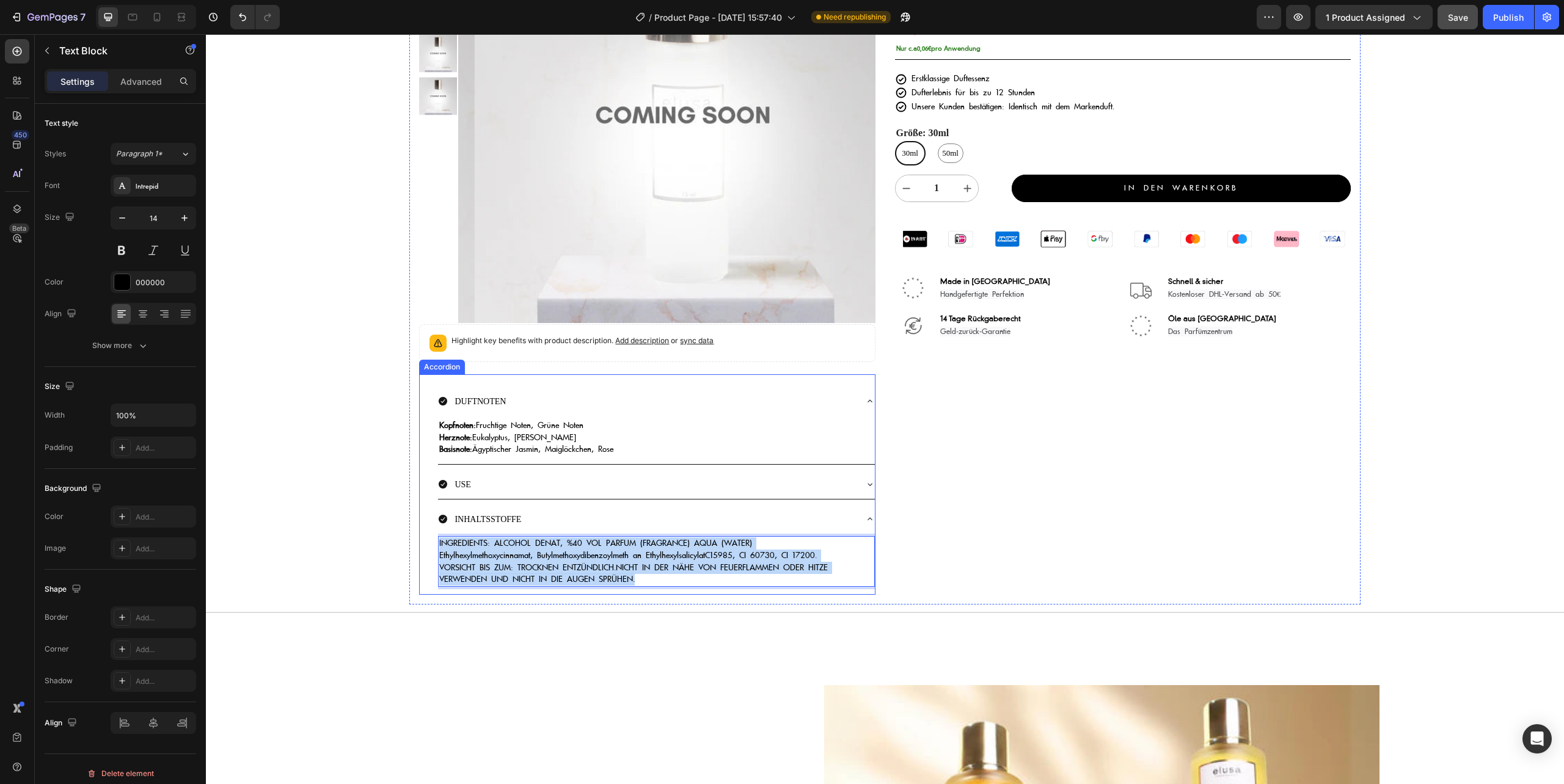
drag, startPoint x: 640, startPoint y: 582, endPoint x: 434, endPoint y: 533, distance: 211.7
click at [434, 533] on div "DUFTNOTEN Kopfnoten: Fruchtige Noten, Grüne Noten Herznote: Eukalyptus, Pinie B…" at bounding box center [646, 484] width 456 height 220
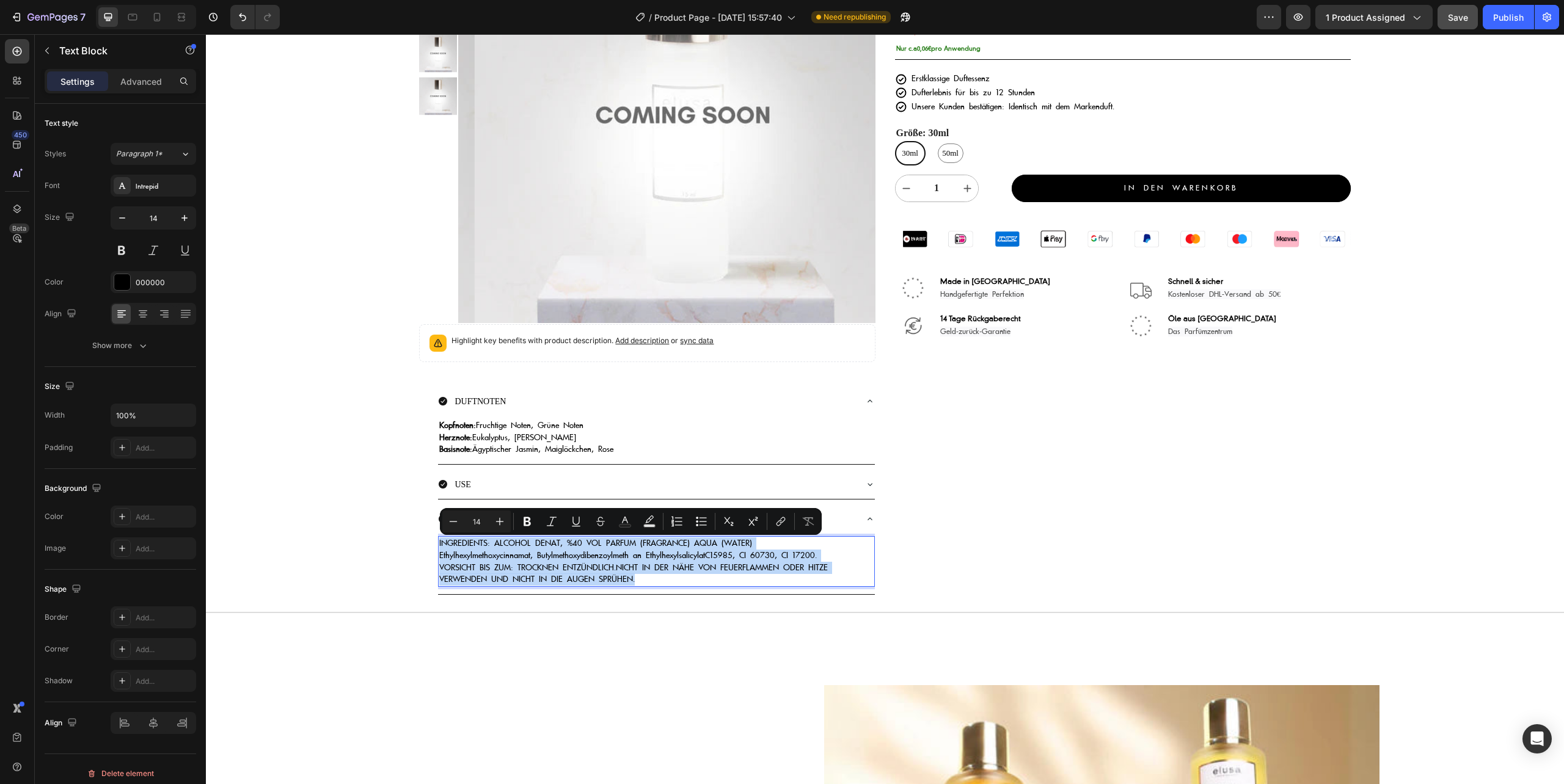
copy p "INGREDIENTS: ALCOHOL DENAT, %40 VOL PARFUM (FRAGRANCE) AQUA (WATER) Ethylhexylm…"
click at [721, 350] on div "Highlight key benefits with product description. Add description or sync data" at bounding box center [647, 343] width 445 height 27
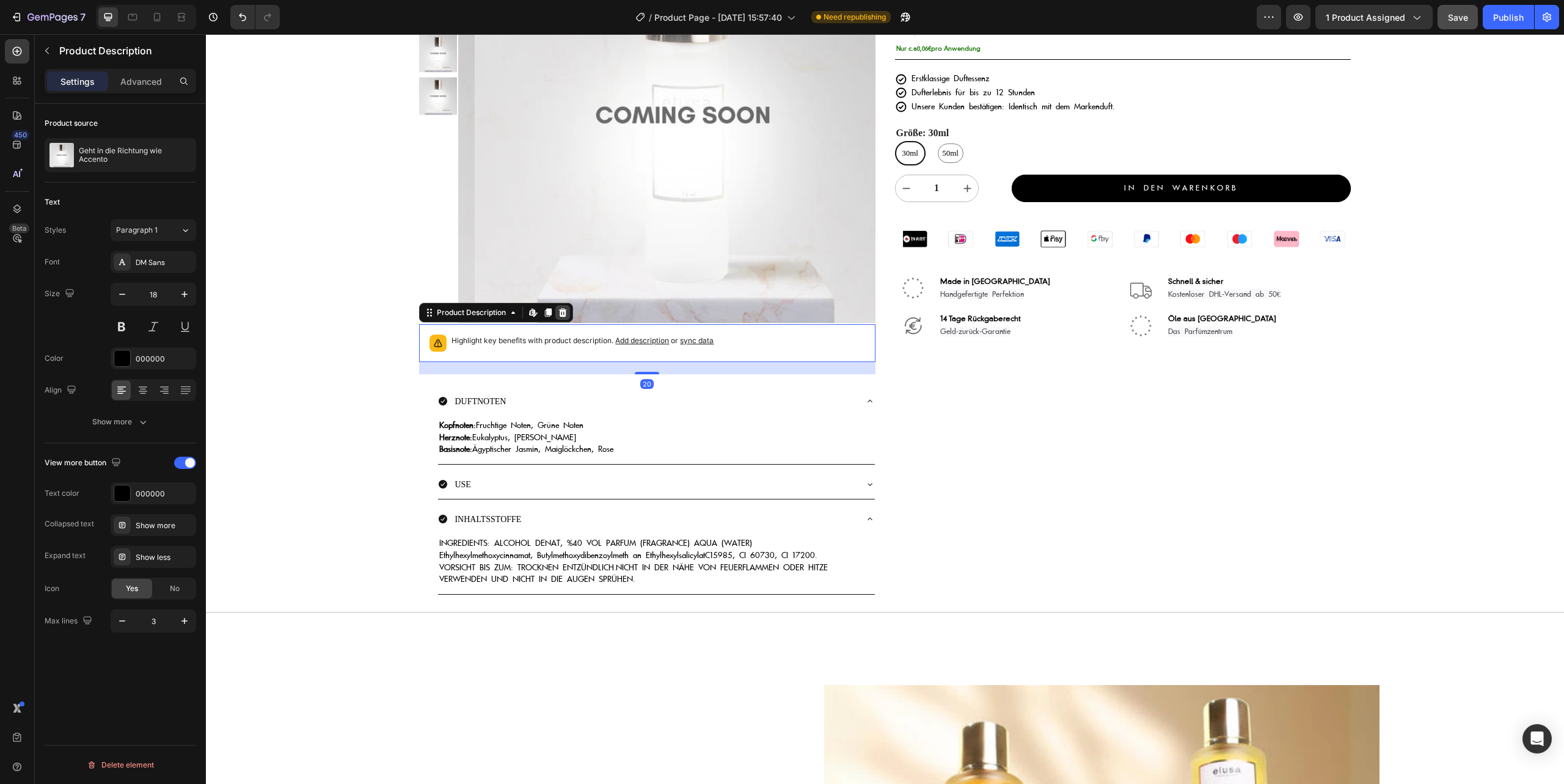
click at [563, 310] on icon at bounding box center [563, 312] width 8 height 9
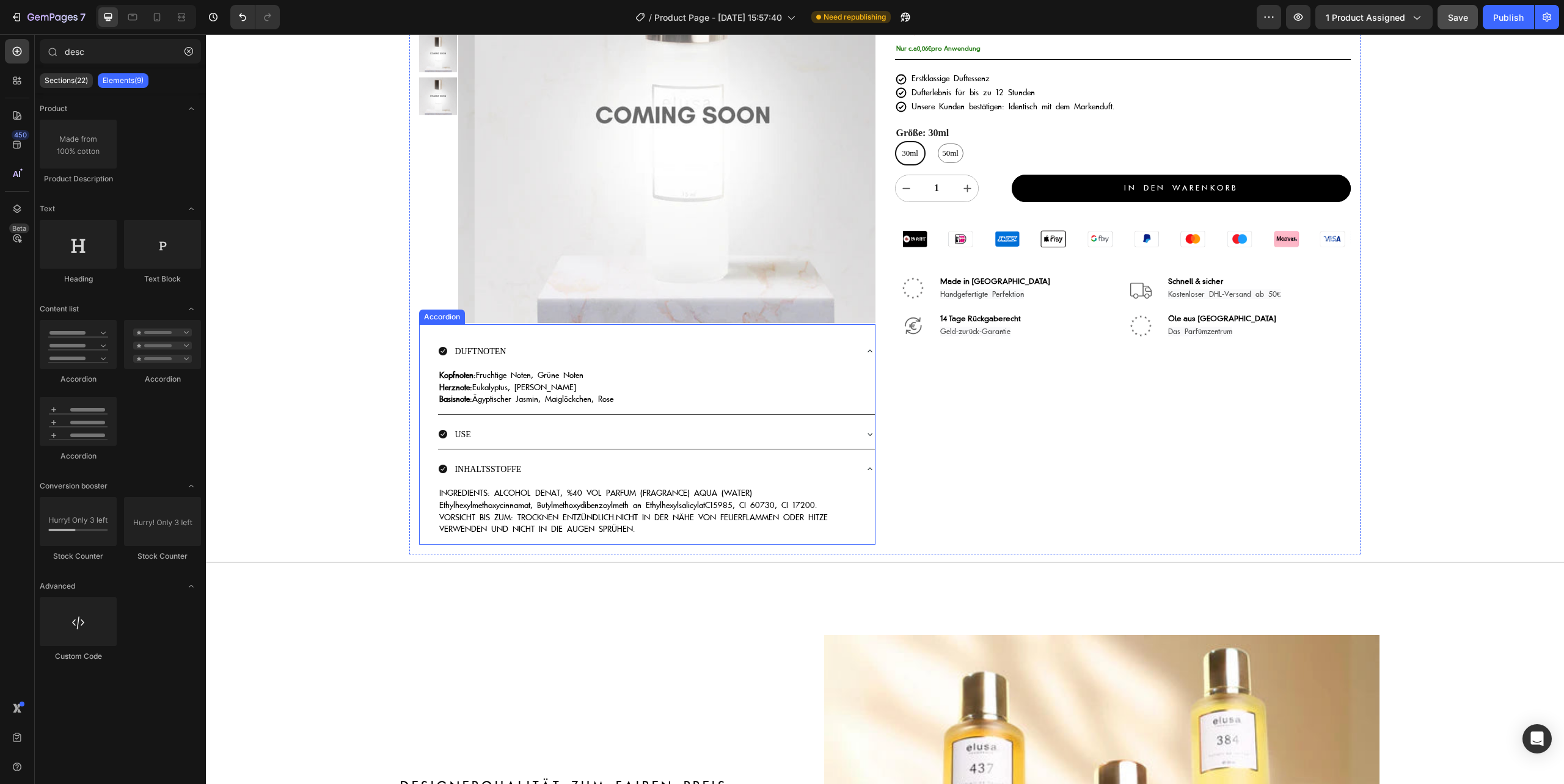
click at [865, 350] on icon at bounding box center [869, 351] width 10 height 10
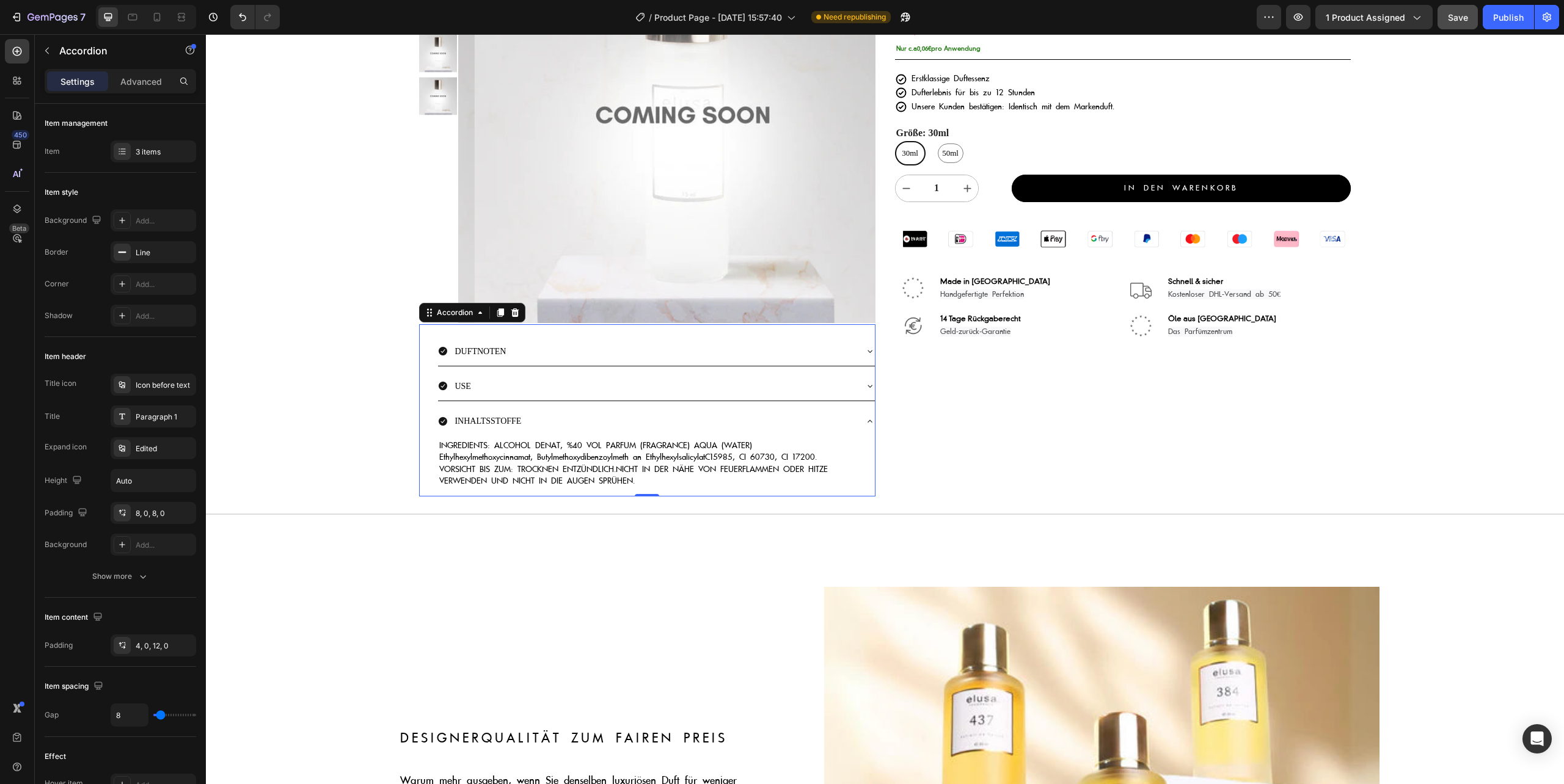
click at [865, 420] on icon at bounding box center [869, 421] width 10 height 10
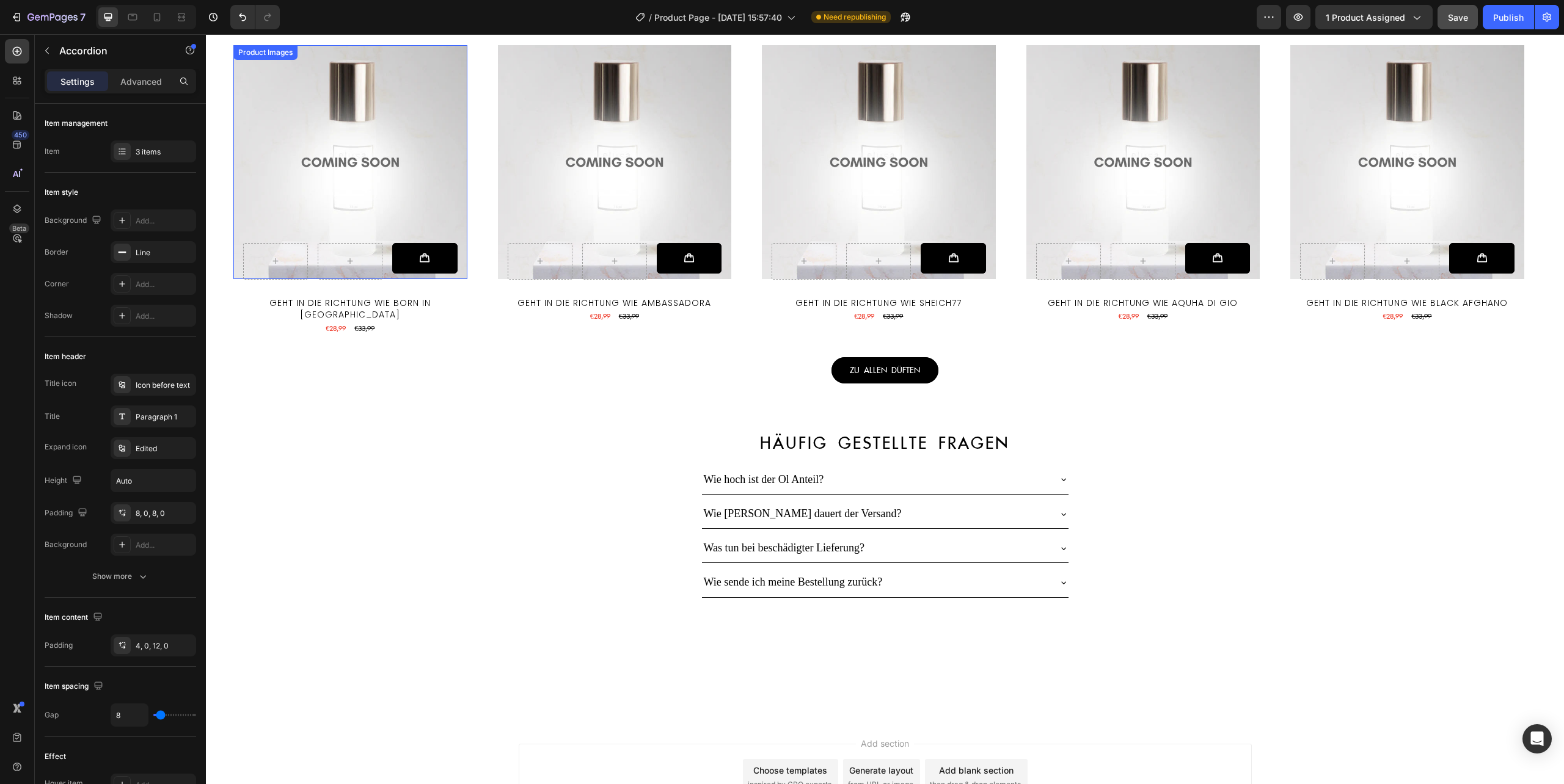
scroll to position [2048, 0]
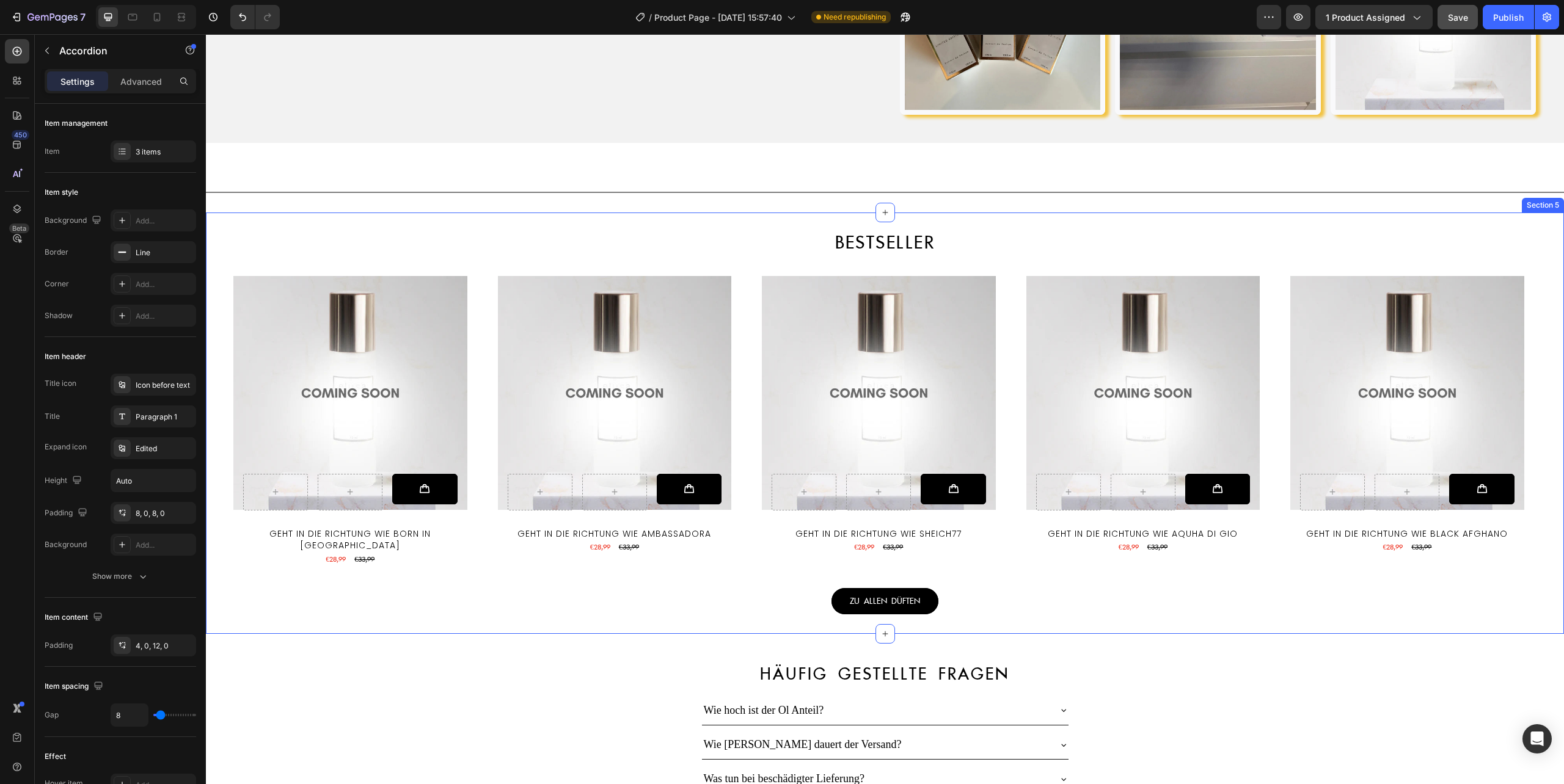
click at [449, 237] on div "Bestseller Heading Row Product Images Add to Cart Row Geht in die Richtung wie …" at bounding box center [885, 423] width 1358 height 382
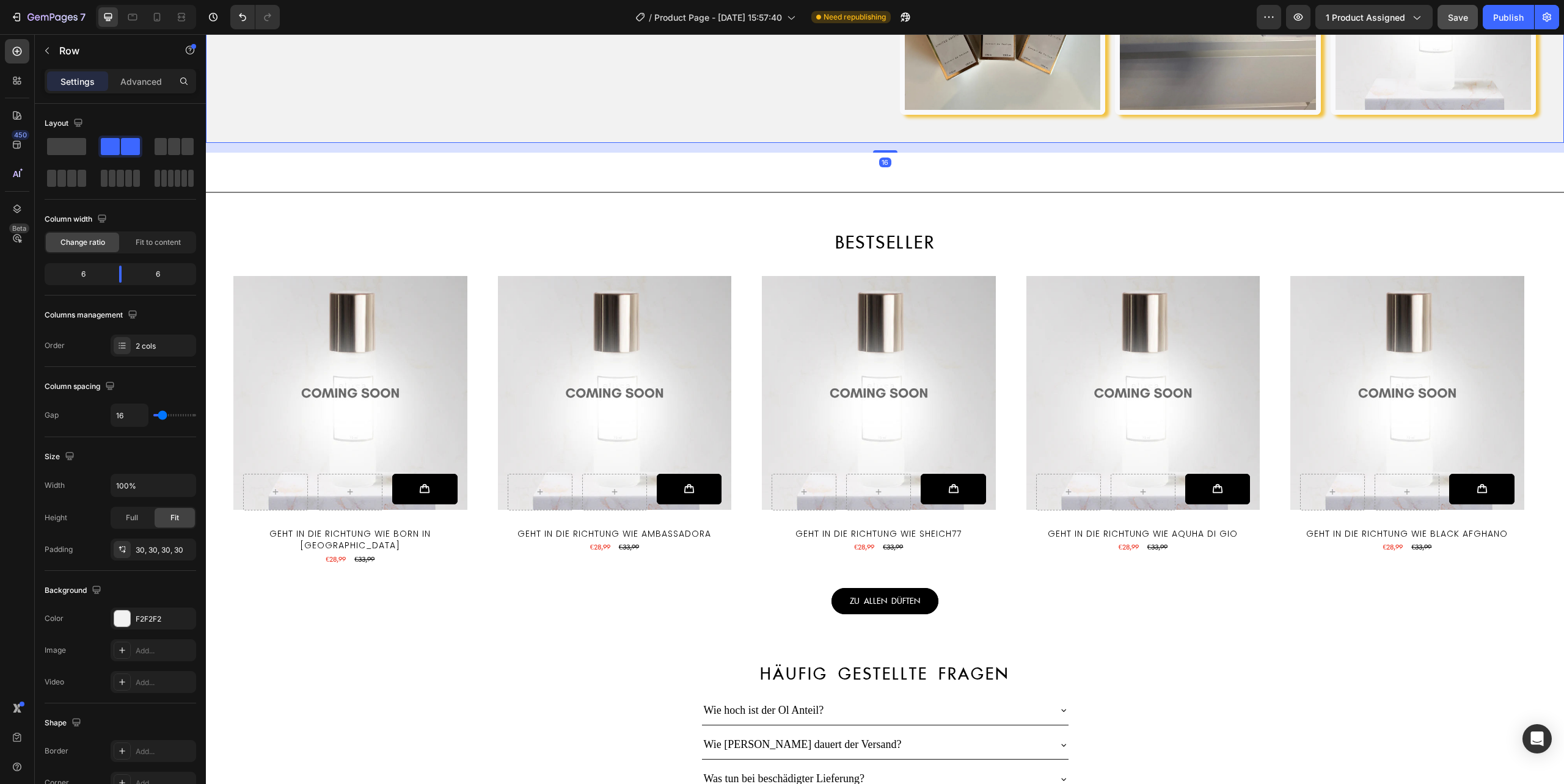
click at [481, 653] on div "Häufig gestellte fragen Heading Wie hoch ist der Ol Anteil? Wie [PERSON_NAME] d…" at bounding box center [885, 746] width 1358 height 184
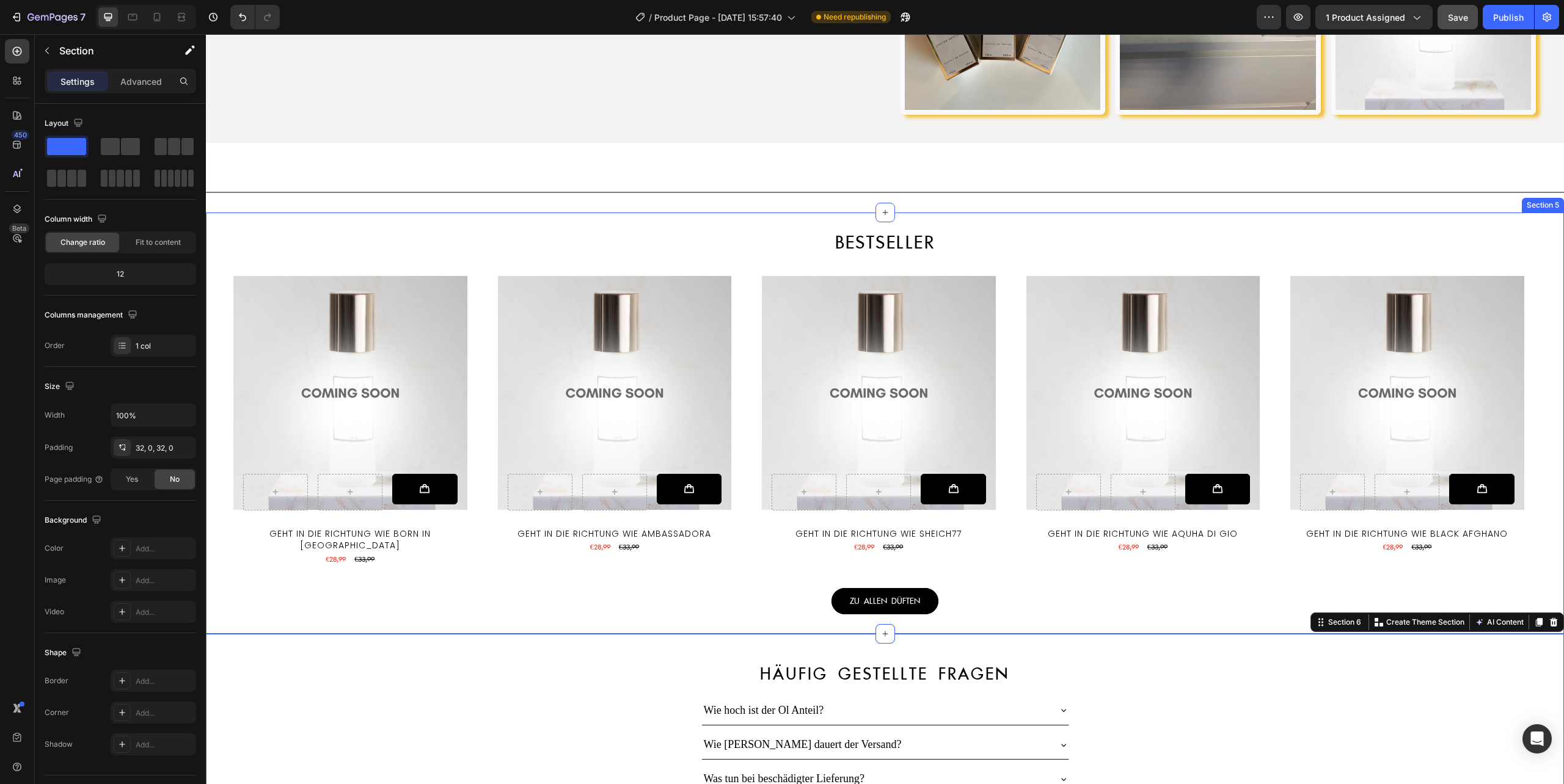
click at [382, 224] on div "Bestseller Heading Row Product Images Add to Cart Row Geht in die Richtung wie …" at bounding box center [885, 423] width 1358 height 421
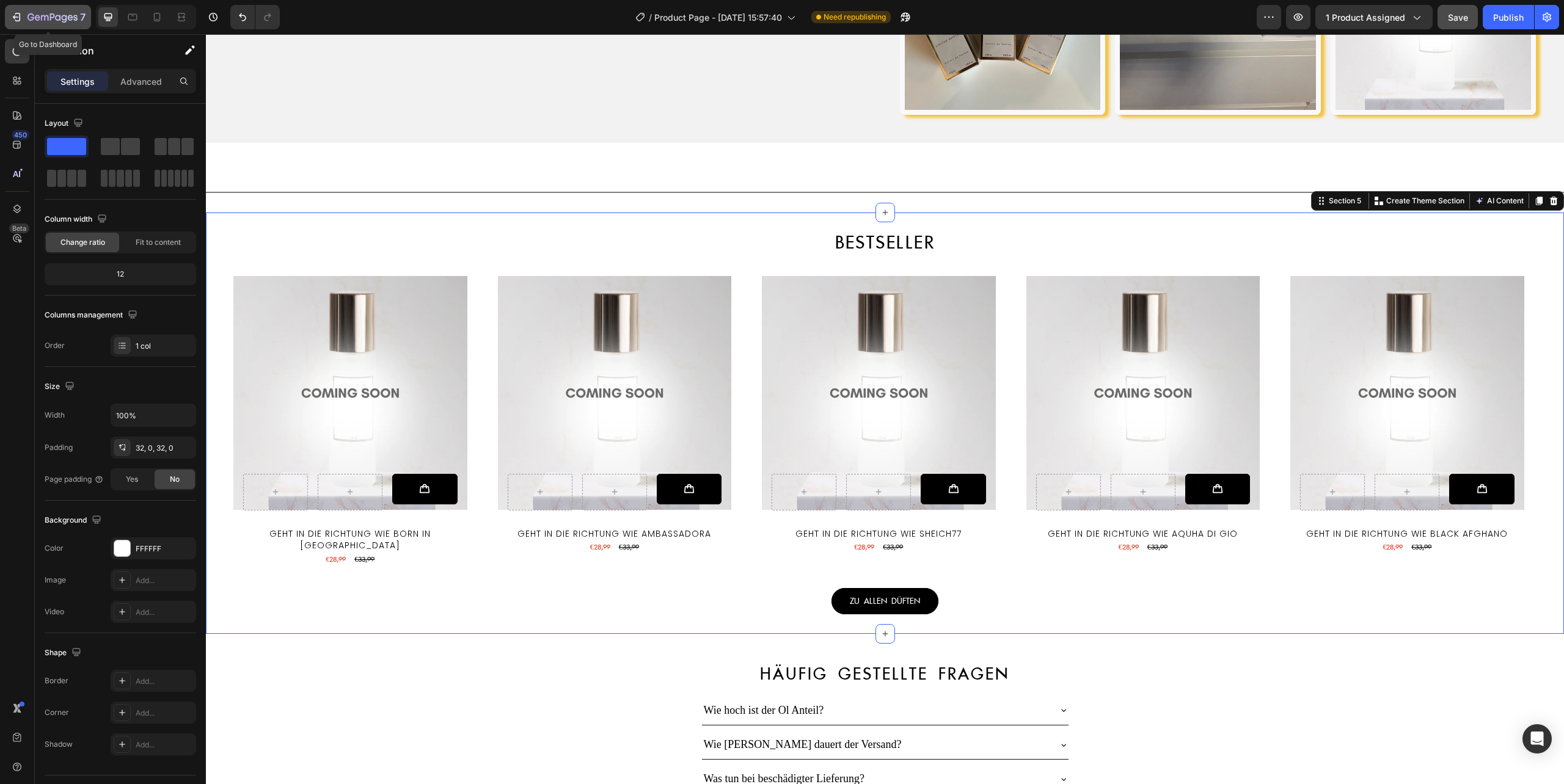
click at [12, 11] on icon "button" at bounding box center [17, 17] width 12 height 12
